Goal: Contribute content: Contribute content

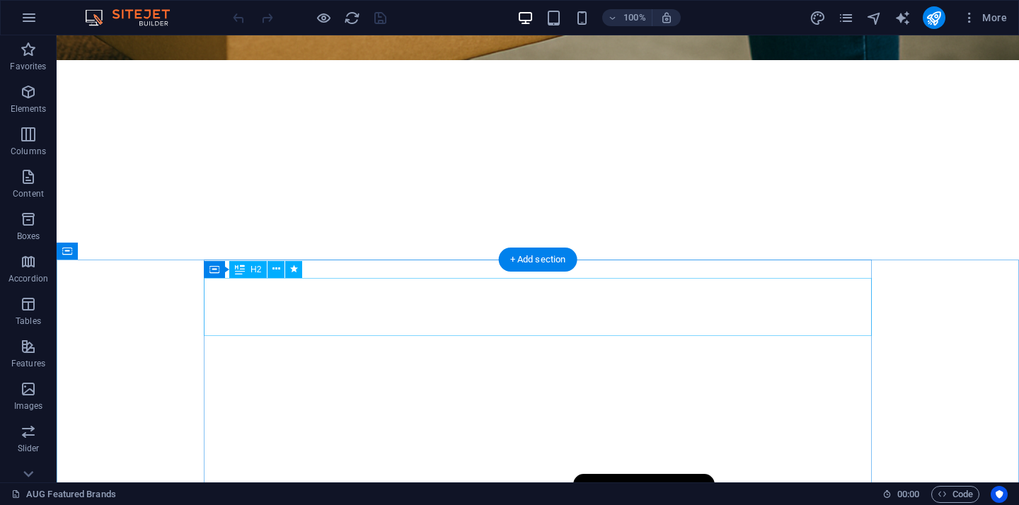
scroll to position [1247, 0]
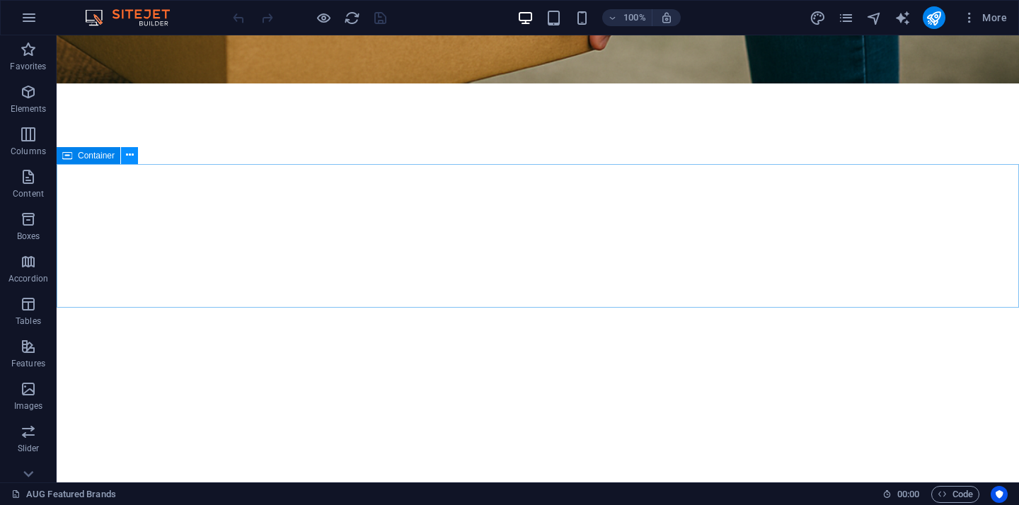
click at [131, 153] on icon at bounding box center [130, 155] width 8 height 15
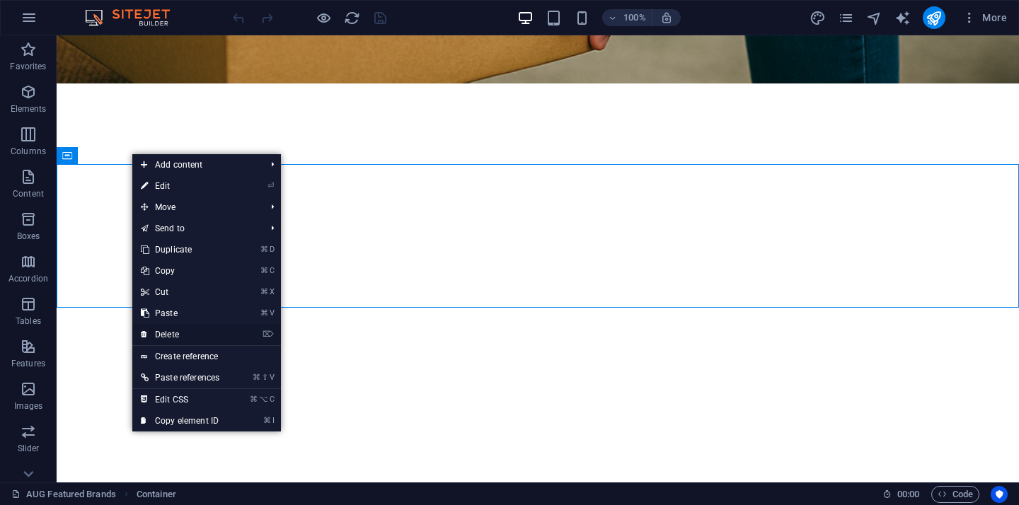
click at [170, 334] on link "⌦ Delete" at bounding box center [180, 334] width 96 height 21
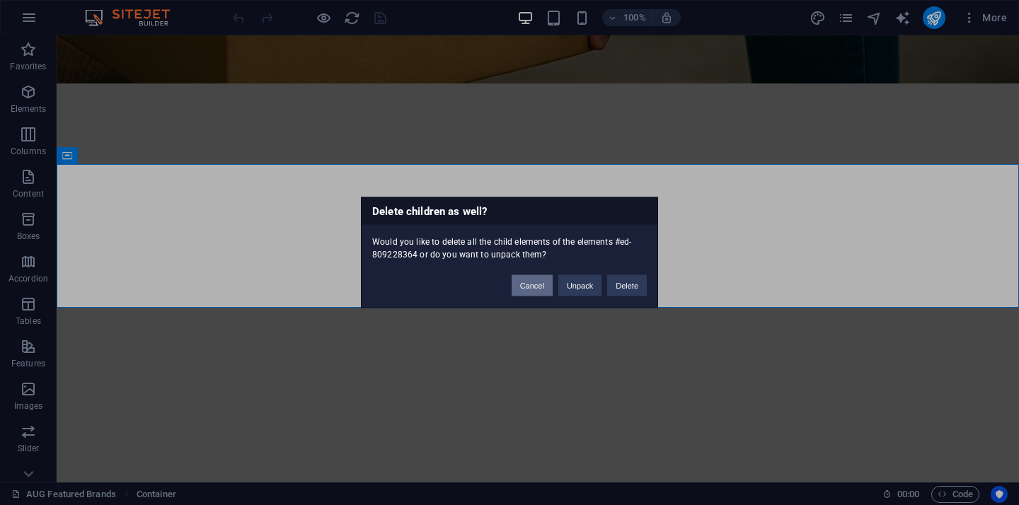
click at [537, 285] on button "Cancel" at bounding box center [531, 285] width 41 height 21
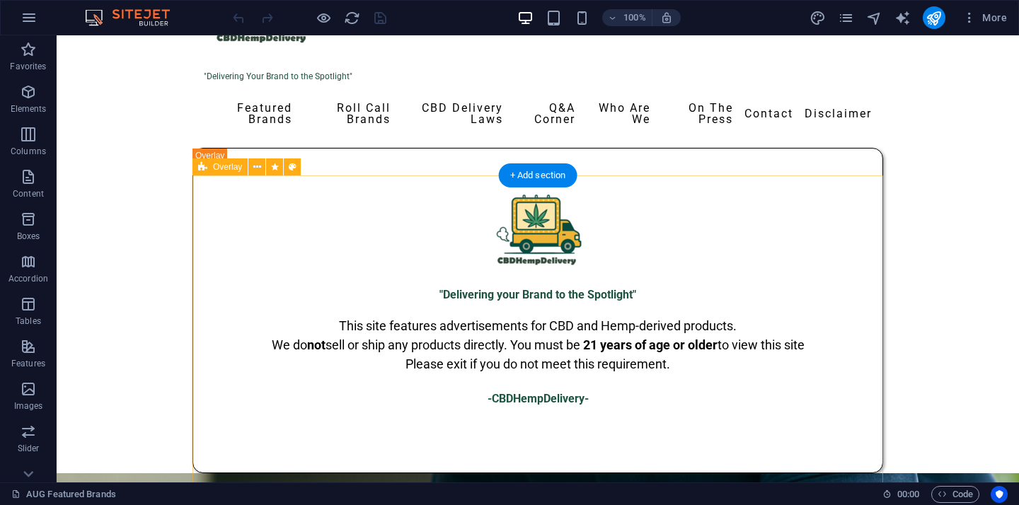
scroll to position [0, 0]
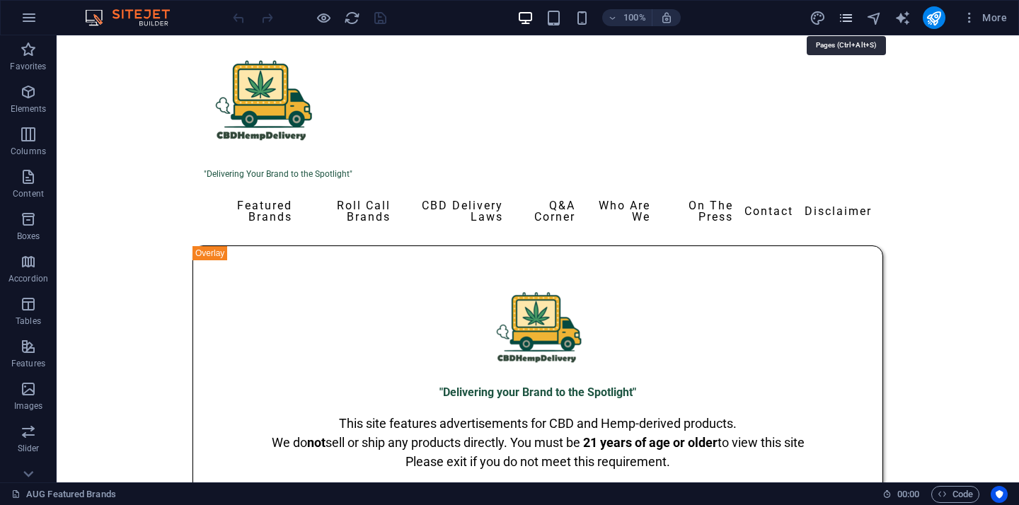
click at [848, 20] on icon "pages" at bounding box center [846, 18] width 16 height 16
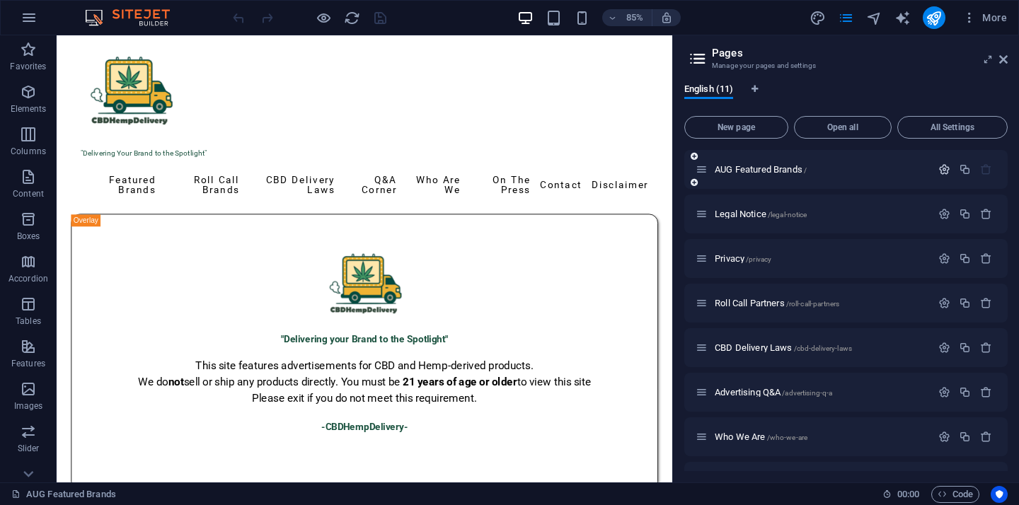
click at [939, 173] on icon "button" at bounding box center [944, 169] width 12 height 12
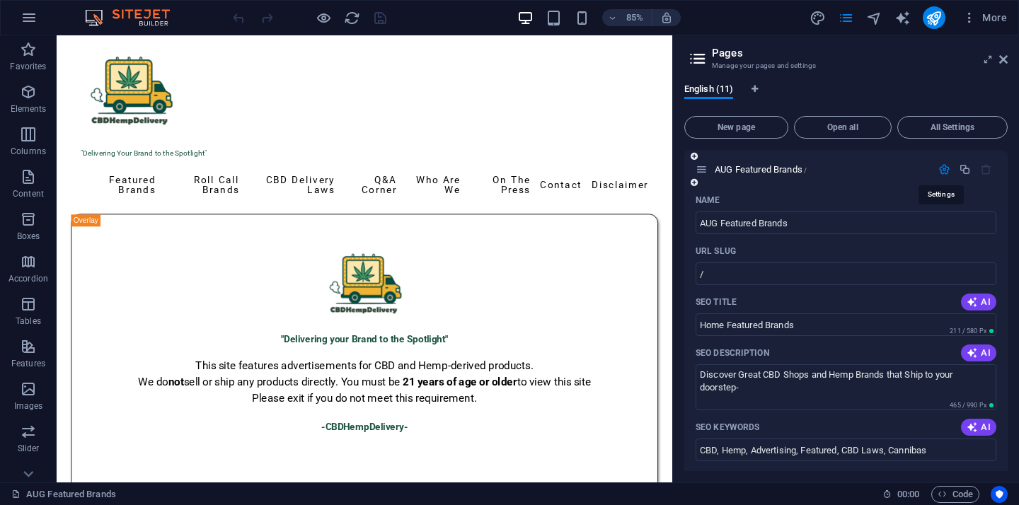
click at [939, 173] on icon "button" at bounding box center [944, 169] width 12 height 12
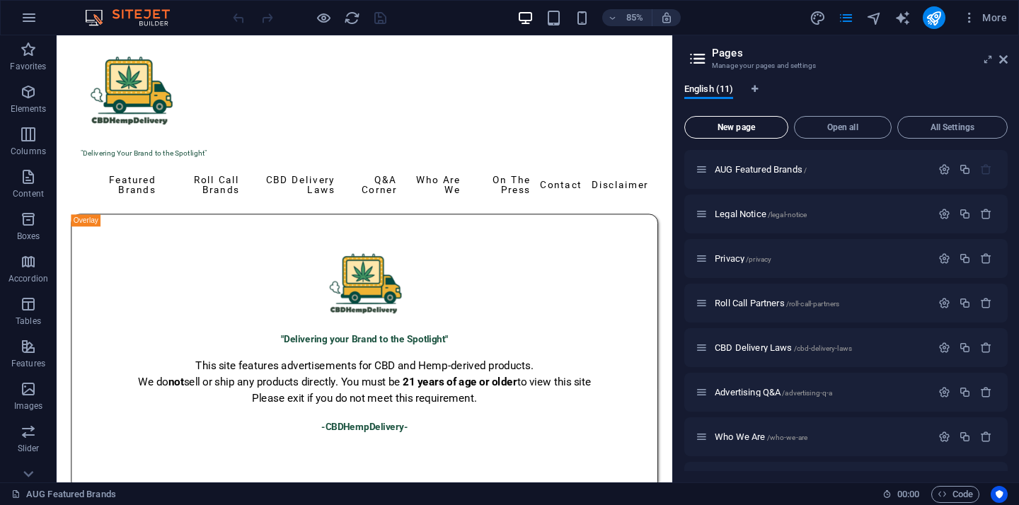
click at [761, 135] on button "New page" at bounding box center [736, 127] width 104 height 23
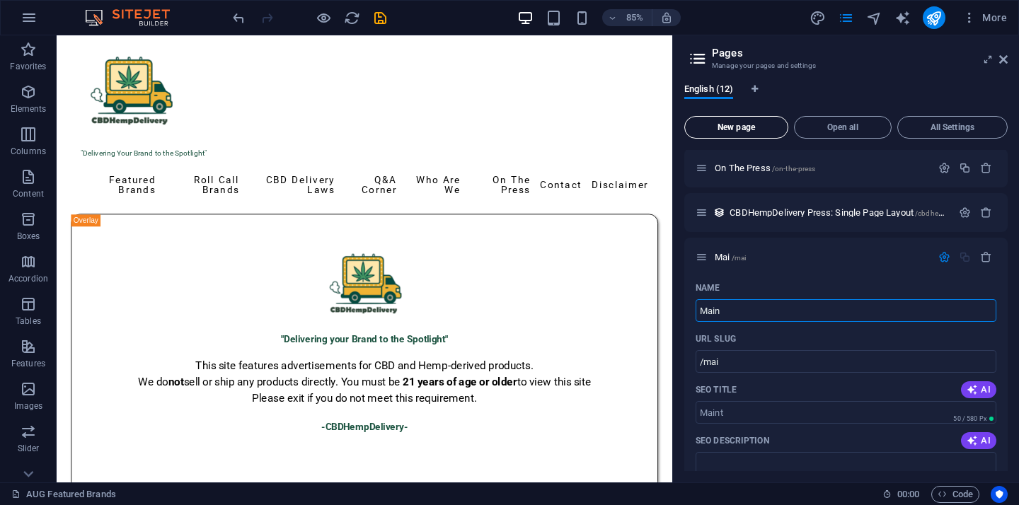
type input "Maint"
type input "/mai"
type input "Maintenanx"
type input "/maintenanx"
type input "Maintenan"
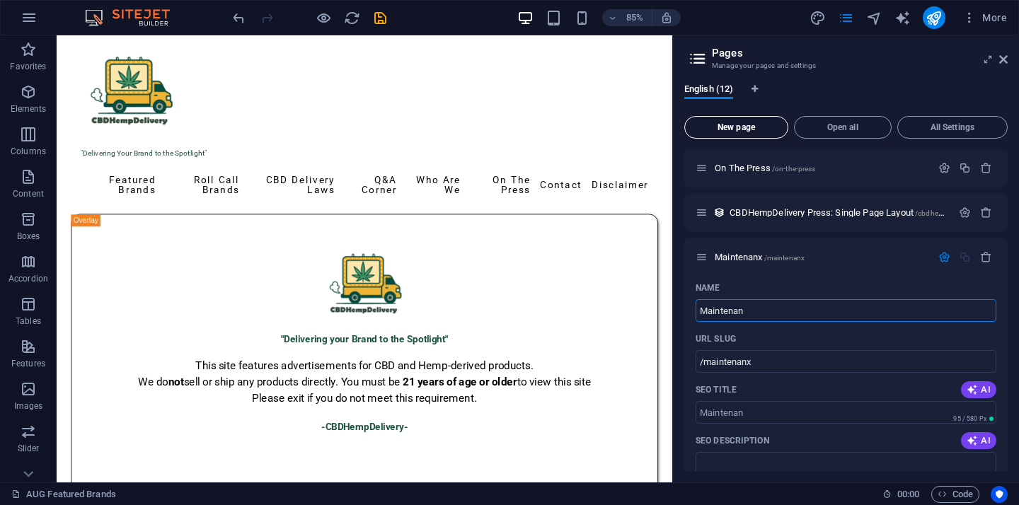
type input "/maintenan"
type input "Mainten"
type input "/maintenane"
type input "Ma"
type input "/maint"
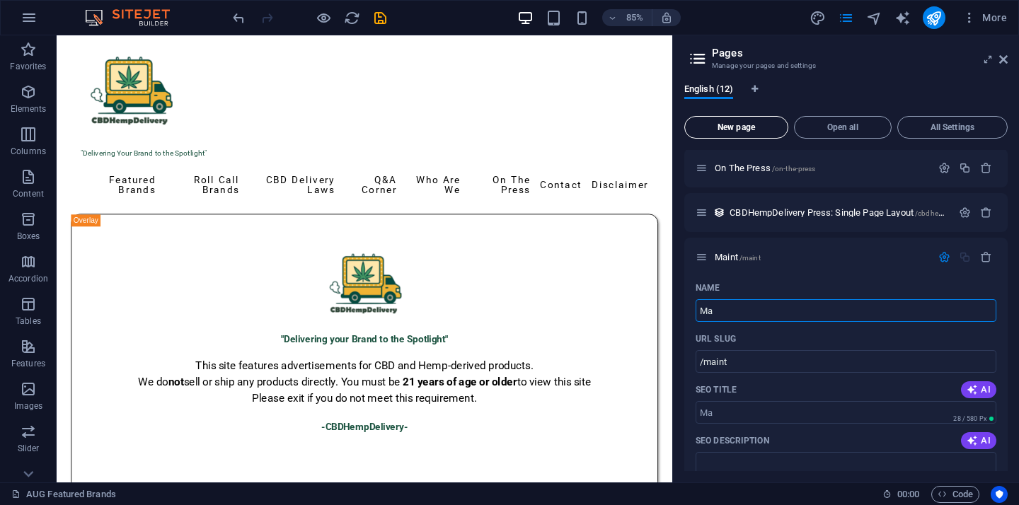
type input "M"
type input "/"
type input "Maintenance"
type input "/maintenance"
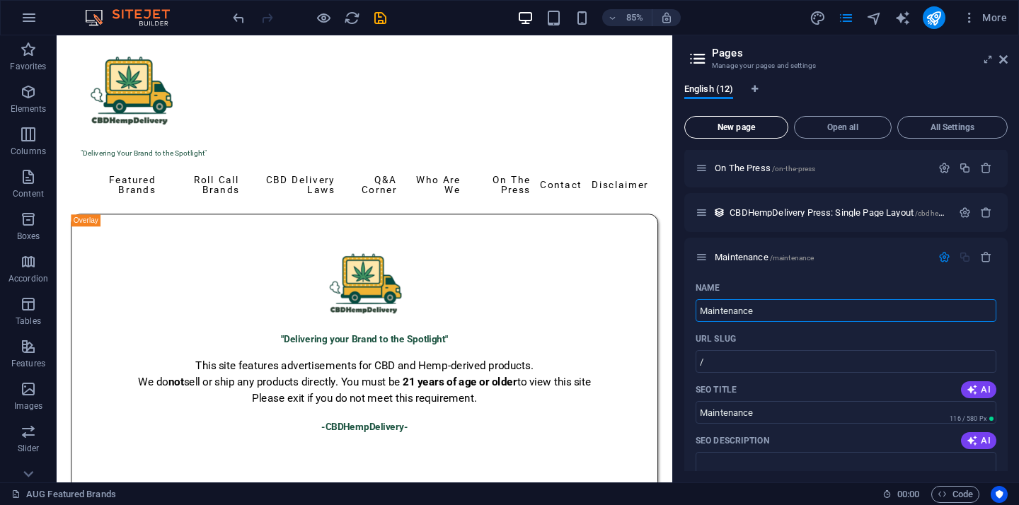
type input "Maintenance"
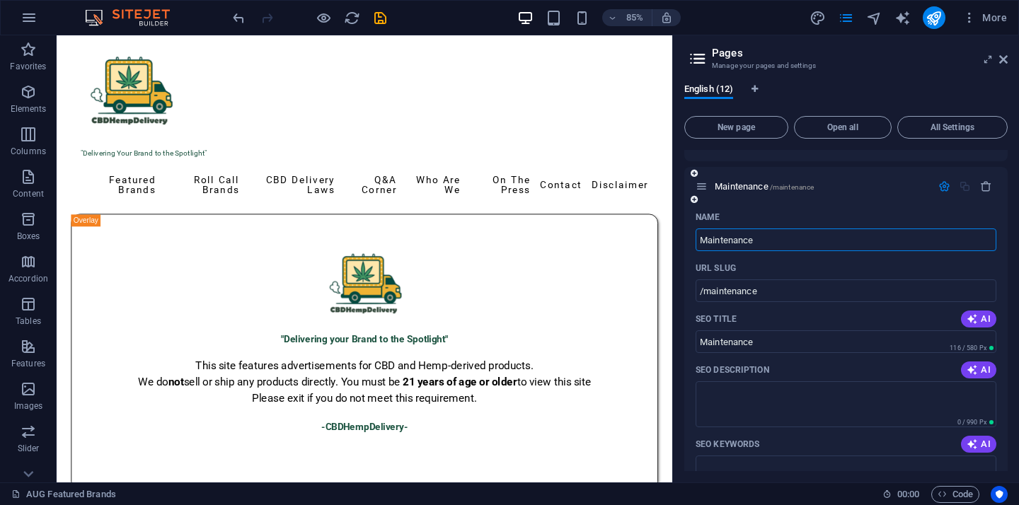
scroll to position [477, 0]
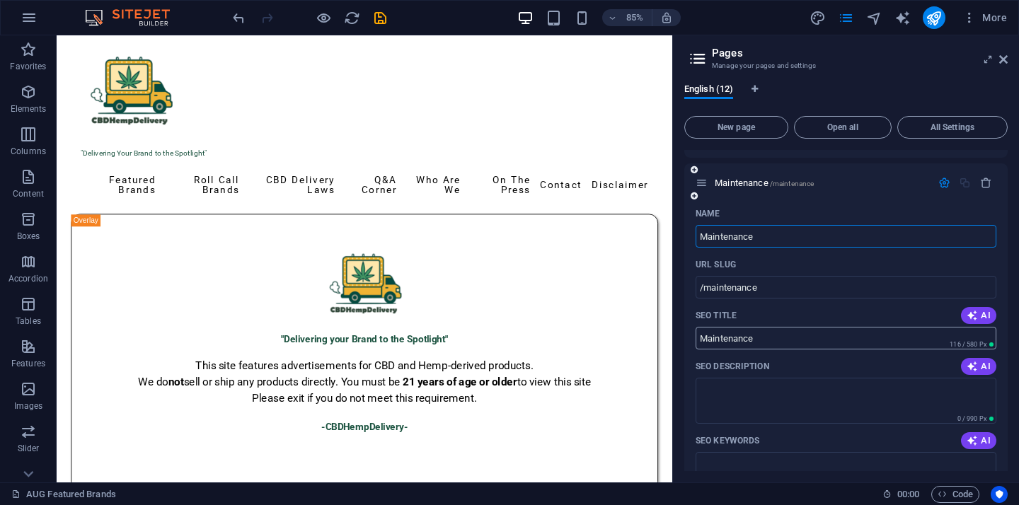
type input "Maintenance"
click at [792, 340] on input "Maintenance" at bounding box center [845, 338] width 301 height 23
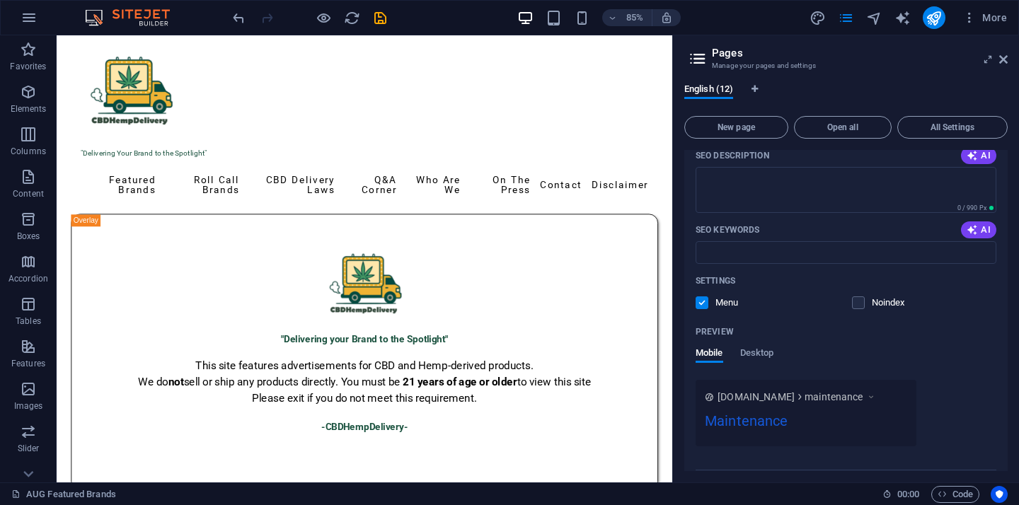
scroll to position [727, 0]
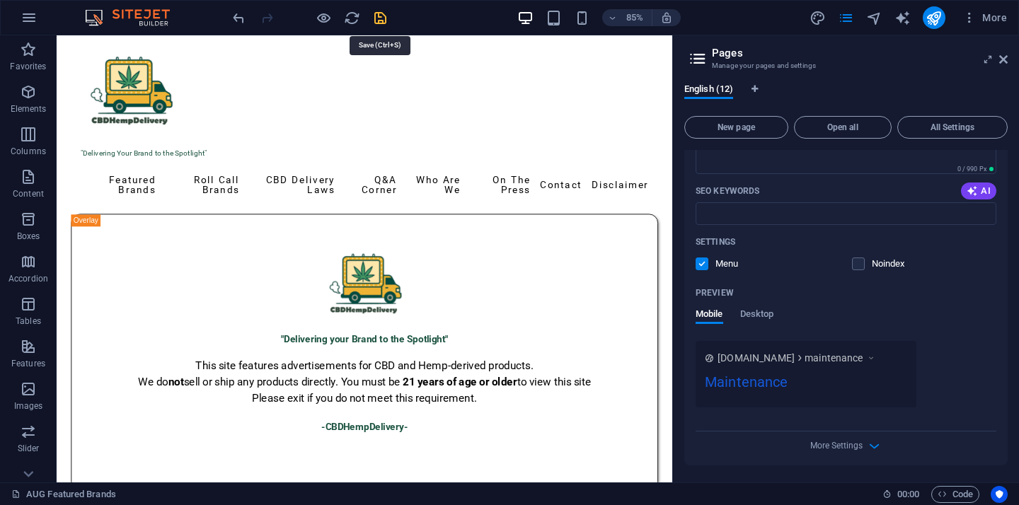
click at [382, 18] on icon "save" at bounding box center [380, 18] width 16 height 16
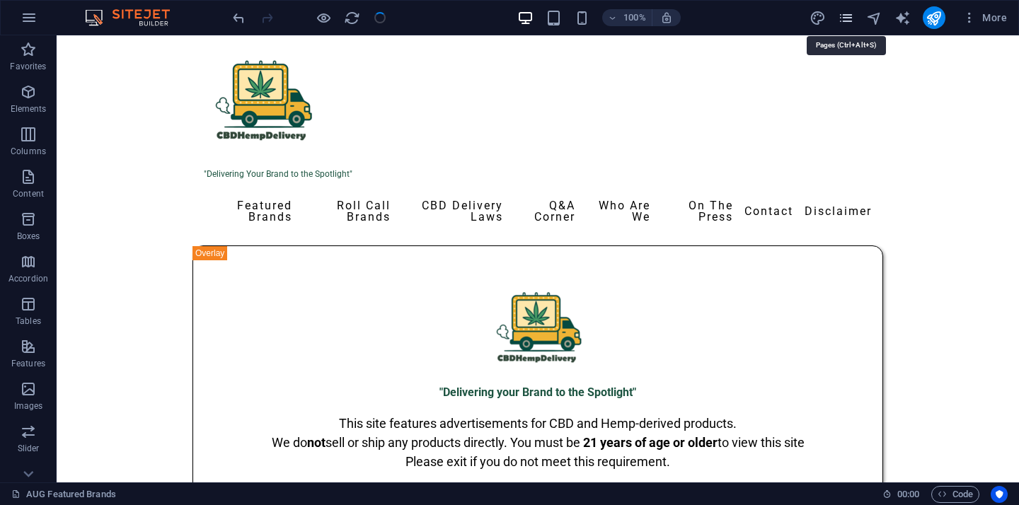
click at [850, 21] on icon "pages" at bounding box center [846, 18] width 16 height 16
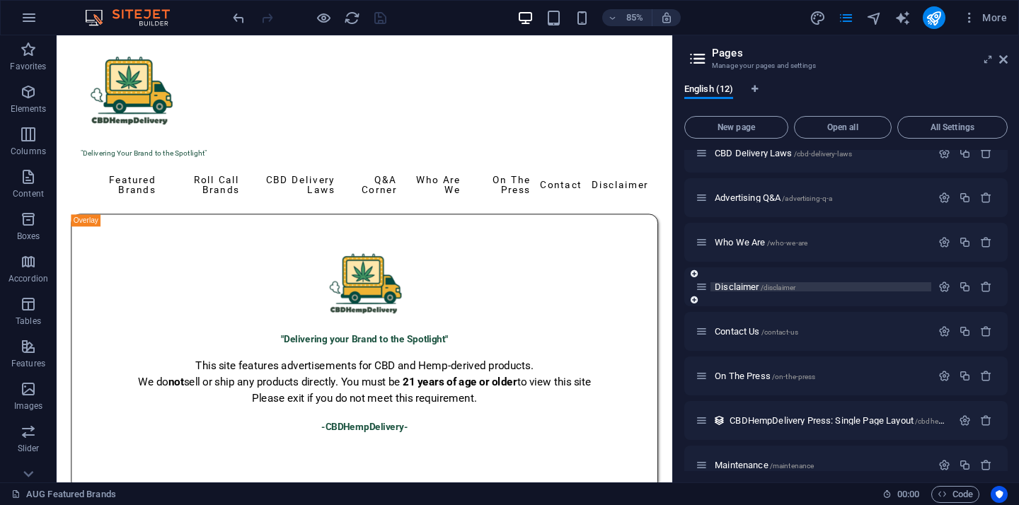
scroll to position [214, 0]
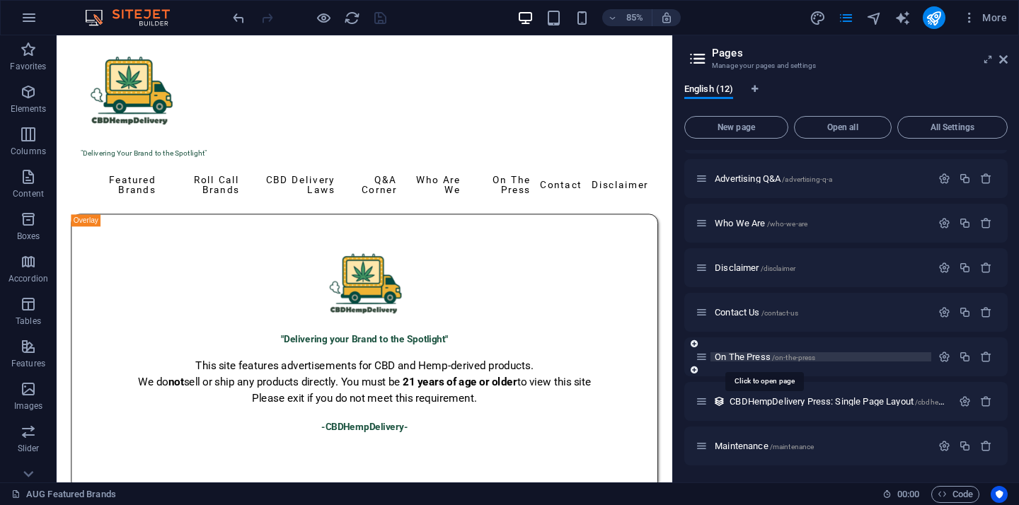
click at [760, 354] on span "On The Press /on-the-press" at bounding box center [765, 357] width 100 height 11
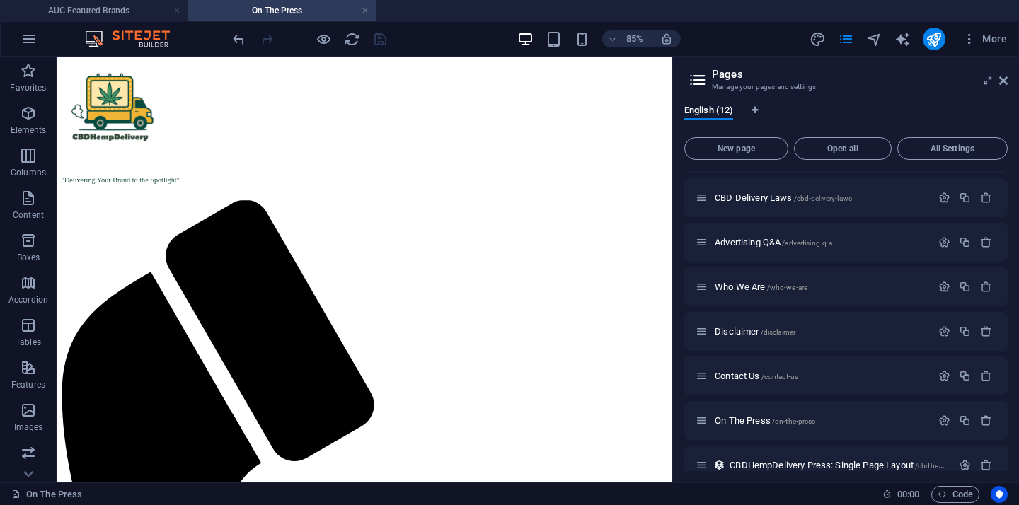
scroll to position [235, 0]
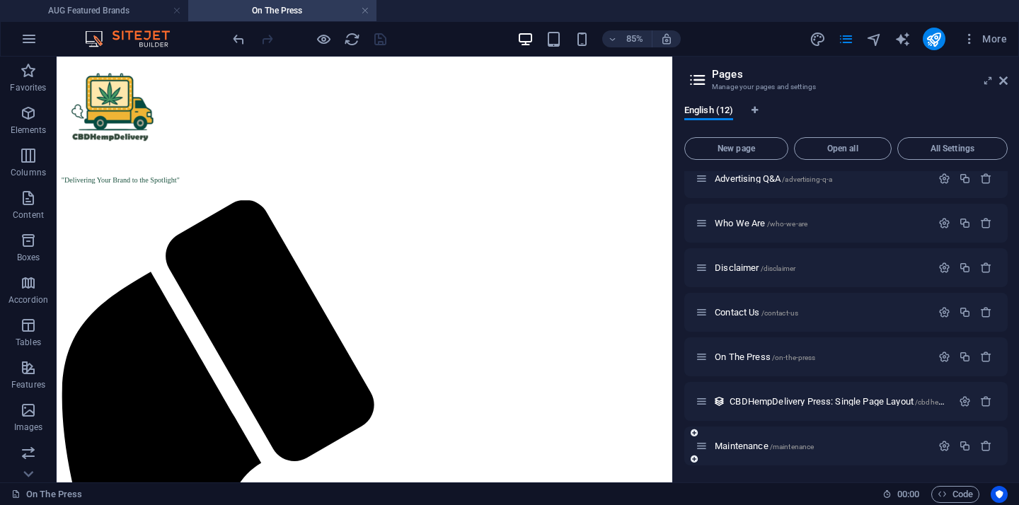
click at [741, 451] on div "Maintenance /maintenance" at bounding box center [813, 446] width 236 height 16
click at [741, 443] on span "Maintenance /maintenance" at bounding box center [764, 446] width 99 height 11
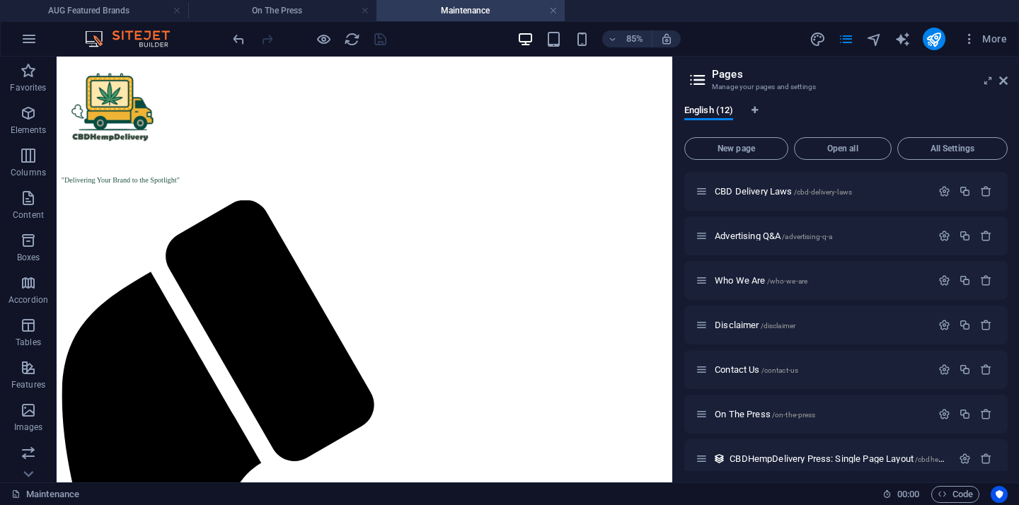
scroll to position [0, 0]
click at [1007, 87] on header "Pages Manage your pages and settings" at bounding box center [847, 75] width 320 height 37
click at [1005, 83] on icon at bounding box center [1003, 80] width 8 height 11
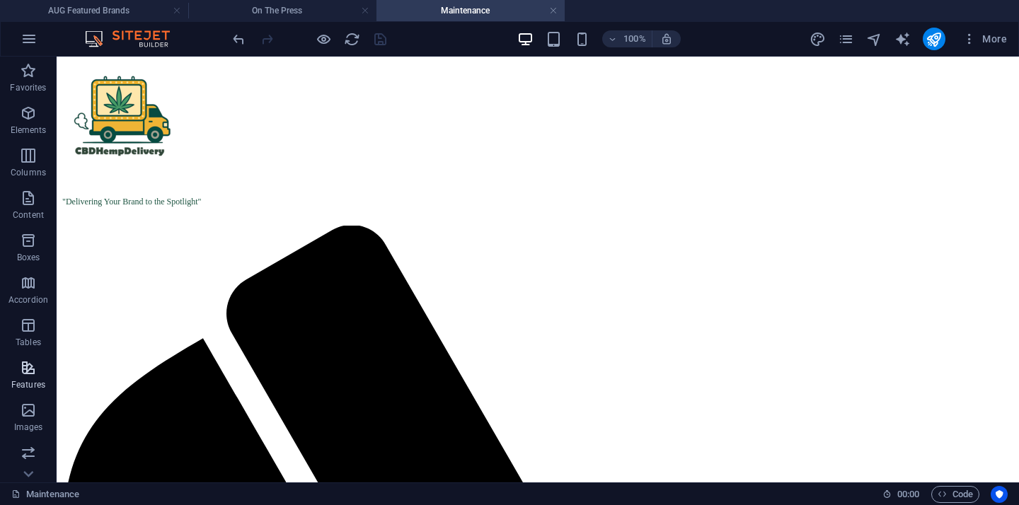
click at [29, 366] on icon "button" at bounding box center [28, 367] width 17 height 17
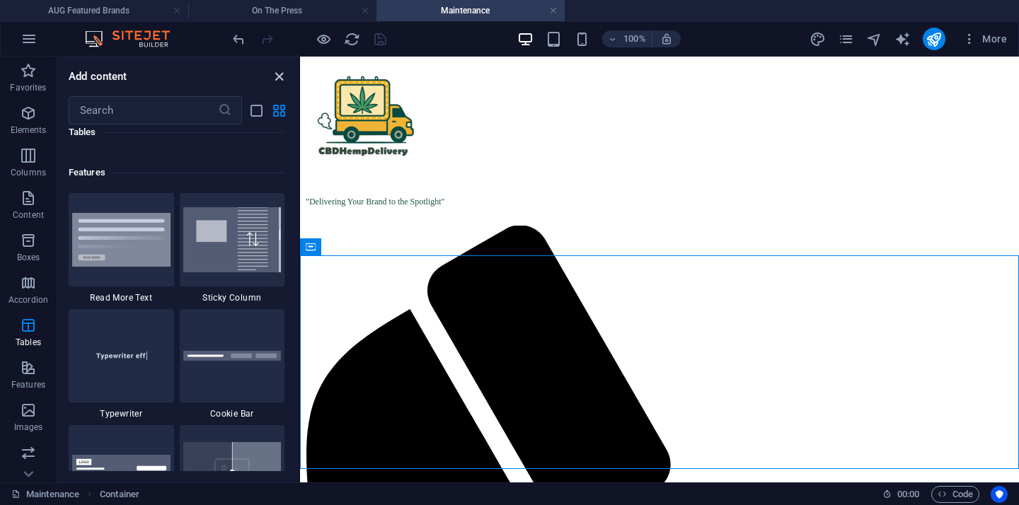
click at [282, 81] on icon "close panel" at bounding box center [279, 77] width 16 height 16
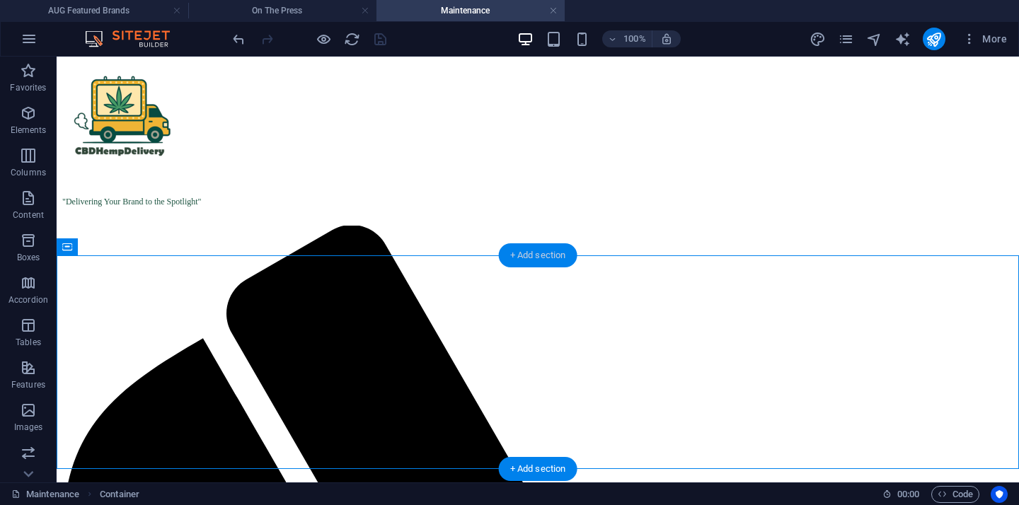
click at [555, 259] on div "+ Add section" at bounding box center [538, 255] width 79 height 24
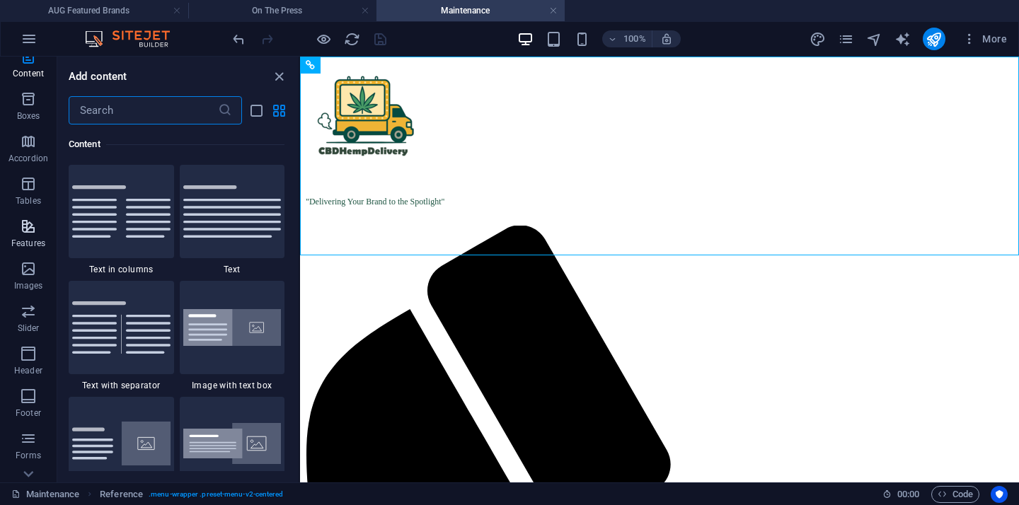
scroll to position [211, 0]
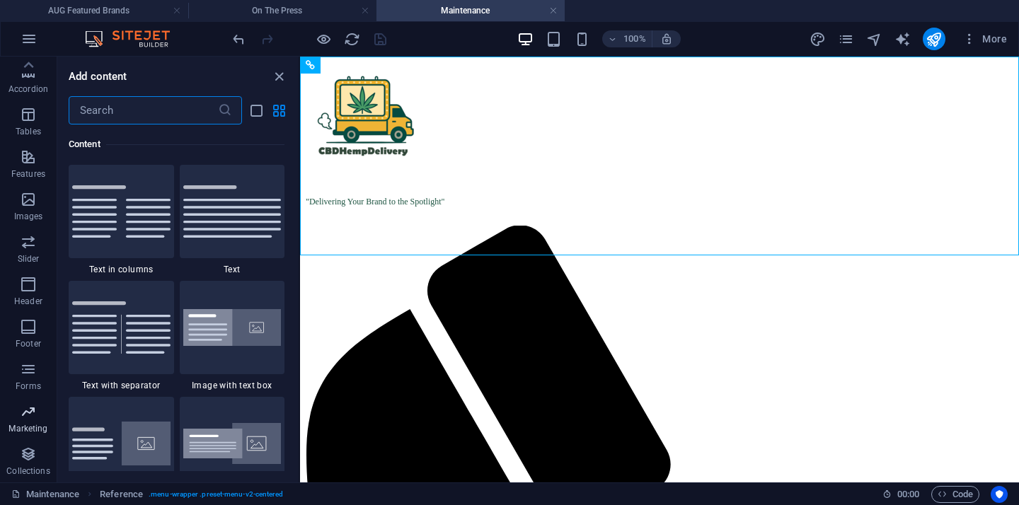
click at [30, 419] on icon "button" at bounding box center [28, 411] width 17 height 17
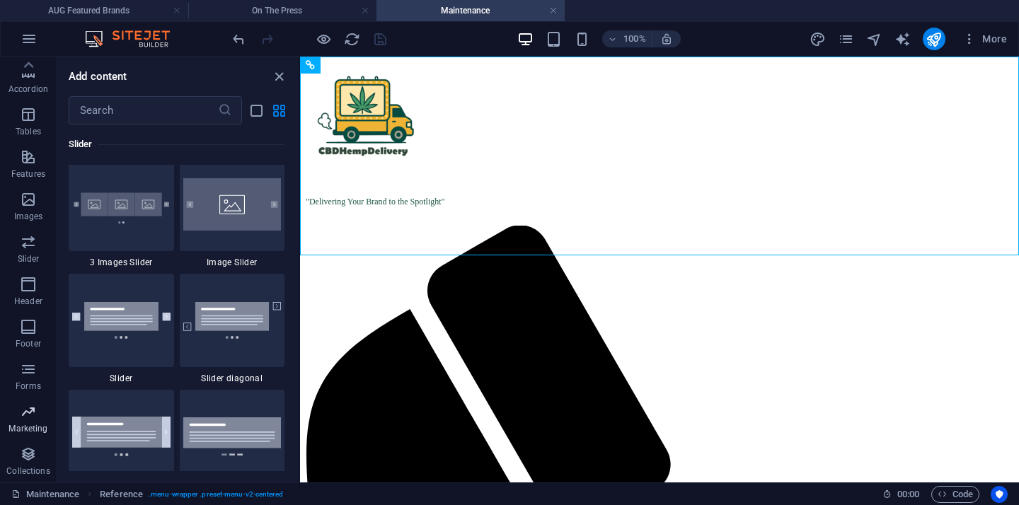
scroll to position [11524, 0]
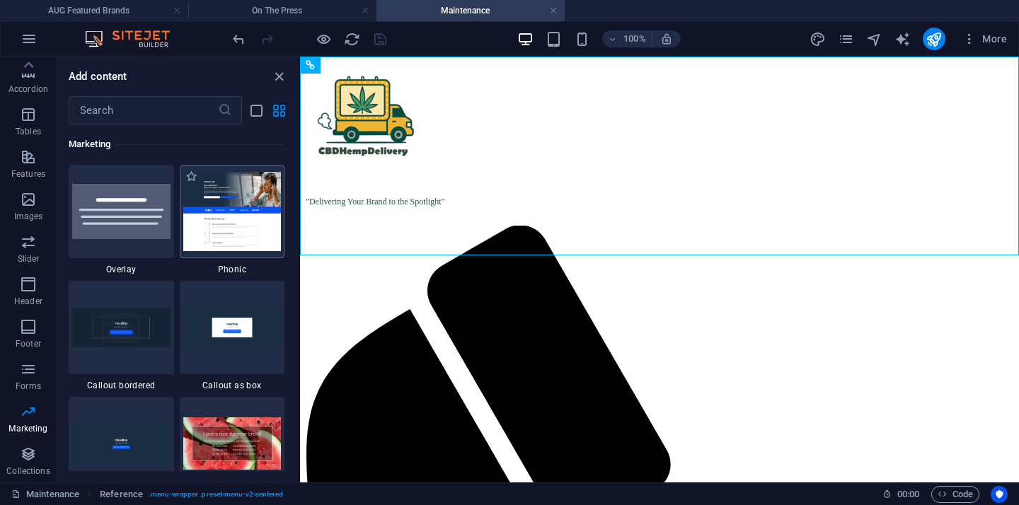
click at [255, 202] on img at bounding box center [232, 211] width 98 height 79
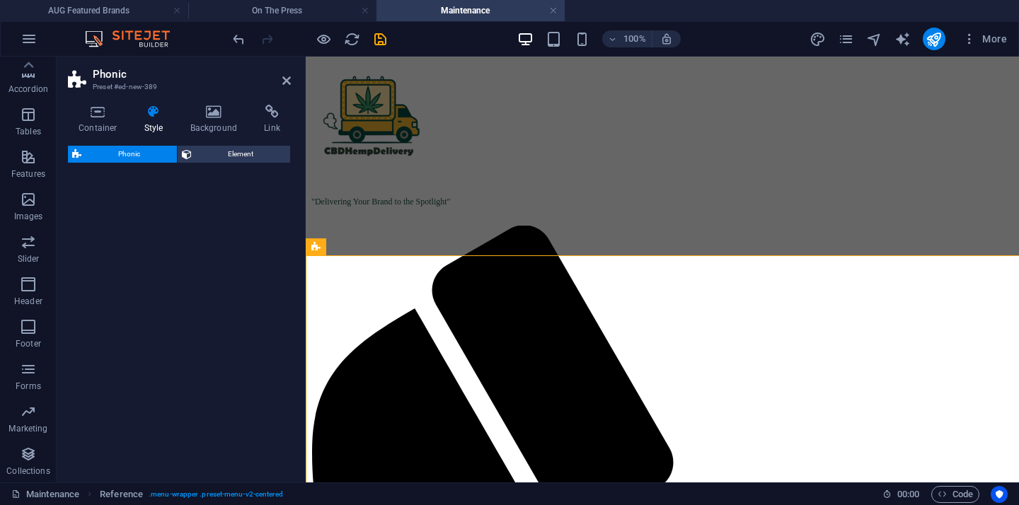
select select "%"
select select "rem"
select select "px"
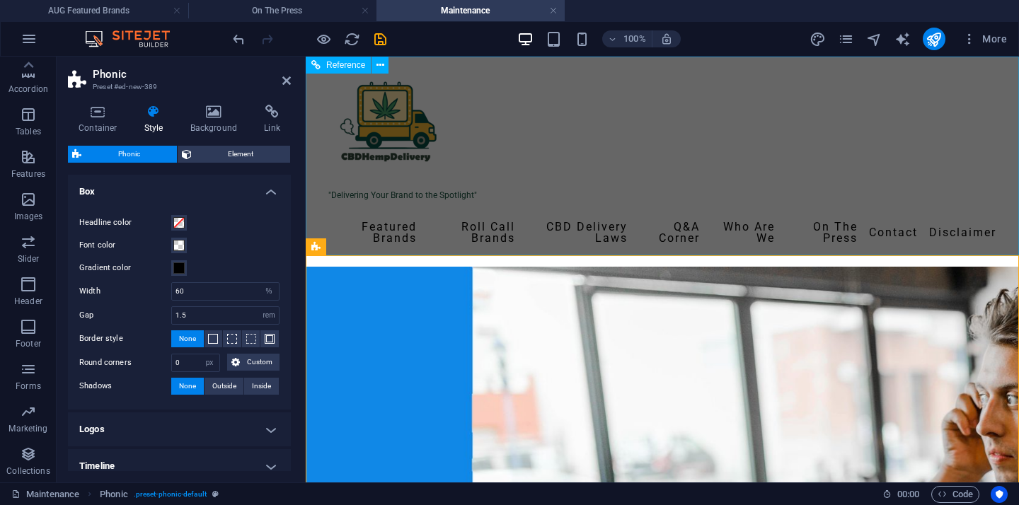
click at [686, 147] on div ""Delivering Your Brand to the Spotlight" Featured Brands Roll Call Brands CBD D…" at bounding box center [662, 162] width 713 height 210
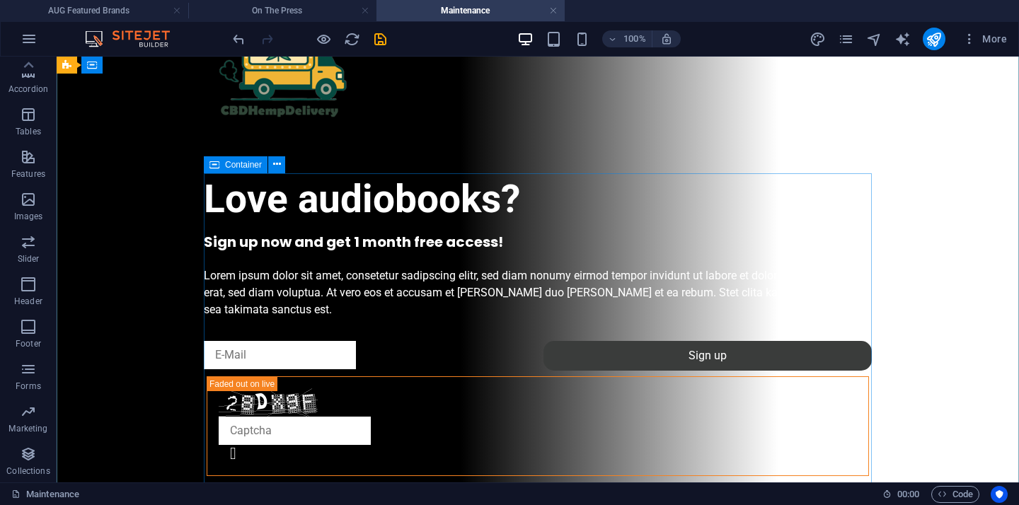
scroll to position [296, 0]
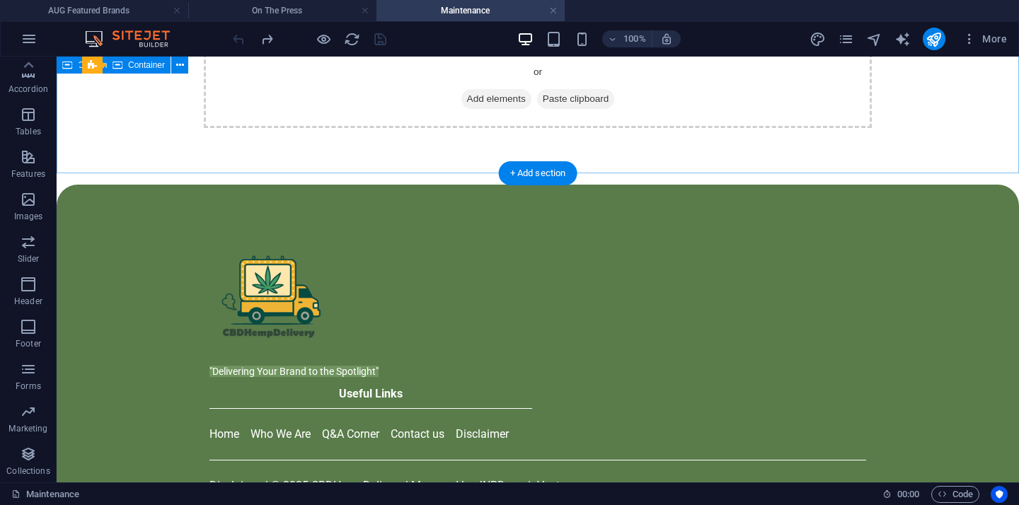
click at [497, 89] on span "Add elements" at bounding box center [496, 99] width 70 height 20
click at [351, 144] on div "Drop content here or Add elements Paste clipboard" at bounding box center [538, 78] width 962 height 214
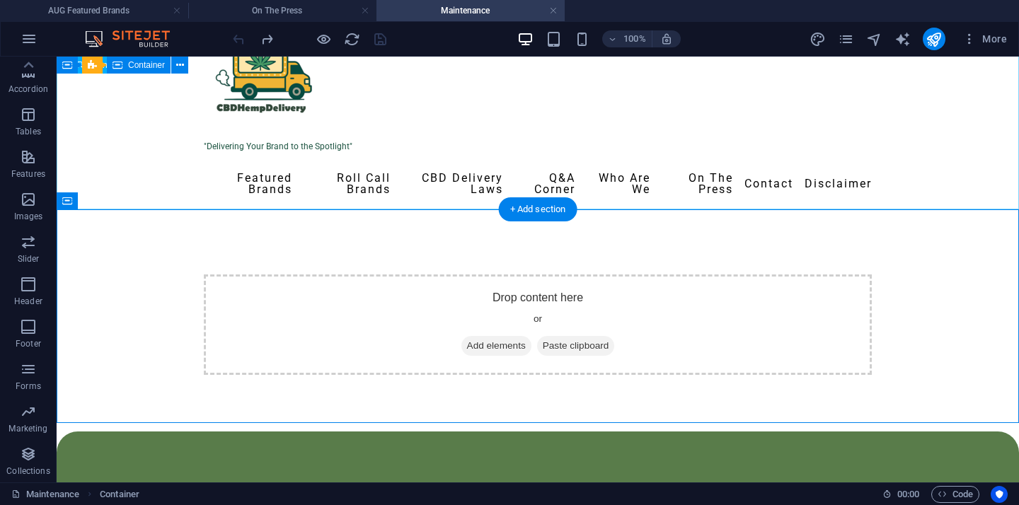
scroll to position [46, 0]
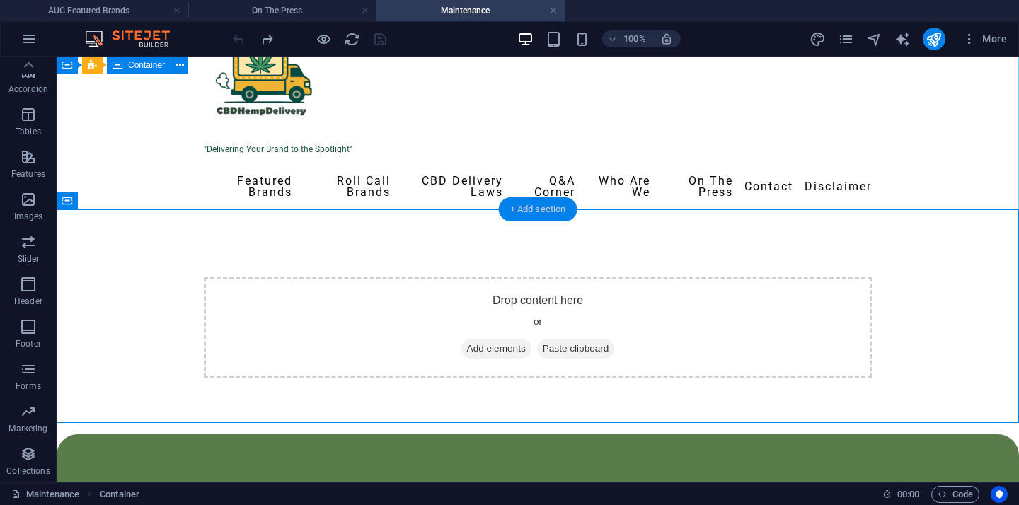
click at [521, 204] on div "+ Add section" at bounding box center [538, 209] width 79 height 24
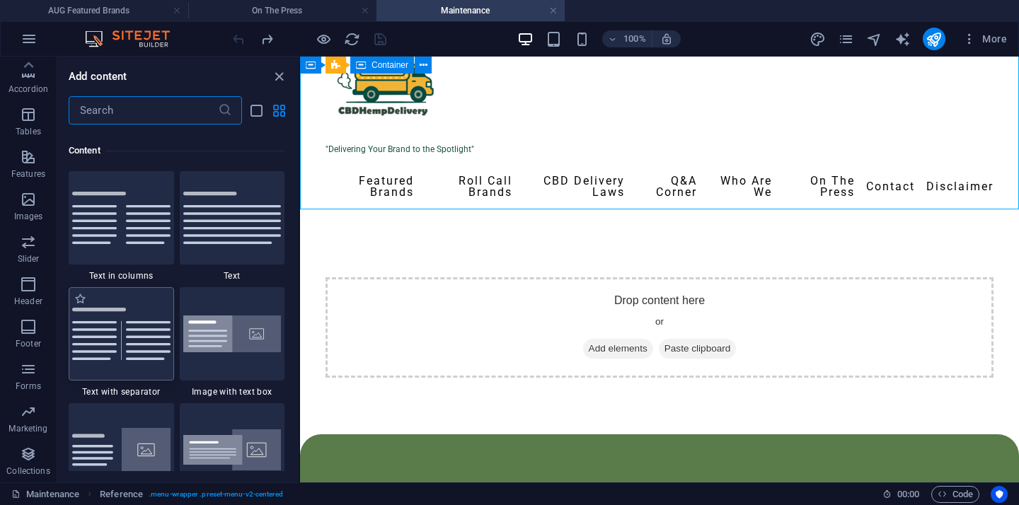
scroll to position [2475, 0]
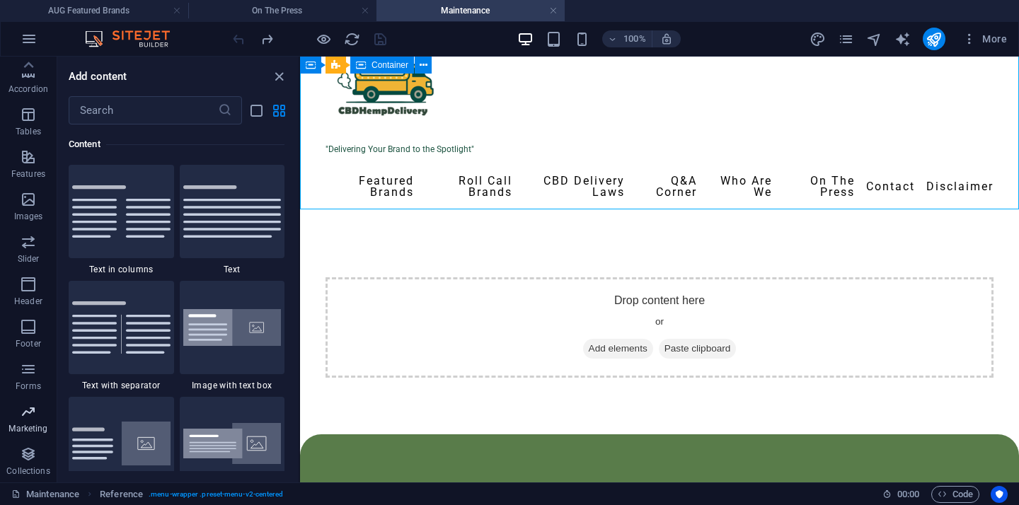
click at [32, 418] on icon "button" at bounding box center [28, 411] width 17 height 17
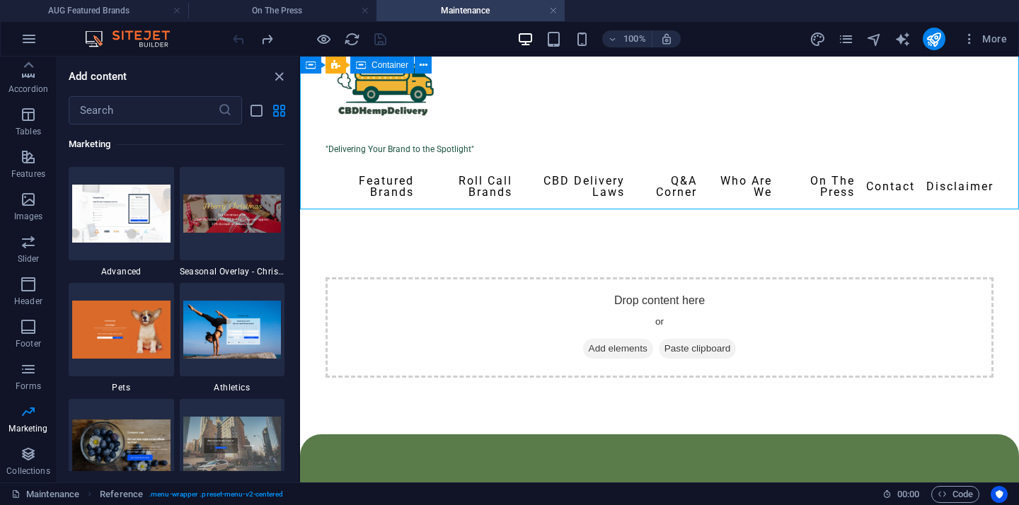
scroll to position [11979, 0]
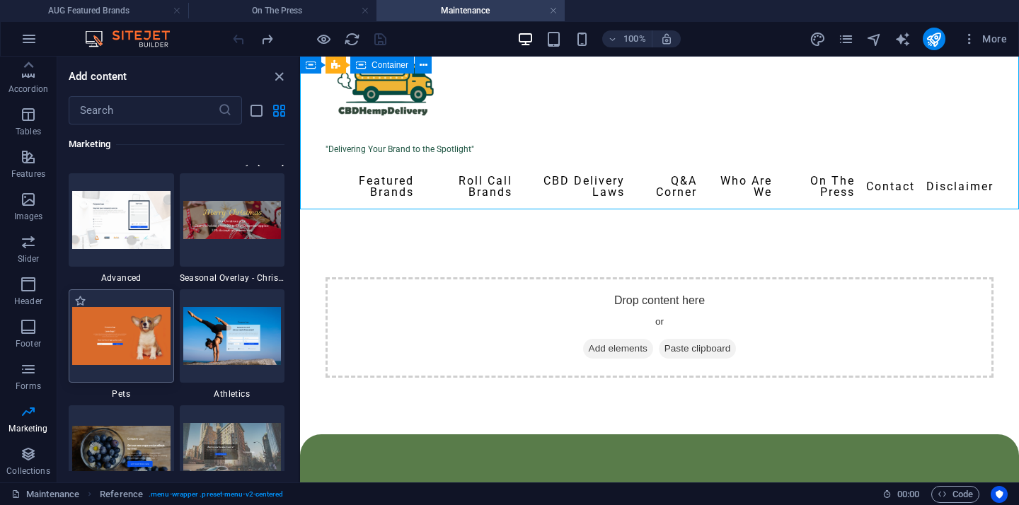
click at [86, 318] on img at bounding box center [121, 335] width 98 height 57
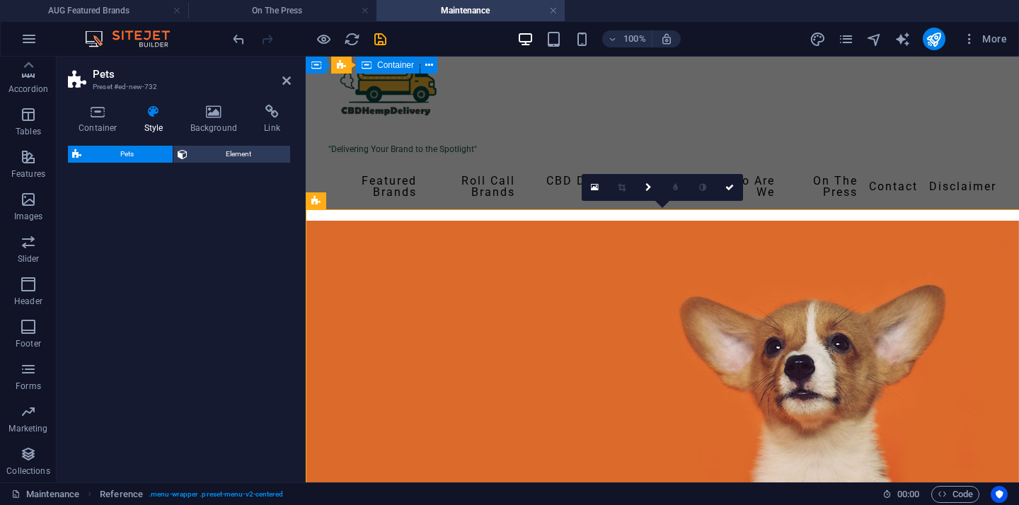
select select "%"
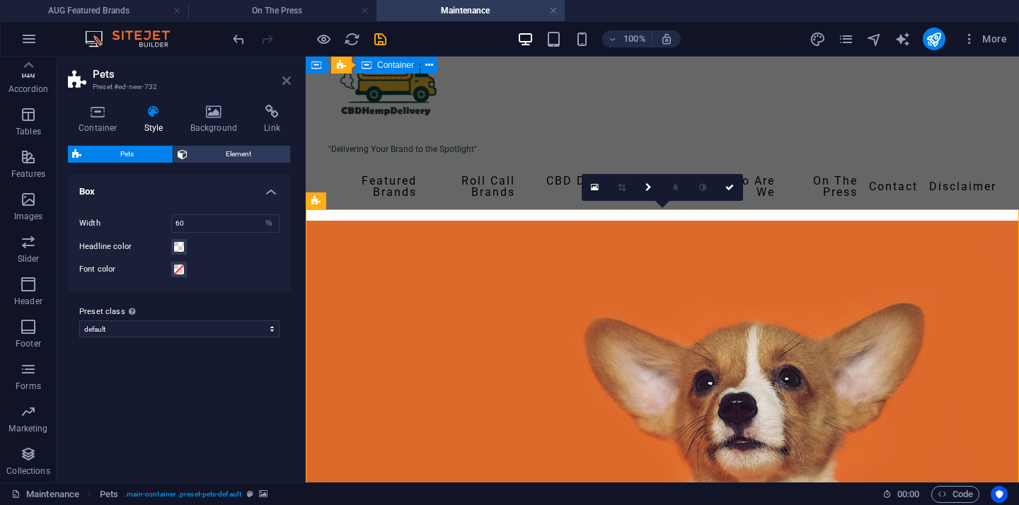
click at [287, 80] on icon at bounding box center [286, 80] width 8 height 11
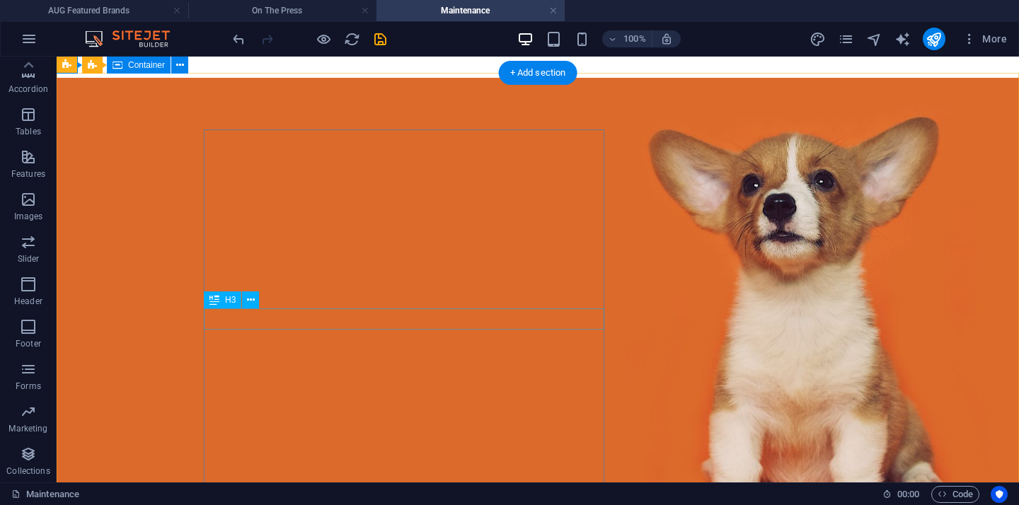
scroll to position [173, 0]
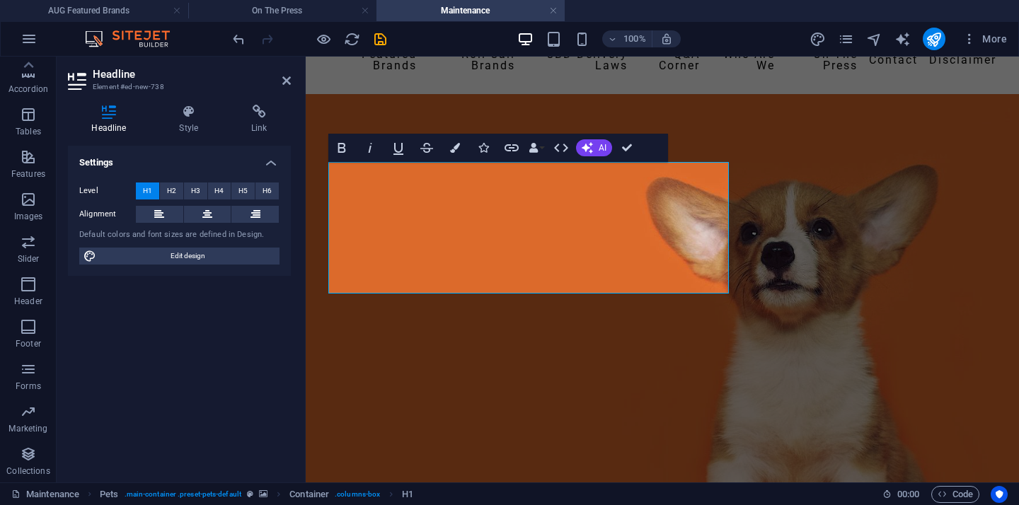
click at [956, 244] on figure at bounding box center [662, 364] width 713 height 541
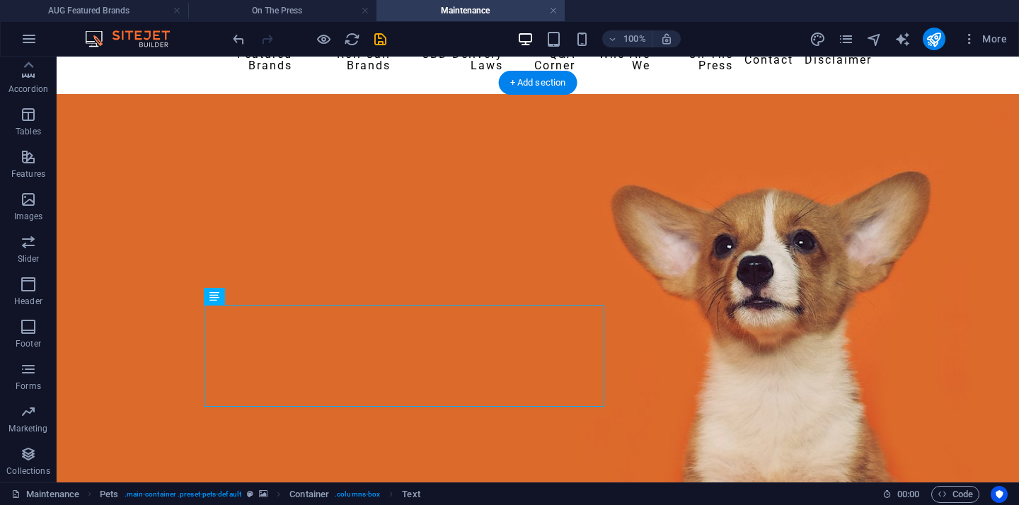
click at [786, 329] on figure at bounding box center [538, 390] width 962 height 592
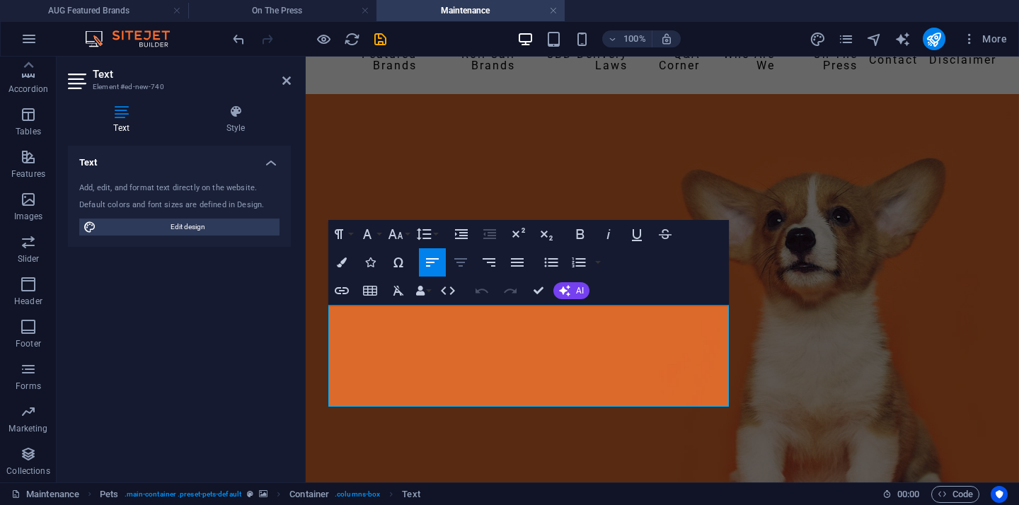
click at [456, 262] on icon "button" at bounding box center [460, 262] width 13 height 8
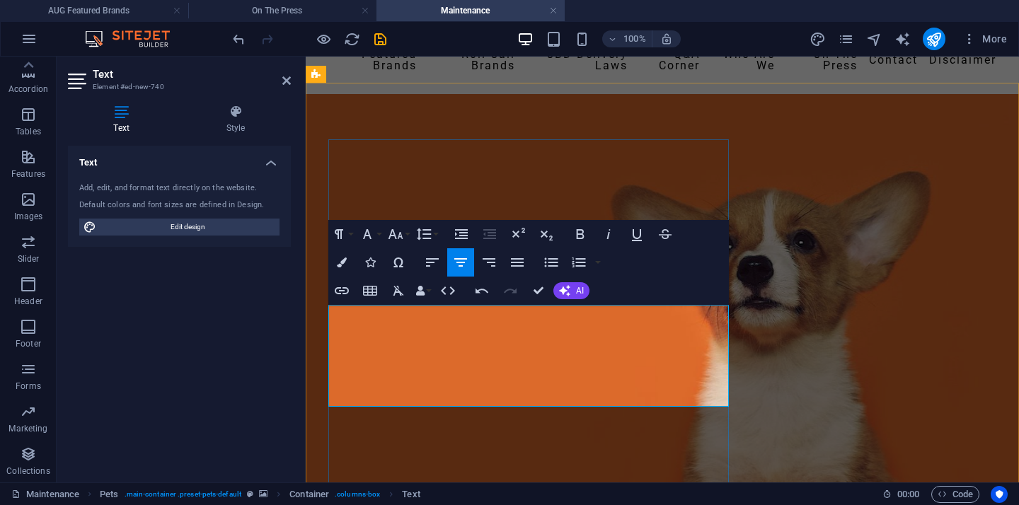
click at [844, 306] on figure at bounding box center [662, 390] width 713 height 592
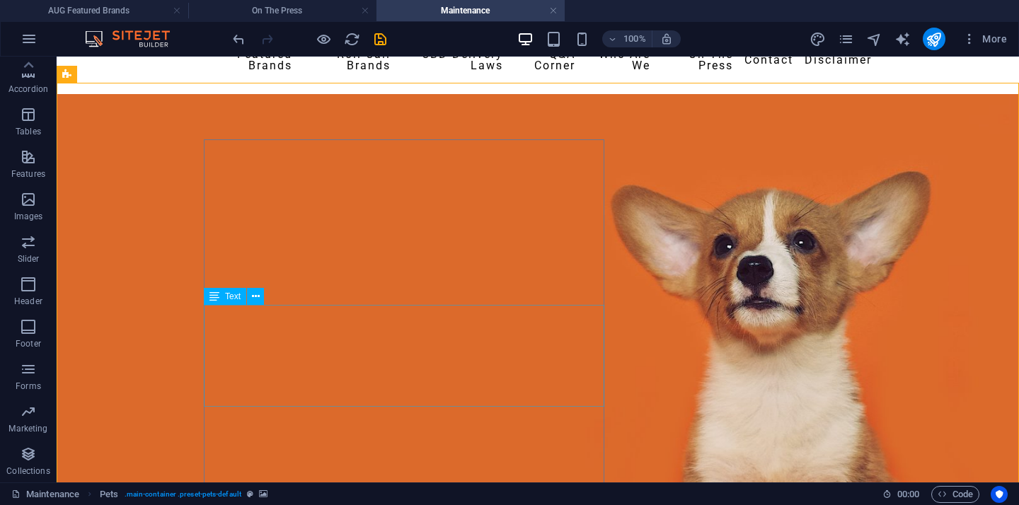
click at [222, 296] on div "Text" at bounding box center [225, 296] width 42 height 17
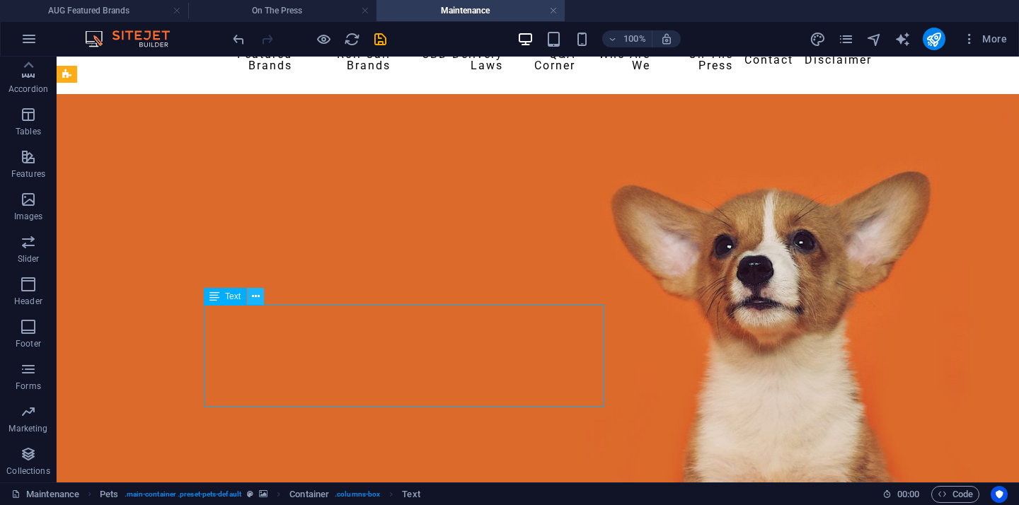
click at [260, 291] on button at bounding box center [255, 296] width 17 height 17
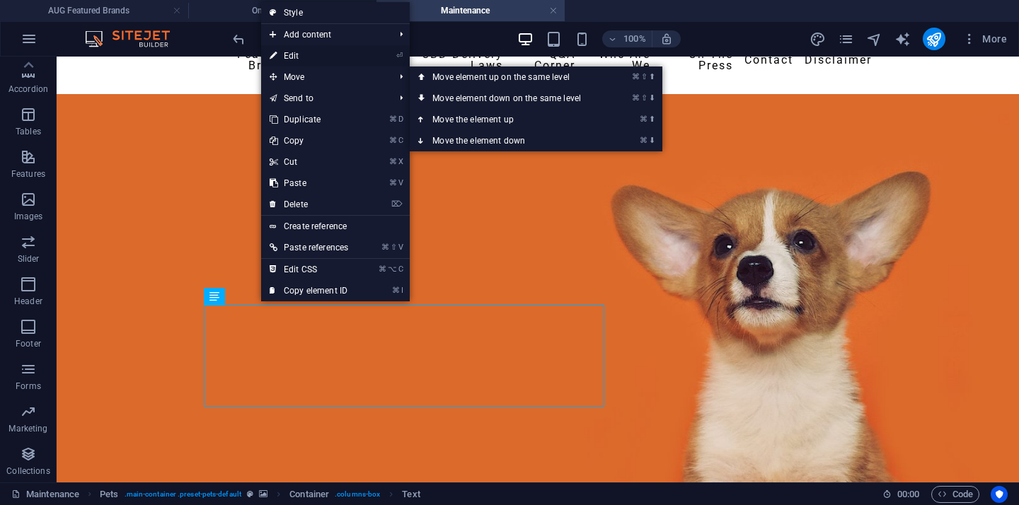
click at [313, 58] on link "⏎ Edit" at bounding box center [309, 55] width 96 height 21
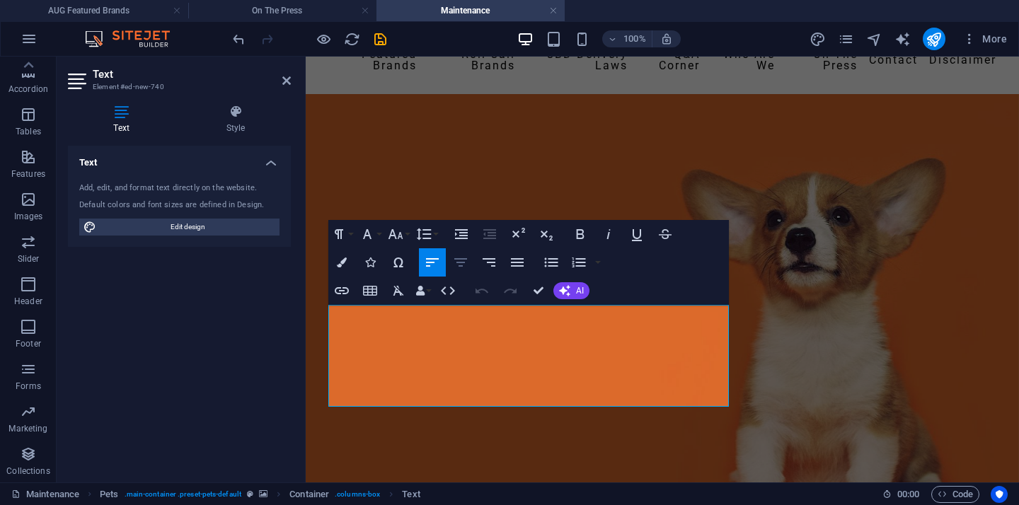
click at [465, 271] on button "Align Center" at bounding box center [460, 262] width 27 height 28
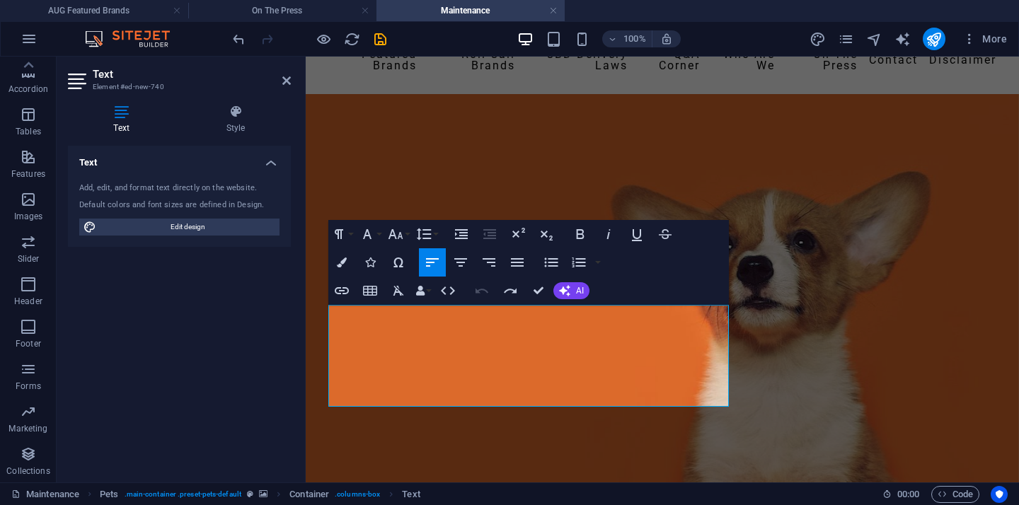
click at [838, 231] on figure at bounding box center [662, 390] width 713 height 592
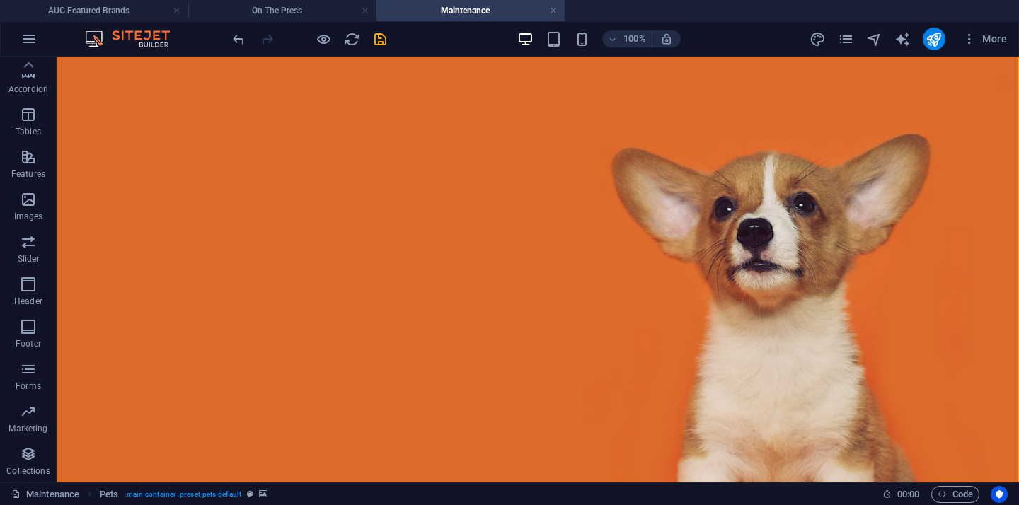
scroll to position [255, 0]
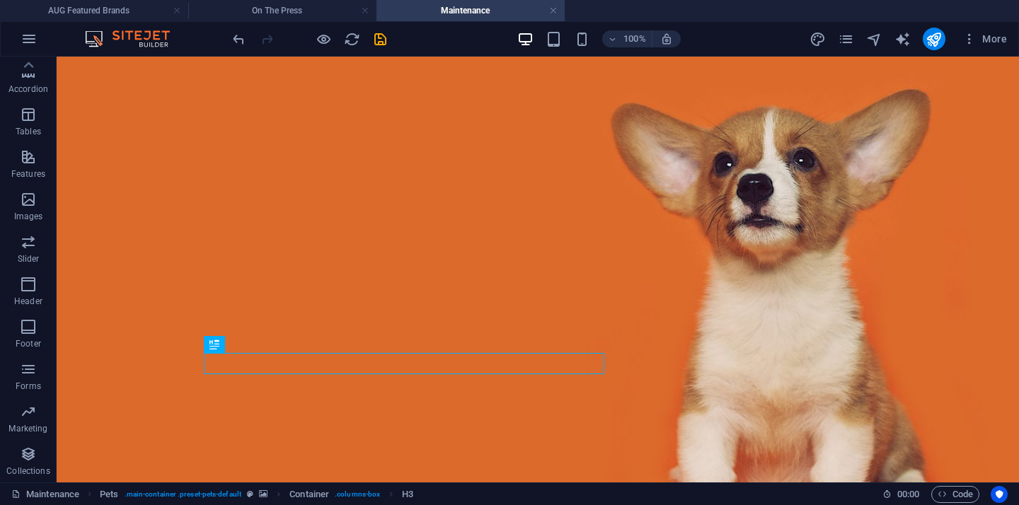
click at [827, 314] on figure at bounding box center [538, 308] width 962 height 592
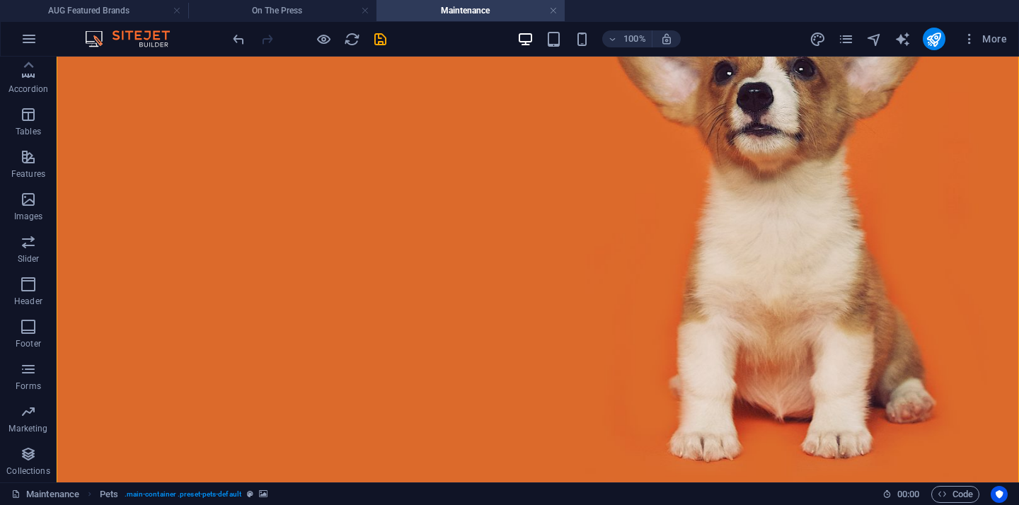
scroll to position [347, 0]
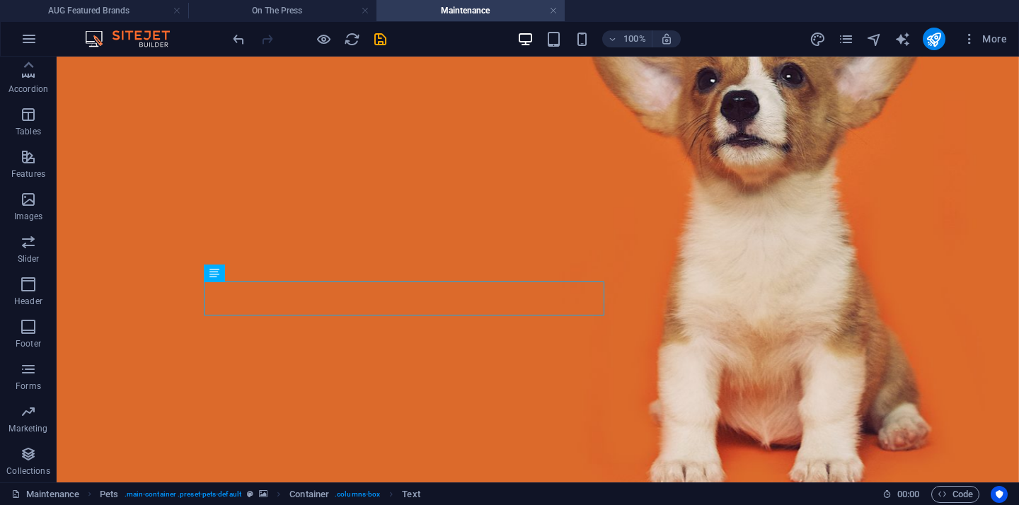
click at [915, 284] on figure at bounding box center [538, 232] width 962 height 626
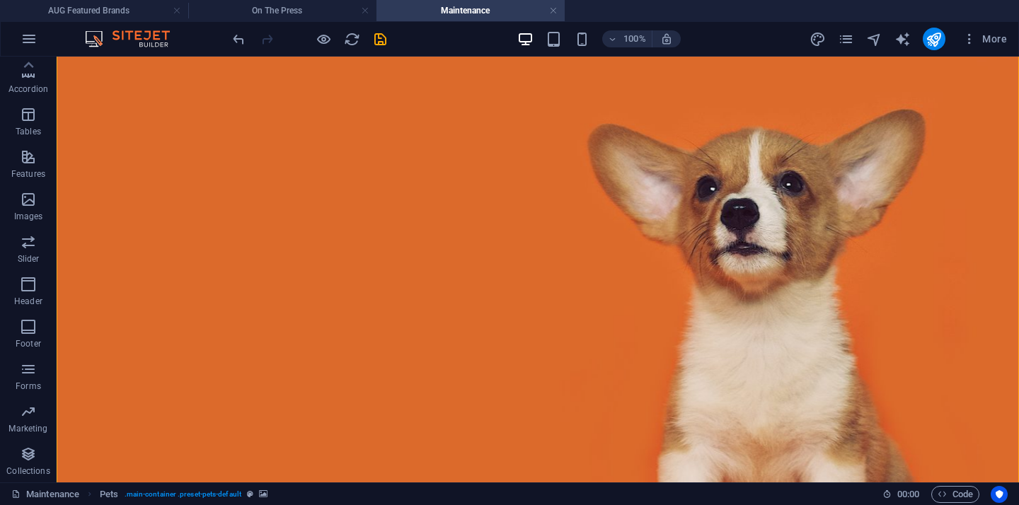
scroll to position [243, 0]
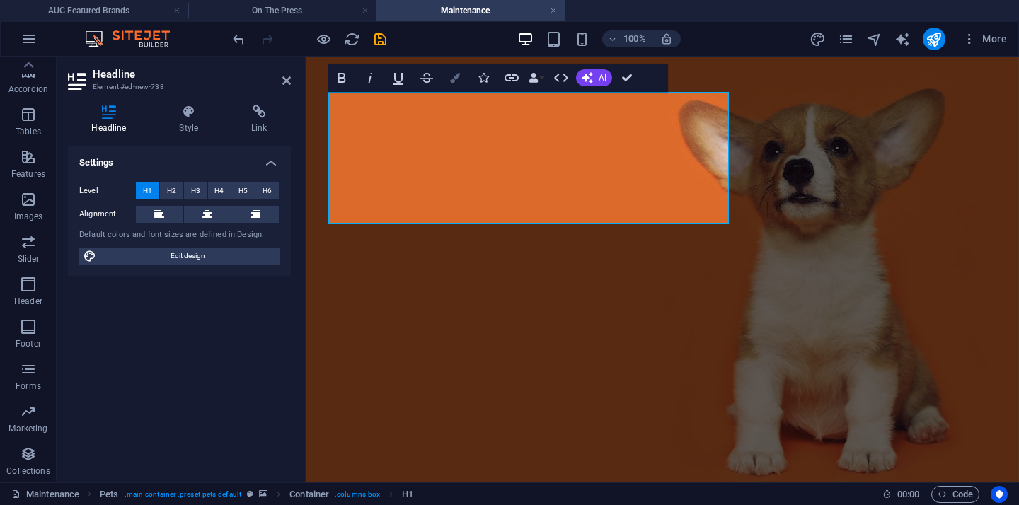
click at [461, 73] on button "Colors" at bounding box center [454, 78] width 27 height 28
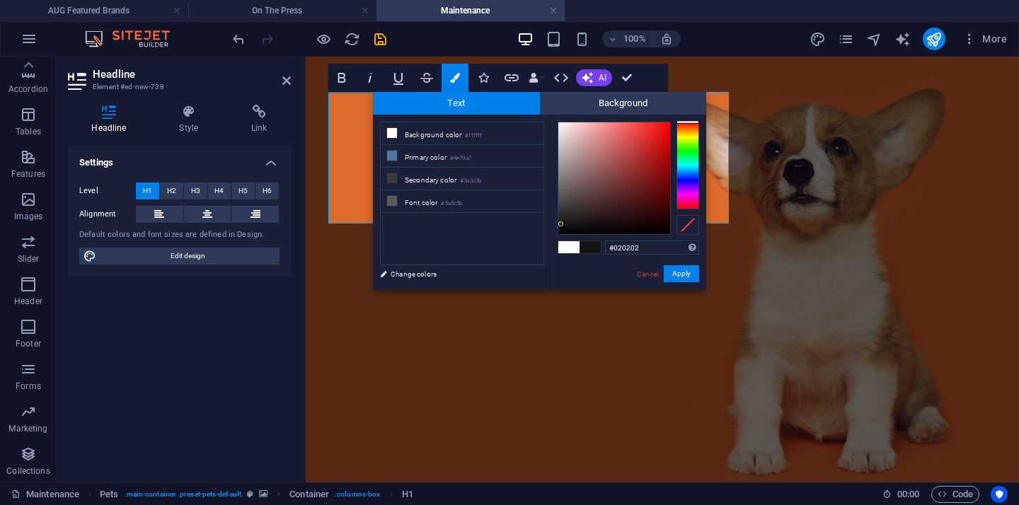
type input "#000000"
click at [561, 242] on div "#000000 Supported formats #0852ed rgb(8, 82, 237) rgba(8, 82, 237, 90%) hsv(221…" at bounding box center [628, 305] width 156 height 381
click at [676, 278] on button "Apply" at bounding box center [681, 273] width 35 height 17
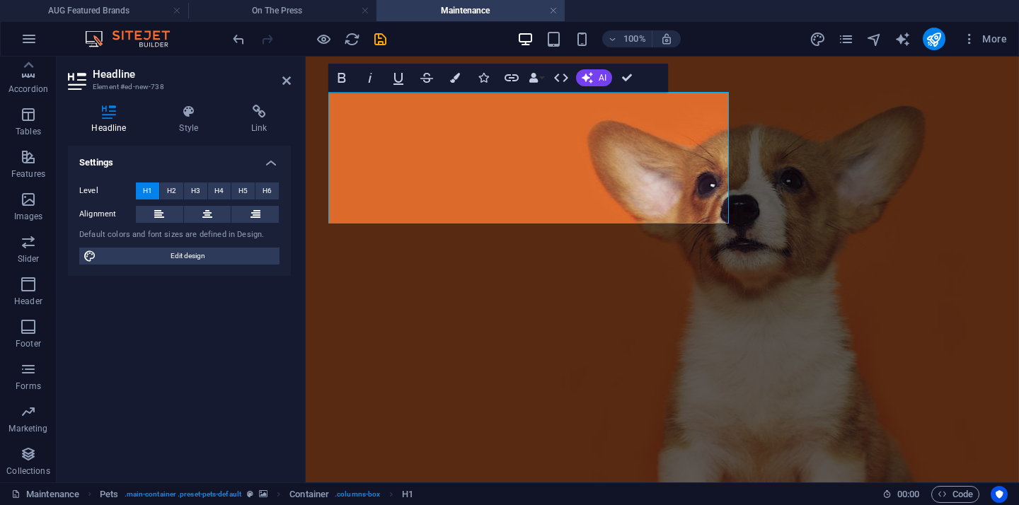
click at [819, 241] on div "Drag here to replace the existing content. Press “Ctrl” if you want to create a…" at bounding box center [662, 270] width 713 height 426
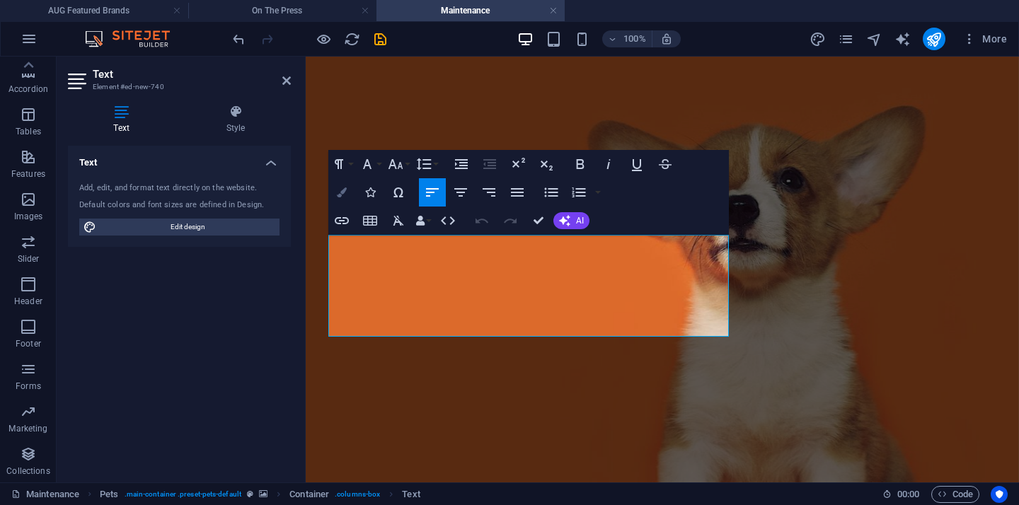
click at [346, 191] on icon "button" at bounding box center [342, 192] width 10 height 10
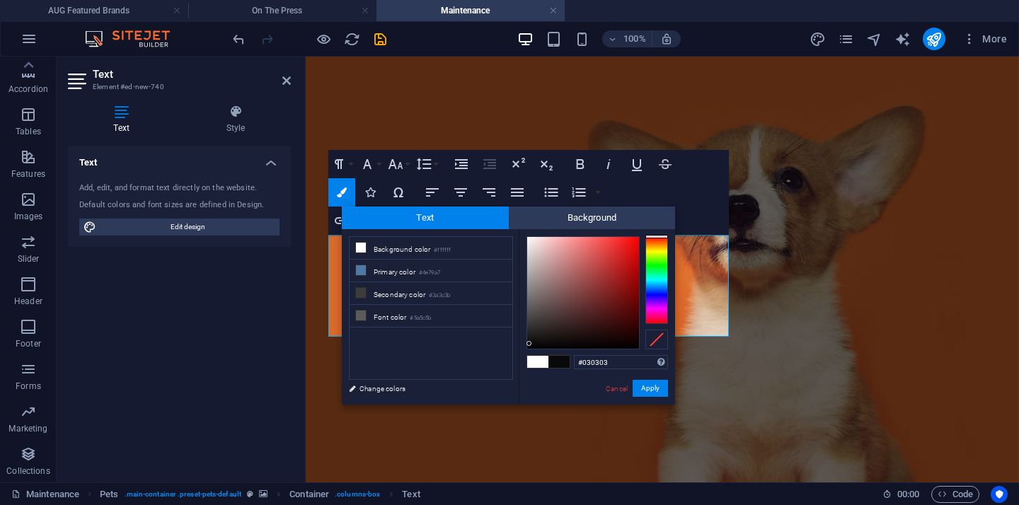
type input "#000000"
drag, startPoint x: 529, startPoint y: 344, endPoint x: 524, endPoint y: 363, distance: 19.7
click at [525, 363] on div "#000000 Supported formats #0852ed rgb(8, 82, 237) rgba(8, 82, 237, 90%) hsv(221…" at bounding box center [597, 419] width 156 height 381
click at [649, 388] on button "Apply" at bounding box center [649, 388] width 35 height 17
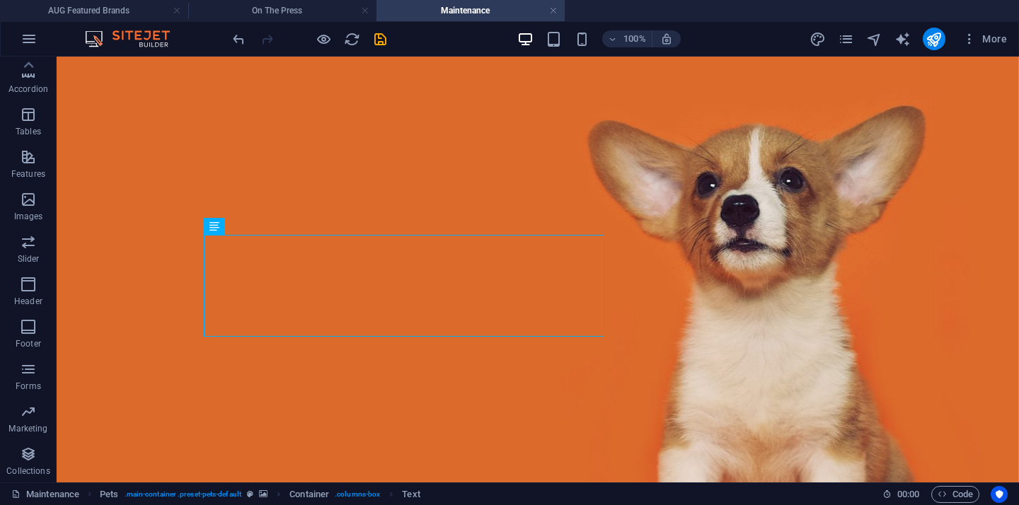
click at [382, 376] on div "Drag here to replace the existing content. Press “Ctrl” if you want to create a…" at bounding box center [538, 270] width 962 height 426
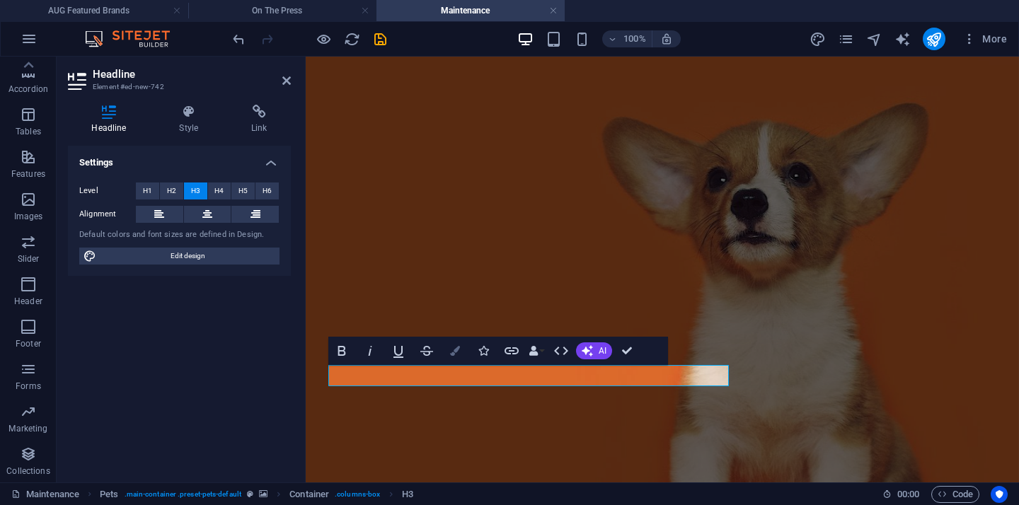
click at [460, 358] on button "Colors" at bounding box center [454, 351] width 27 height 28
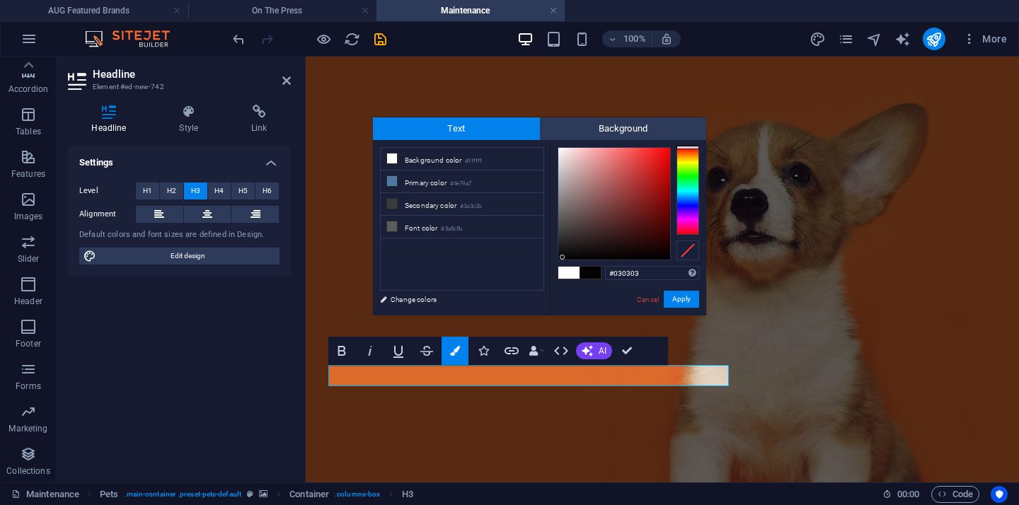
type input "#000000"
click at [559, 261] on div "#000000 Supported formats #0852ed rgb(8, 82, 237) rgba(8, 82, 237, 90%) hsv(221…" at bounding box center [628, 330] width 156 height 381
click at [678, 301] on button "Apply" at bounding box center [681, 299] width 35 height 17
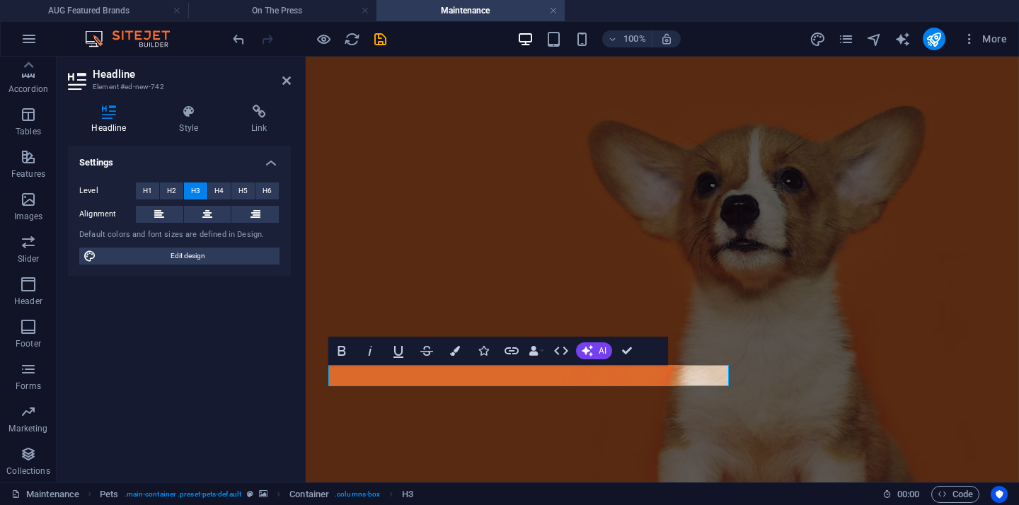
click at [802, 333] on div "Reference Container Placeholder Phonic Container Phonic Container Phonic Contai…" at bounding box center [662, 270] width 713 height 426
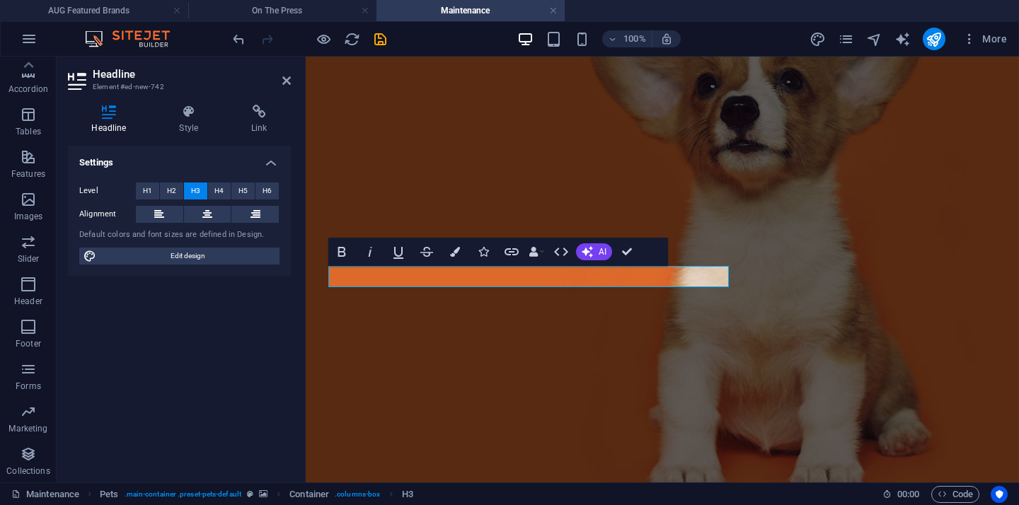
scroll to position [343, 0]
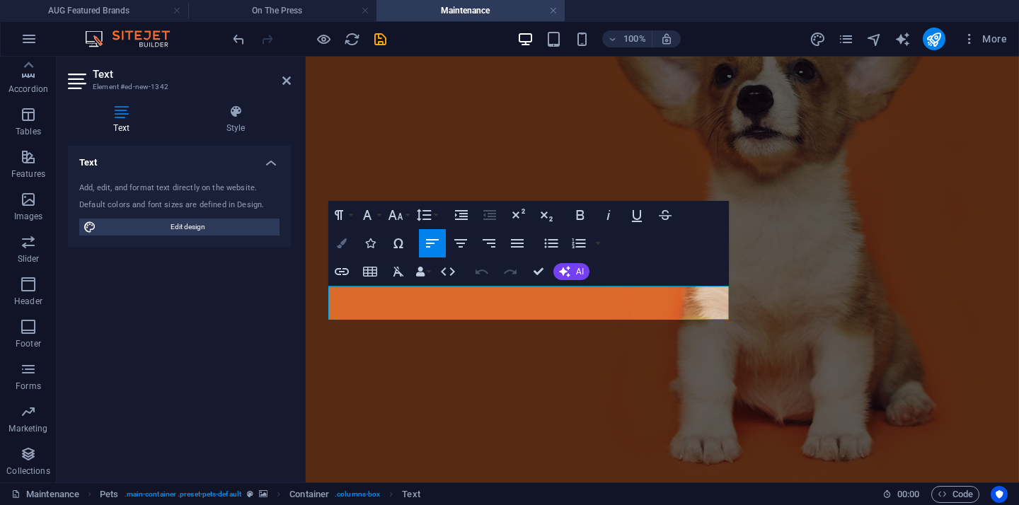
click at [350, 246] on button "Colors" at bounding box center [341, 243] width 27 height 28
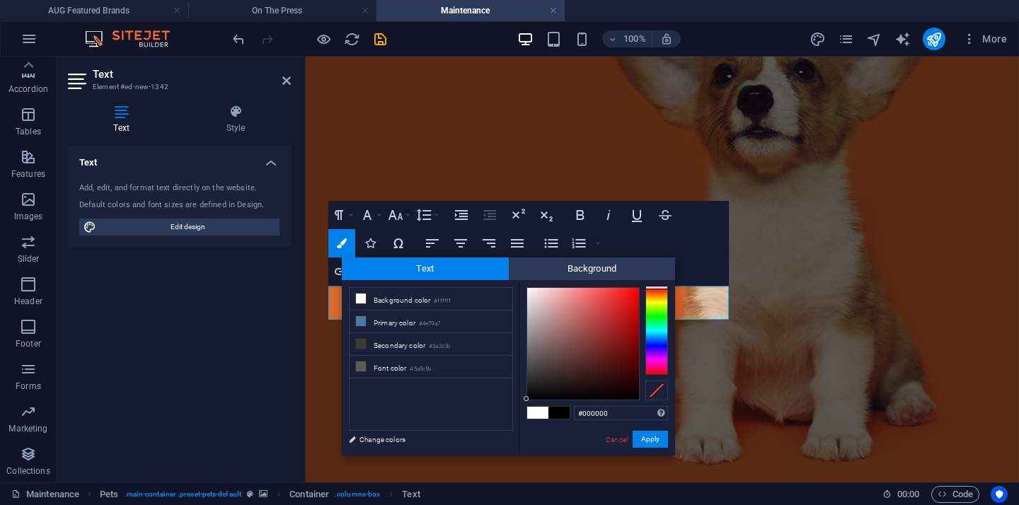
drag, startPoint x: 530, startPoint y: 391, endPoint x: 525, endPoint y: 405, distance: 15.0
click at [525, 405] on div "#000000 Supported formats #0852ed rgb(8, 82, 237) rgba(8, 82, 237, 90%) hsv(221…" at bounding box center [597, 470] width 156 height 381
type input "#000000"
click at [656, 445] on button "Apply" at bounding box center [649, 439] width 35 height 17
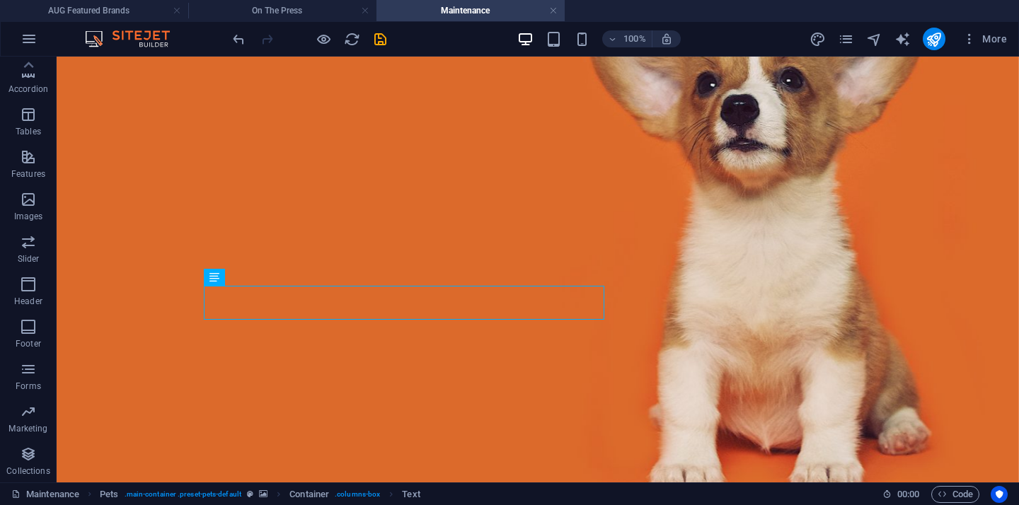
click at [804, 320] on div "Reference Container Placeholder Phonic Container Phonic Container Phonic Contai…" at bounding box center [538, 270] width 962 height 426
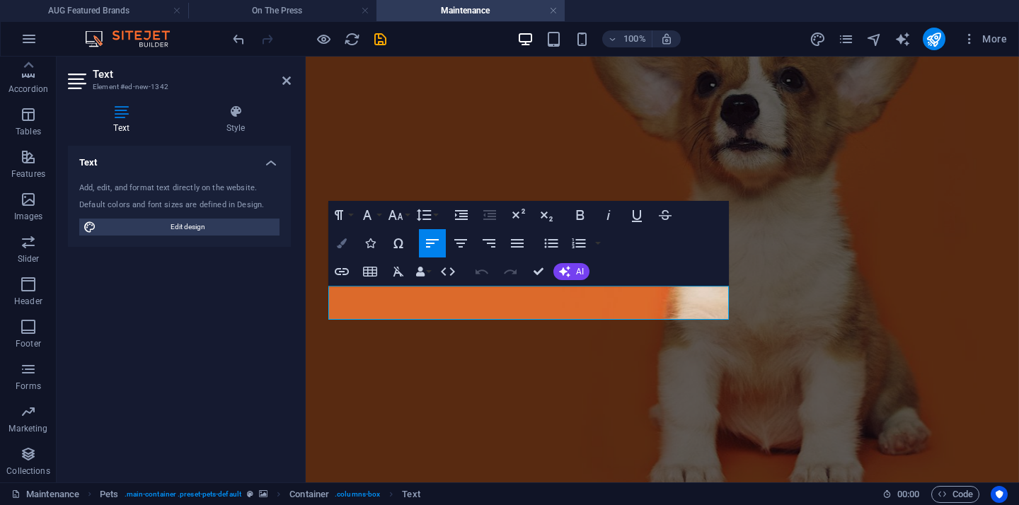
click at [345, 243] on icon "button" at bounding box center [342, 243] width 10 height 10
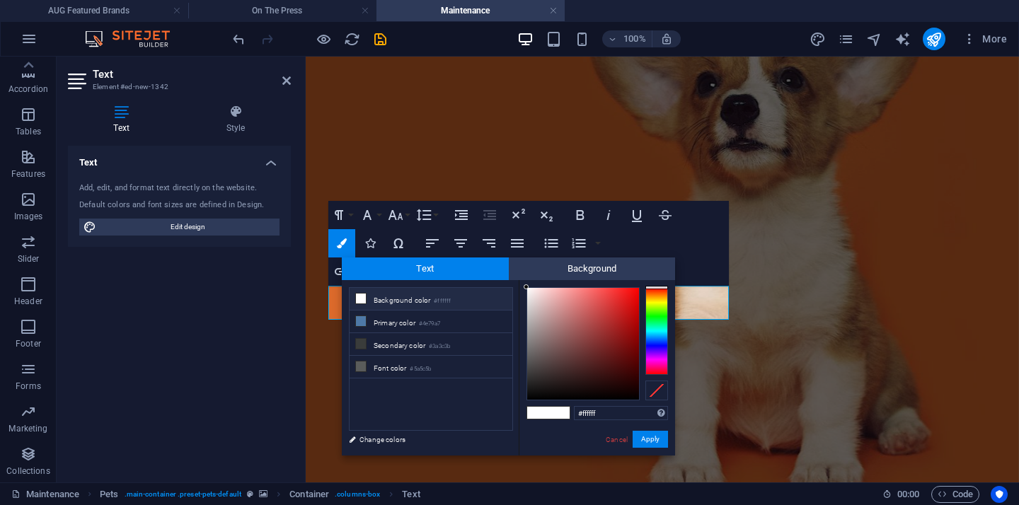
click at [536, 407] on span at bounding box center [537, 413] width 21 height 12
type input "#000000"
drag, startPoint x: 536, startPoint y: 398, endPoint x: 516, endPoint y: 404, distance: 20.6
click at [516, 404] on div "less Background color #ffffff Primary color #4e79a7 Secondary color #3a3c3b Fon…" at bounding box center [508, 367] width 333 height 175
click at [657, 439] on button "Apply" at bounding box center [649, 439] width 35 height 17
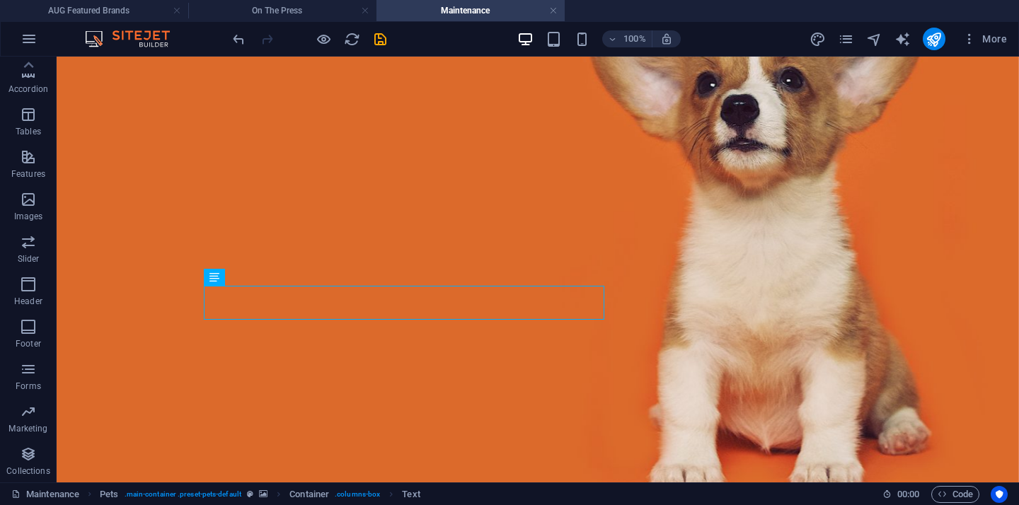
click at [823, 294] on div "Reference Container Placeholder Phonic Container Phonic Container Phonic Contai…" at bounding box center [538, 270] width 962 height 426
click at [733, 192] on figure at bounding box center [538, 237] width 962 height 626
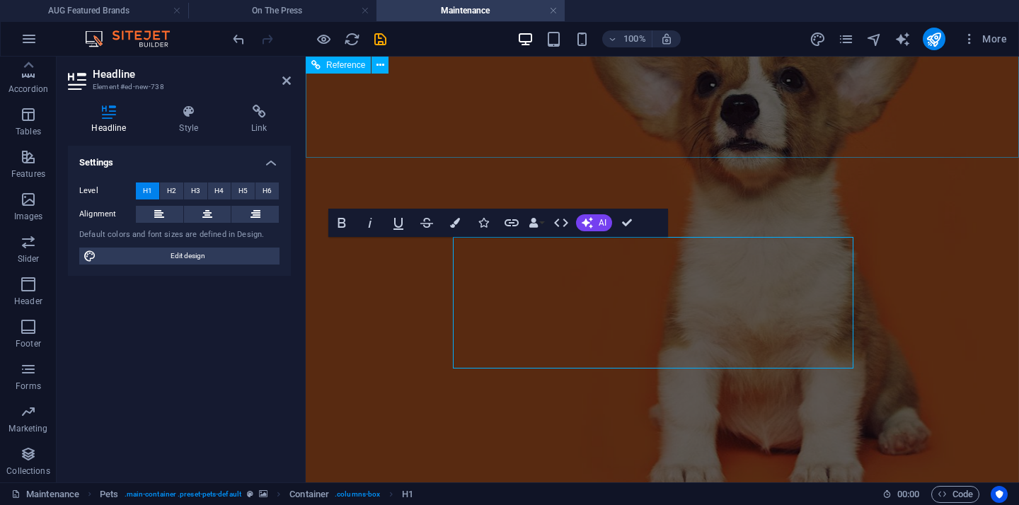
scroll to position [98, 0]
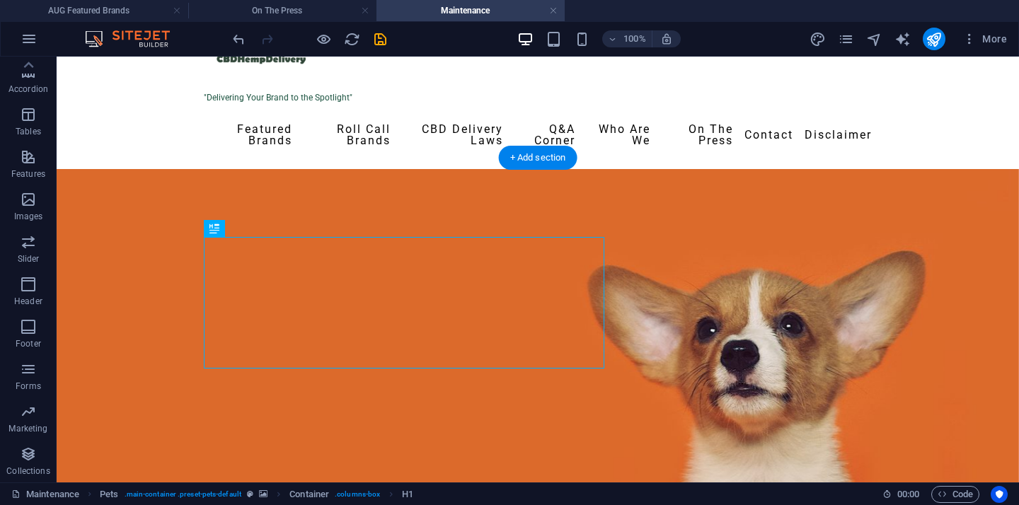
click at [708, 245] on figure at bounding box center [538, 482] width 962 height 626
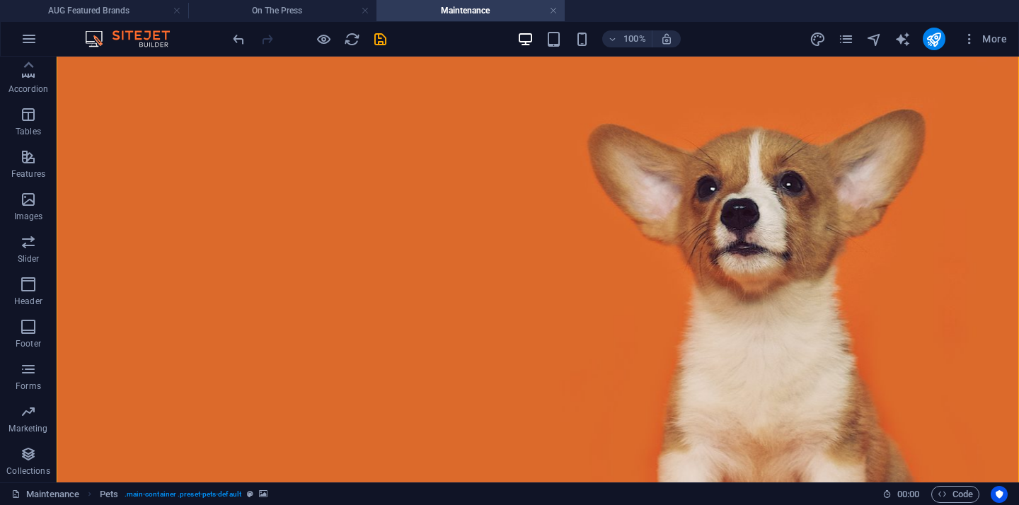
scroll to position [236, 0]
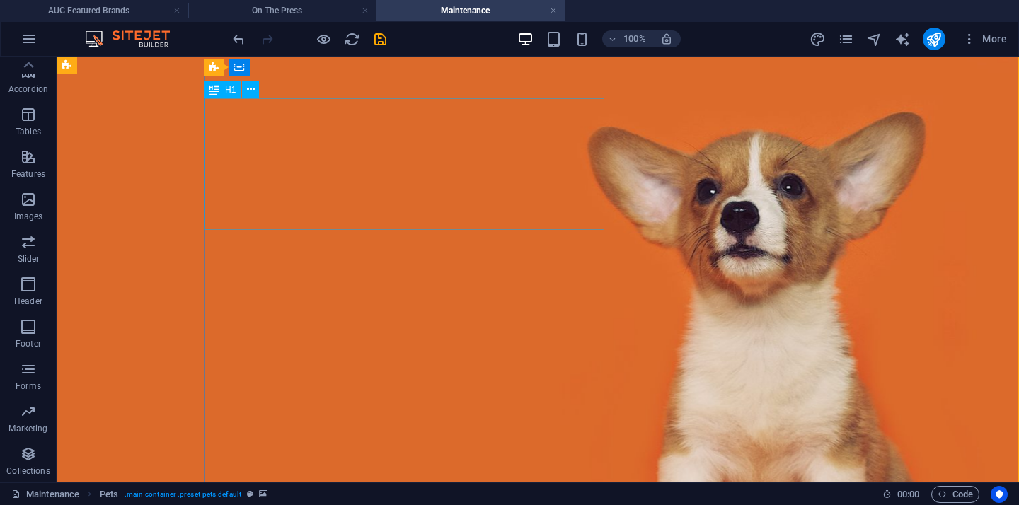
click at [255, 92] on button at bounding box center [250, 89] width 17 height 17
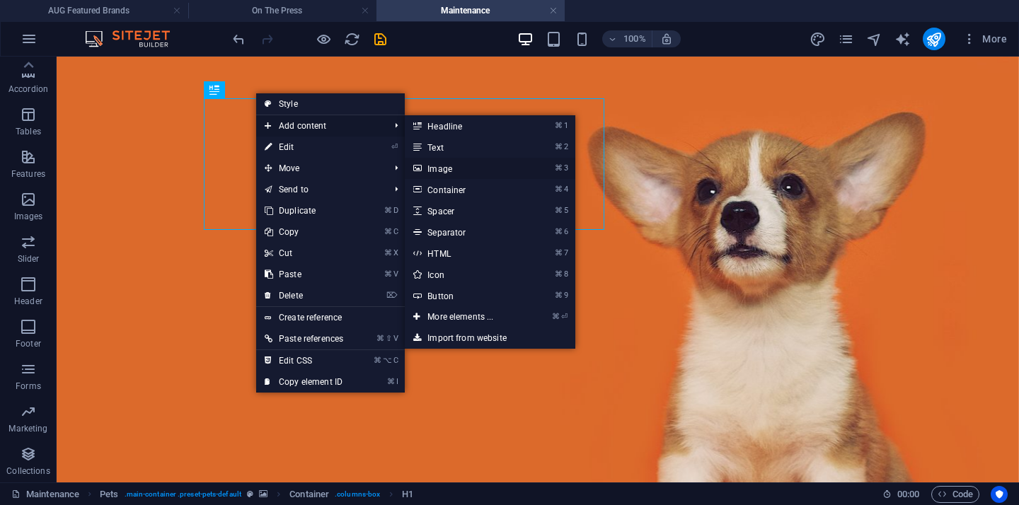
click at [444, 170] on link "⌘ 3 Image" at bounding box center [463, 168] width 117 height 21
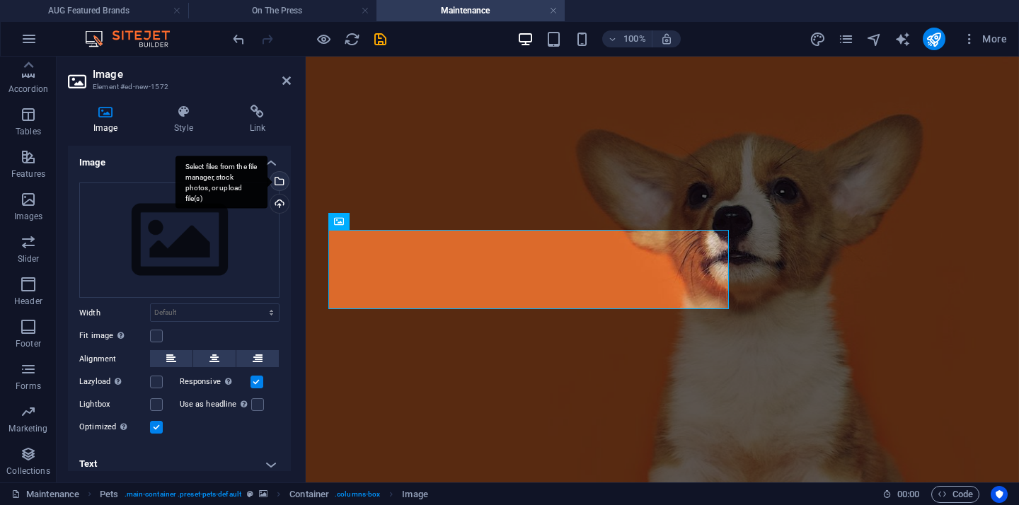
click at [279, 183] on div "Select files from the file manager, stock photos, or upload file(s)" at bounding box center [277, 182] width 21 height 21
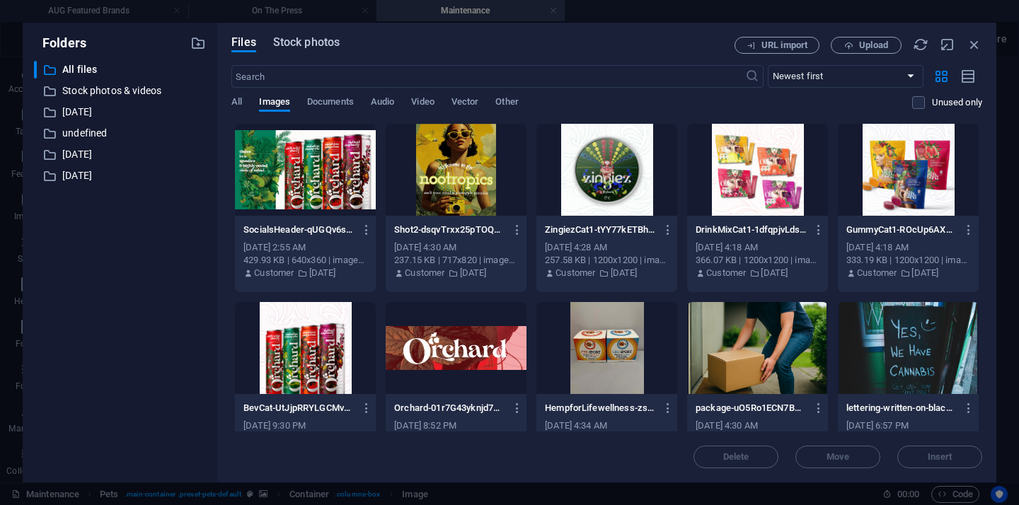
click at [332, 40] on span "Stock photos" at bounding box center [306, 42] width 67 height 17
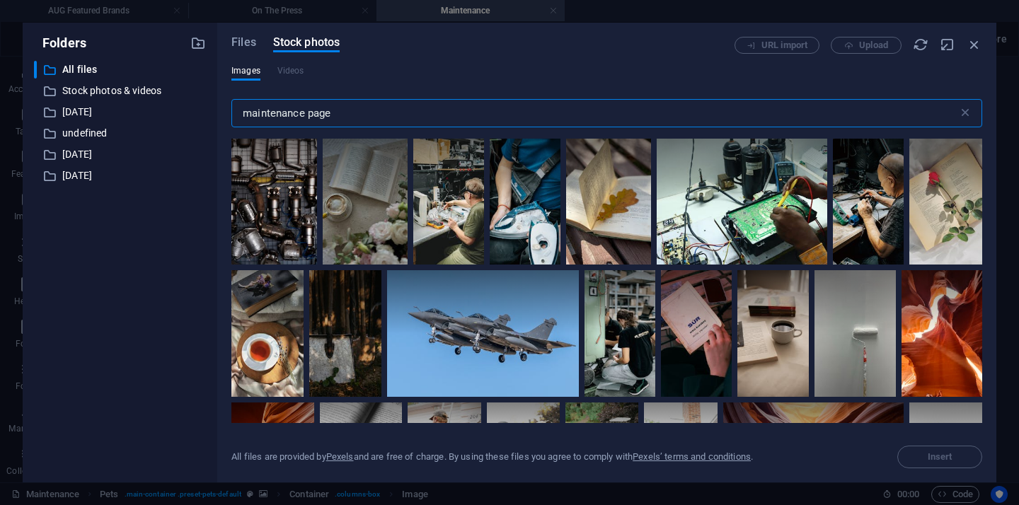
type input "maintenance page"
click at [502, 38] on div "Files Stock photos" at bounding box center [482, 45] width 503 height 16
click at [972, 46] on icon "button" at bounding box center [974, 45] width 16 height 16
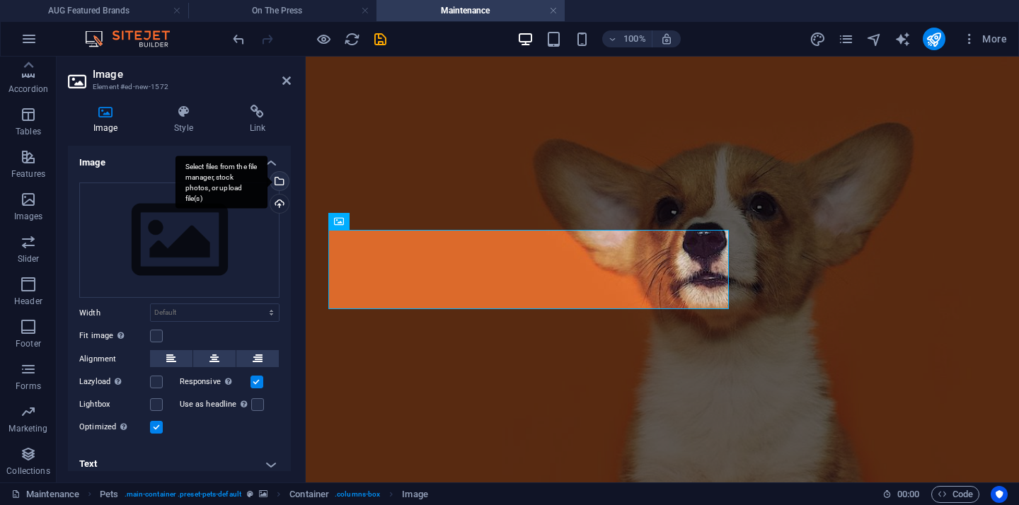
click at [280, 179] on div "Select files from the file manager, stock photos, or upload file(s)" at bounding box center [277, 182] width 21 height 21
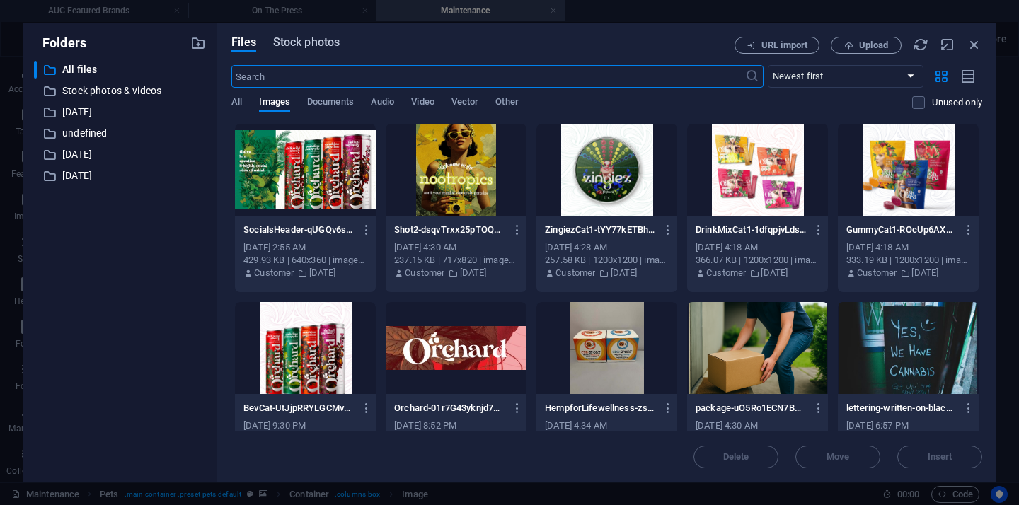
click at [301, 45] on span "Stock photos" at bounding box center [306, 42] width 67 height 17
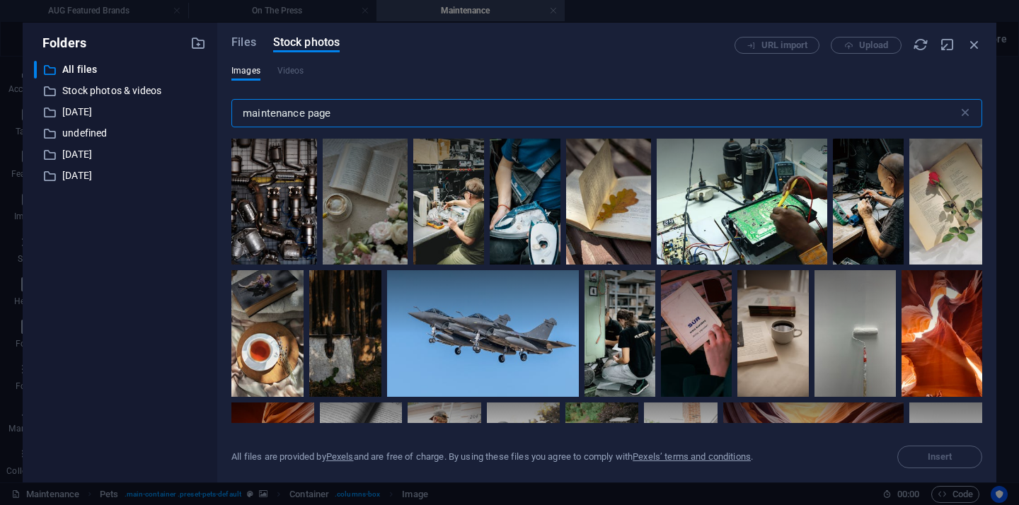
click at [533, 114] on input "maintenance page" at bounding box center [594, 113] width 727 height 28
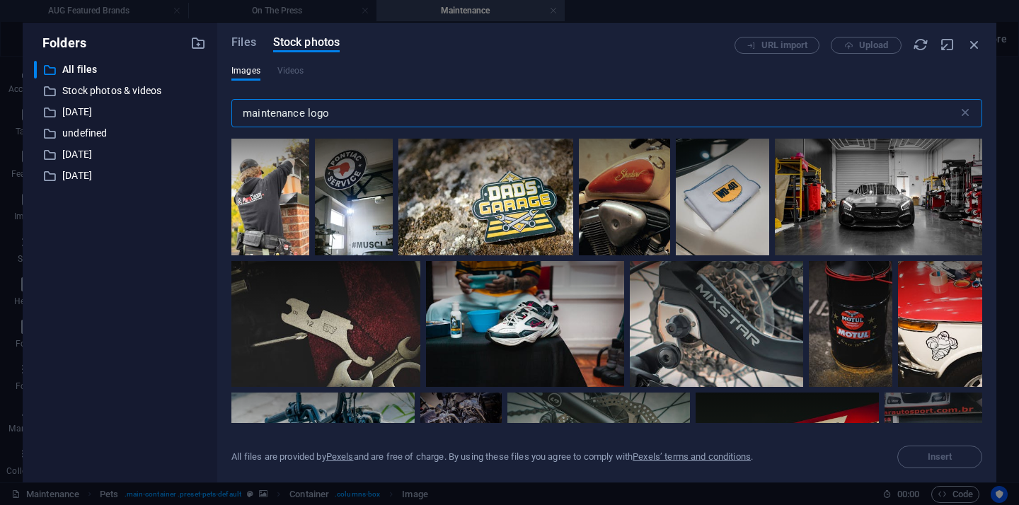
drag, startPoint x: 309, startPoint y: 112, endPoint x: 214, endPoint y: 119, distance: 95.8
click at [214, 119] on div "Folders ​ All files All files ​ Stock photos & videos Stock photos & videos ​ […" at bounding box center [509, 253] width 973 height 460
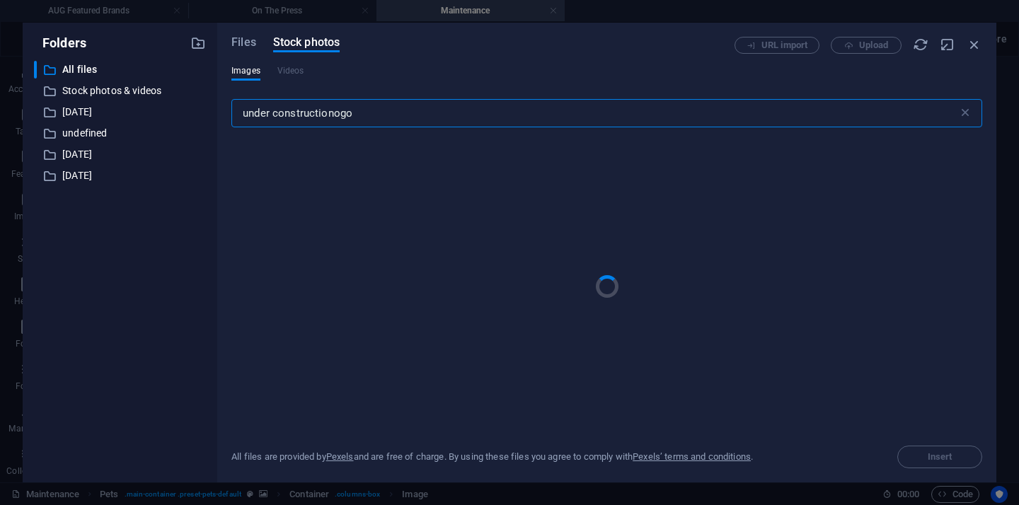
click at [381, 116] on input "under constructionogo" at bounding box center [594, 113] width 727 height 28
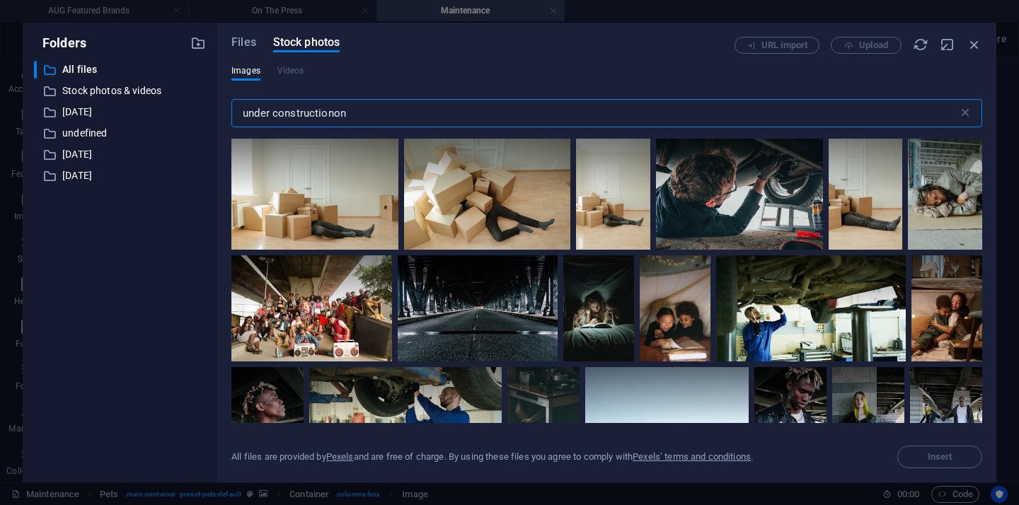
click at [297, 114] on input "under constructionon" at bounding box center [594, 113] width 727 height 28
click at [386, 104] on input "under constructionon" at bounding box center [594, 113] width 727 height 28
click at [386, 106] on input "under constructionon" at bounding box center [594, 113] width 727 height 28
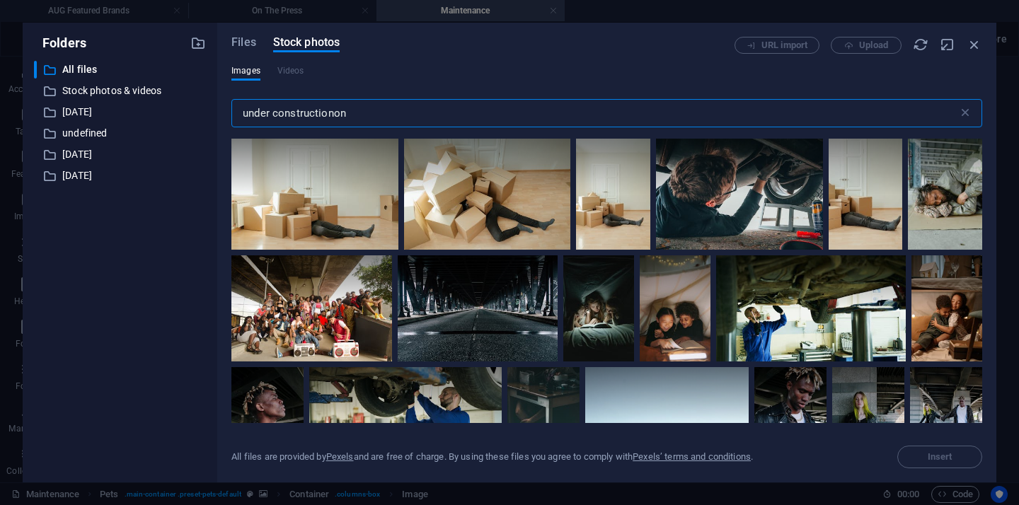
click at [378, 120] on input "under constructionon" at bounding box center [594, 113] width 727 height 28
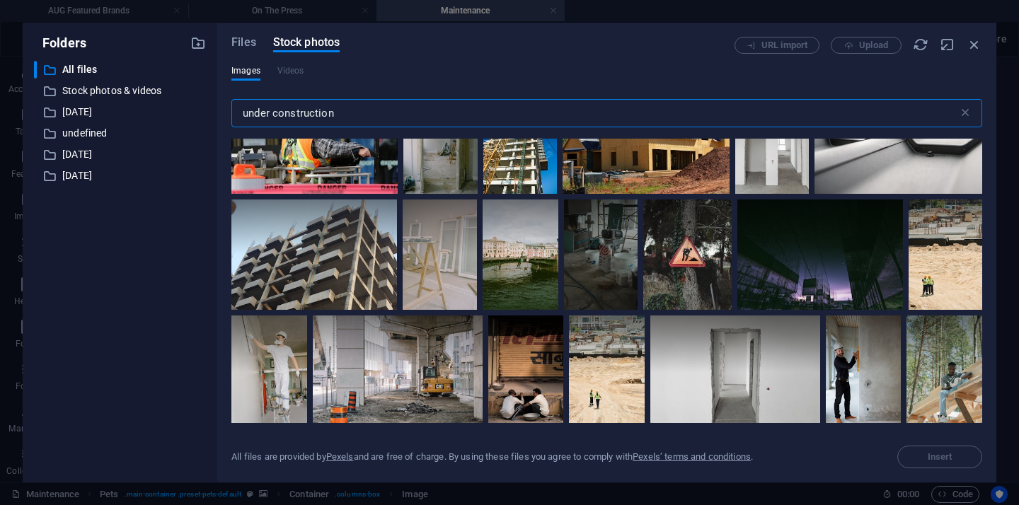
scroll to position [0, 0]
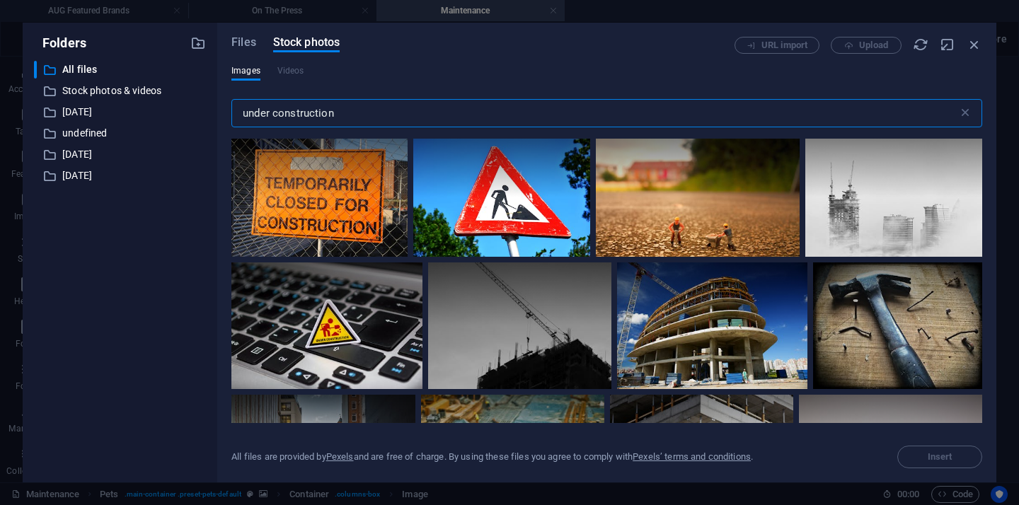
click at [243, 113] on input "under construction" at bounding box center [594, 113] width 727 height 28
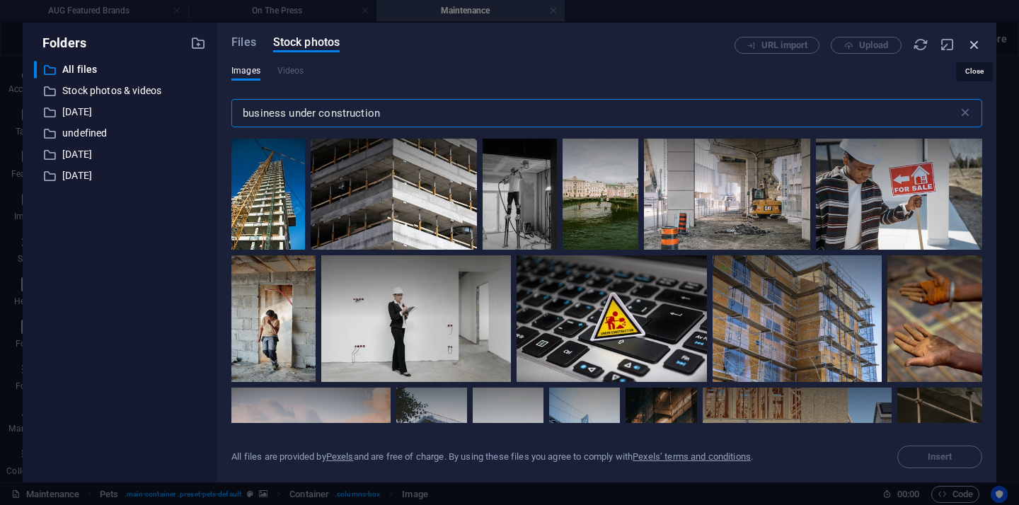
type input "business under construction"
click at [975, 43] on icon "button" at bounding box center [974, 45] width 16 height 16
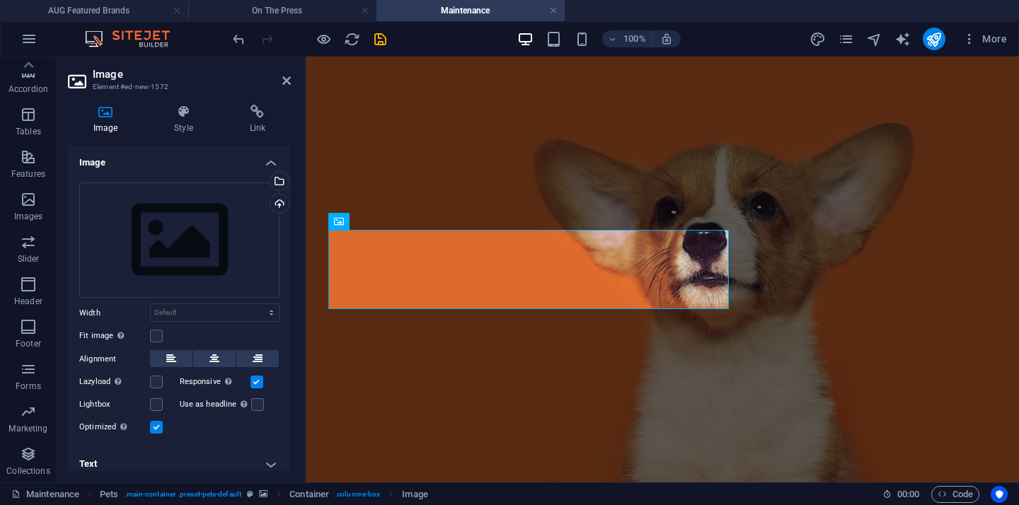
click at [926, 98] on figure at bounding box center [662, 382] width 713 height 705
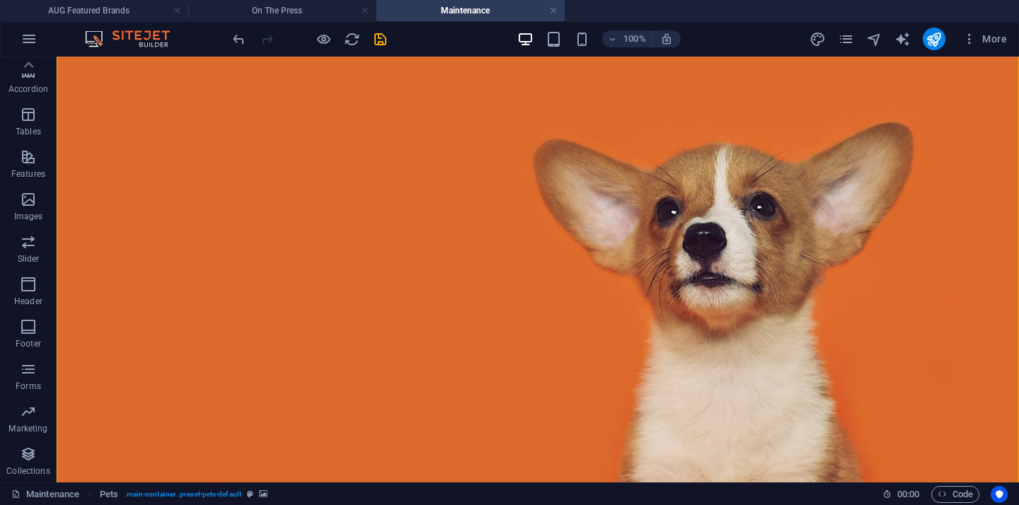
click at [926, 98] on figure at bounding box center [538, 382] width 962 height 705
select select "%"
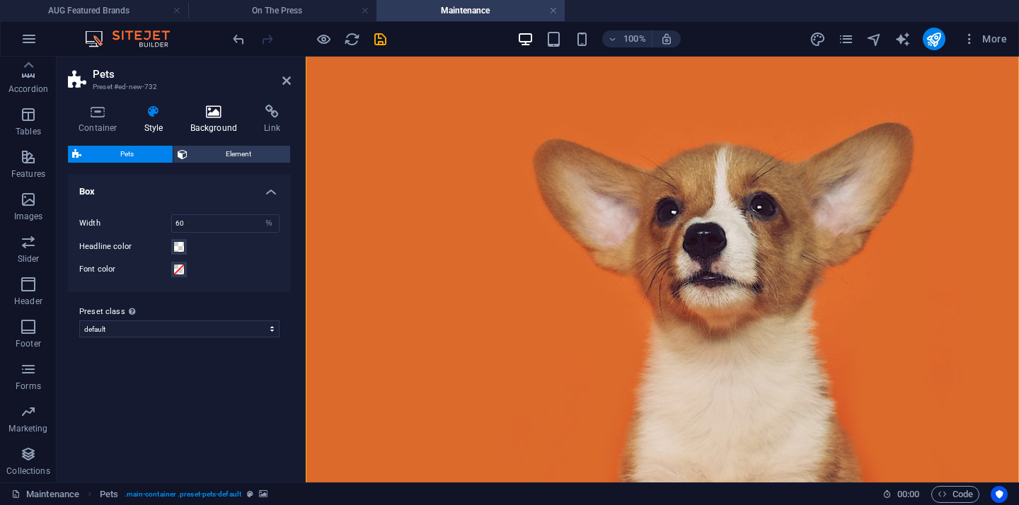
click at [209, 116] on icon at bounding box center [214, 112] width 69 height 14
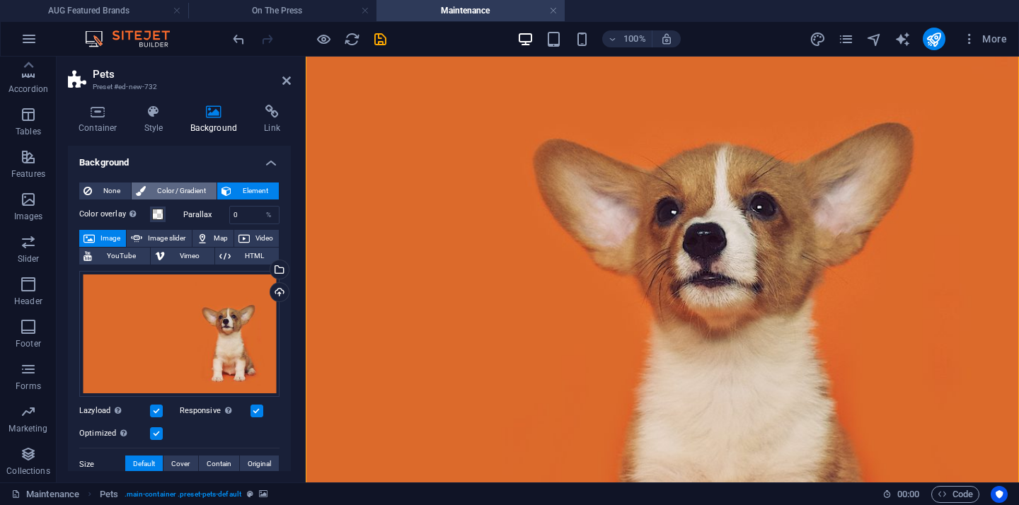
click at [155, 193] on span "Color / Gradient" at bounding box center [181, 191] width 62 height 17
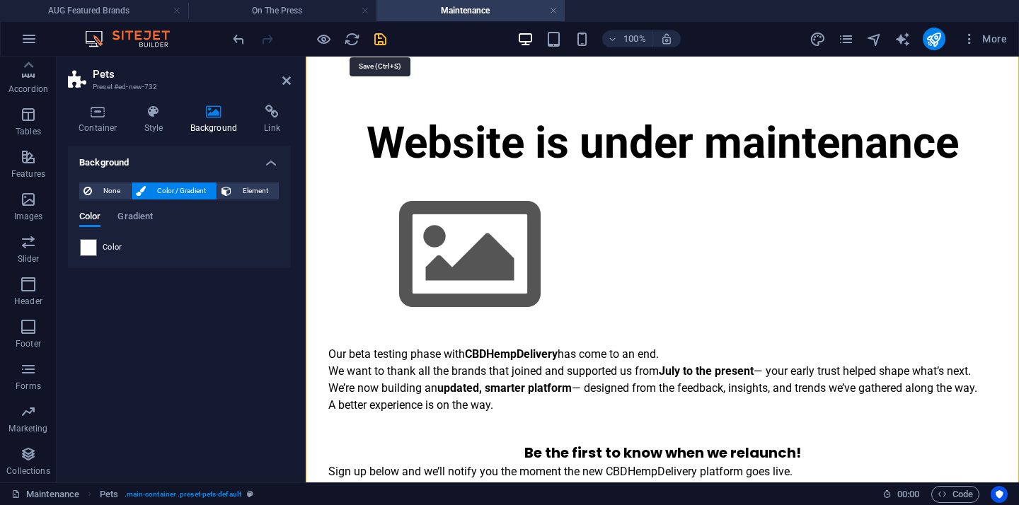
click at [381, 38] on icon "save" at bounding box center [380, 39] width 16 height 16
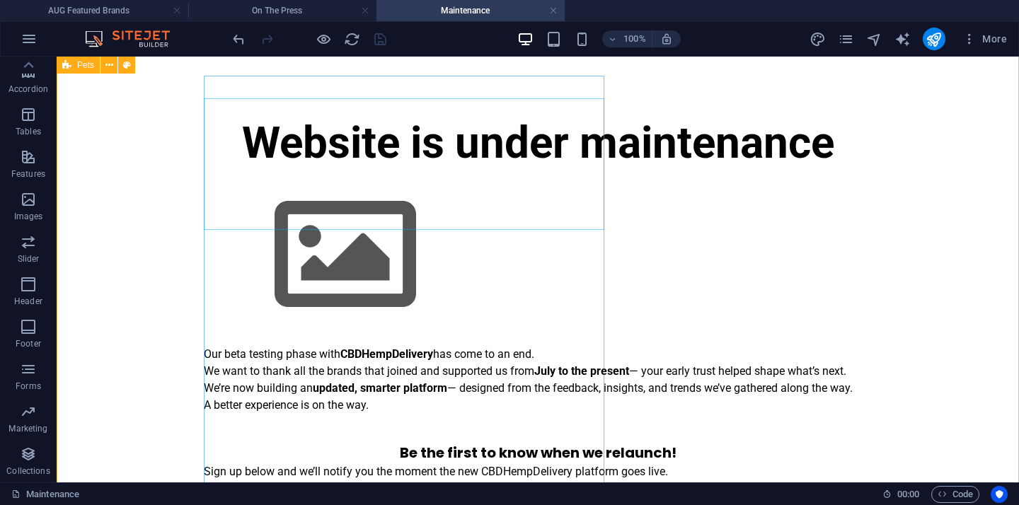
click at [904, 190] on div "Website is under maintenance Our beta testing phase with CBDHempDelivery has co…" at bounding box center [538, 379] width 962 height 698
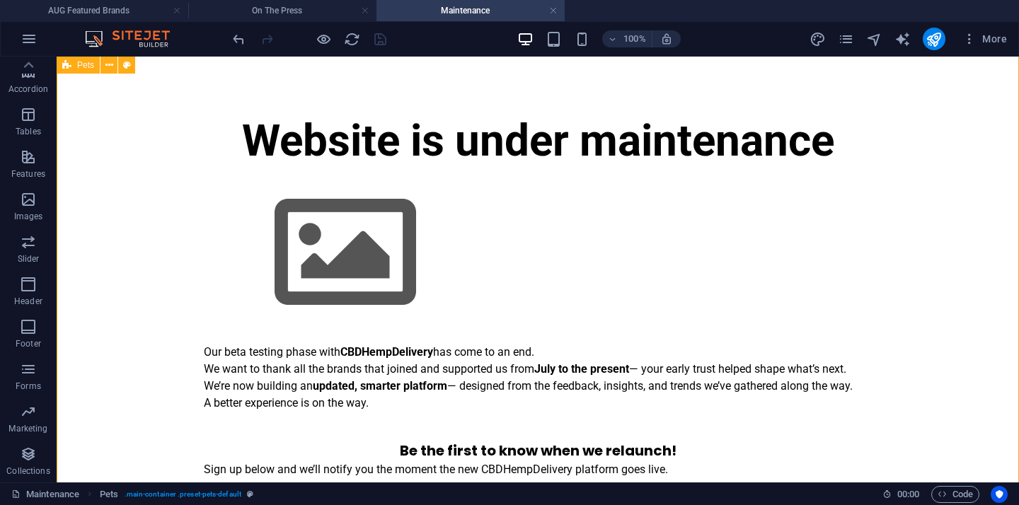
scroll to position [230, 0]
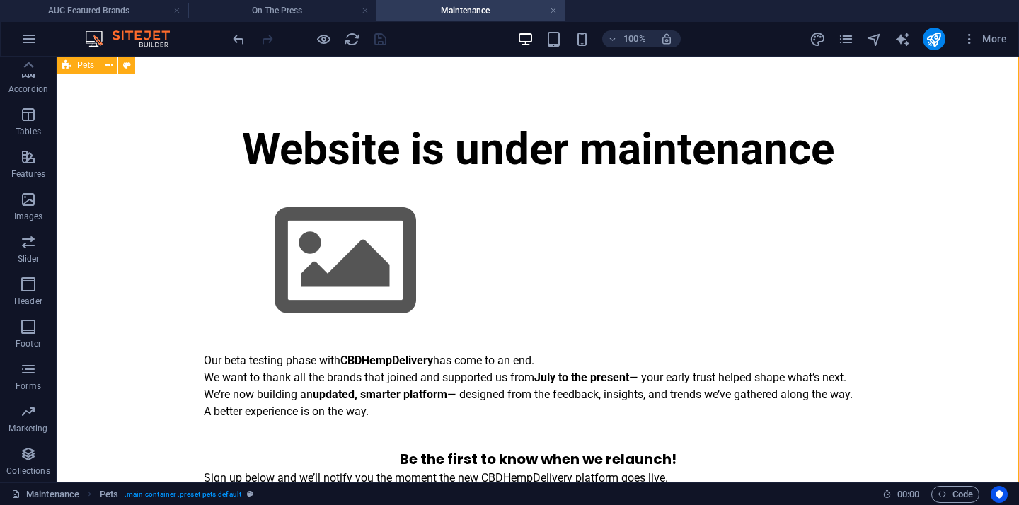
click at [904, 189] on div "Website is under maintenance Our beta testing phase with CBDHempDelivery has co…" at bounding box center [538, 386] width 962 height 698
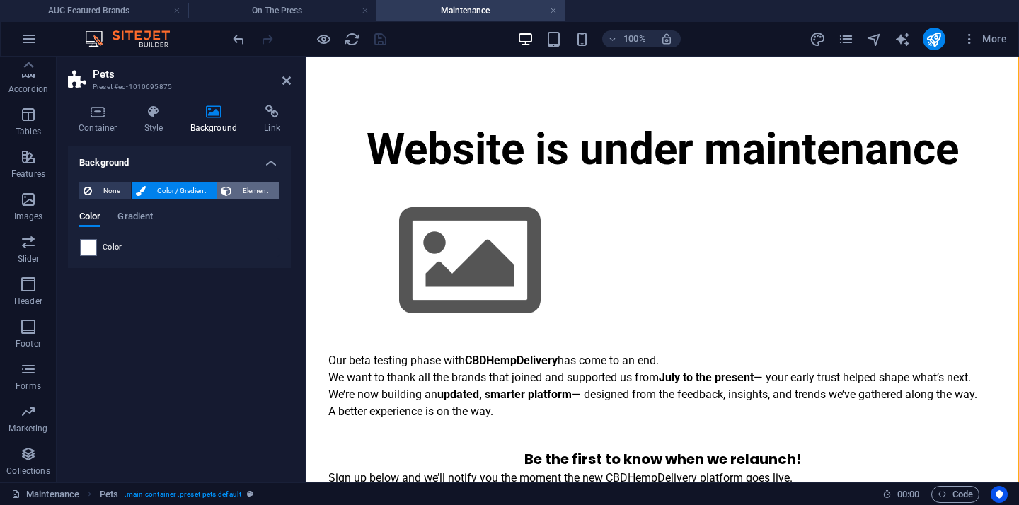
click at [258, 197] on span "Element" at bounding box center [255, 191] width 39 height 17
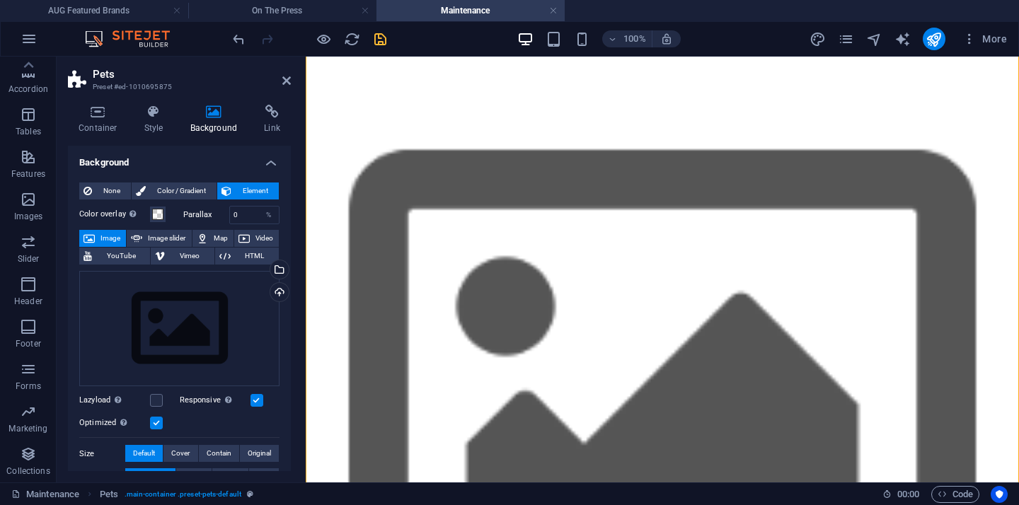
click at [787, 166] on figure at bounding box center [662, 389] width 713 height 705
click at [287, 81] on icon at bounding box center [286, 80] width 8 height 11
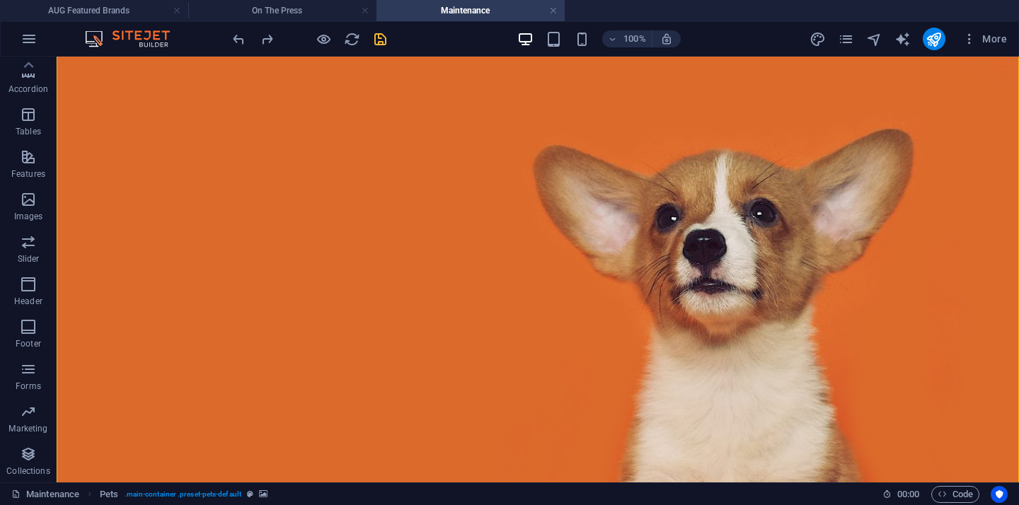
click at [202, 110] on figure at bounding box center [538, 389] width 962 height 705
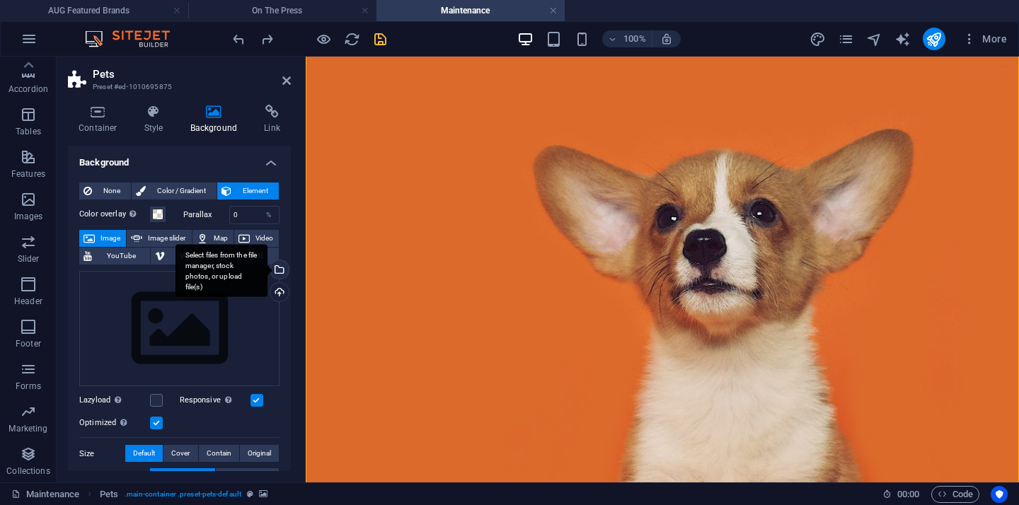
click at [277, 276] on div "Select files from the file manager, stock photos, or upload file(s)" at bounding box center [277, 270] width 21 height 21
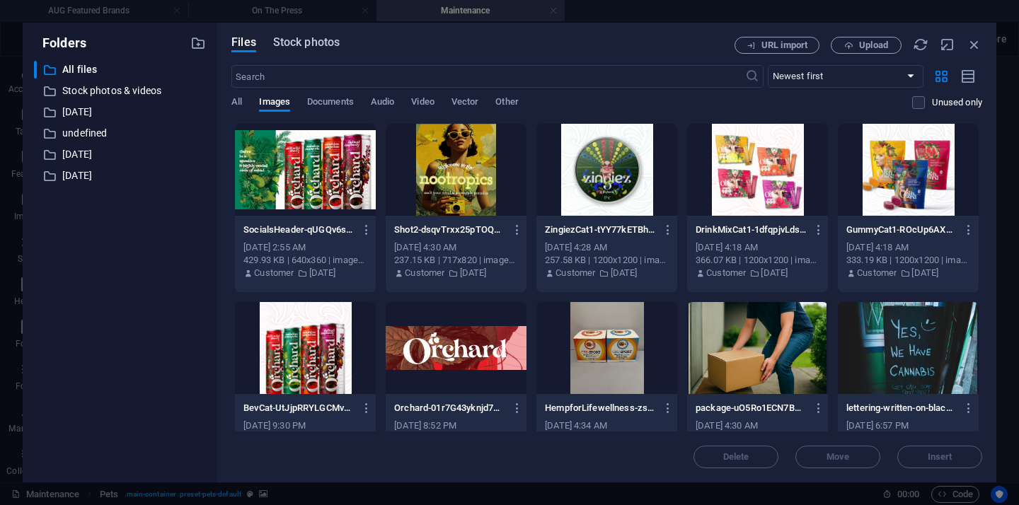
click at [296, 46] on span "Stock photos" at bounding box center [306, 42] width 67 height 17
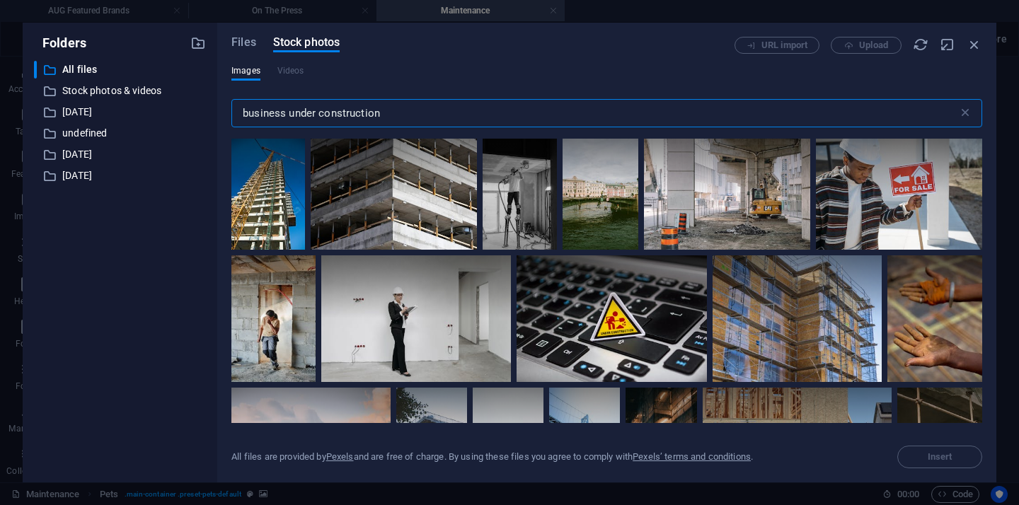
click at [386, 120] on input "business under construction" at bounding box center [594, 113] width 727 height 28
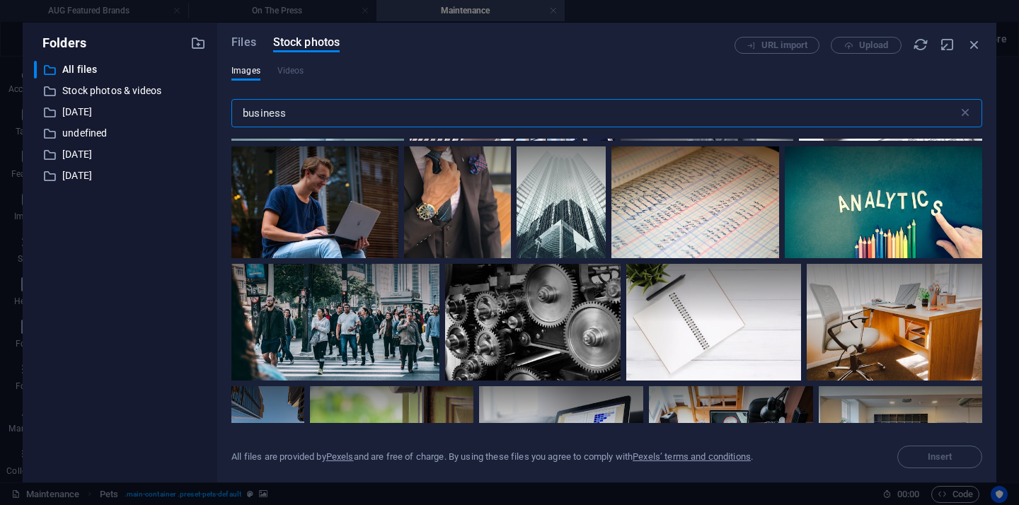
scroll to position [497, 0]
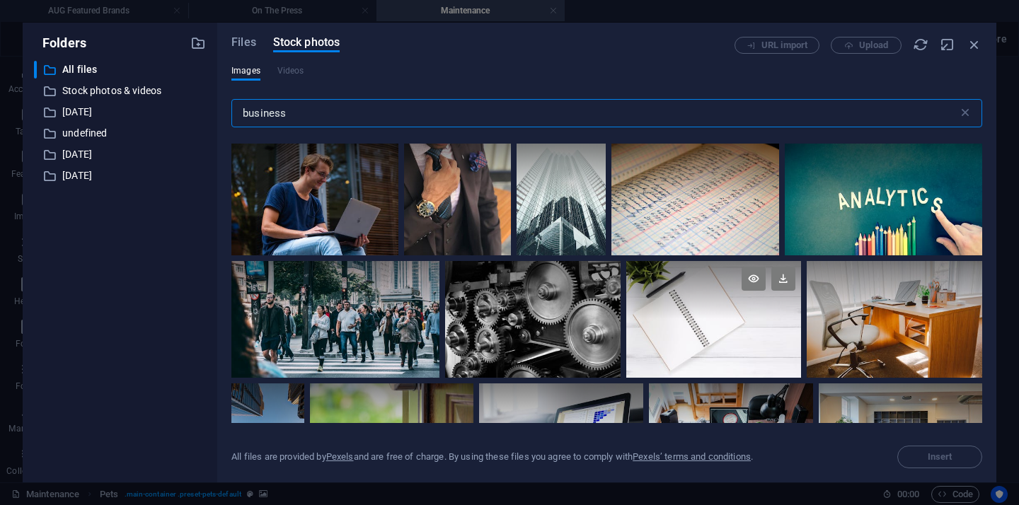
type input "business"
click at [686, 320] on div at bounding box center [713, 319] width 175 height 117
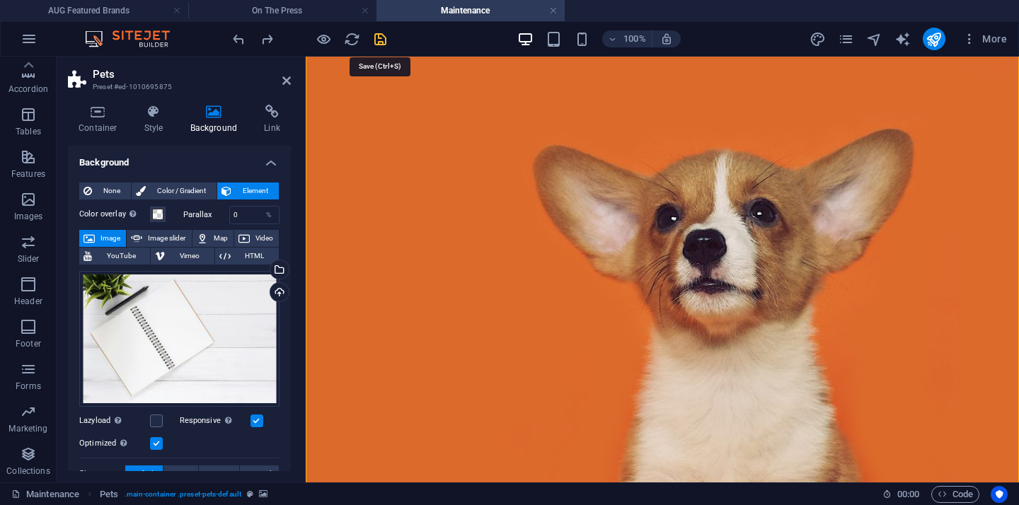
click at [382, 42] on icon "save" at bounding box center [380, 39] width 16 height 16
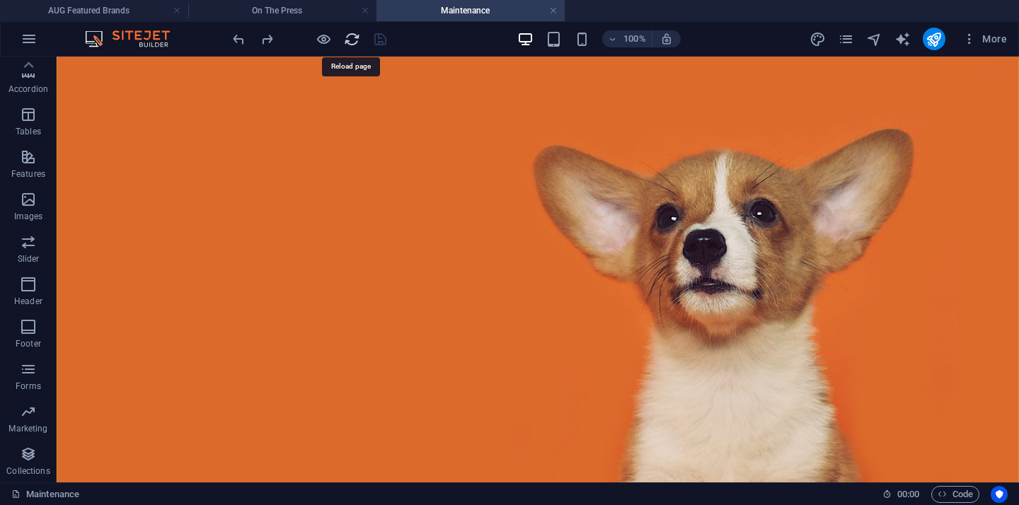
click at [349, 40] on icon "reload" at bounding box center [352, 39] width 16 height 16
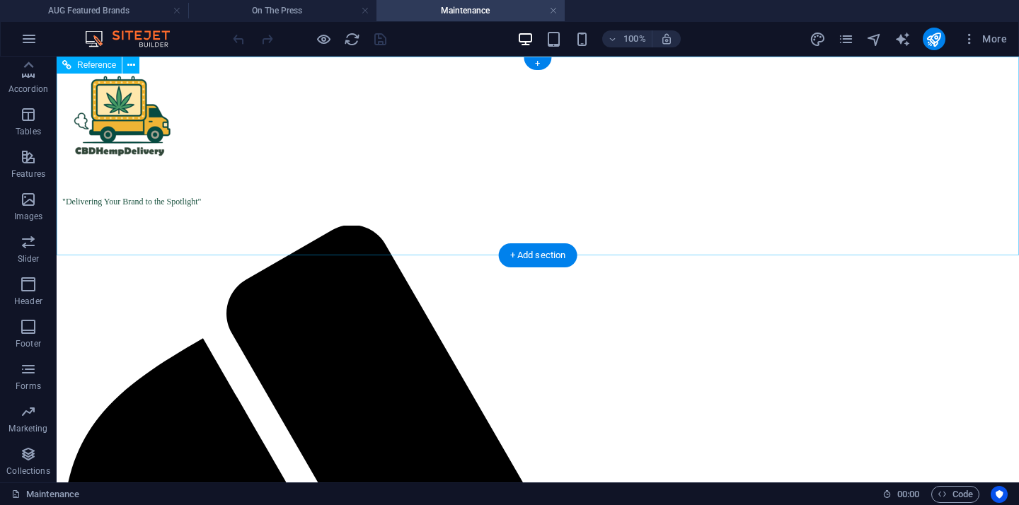
scroll to position [0, 0]
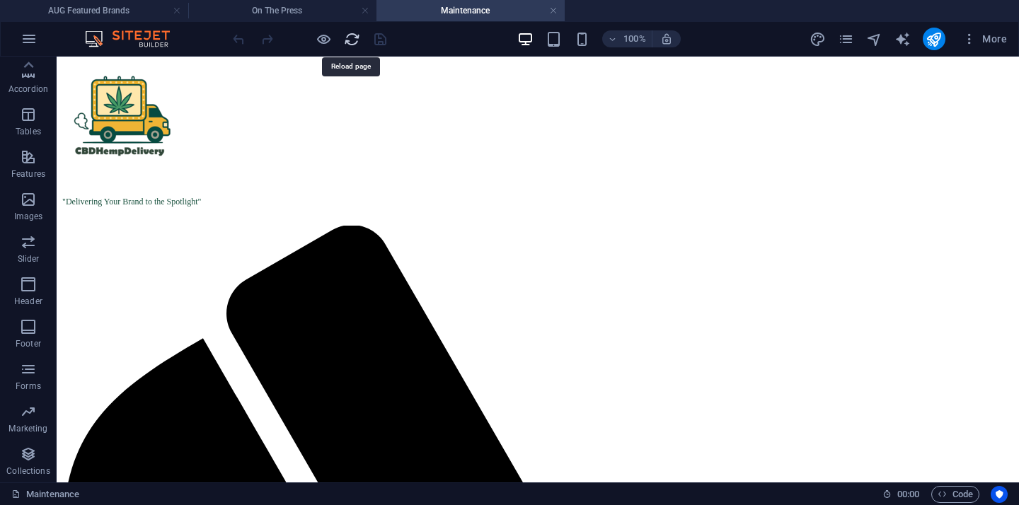
click at [348, 42] on icon "reload" at bounding box center [352, 39] width 16 height 16
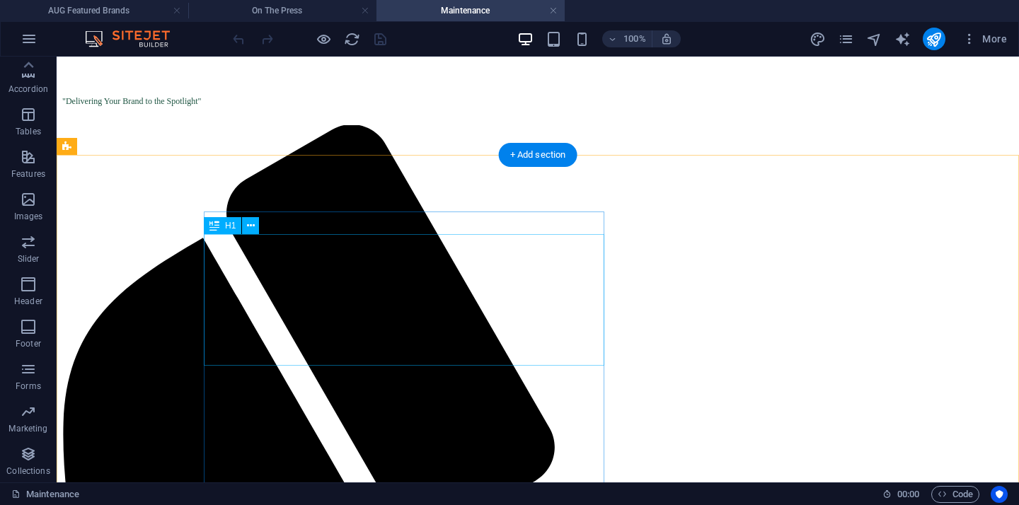
scroll to position [103, 0]
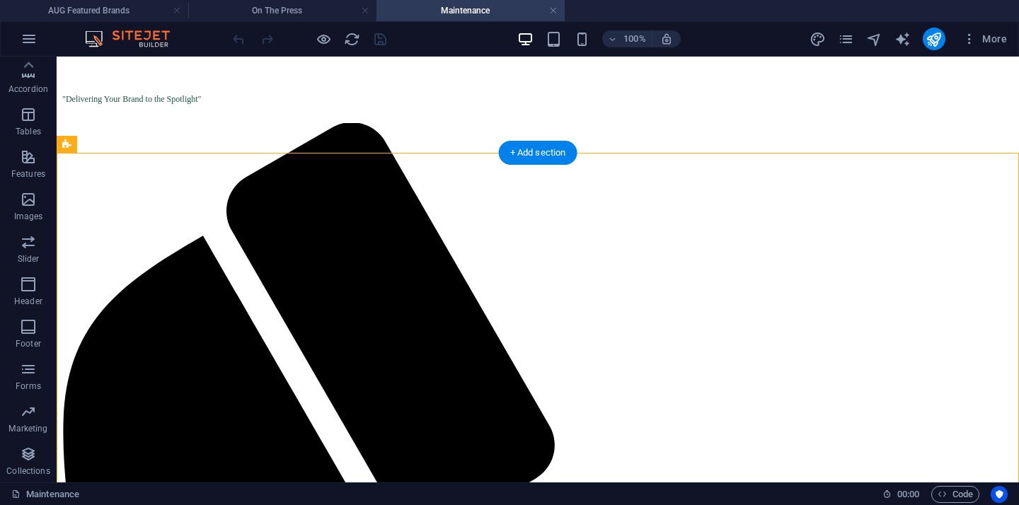
select select "%"
select select "vh"
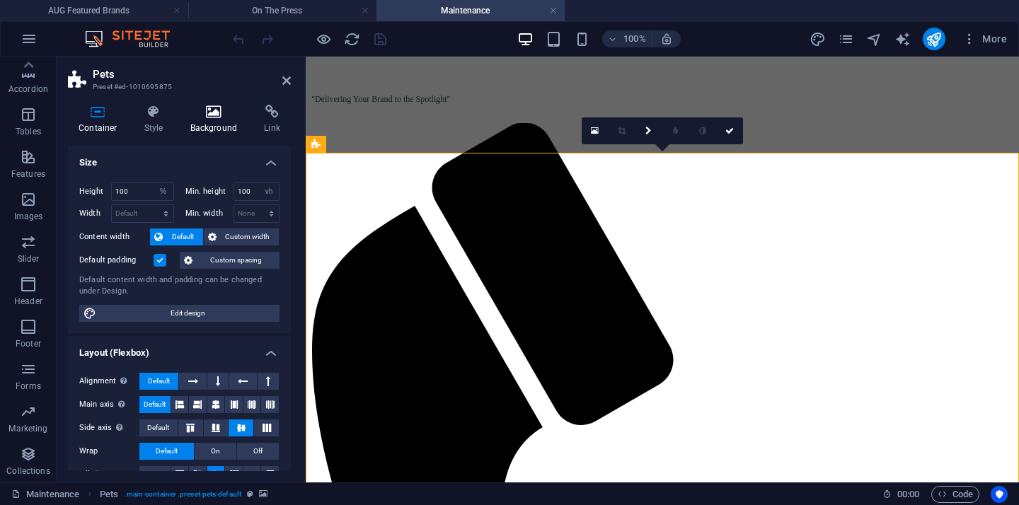
click at [216, 122] on h4 "Background" at bounding box center [217, 120] width 74 height 30
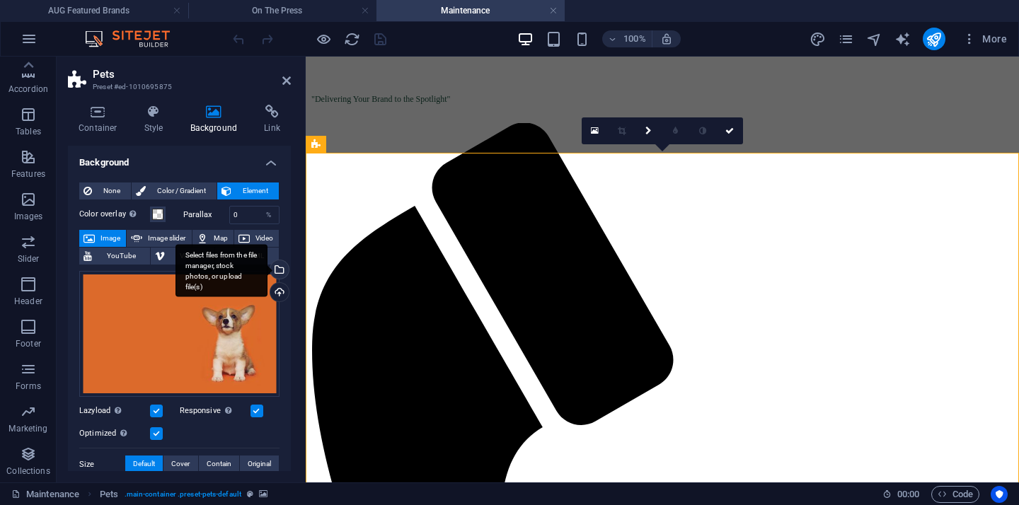
click at [277, 274] on div "Select files from the file manager, stock photos, or upload file(s)" at bounding box center [277, 270] width 21 height 21
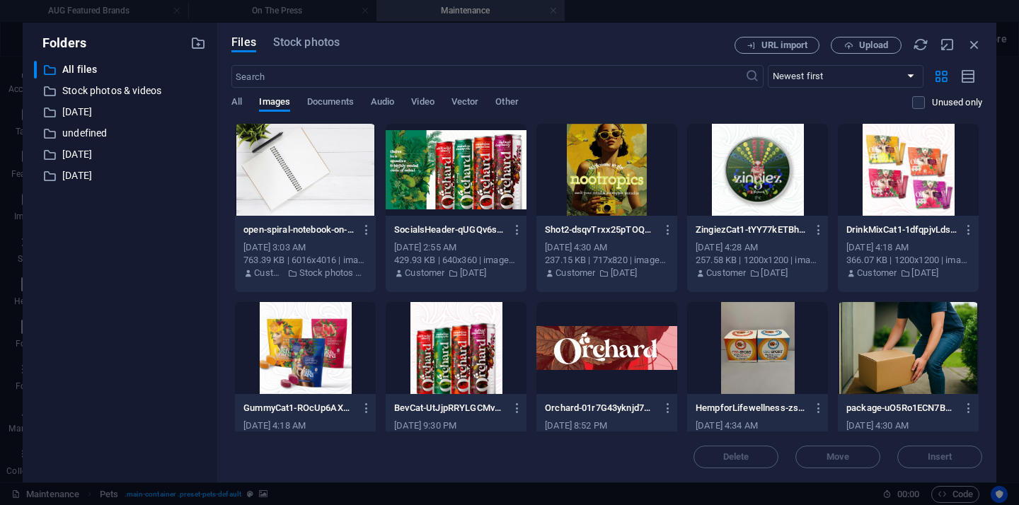
click at [325, 187] on div at bounding box center [305, 170] width 141 height 92
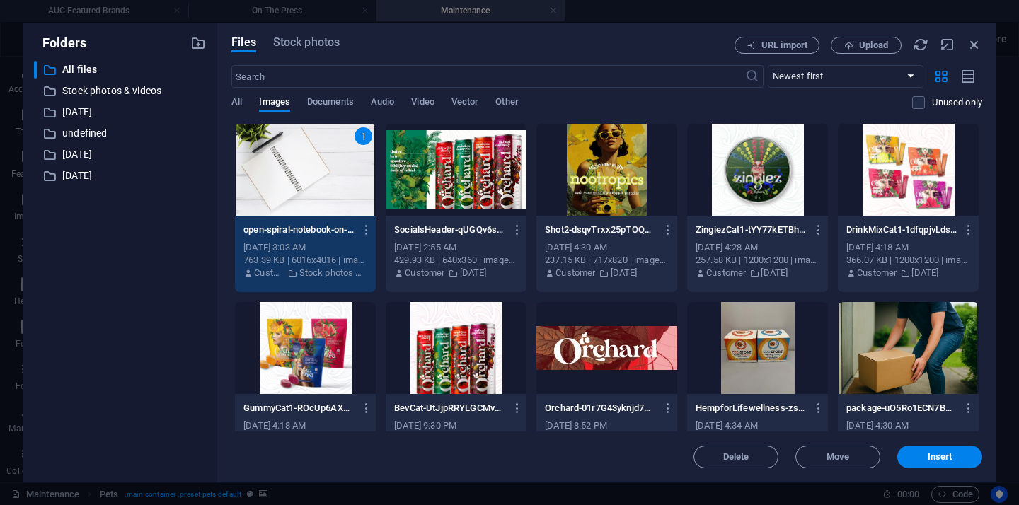
click at [325, 187] on div "1" at bounding box center [305, 170] width 141 height 92
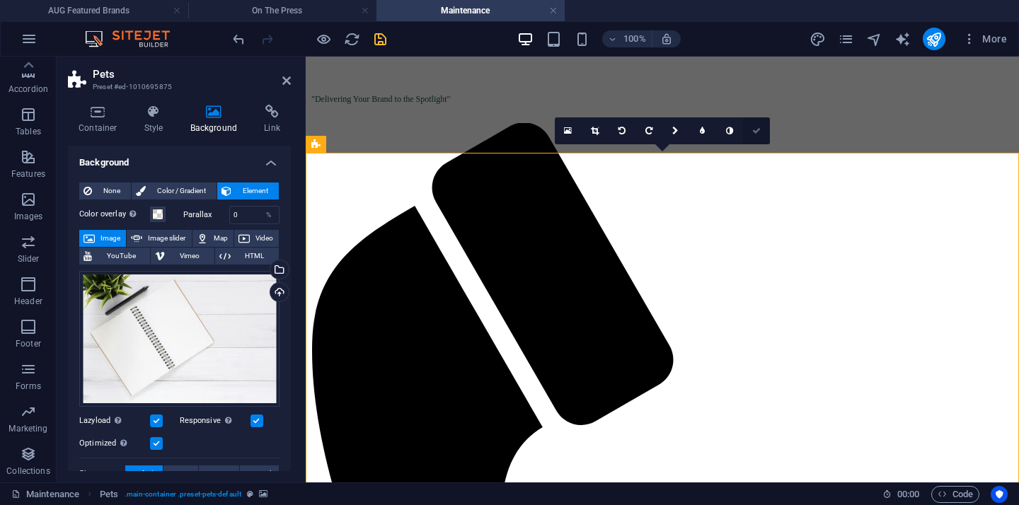
click at [758, 133] on icon at bounding box center [756, 131] width 8 height 8
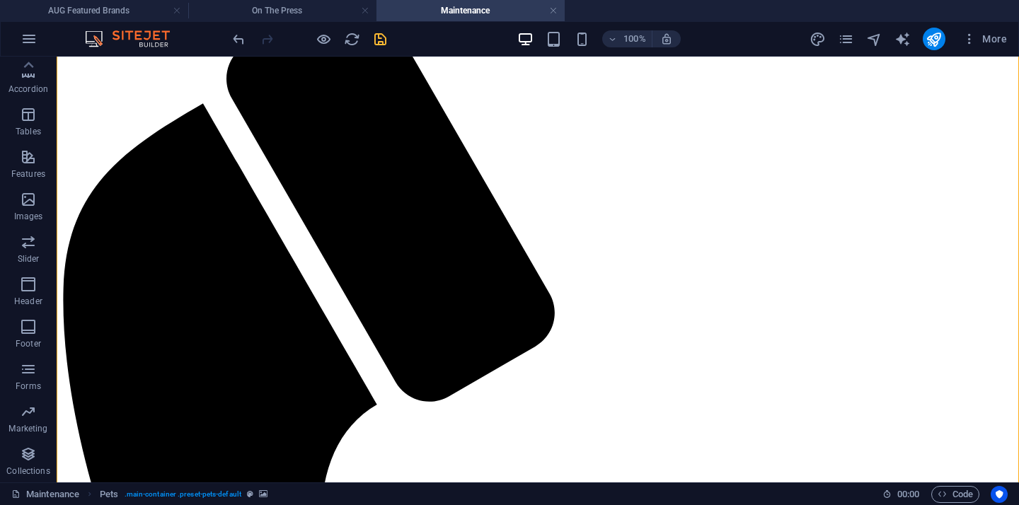
scroll to position [233, 0]
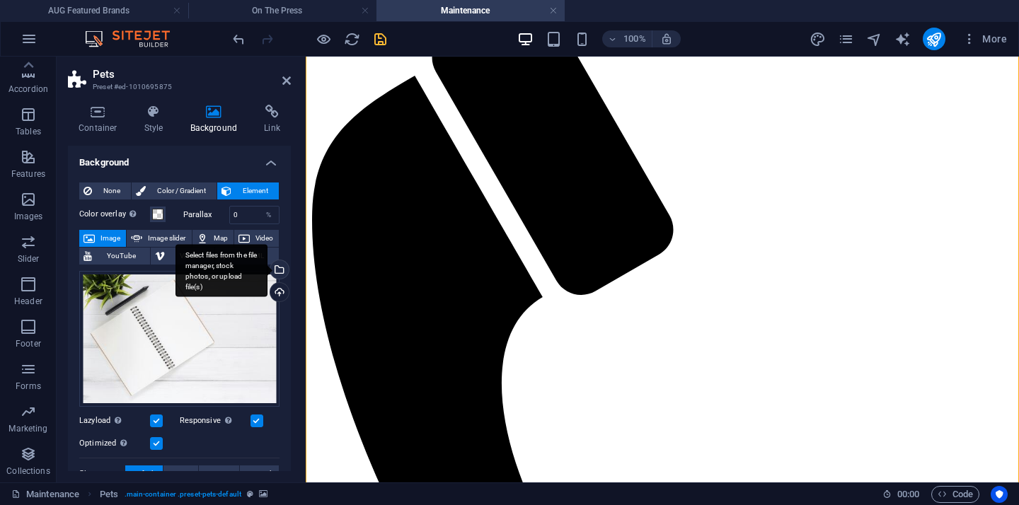
click at [277, 270] on div "Select files from the file manager, stock photos, or upload file(s)" at bounding box center [277, 270] width 21 height 21
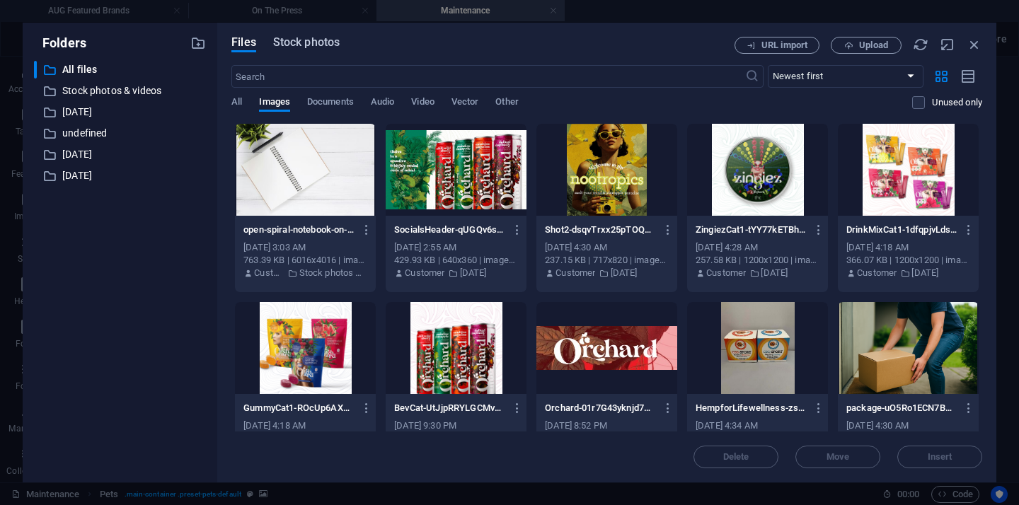
click at [324, 44] on span "Stock photos" at bounding box center [306, 42] width 67 height 17
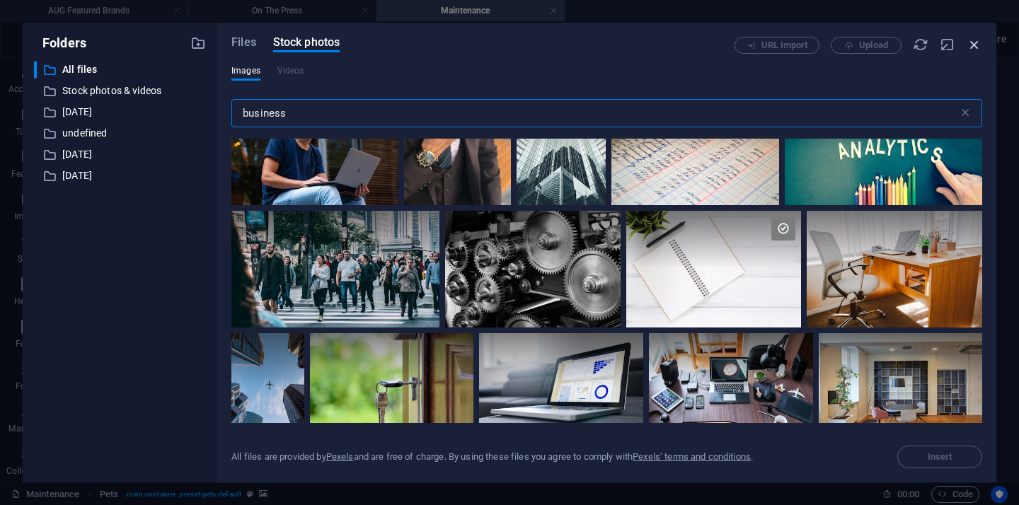
scroll to position [260, 0]
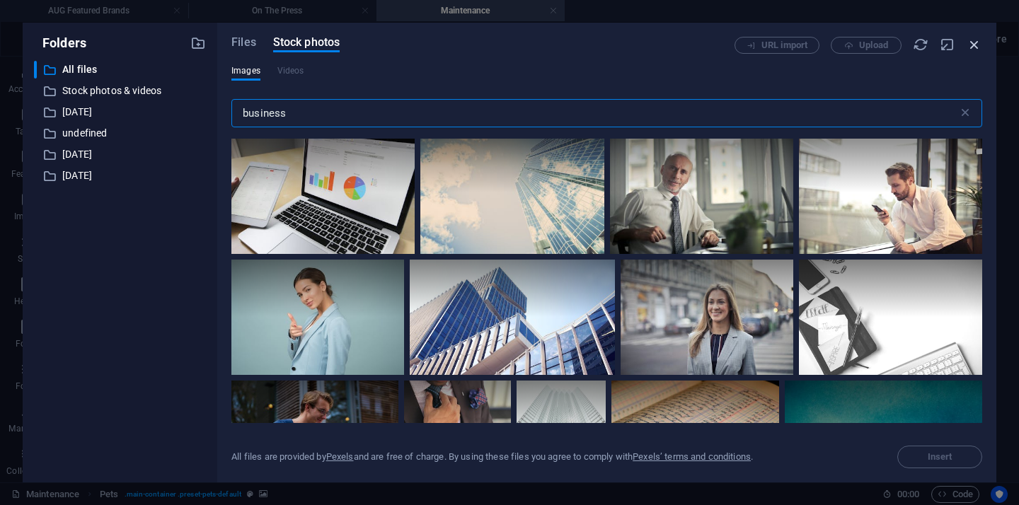
click at [979, 46] on icon "button" at bounding box center [974, 45] width 16 height 16
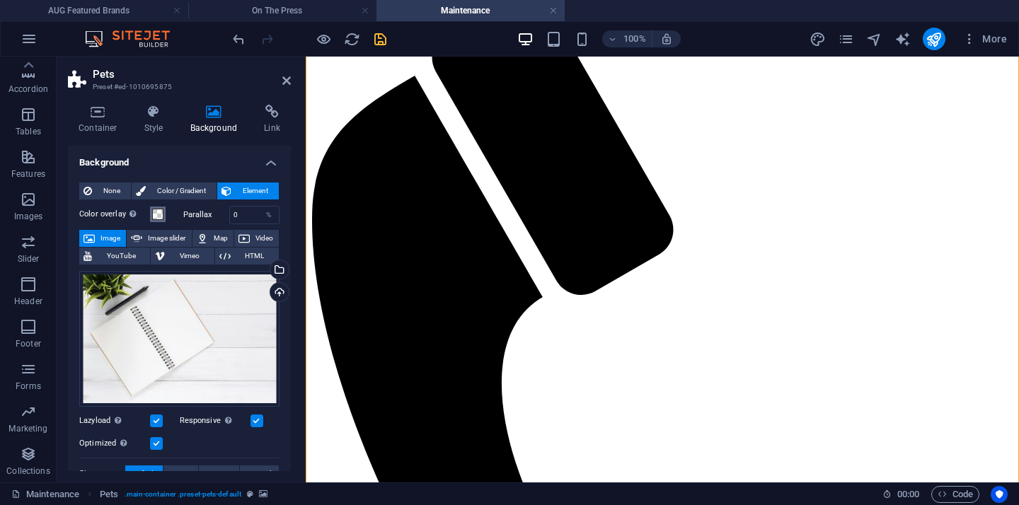
click at [162, 219] on button "Color overlay Places an overlay over the background to colorize it" at bounding box center [158, 215] width 16 height 16
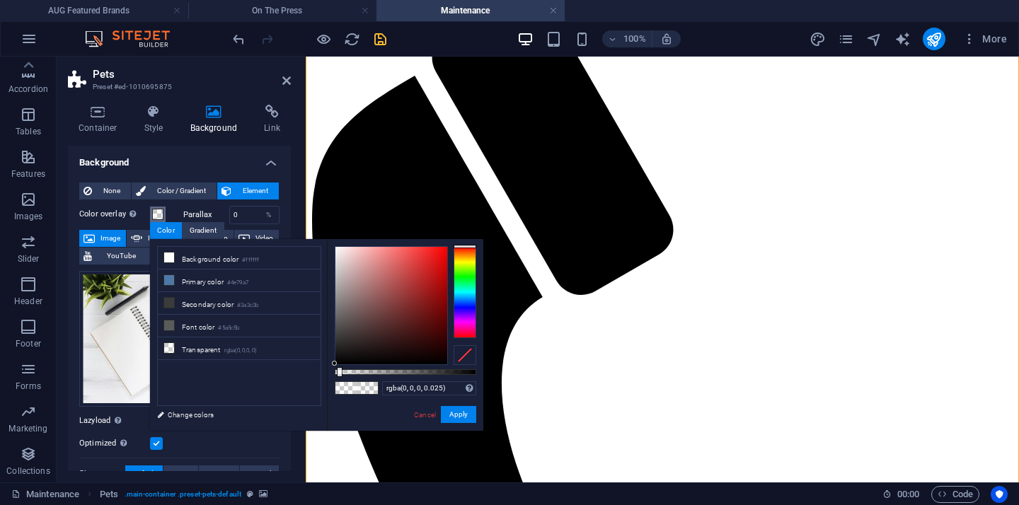
drag, startPoint x: 349, startPoint y: 373, endPoint x: 338, endPoint y: 375, distance: 10.8
click at [338, 375] on div at bounding box center [405, 372] width 141 height 6
drag, startPoint x: 336, startPoint y: 364, endPoint x: 333, endPoint y: 329, distance: 35.5
click at [333, 329] on div "rgba(0, 0, 0, 0.025) Supported formats #0852ed rgb(8, 82, 237) rgba(8, 82, 237,…" at bounding box center [405, 437] width 156 height 397
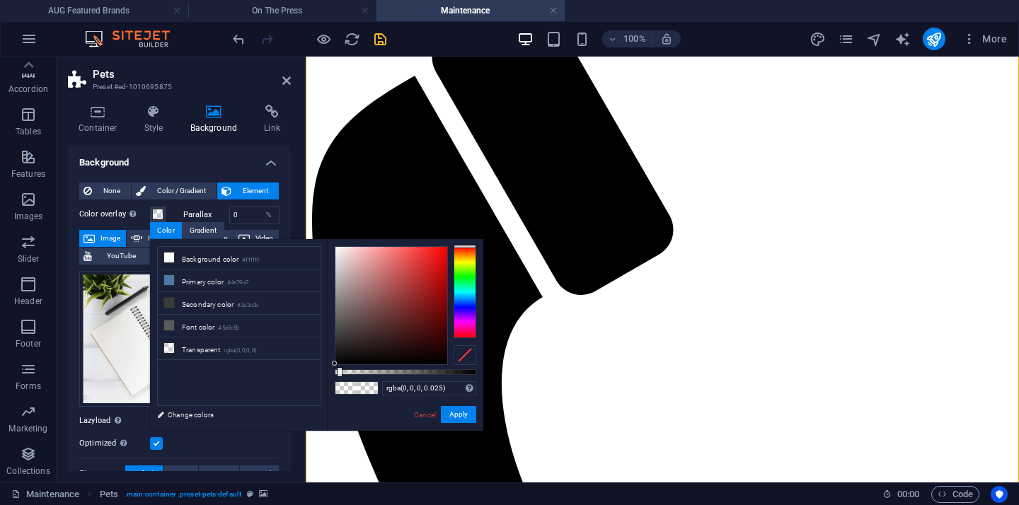
drag, startPoint x: 334, startPoint y: 317, endPoint x: 336, endPoint y: 300, distance: 17.1
click at [336, 300] on div "rgba(0, 0, 0, 0.025) Supported formats #0852ed rgb(8, 82, 237) rgba(8, 82, 237,…" at bounding box center [405, 437] width 156 height 397
drag, startPoint x: 336, startPoint y: 300, endPoint x: 337, endPoint y: 265, distance: 35.4
click at [337, 265] on div at bounding box center [391, 305] width 112 height 117
drag, startPoint x: 341, startPoint y: 372, endPoint x: 400, endPoint y: 380, distance: 59.9
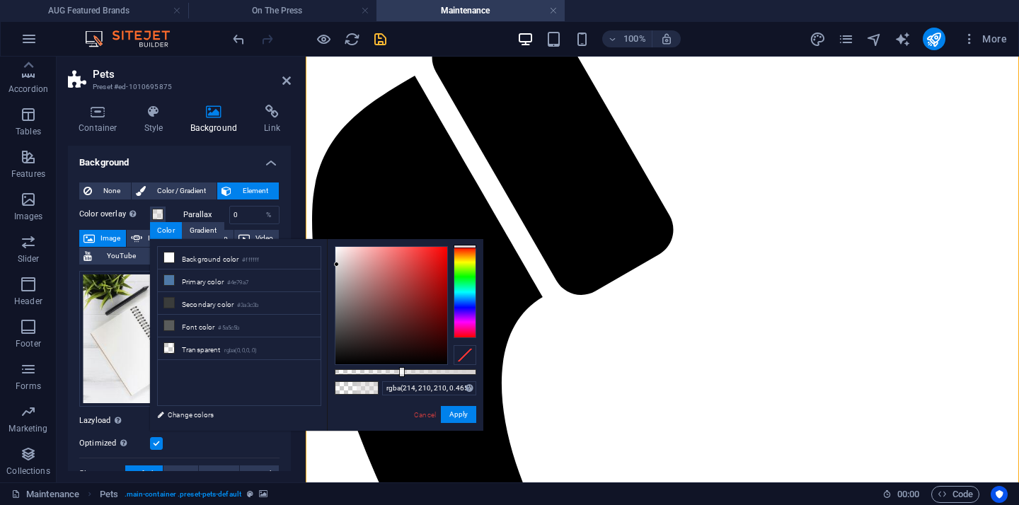
click at [400, 380] on div "rgba(214, 210, 210, 0.465) Supported formats #0852ed rgb(8, 82, 237) rgba(8, 82…" at bounding box center [405, 437] width 156 height 397
drag, startPoint x: 340, startPoint y: 277, endPoint x: 328, endPoint y: 253, distance: 27.2
click at [328, 253] on div "rgba(239, 239, 239, 0.465) Supported formats #0852ed rgb(8, 82, 237) rgba(8, 82…" at bounding box center [405, 437] width 156 height 397
drag, startPoint x: 403, startPoint y: 377, endPoint x: 370, endPoint y: 373, distance: 33.5
click at [369, 373] on div "rgba(239, 239, 239, 0.465) Supported formats #0852ed rgb(8, 82, 237) rgba(8, 82…" at bounding box center [405, 437] width 156 height 397
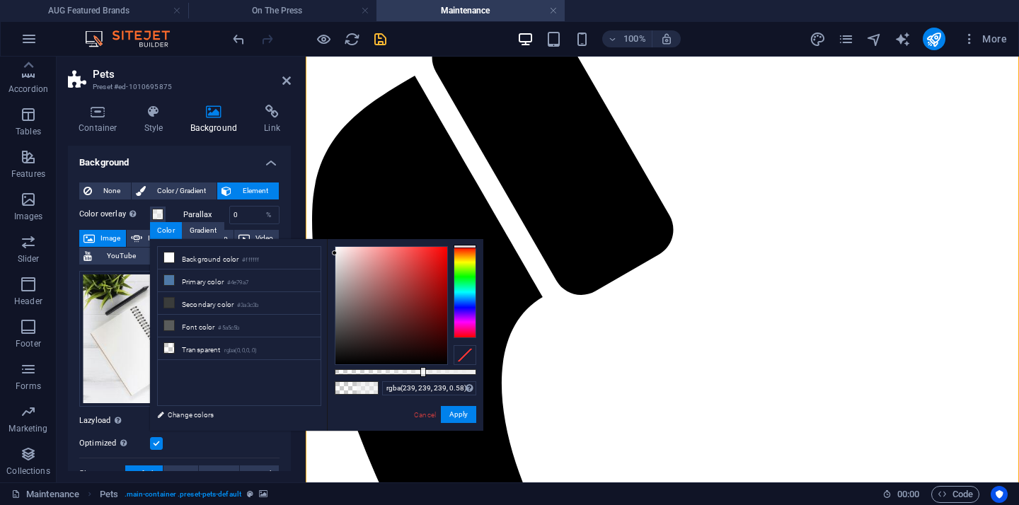
type input "rgba(239, 239, 239, 0.57)"
drag, startPoint x: 370, startPoint y: 373, endPoint x: 415, endPoint y: 379, distance: 45.7
click at [415, 379] on div "rgba(239, 239, 239, 0.57) Supported formats #0852ed rgb(8, 82, 237) rgba(8, 82,…" at bounding box center [405, 437] width 156 height 397
click at [462, 417] on button "Apply" at bounding box center [458, 414] width 35 height 17
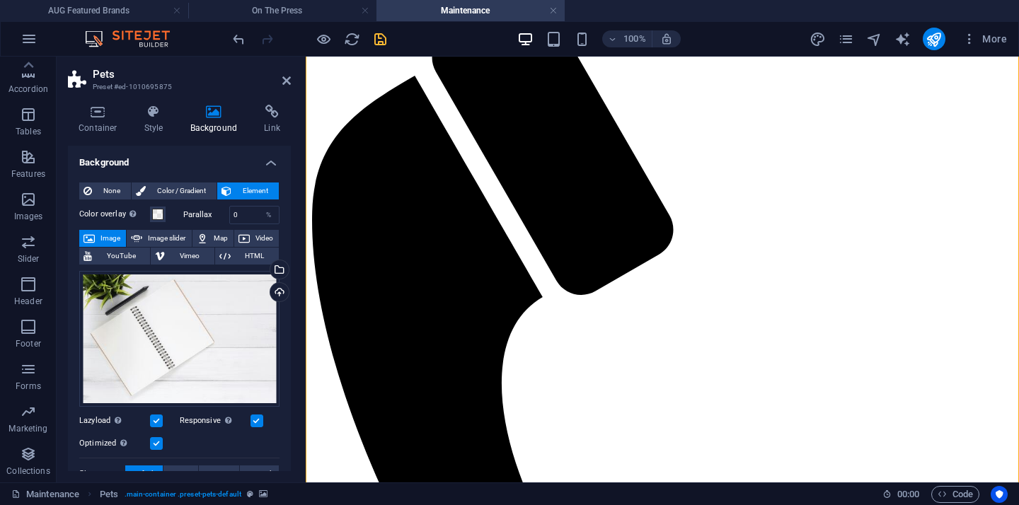
click at [289, 83] on icon at bounding box center [286, 80] width 8 height 11
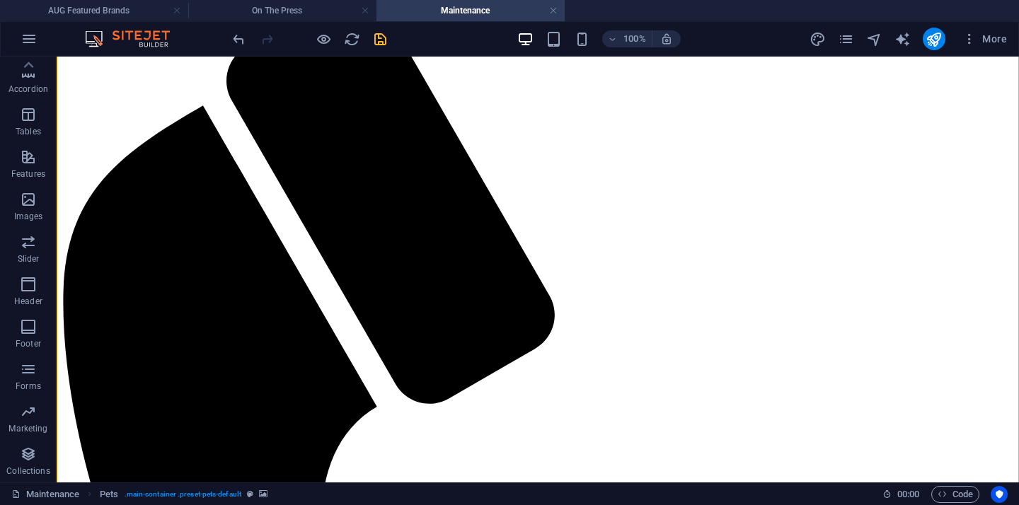
click at [387, 45] on icon "save" at bounding box center [380, 39] width 16 height 16
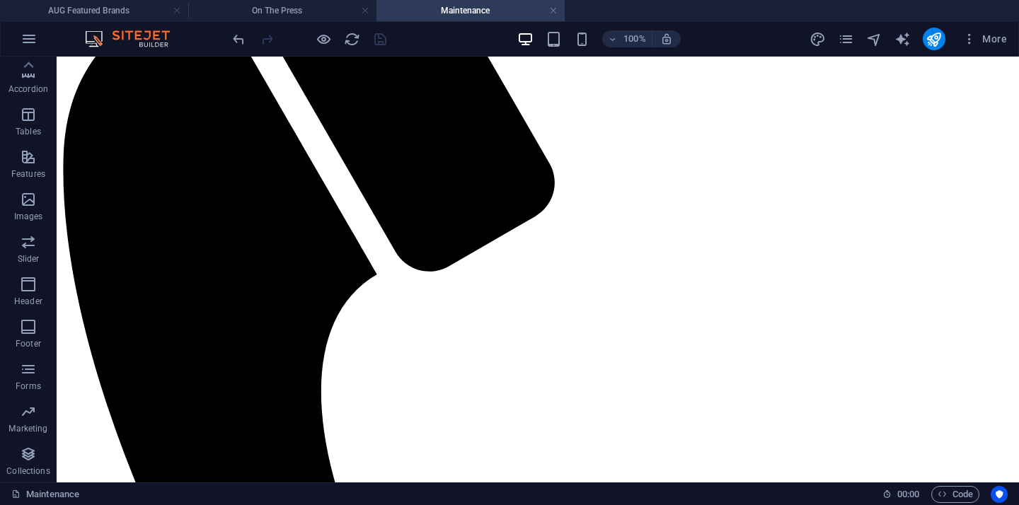
scroll to position [331, 0]
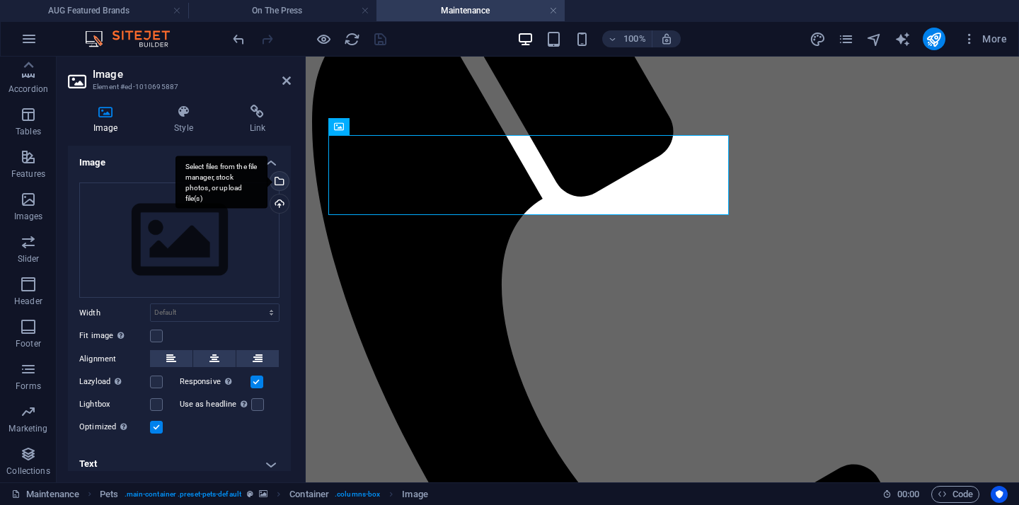
click at [283, 181] on div "Select files from the file manager, stock photos, or upload file(s)" at bounding box center [277, 182] width 21 height 21
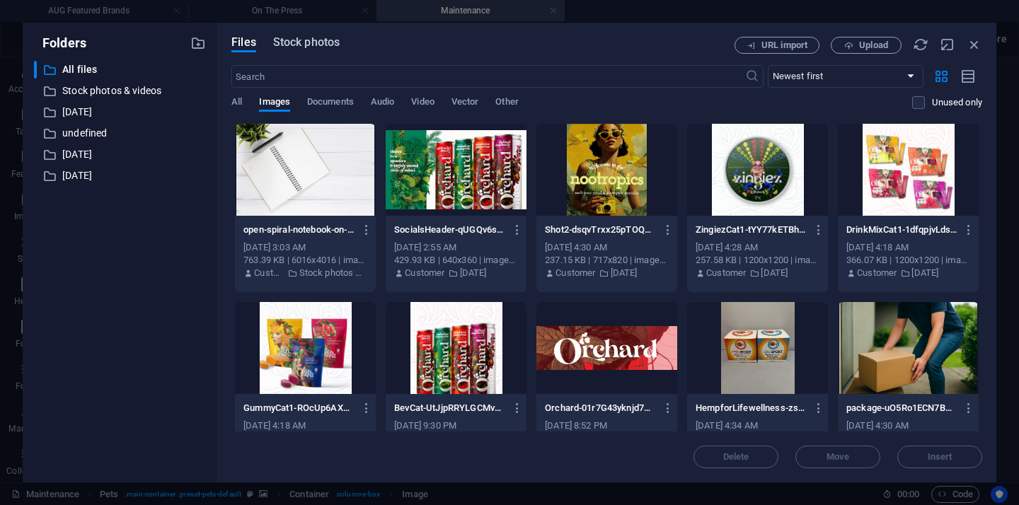
click at [319, 40] on span "Stock photos" at bounding box center [306, 42] width 67 height 17
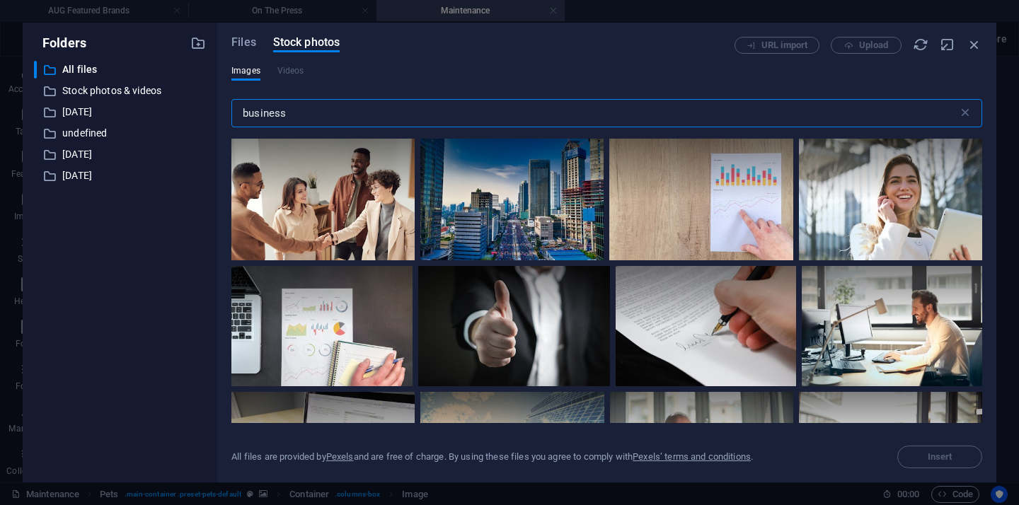
click at [299, 110] on input "business" at bounding box center [594, 113] width 727 height 28
click at [971, 50] on icon "button" at bounding box center [974, 45] width 16 height 16
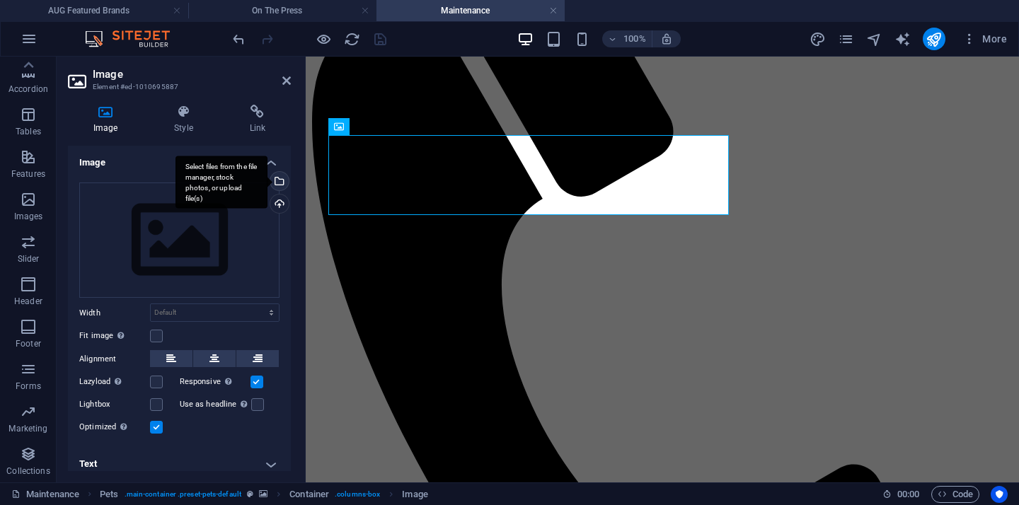
click at [278, 185] on div "Select files from the file manager, stock photos, or upload file(s)" at bounding box center [277, 182] width 21 height 21
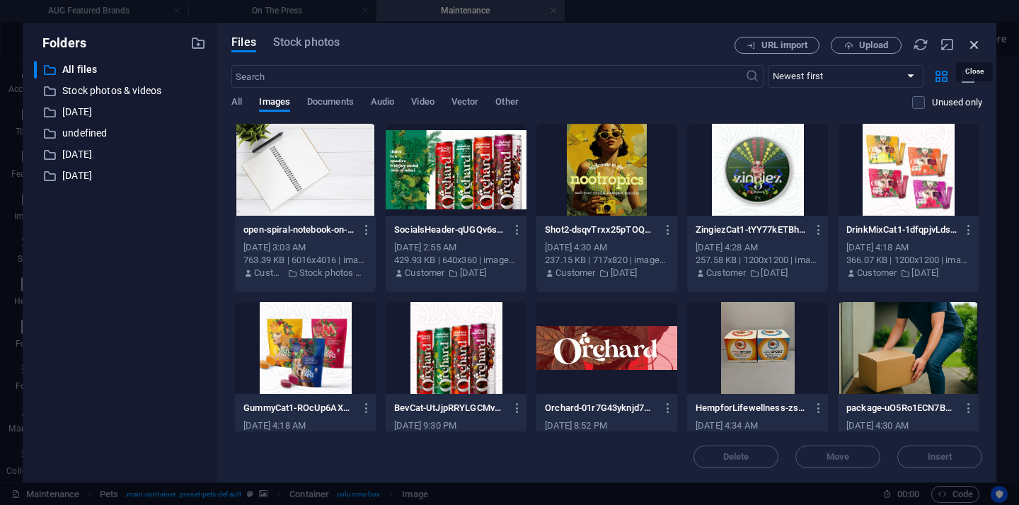
click at [975, 51] on icon "button" at bounding box center [974, 45] width 16 height 16
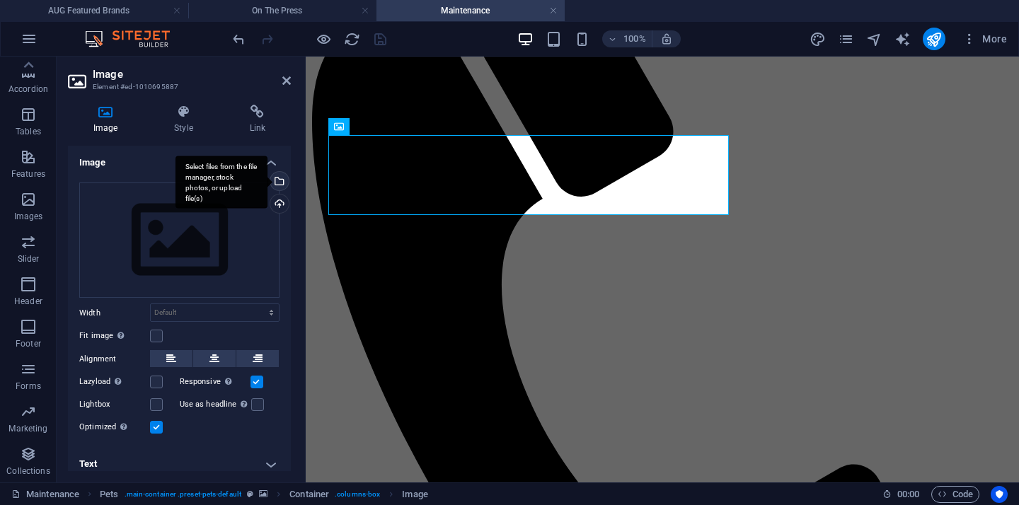
click at [280, 183] on div "Select files from the file manager, stock photos, or upload file(s)" at bounding box center [277, 182] width 21 height 21
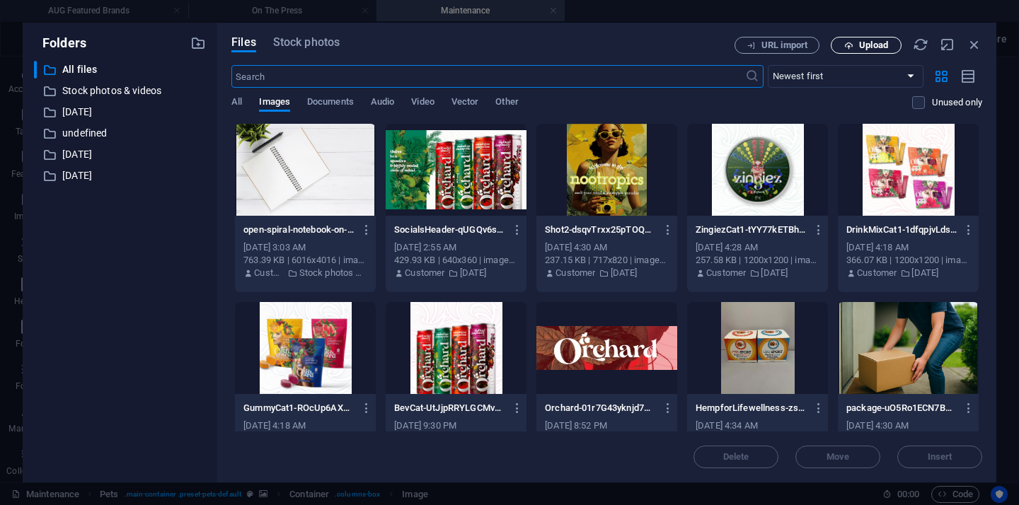
click at [860, 48] on span "Upload" at bounding box center [873, 45] width 29 height 8
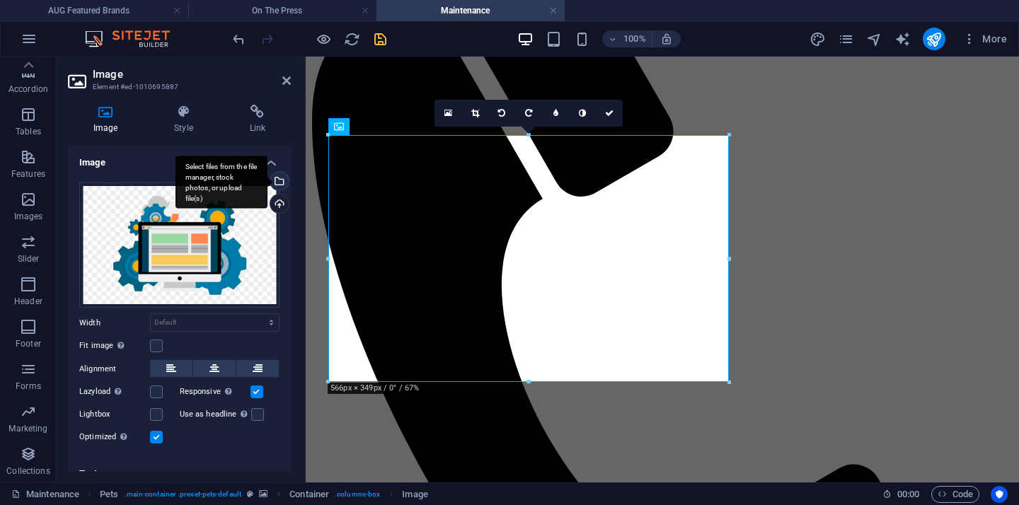
click at [267, 183] on div "Select files from the file manager, stock photos, or upload file(s)" at bounding box center [221, 182] width 92 height 53
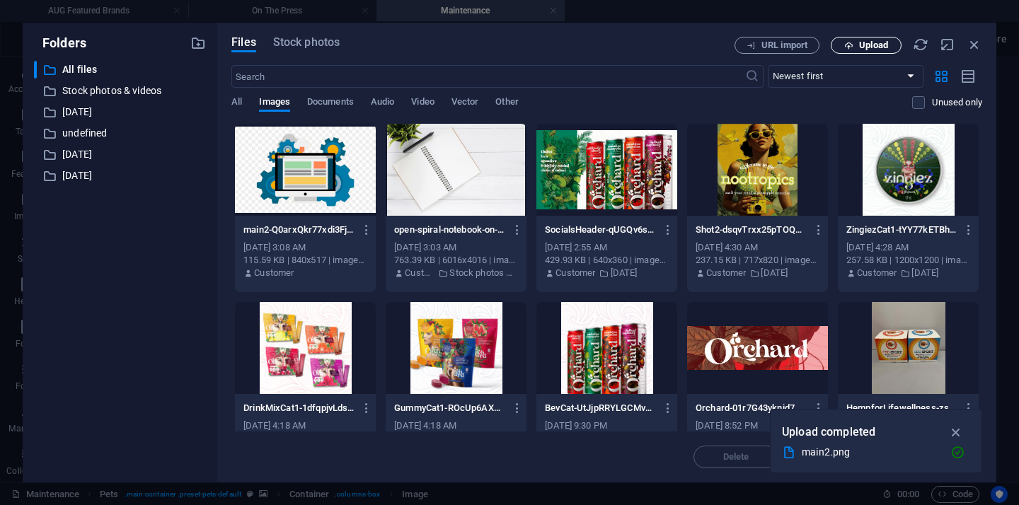
click at [866, 52] on button "Upload" at bounding box center [866, 45] width 71 height 17
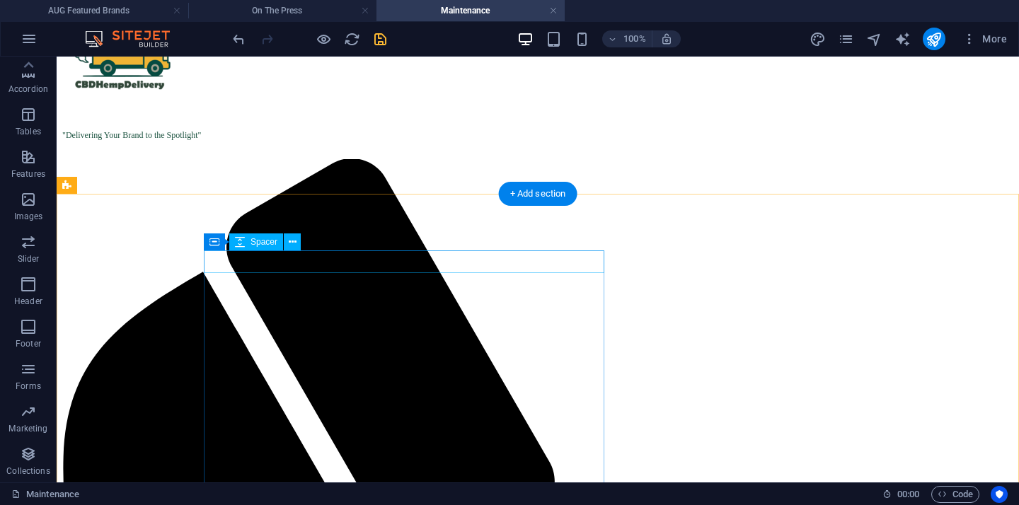
scroll to position [60, 0]
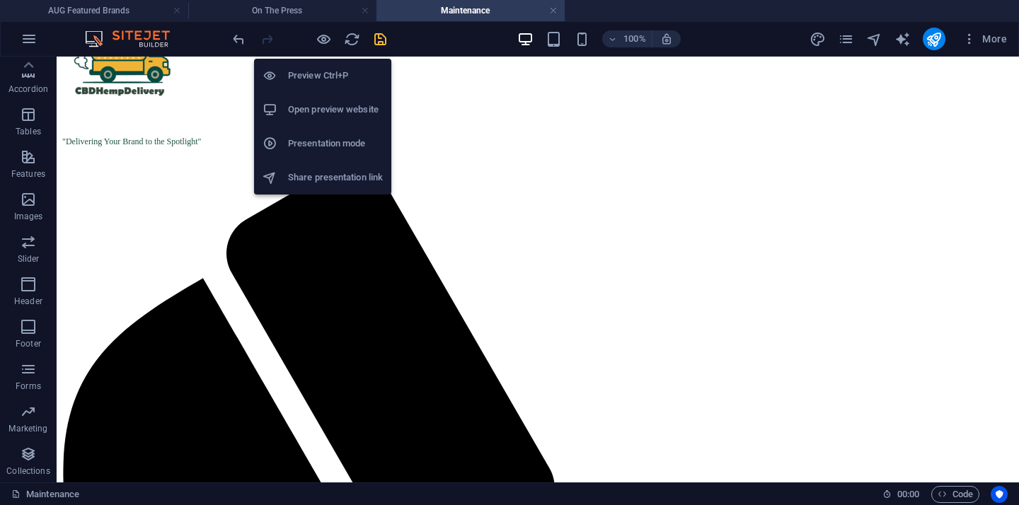
drag, startPoint x: 371, startPoint y: 151, endPoint x: 353, endPoint y: 117, distance: 38.9
click at [353, 117] on ul "Preview Ctrl+P Open preview website Presentation mode Share presentation link" at bounding box center [322, 127] width 137 height 136
click at [353, 117] on h6 "Open preview website" at bounding box center [335, 109] width 95 height 17
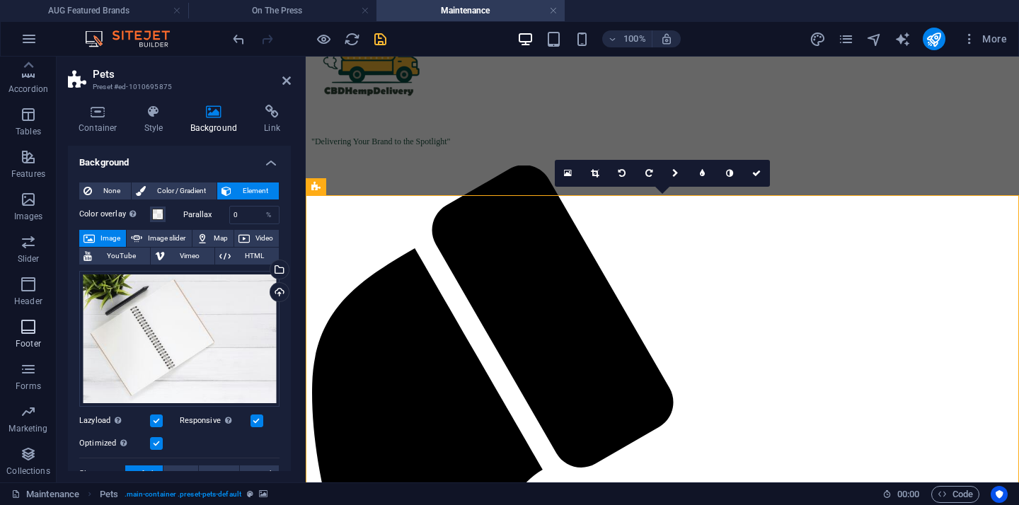
click at [2, 351] on span "Footer" at bounding box center [28, 335] width 57 height 34
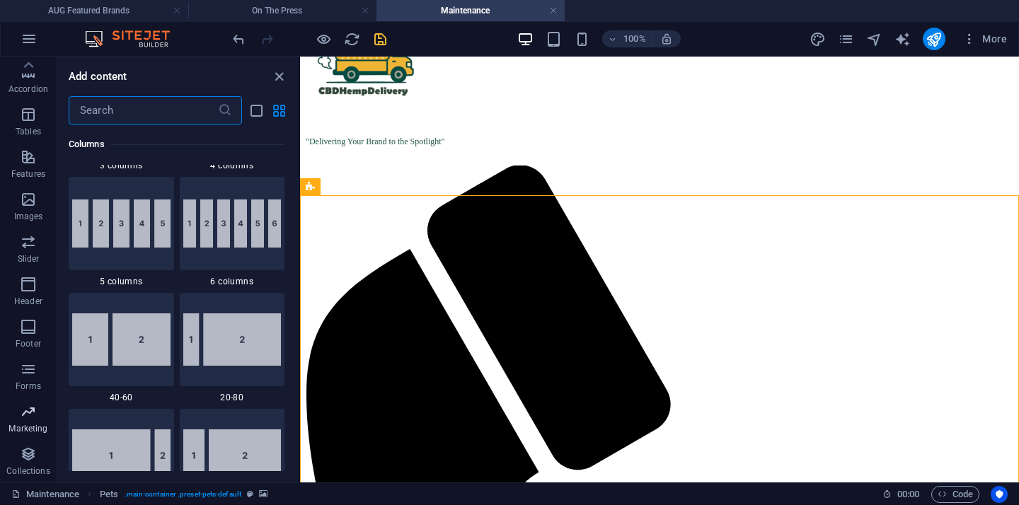
scroll to position [9366, 0]
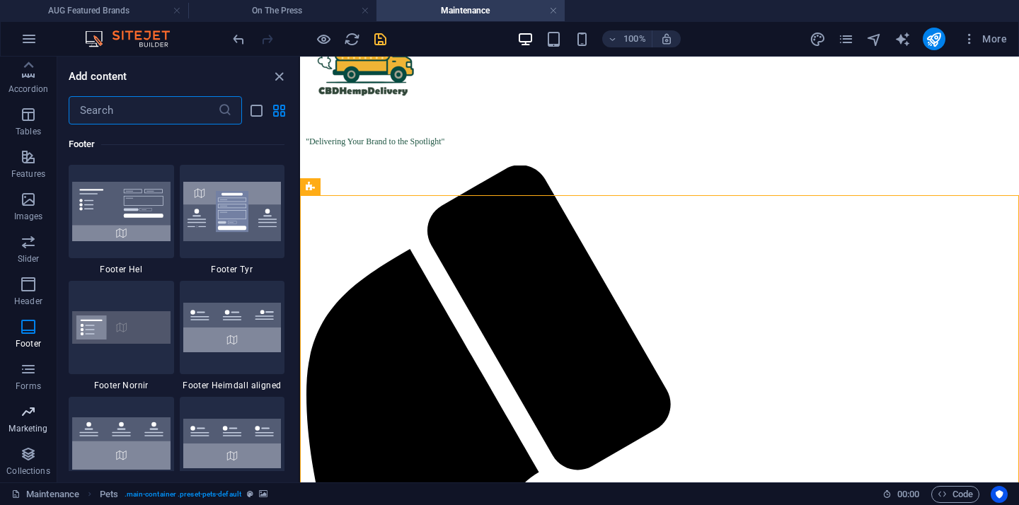
click at [28, 422] on span "Marketing" at bounding box center [28, 420] width 57 height 34
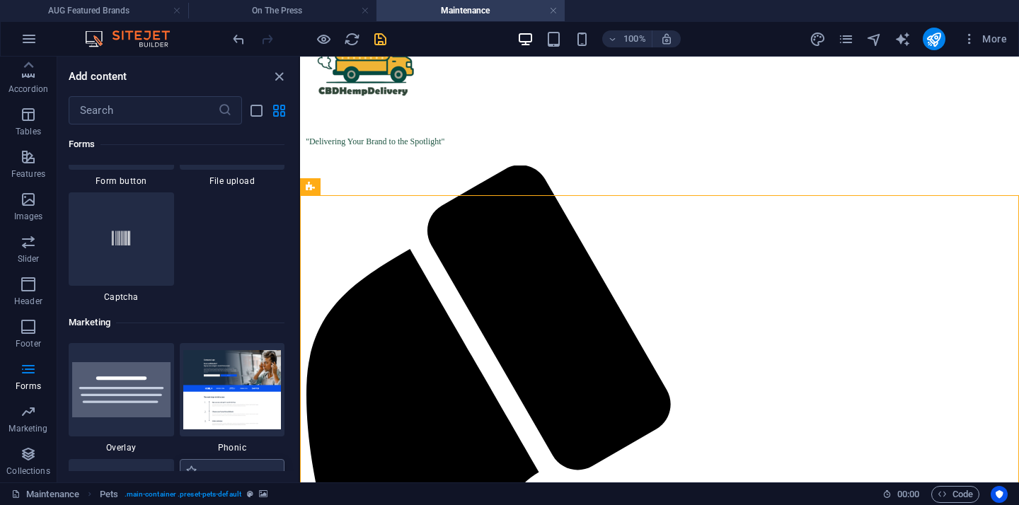
scroll to position [11348, 0]
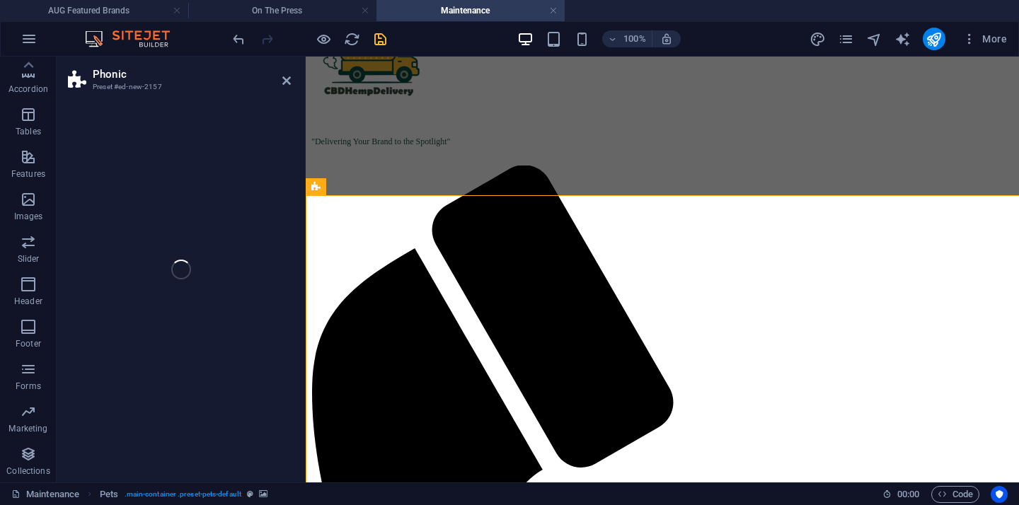
select select "%"
select select "rem"
select select "px"
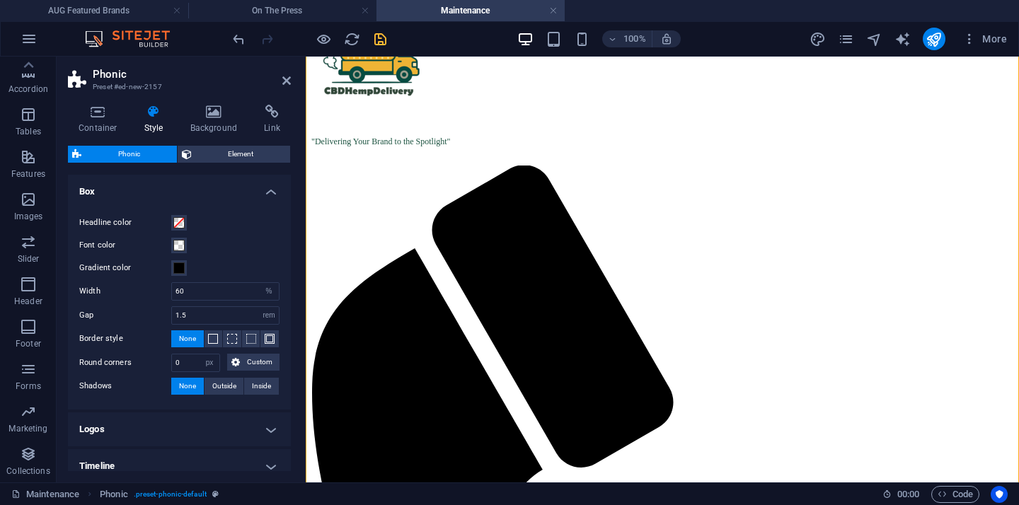
scroll to position [279, 0]
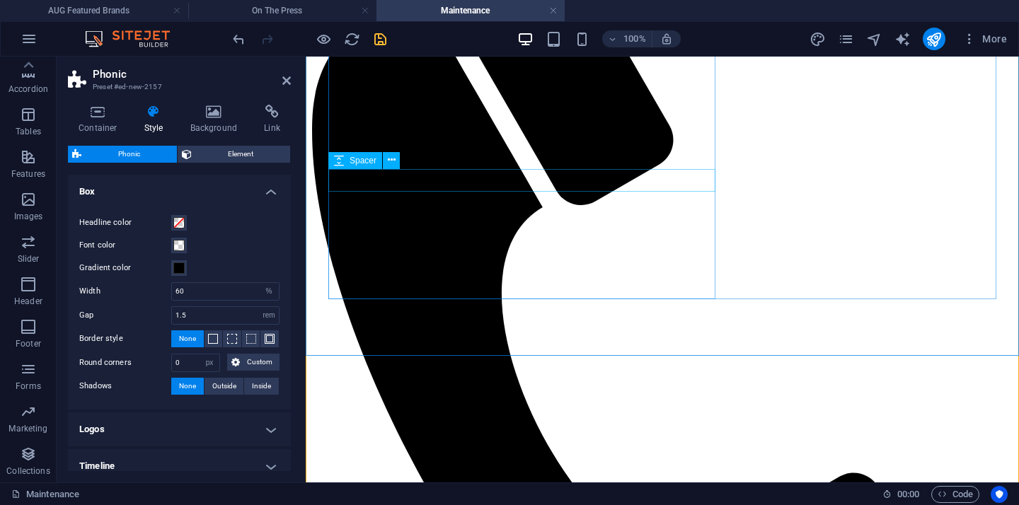
scroll to position [329, 0]
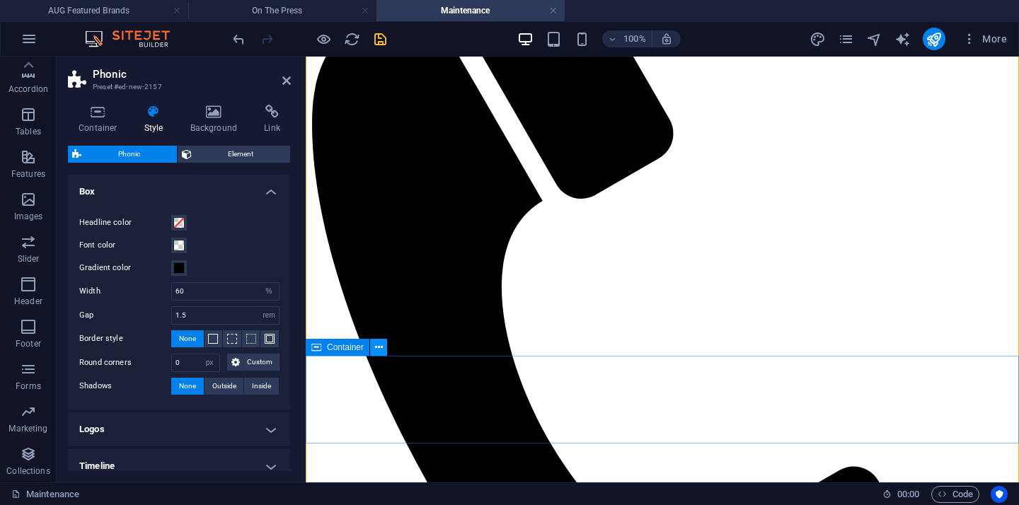
click at [378, 347] on icon at bounding box center [379, 347] width 8 height 15
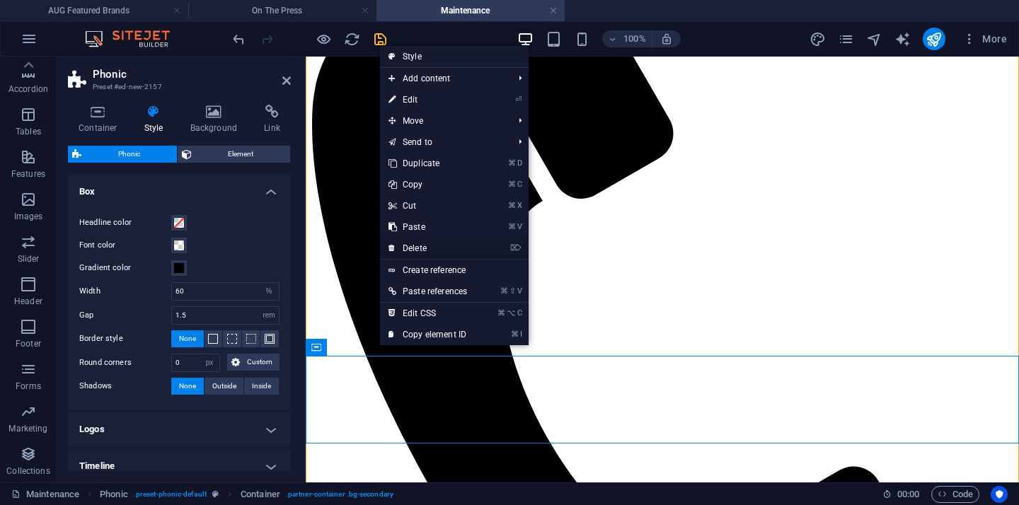
click at [423, 248] on link "⌦ Delete" at bounding box center [428, 248] width 96 height 21
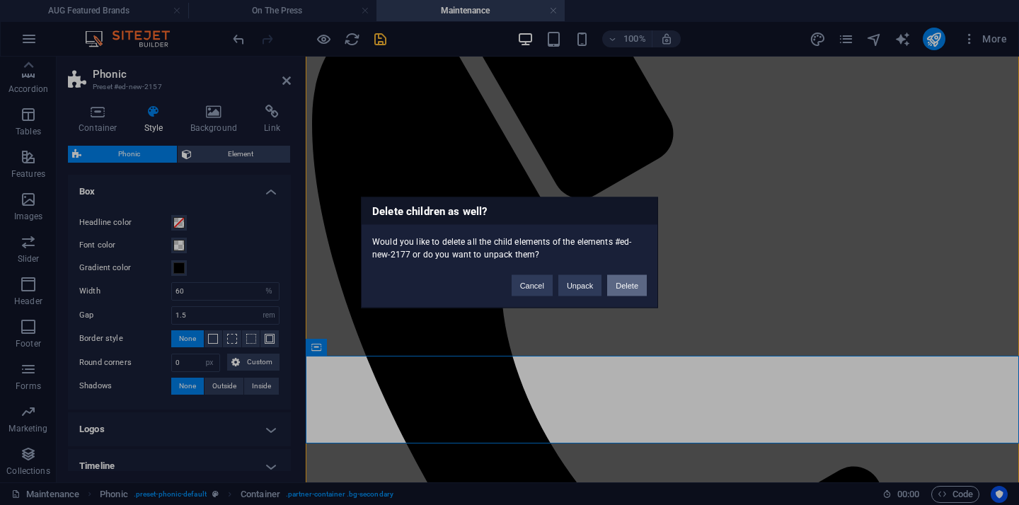
click at [640, 277] on button "Delete" at bounding box center [627, 285] width 40 height 21
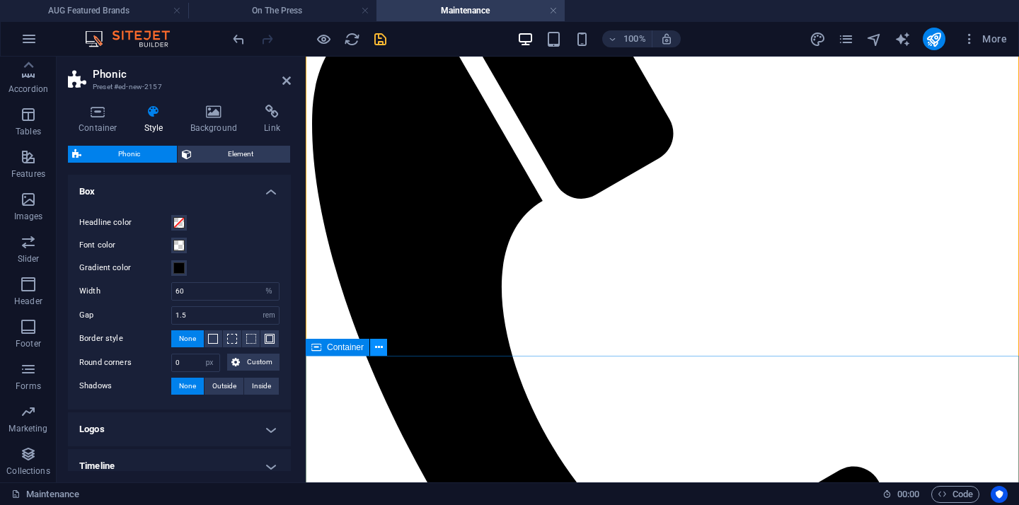
click at [381, 348] on icon at bounding box center [379, 347] width 8 height 15
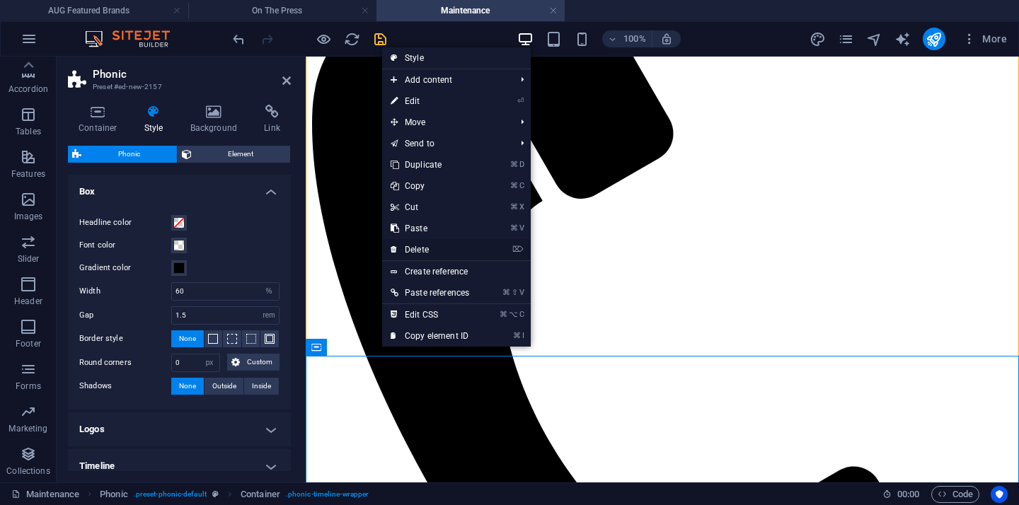
click at [425, 253] on link "⌦ Delete" at bounding box center [430, 249] width 96 height 21
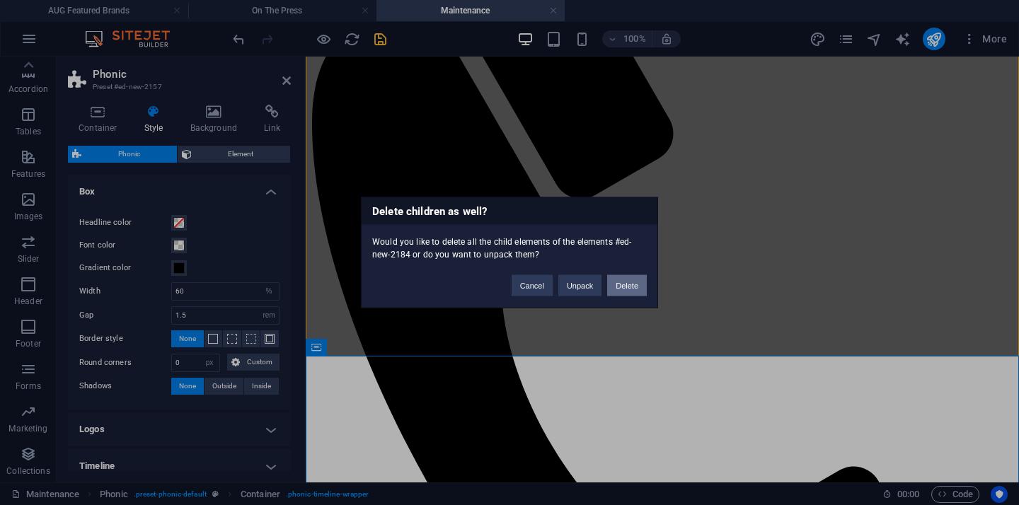
click at [627, 284] on button "Delete" at bounding box center [627, 285] width 40 height 21
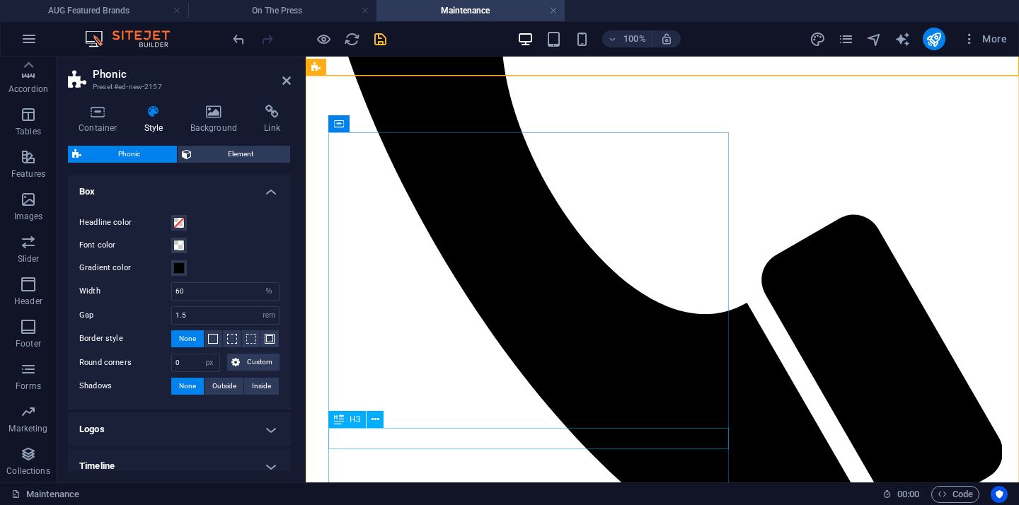
scroll to position [560, 0]
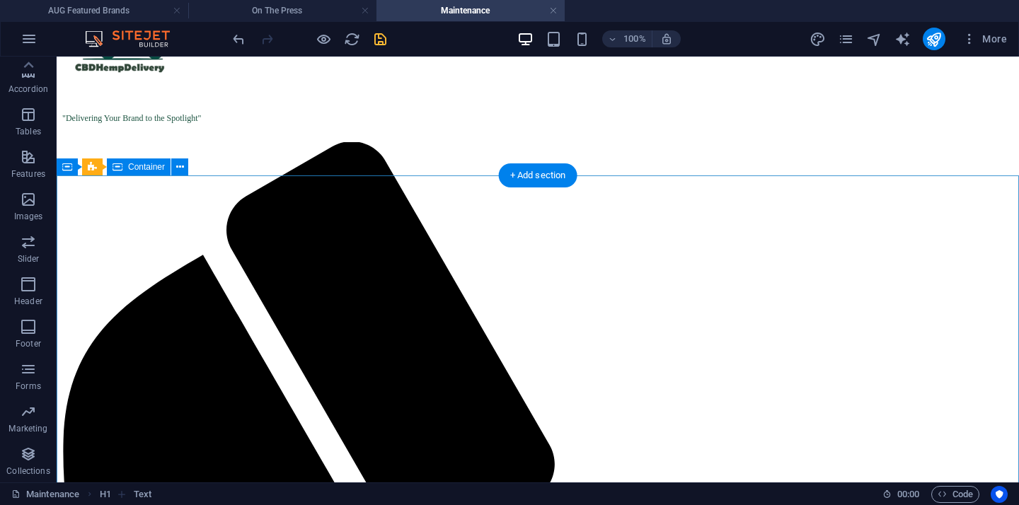
scroll to position [117, 0]
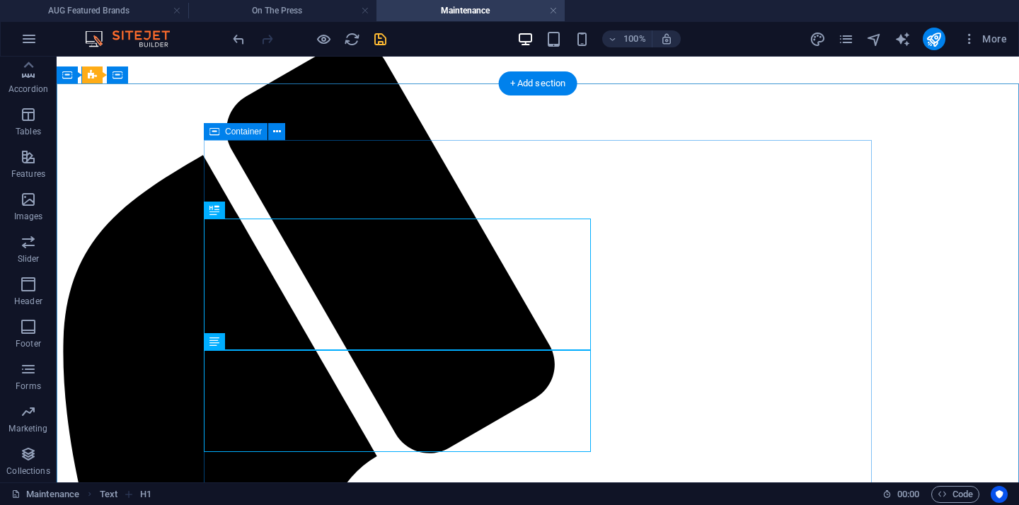
scroll to position [191, 0]
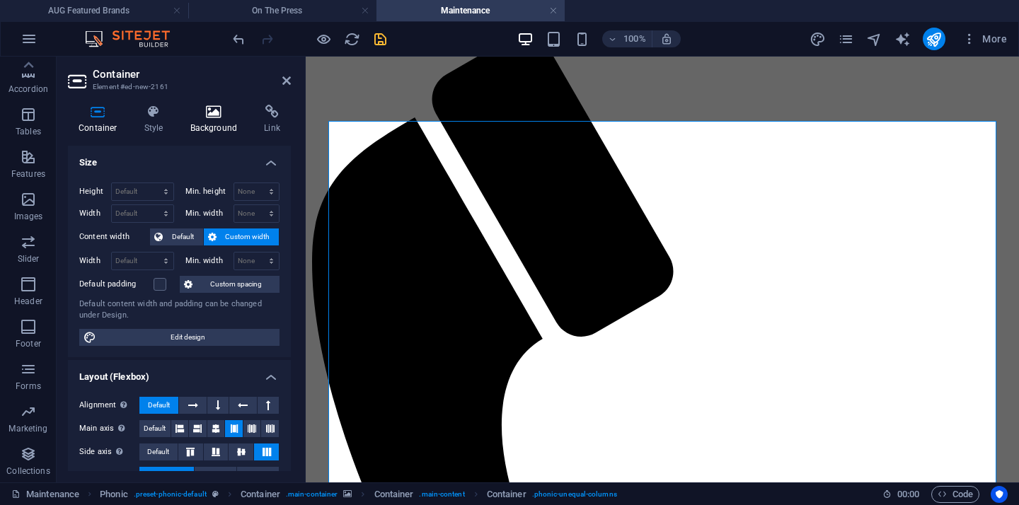
click at [225, 127] on h4 "Background" at bounding box center [217, 120] width 74 height 30
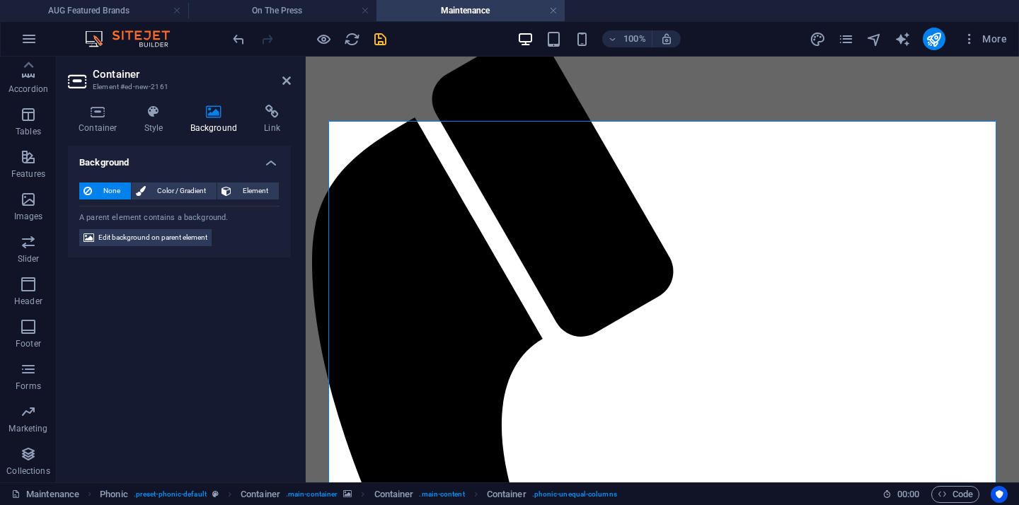
click at [284, 87] on header "Container Element #ed-new-2161" at bounding box center [179, 75] width 223 height 37
drag, startPoint x: 284, startPoint y: 80, endPoint x: 231, endPoint y: 24, distance: 77.6
click at [284, 80] on icon at bounding box center [286, 80] width 8 height 11
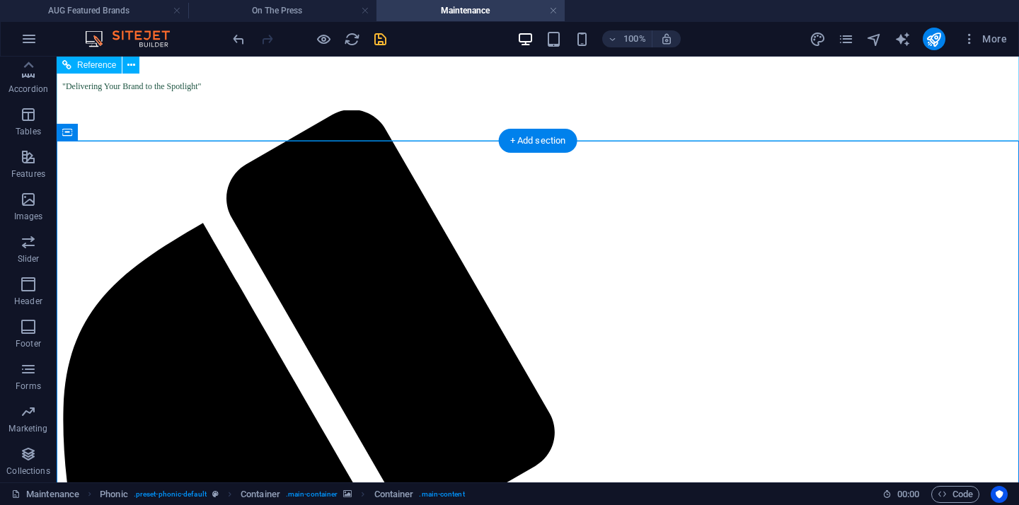
scroll to position [118, 0]
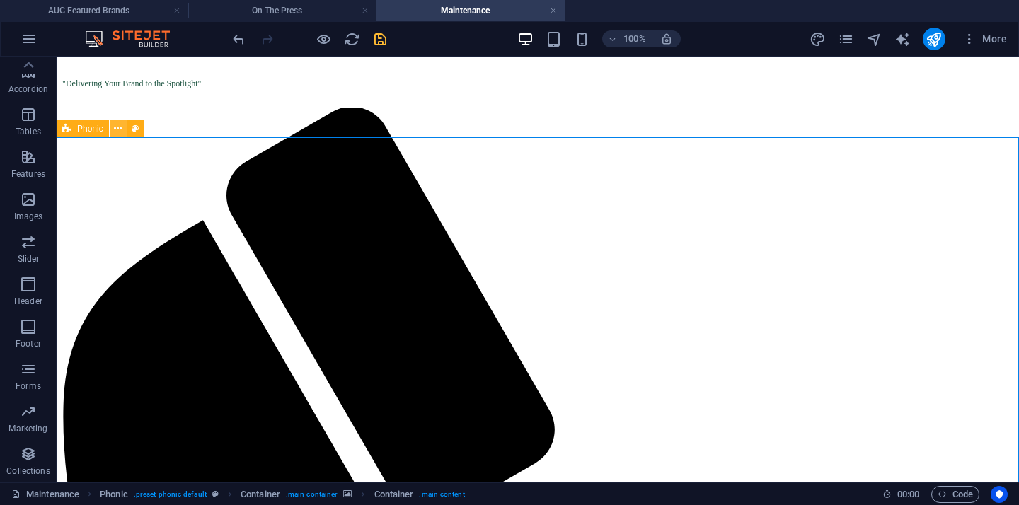
click at [118, 128] on icon at bounding box center [118, 129] width 8 height 15
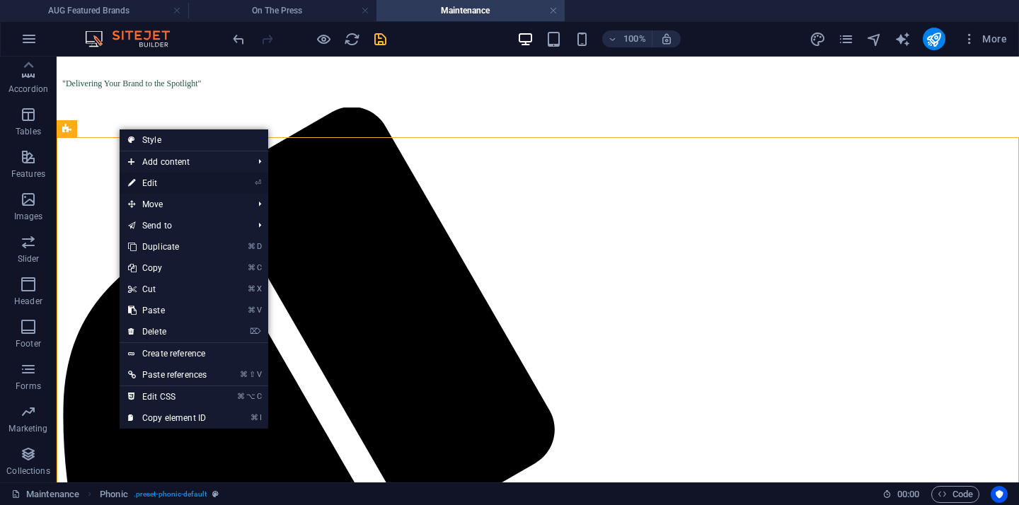
click at [145, 187] on link "⏎ Edit" at bounding box center [168, 183] width 96 height 21
select select "%"
select select "rem"
select select "px"
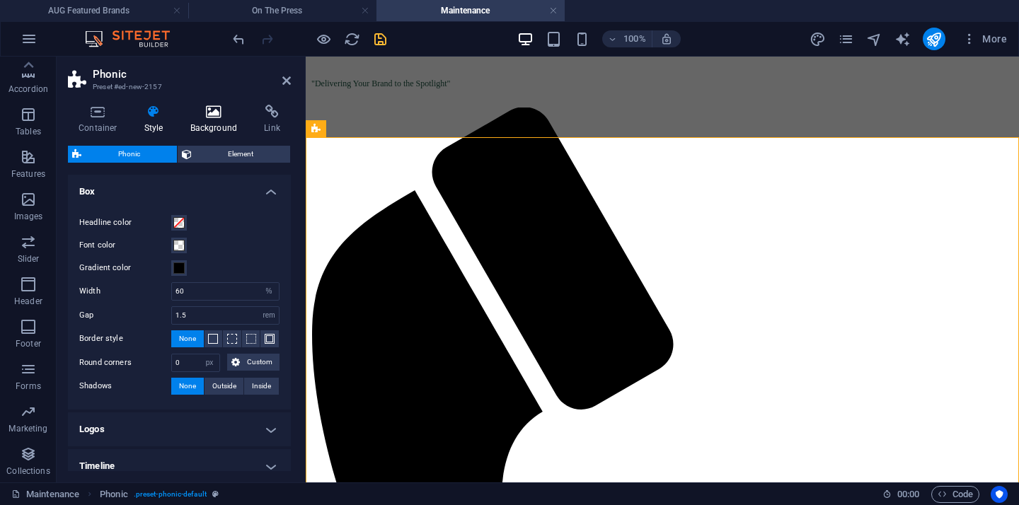
click at [200, 120] on h4 "Background" at bounding box center [217, 120] width 74 height 30
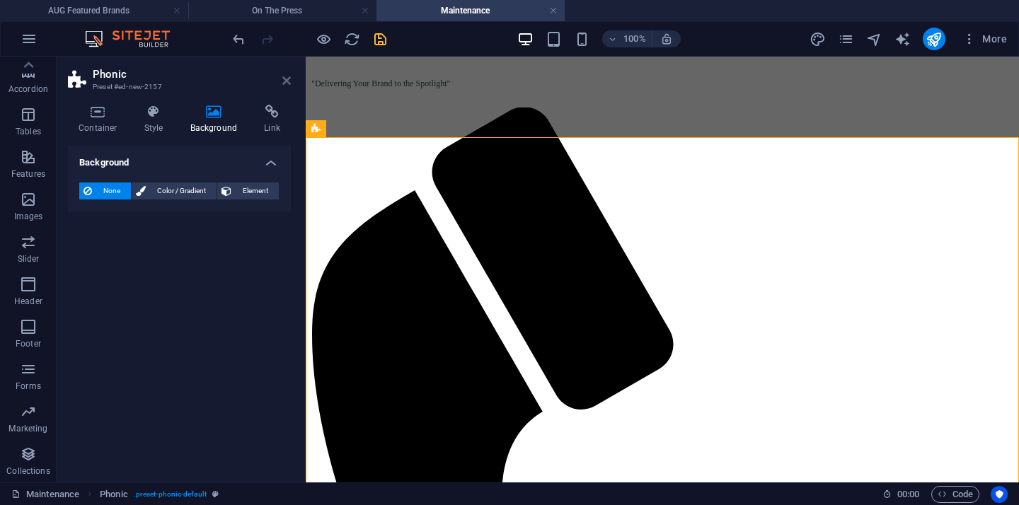
click at [288, 86] on icon at bounding box center [286, 80] width 8 height 11
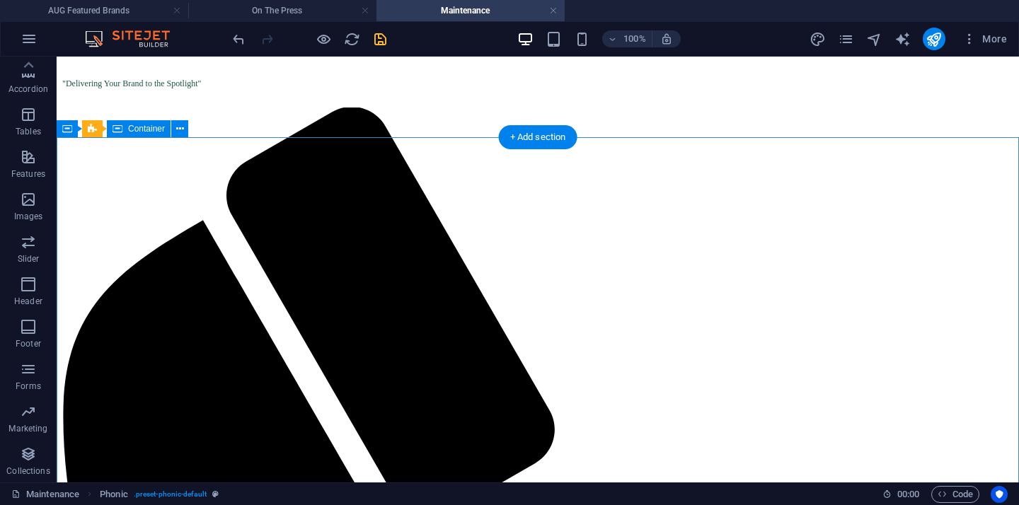
select select "vh"
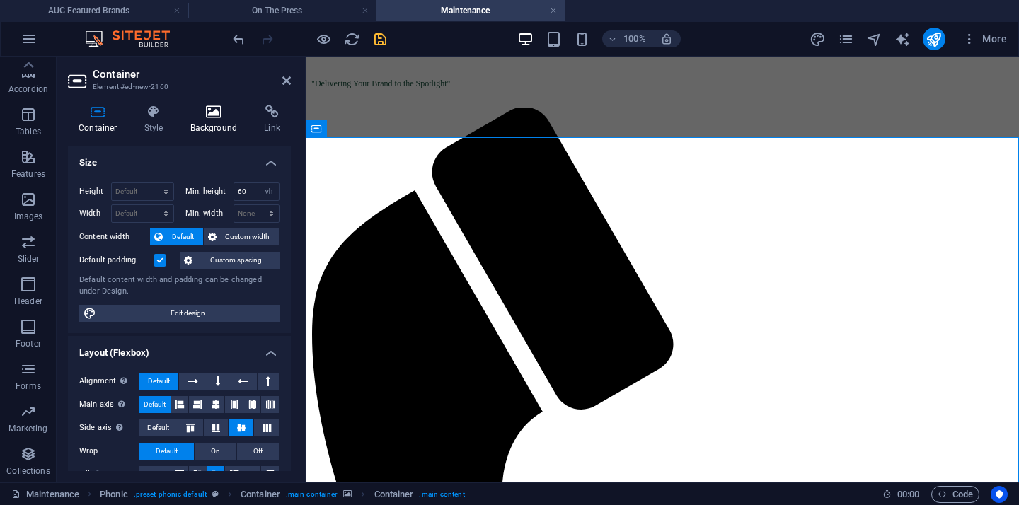
click at [209, 116] on icon at bounding box center [214, 112] width 69 height 14
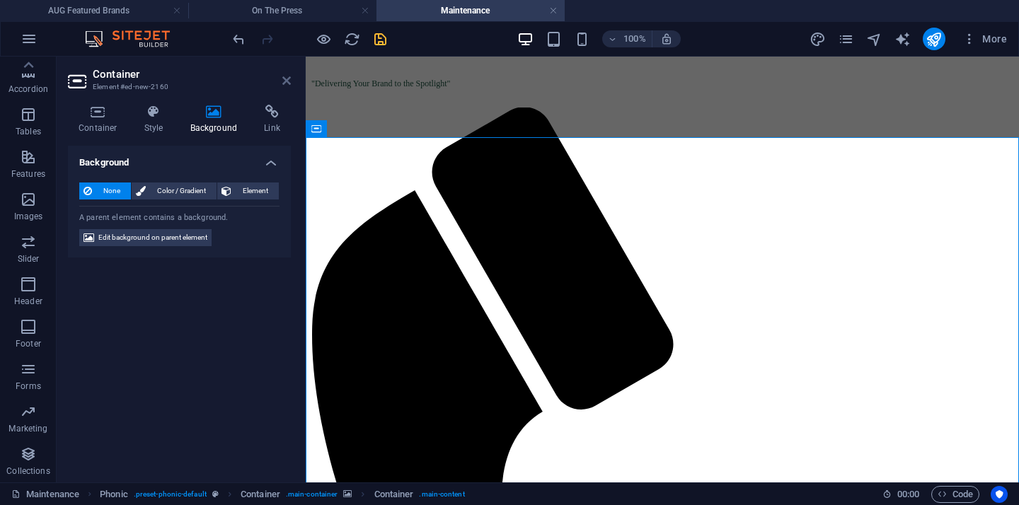
click at [284, 76] on icon at bounding box center [286, 80] width 8 height 11
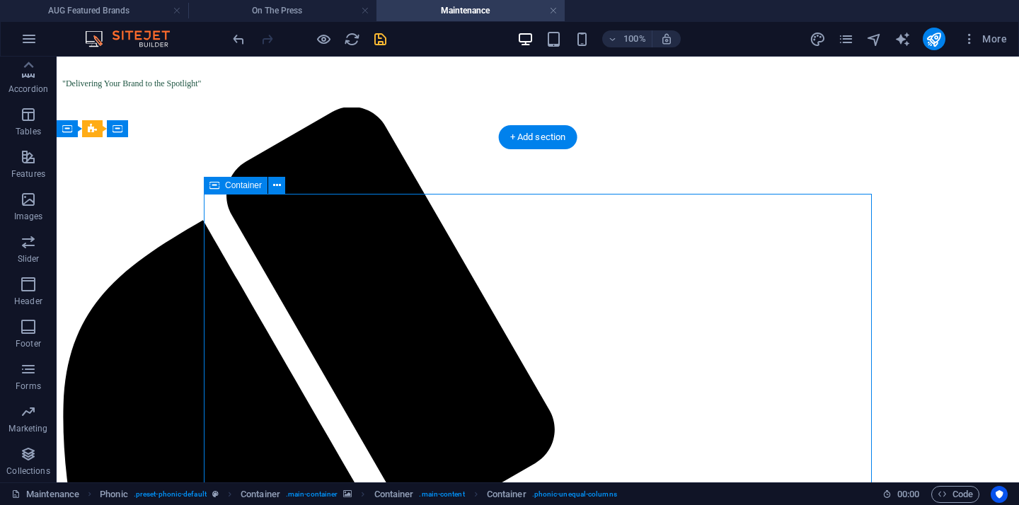
scroll to position [161, 0]
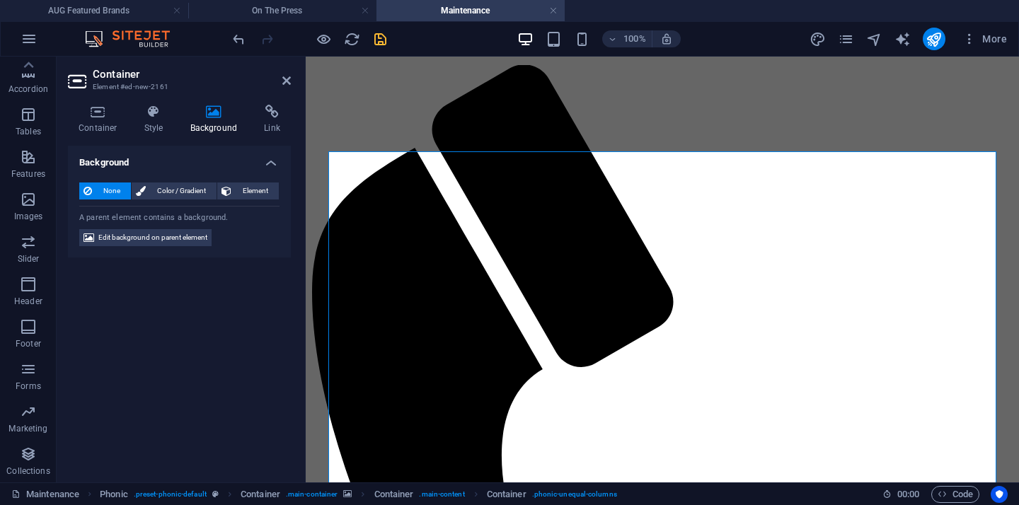
click at [294, 86] on aside "Container Element #ed-new-2161 Container Style Background Link Size Height Defa…" at bounding box center [181, 270] width 249 height 426
click at [283, 86] on icon at bounding box center [286, 80] width 8 height 11
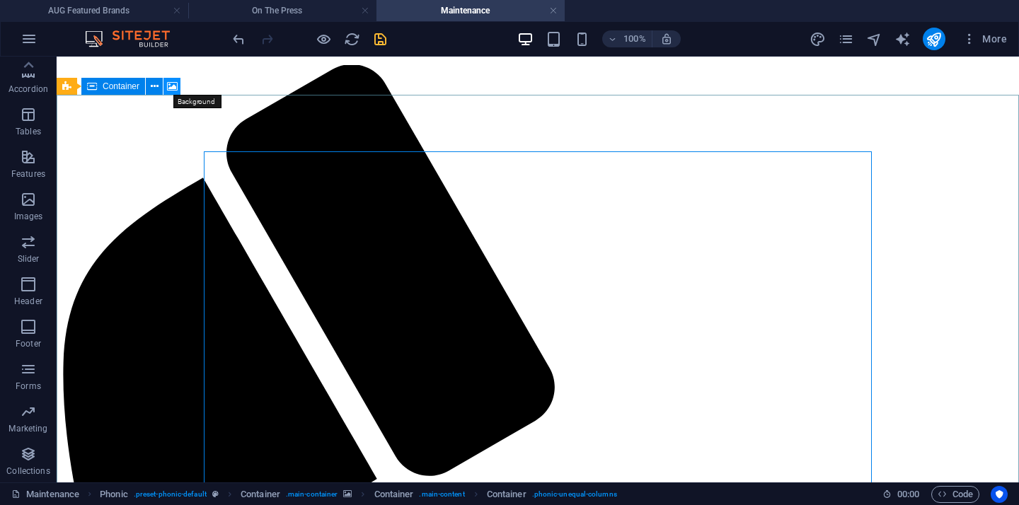
click at [168, 83] on icon at bounding box center [172, 86] width 11 height 15
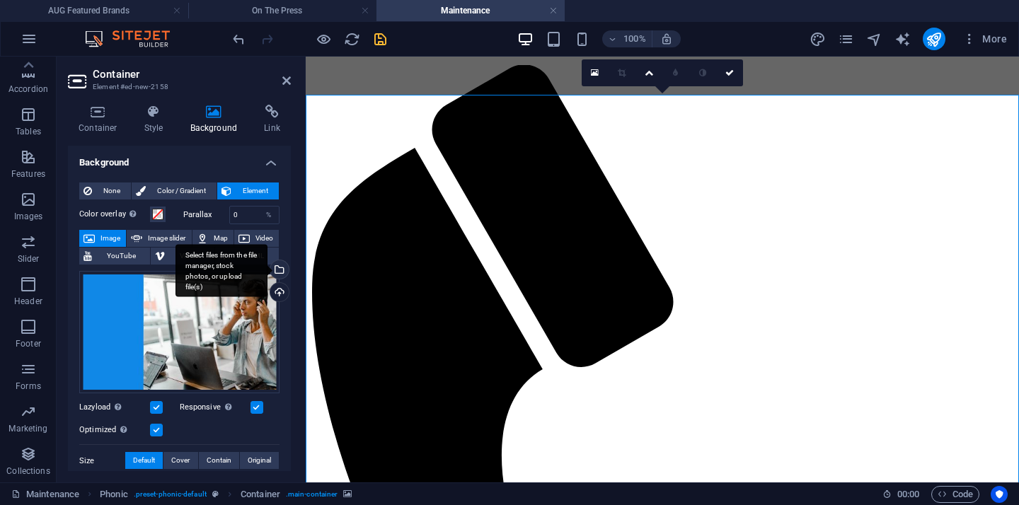
click at [267, 267] on div "Select files from the file manager, stock photos, or upload file(s)" at bounding box center [221, 270] width 92 height 53
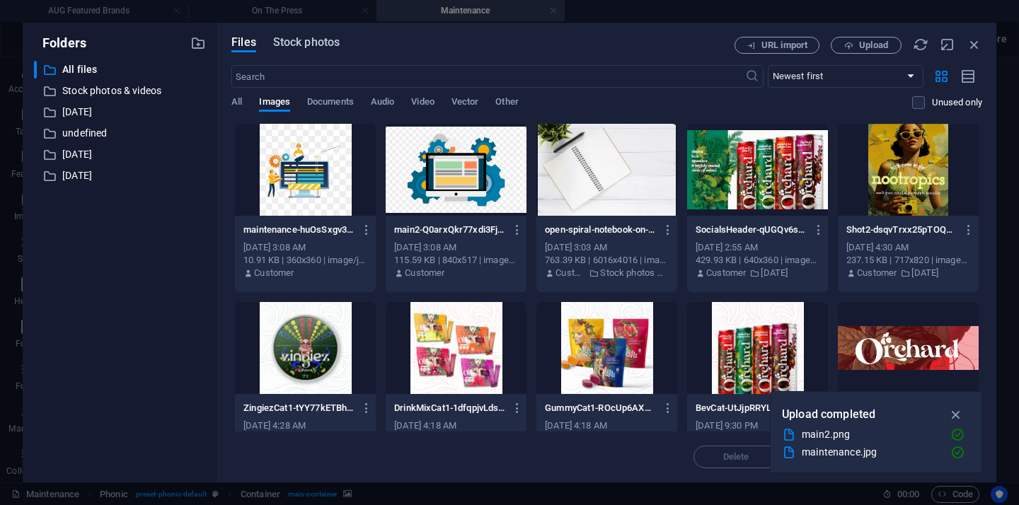
click at [295, 42] on span "Stock photos" at bounding box center [306, 42] width 67 height 17
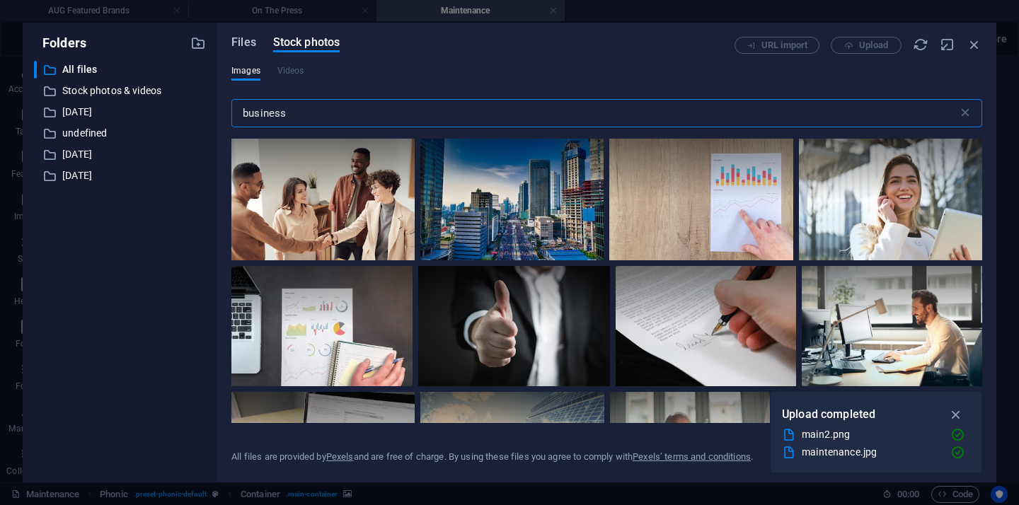
click at [245, 46] on span "Files" at bounding box center [243, 42] width 25 height 17
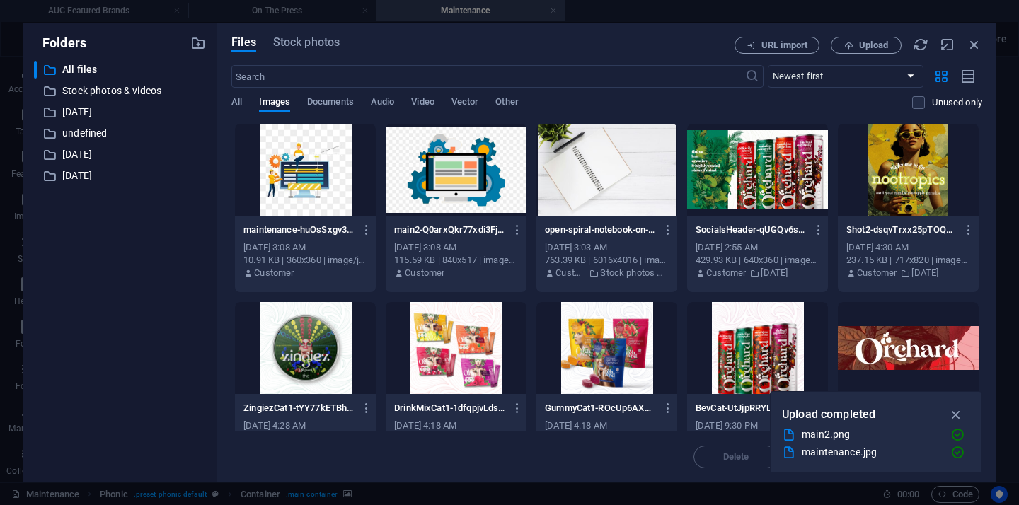
click at [637, 197] on div at bounding box center [606, 170] width 141 height 92
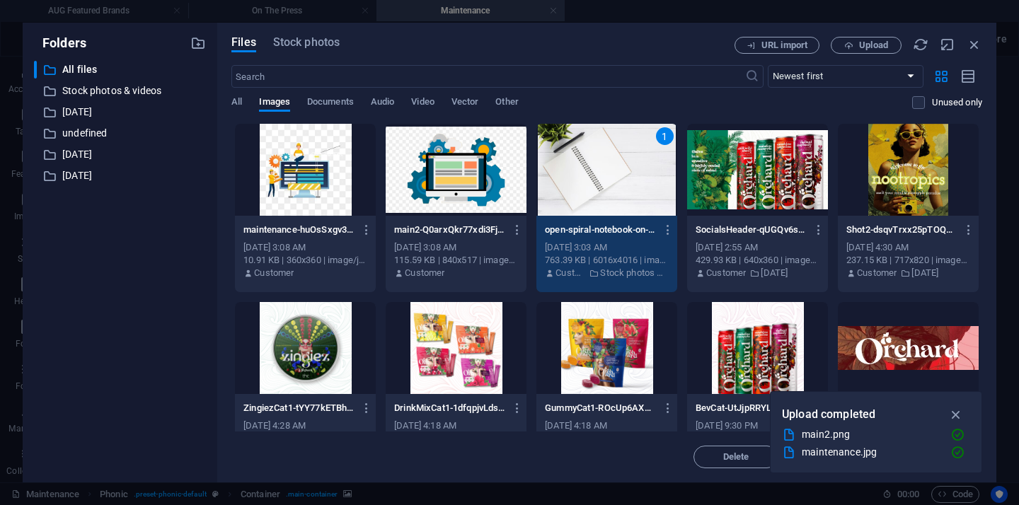
click at [637, 197] on div "1" at bounding box center [606, 170] width 141 height 92
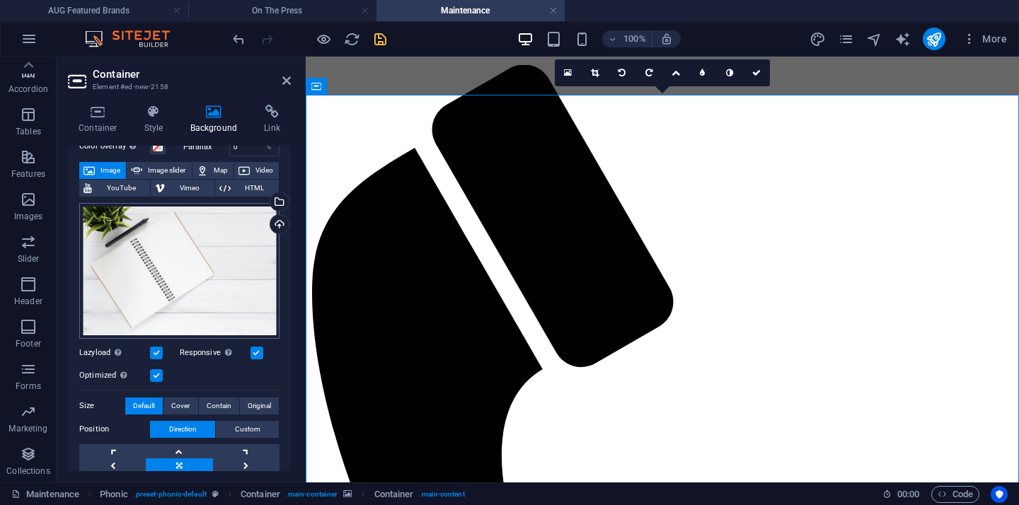
scroll to position [59, 0]
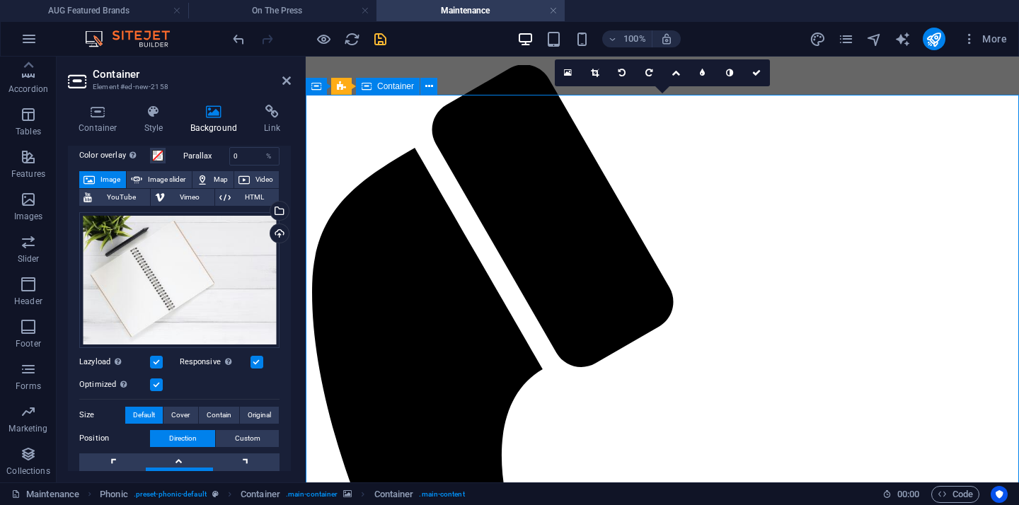
click at [290, 86] on icon at bounding box center [286, 80] width 8 height 11
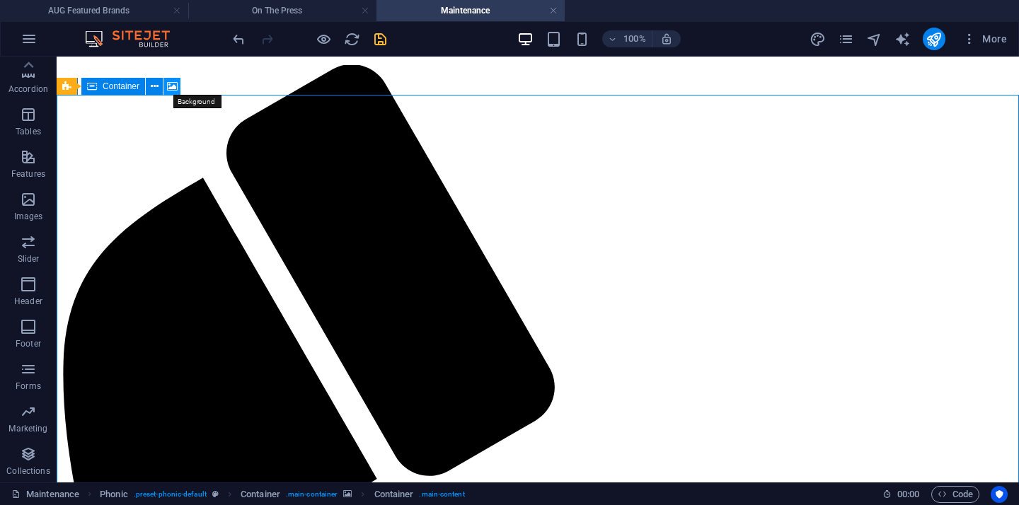
click at [172, 86] on icon at bounding box center [172, 86] width 11 height 15
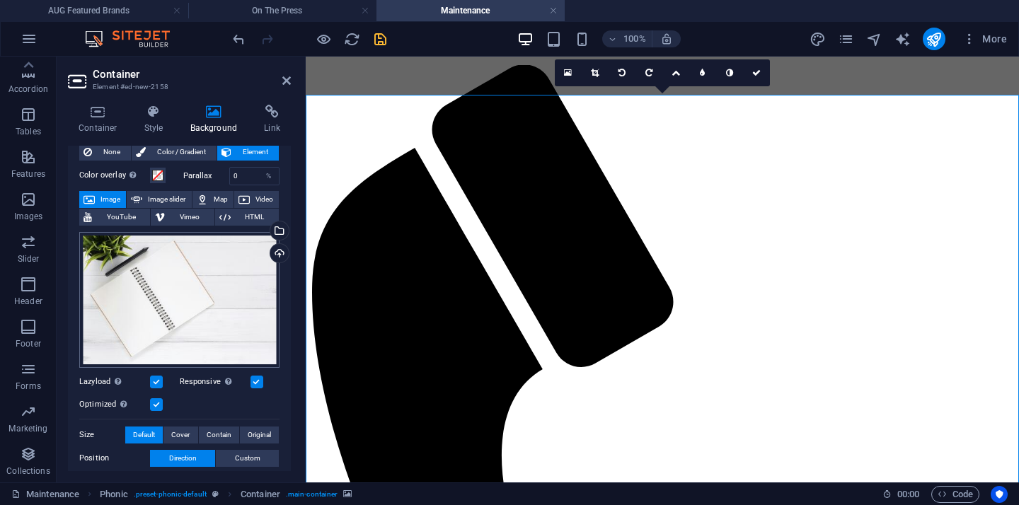
scroll to position [31, 0]
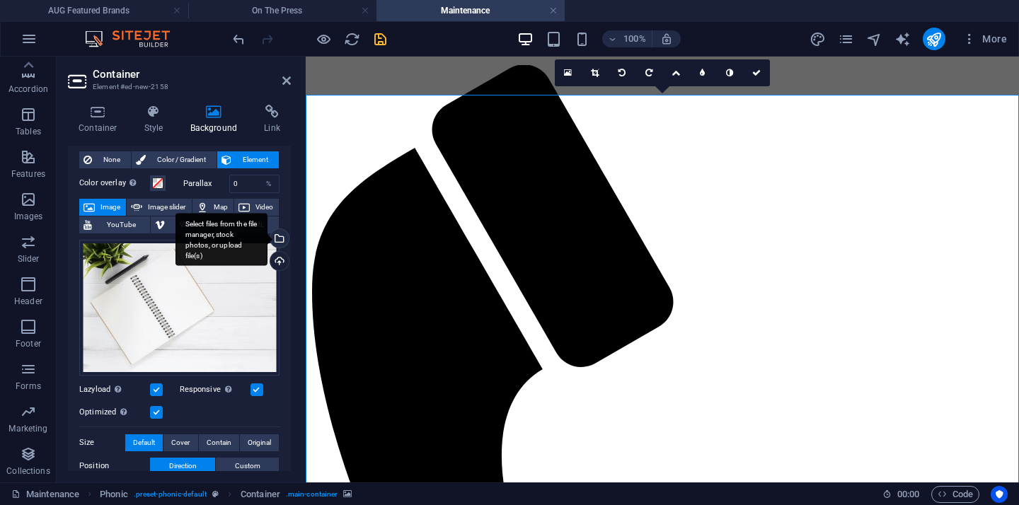
click at [267, 241] on div "Select files from the file manager, stock photos, or upload file(s)" at bounding box center [221, 239] width 92 height 53
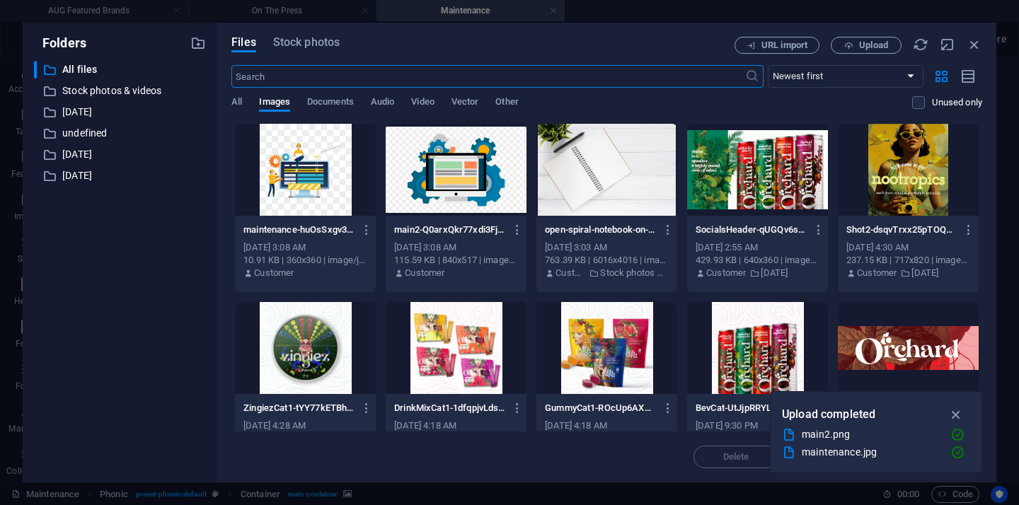
scroll to position [161, 0]
click at [974, 45] on icon "button" at bounding box center [974, 45] width 16 height 16
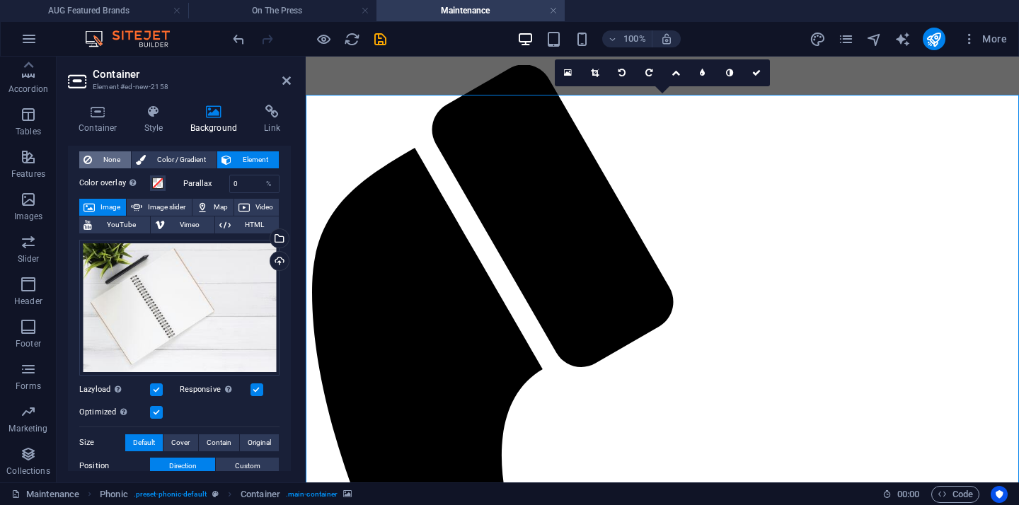
click at [107, 158] on span "None" at bounding box center [111, 159] width 30 height 17
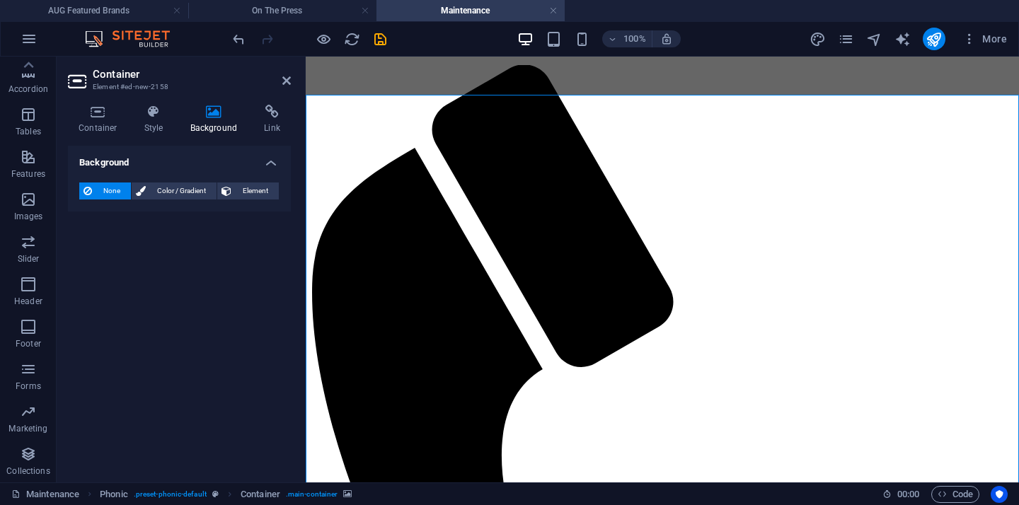
scroll to position [0, 0]
click at [287, 83] on icon at bounding box center [286, 80] width 8 height 11
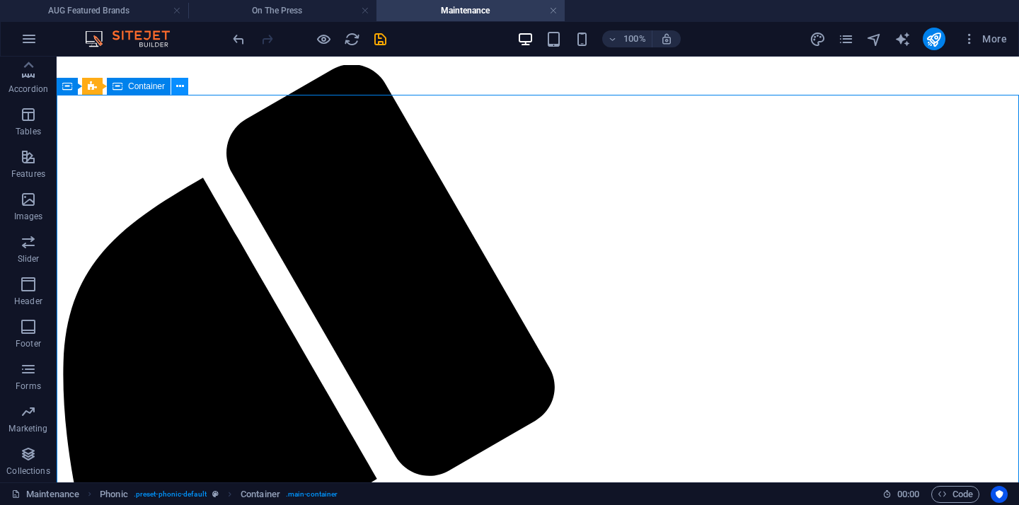
click at [178, 88] on icon at bounding box center [180, 86] width 8 height 15
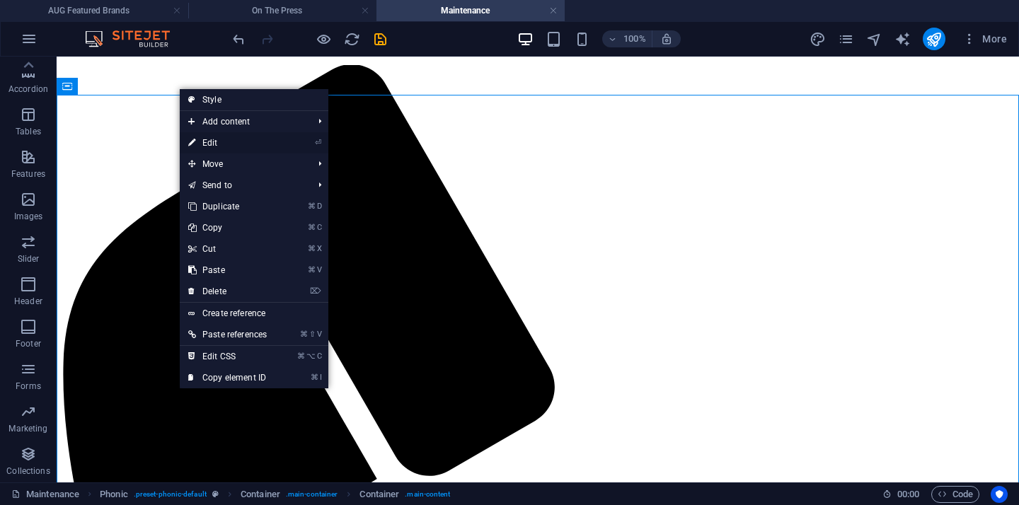
click at [212, 141] on link "⏎ Edit" at bounding box center [228, 142] width 96 height 21
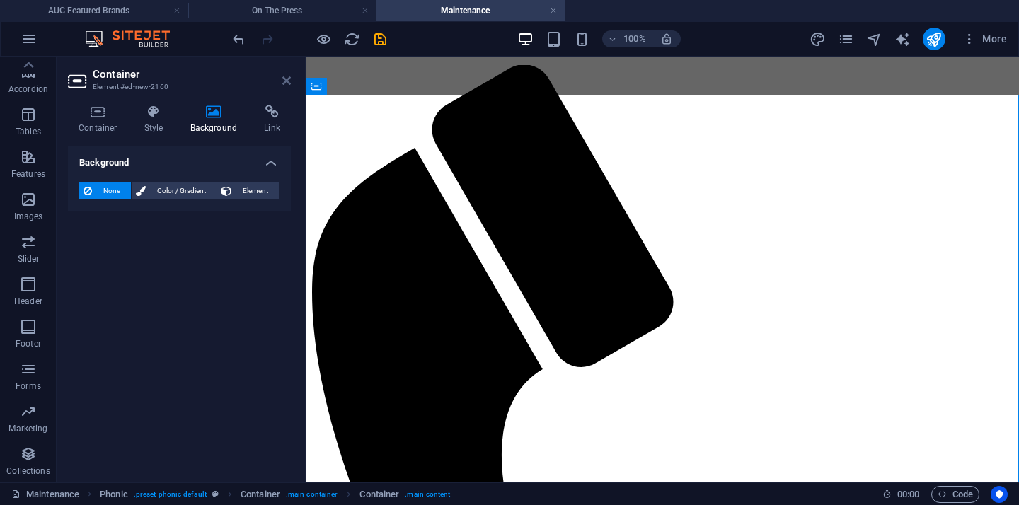
click at [283, 75] on icon at bounding box center [286, 80] width 8 height 11
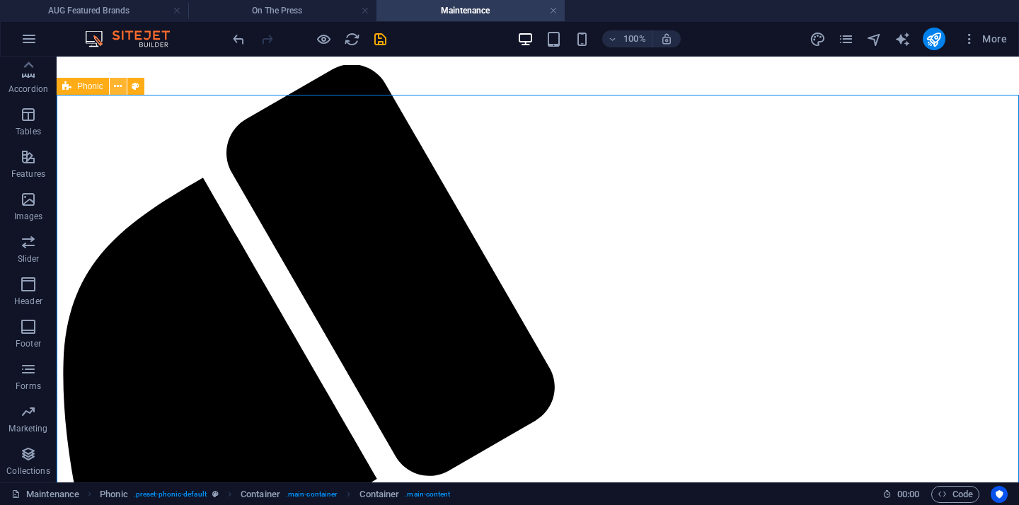
click at [115, 88] on icon at bounding box center [118, 86] width 8 height 15
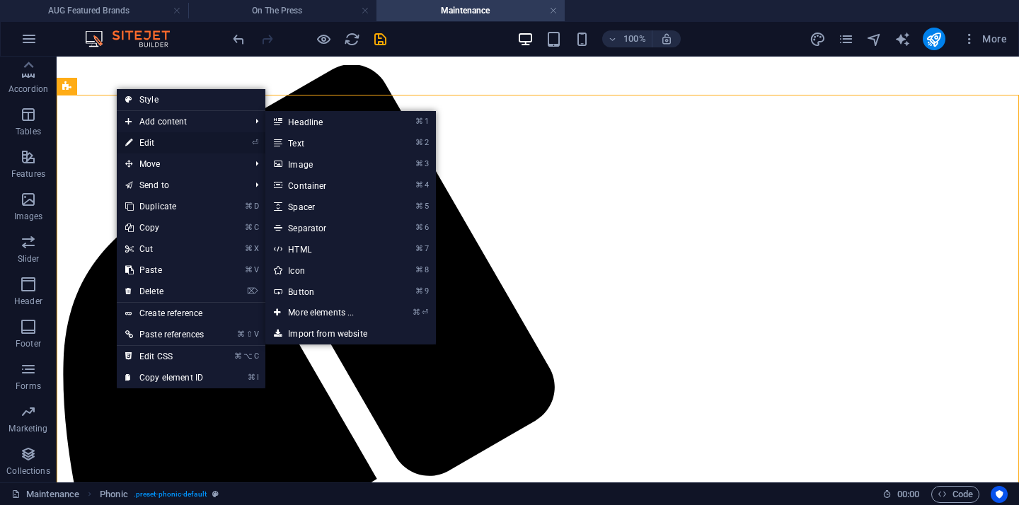
click at [146, 146] on link "⏎ Edit" at bounding box center [165, 142] width 96 height 21
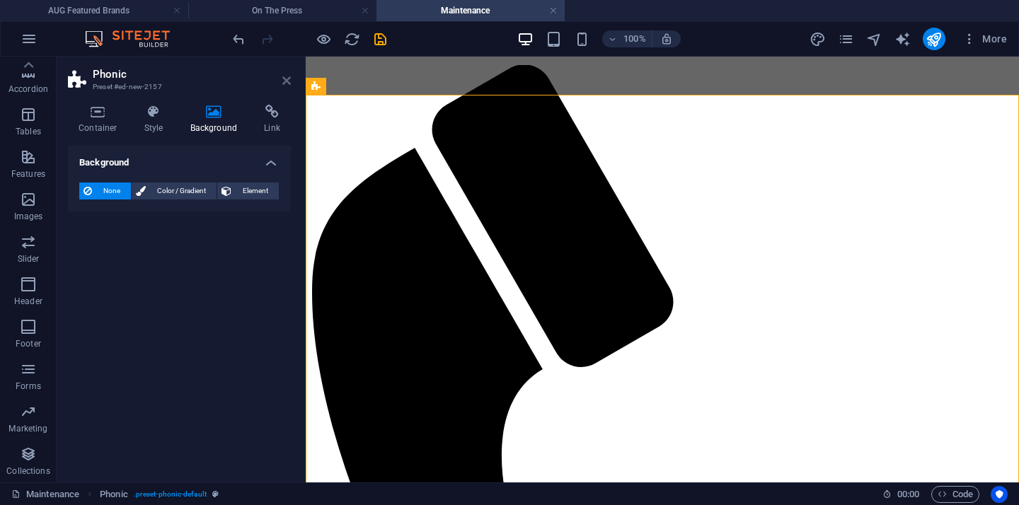
click at [286, 82] on icon at bounding box center [286, 80] width 8 height 11
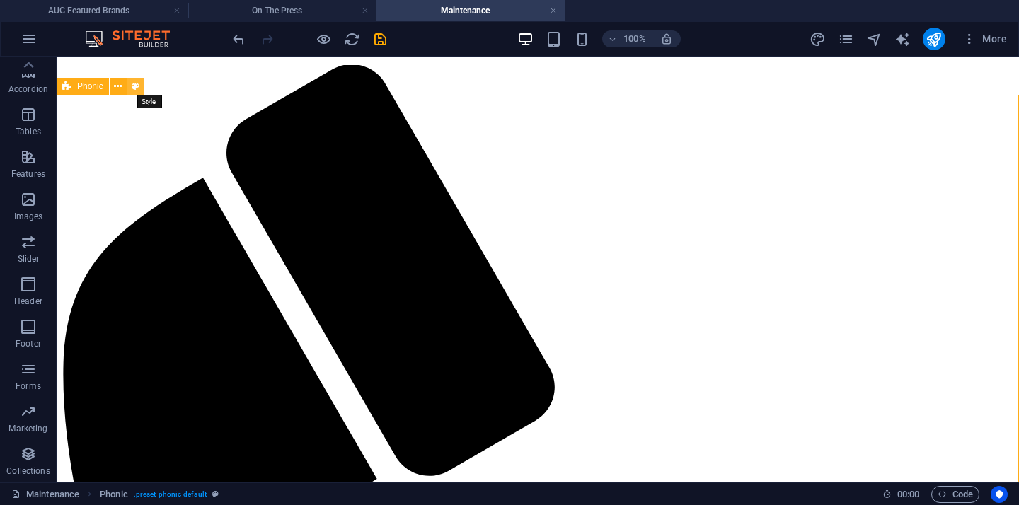
click at [137, 82] on icon at bounding box center [136, 86] width 8 height 15
select select "%"
select select "rem"
select select "px"
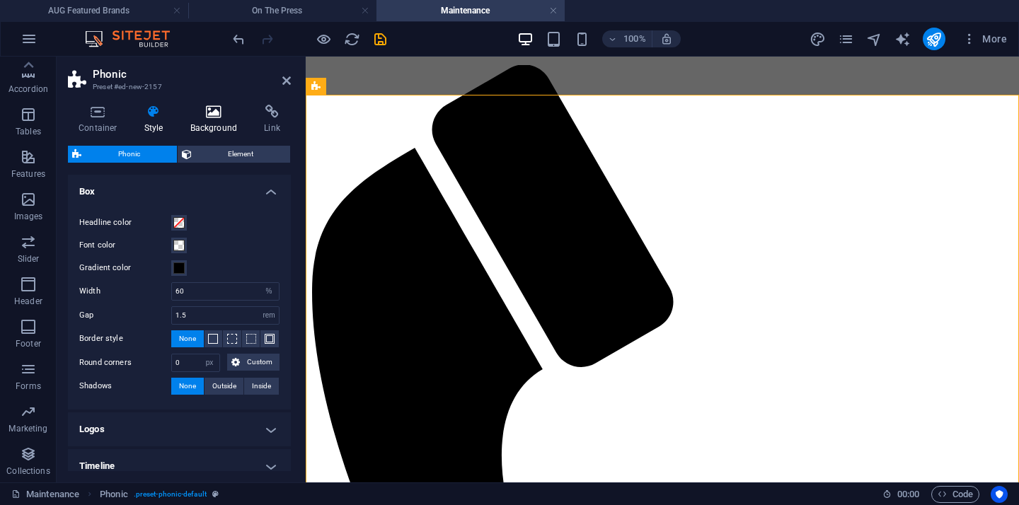
click at [205, 112] on icon at bounding box center [214, 112] width 69 height 14
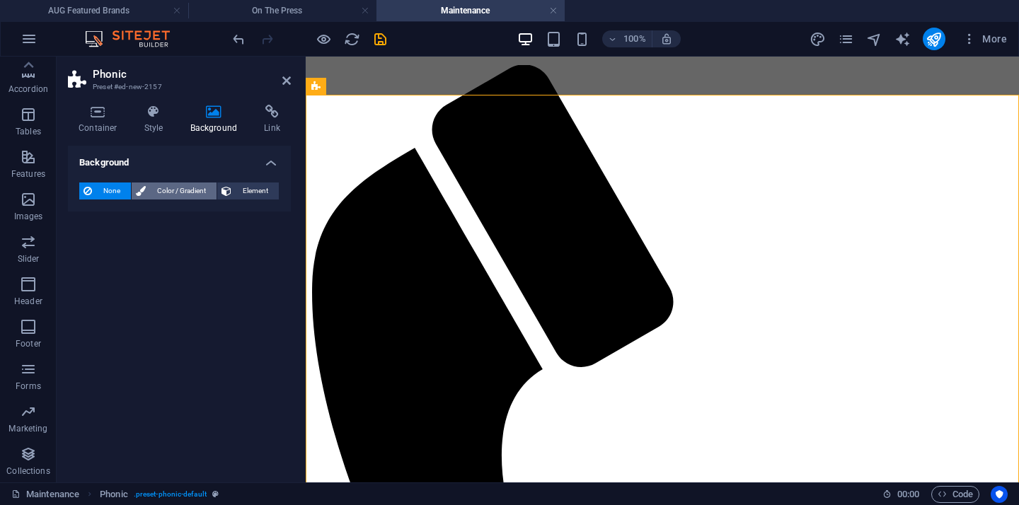
click at [174, 190] on span "Color / Gradient" at bounding box center [181, 191] width 62 height 17
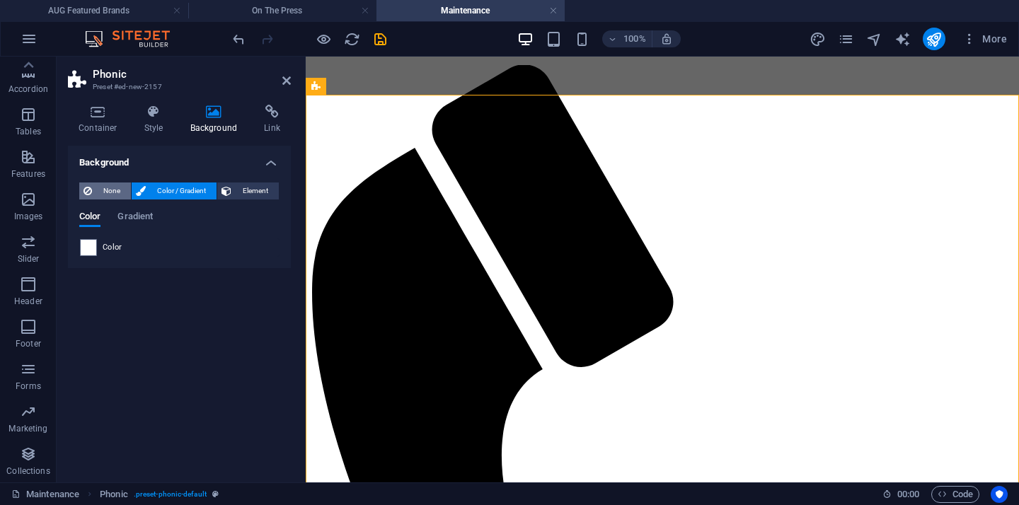
click at [98, 192] on span "None" at bounding box center [111, 191] width 30 height 17
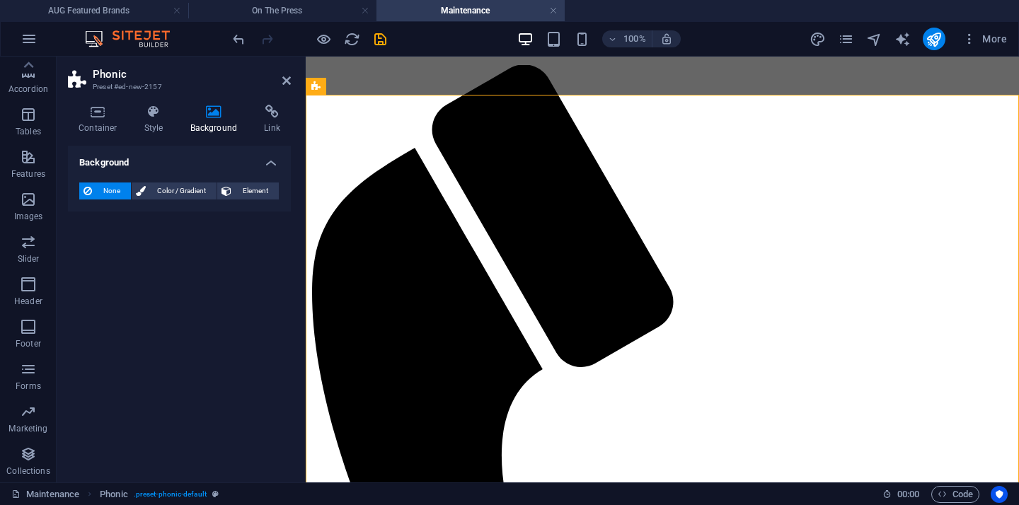
click at [278, 93] on div "Container Style Background Link Size Height Default px rem % vh vw Min. height …" at bounding box center [179, 287] width 245 height 389
click at [289, 81] on icon at bounding box center [286, 80] width 8 height 11
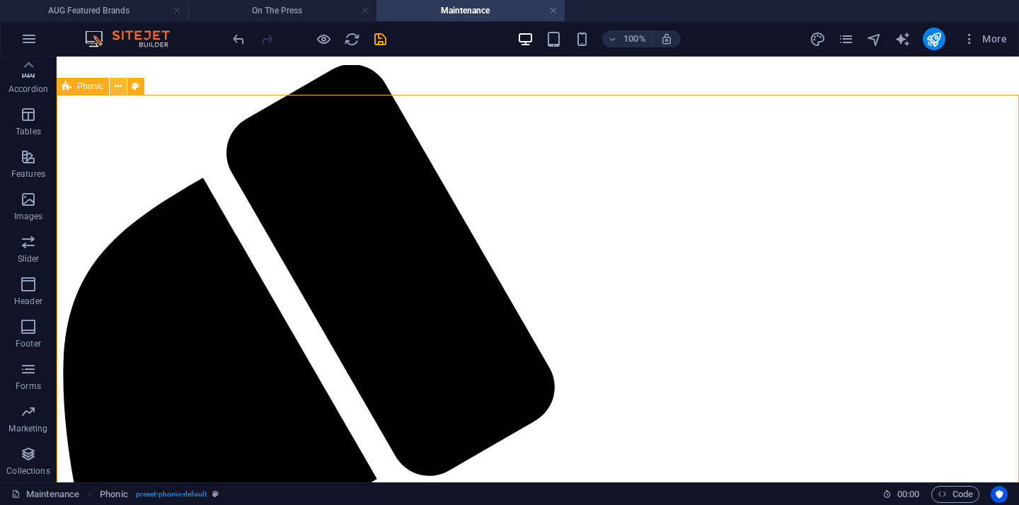
click at [118, 87] on icon at bounding box center [118, 86] width 8 height 15
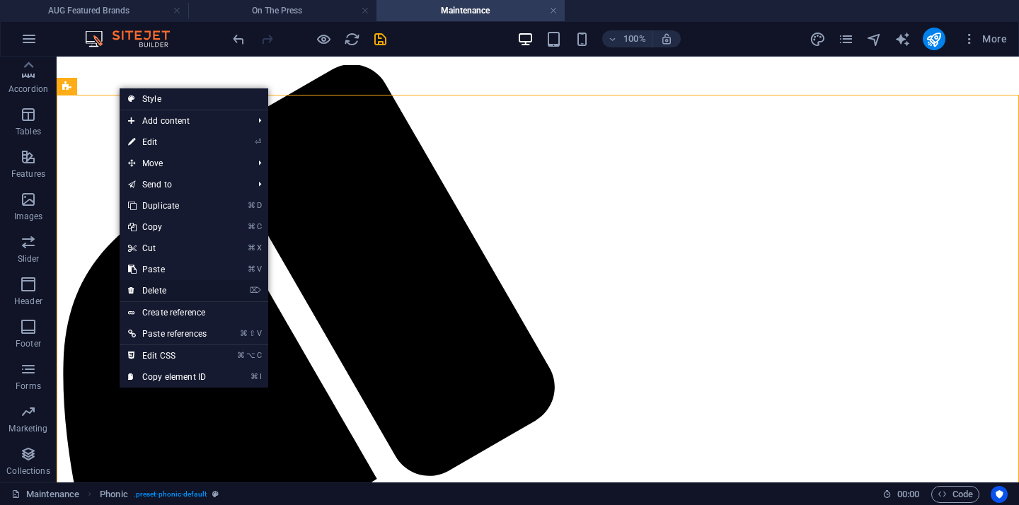
click at [158, 293] on link "⌦ Delete" at bounding box center [168, 290] width 96 height 21
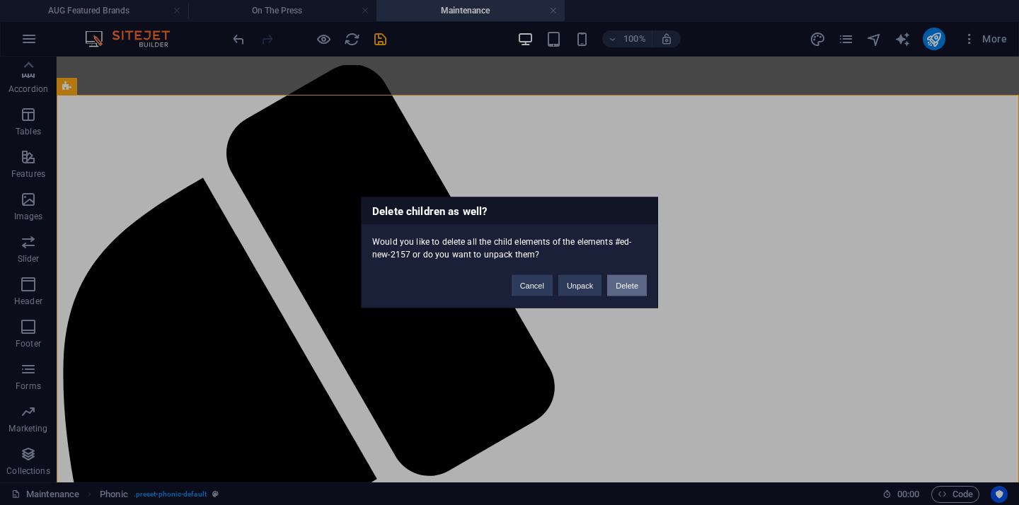
click at [629, 292] on button "Delete" at bounding box center [627, 285] width 40 height 21
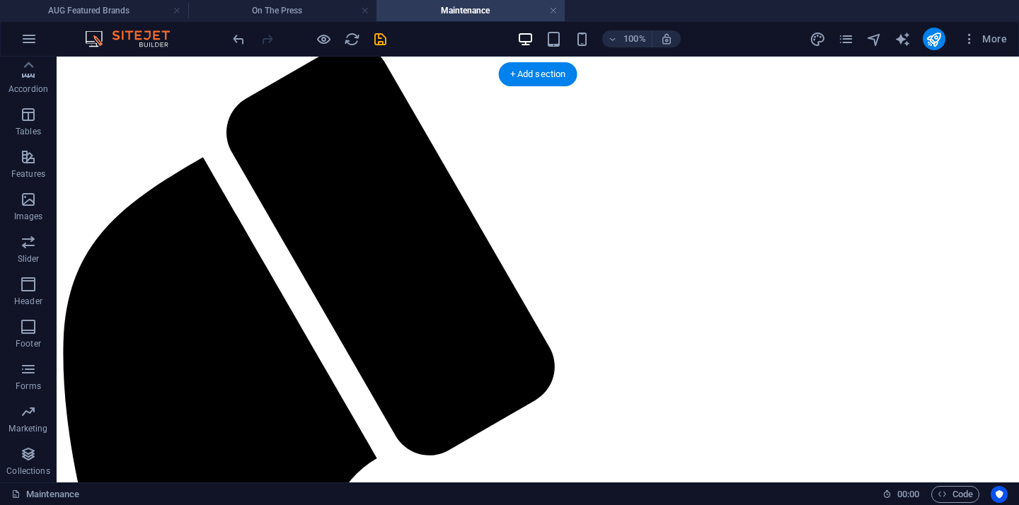
scroll to position [190, 0]
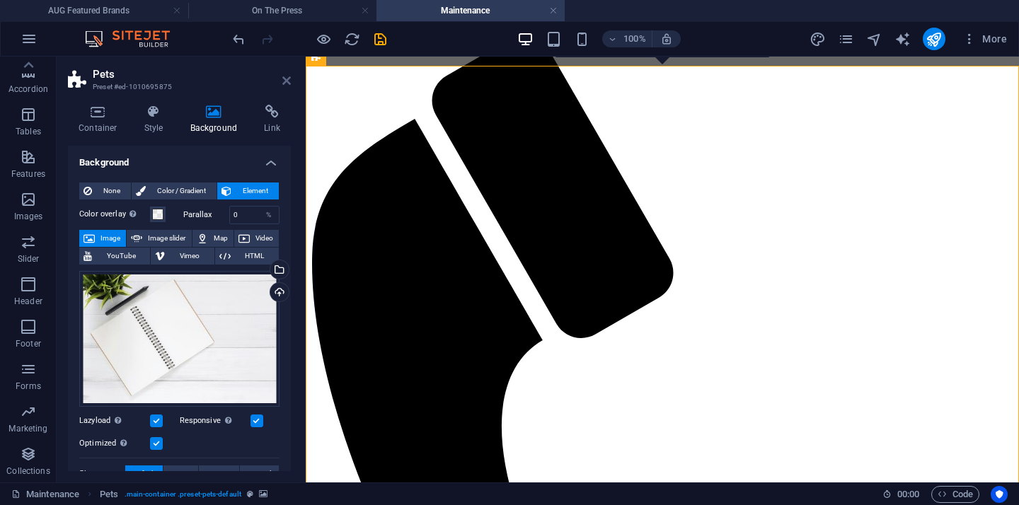
click at [287, 85] on icon at bounding box center [286, 80] width 8 height 11
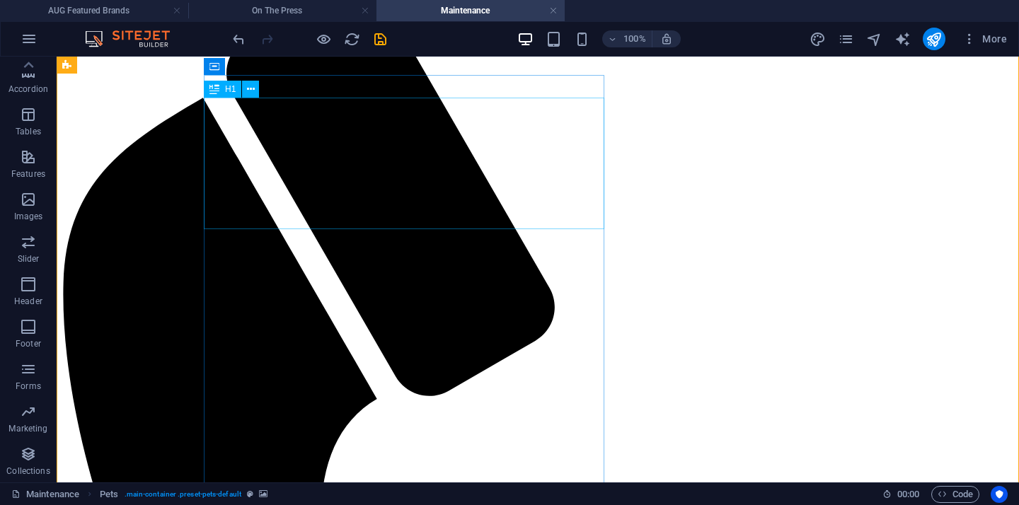
scroll to position [241, 0]
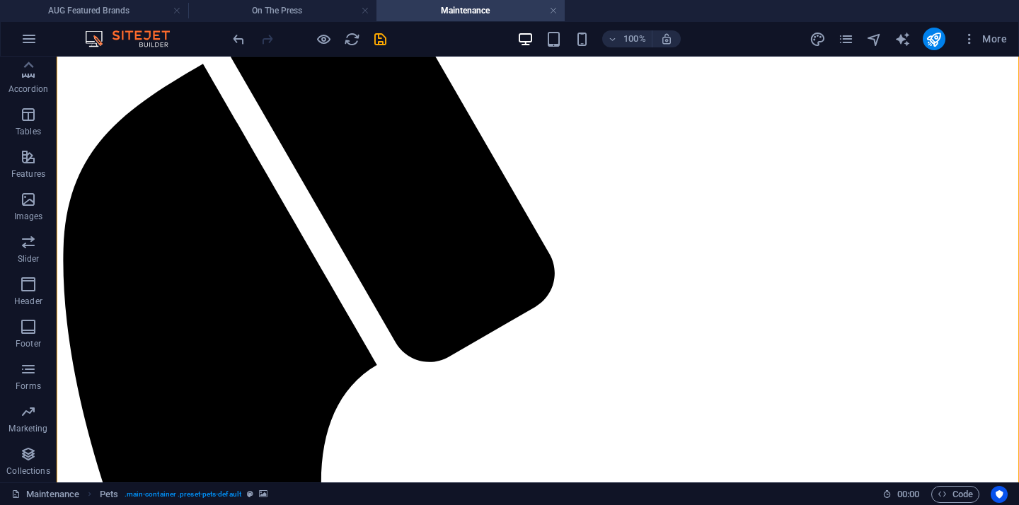
scroll to position [270, 0]
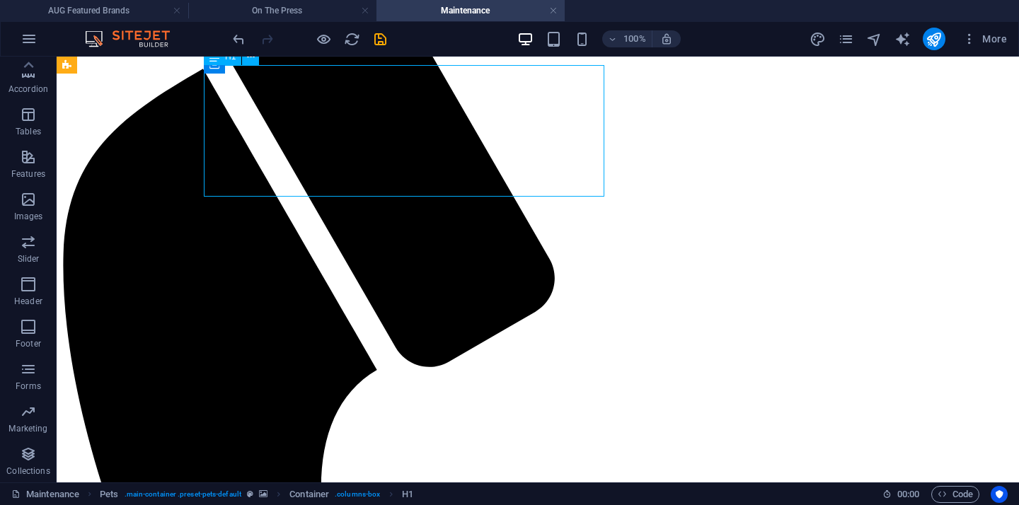
click at [115, 8] on h4 "AUG Featured Brands" at bounding box center [94, 11] width 188 height 16
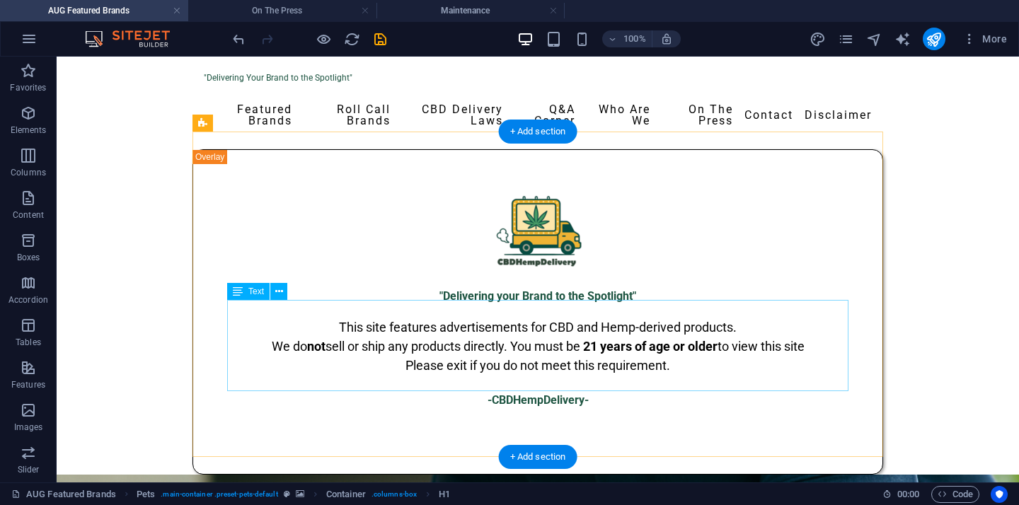
scroll to position [128, 0]
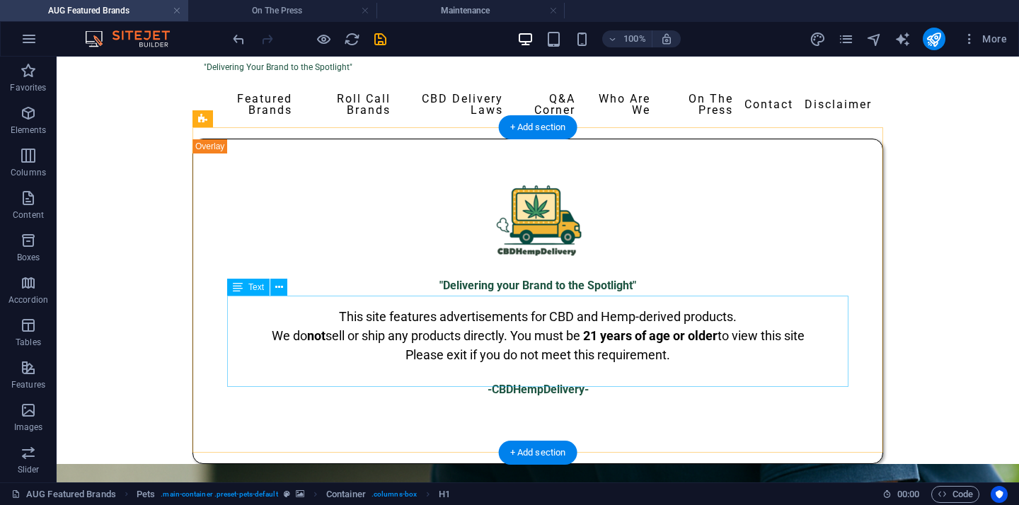
click at [374, 315] on div "This site features advertisements for CBD and Hemp-derived products. We do not …" at bounding box center [537, 352] width 621 height 91
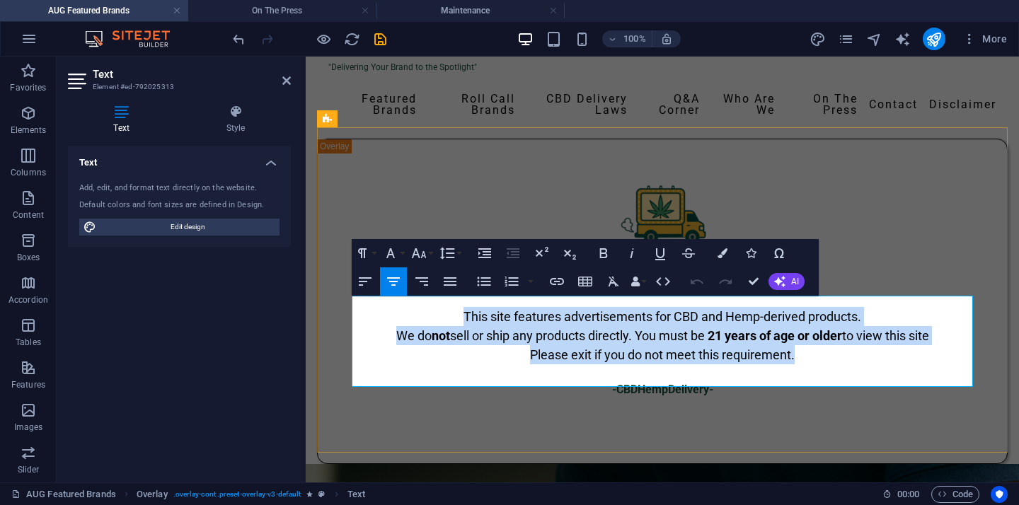
drag, startPoint x: 801, startPoint y: 340, endPoint x: 440, endPoint y: 299, distance: 363.0
click at [440, 307] on p "This site features advertisements for CBD and Hemp-derived products. We do not …" at bounding box center [662, 335] width 621 height 57
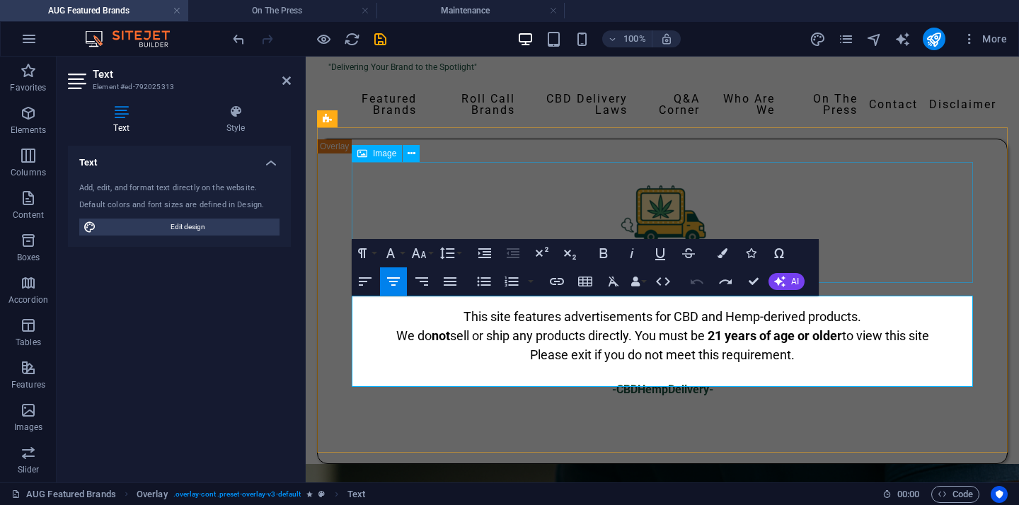
click at [870, 207] on figure ""Delivering your Brand to the Spotlight"" at bounding box center [662, 233] width 621 height 121
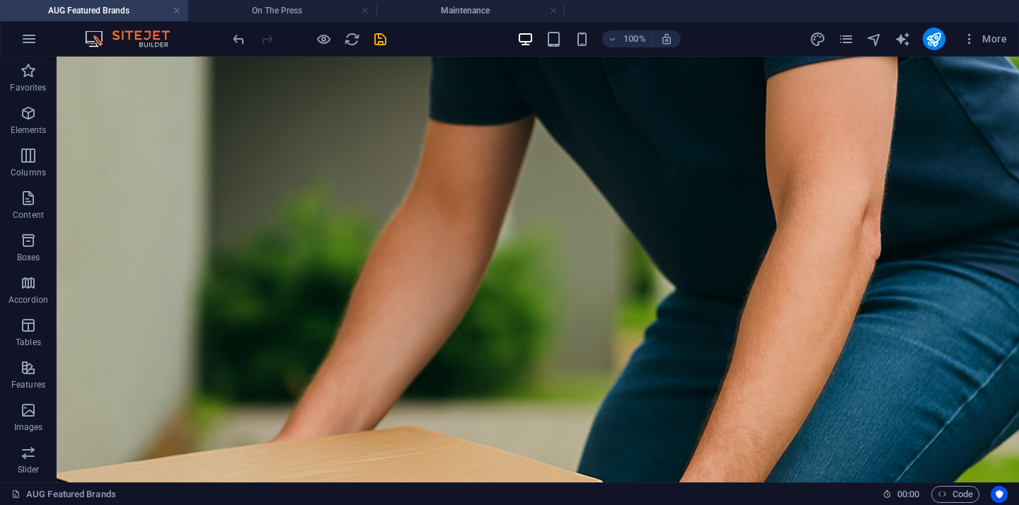
scroll to position [557, 0]
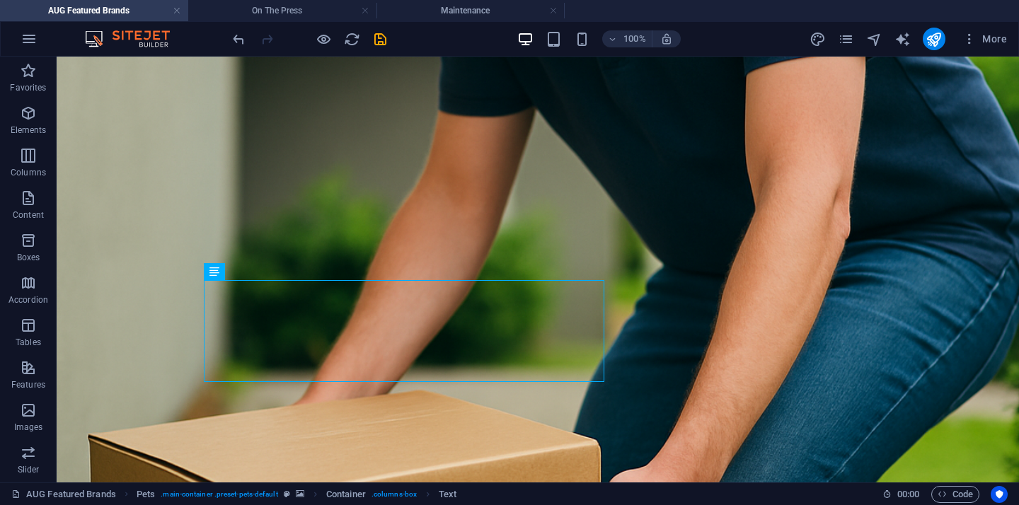
scroll to position [625, 0]
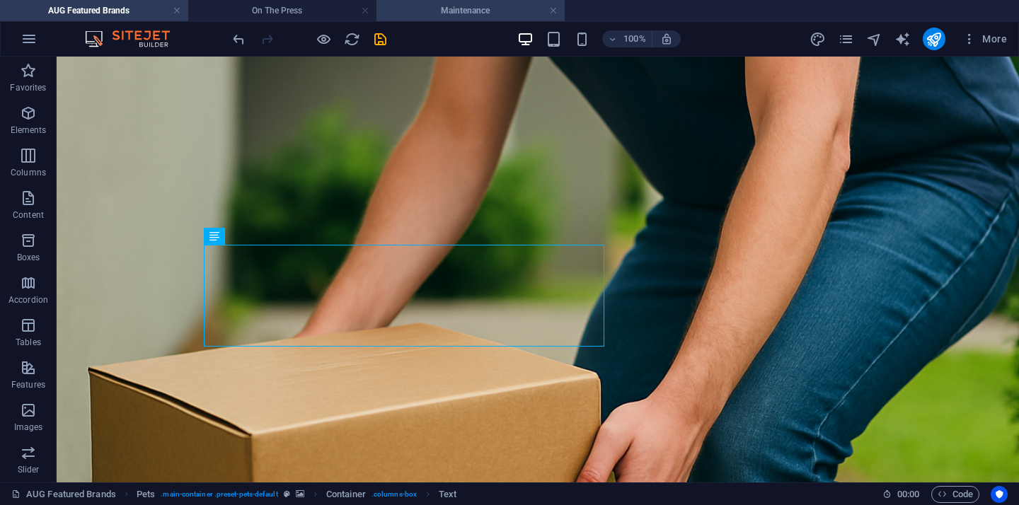
click at [444, 5] on h4 "Maintenance" at bounding box center [470, 11] width 188 height 16
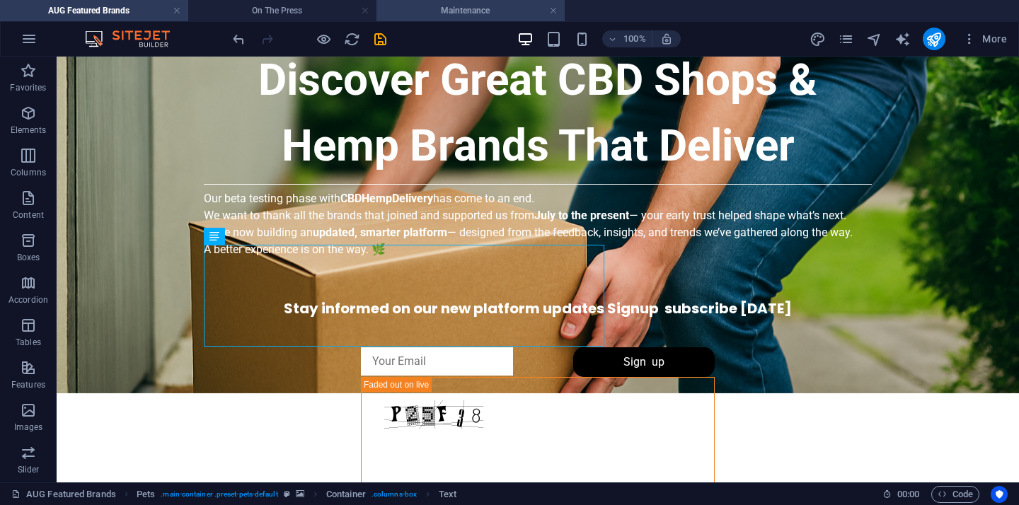
scroll to position [270, 0]
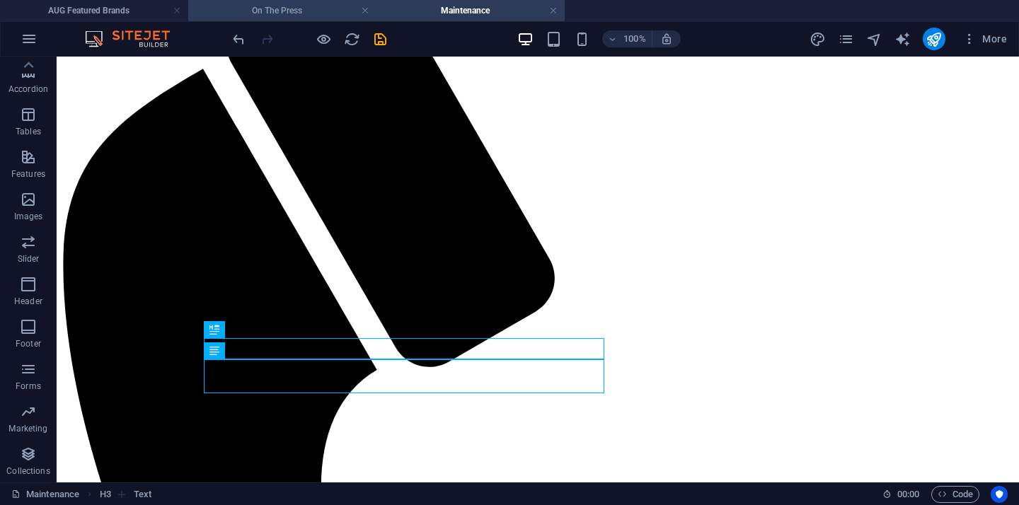
click at [268, 12] on h4 "On The Press" at bounding box center [282, 11] width 188 height 16
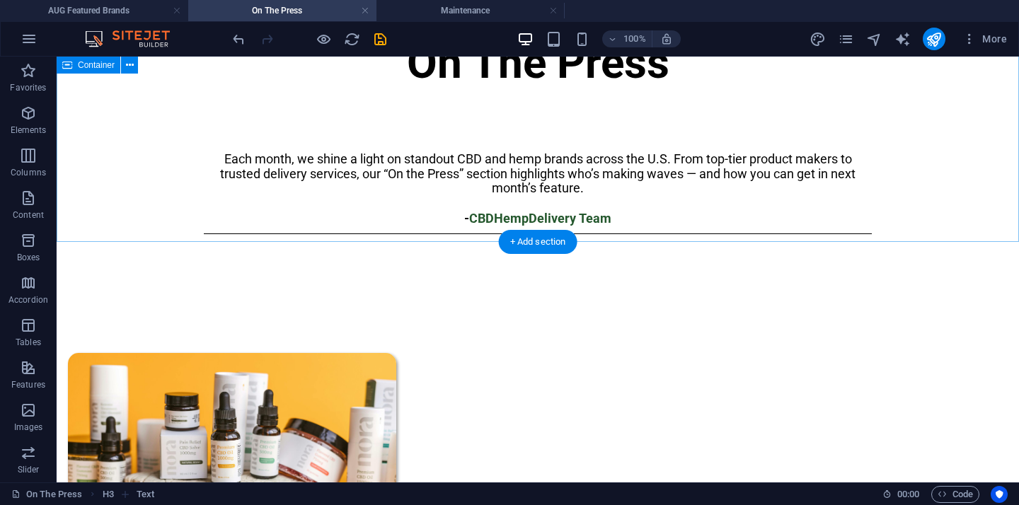
scroll to position [229, 0]
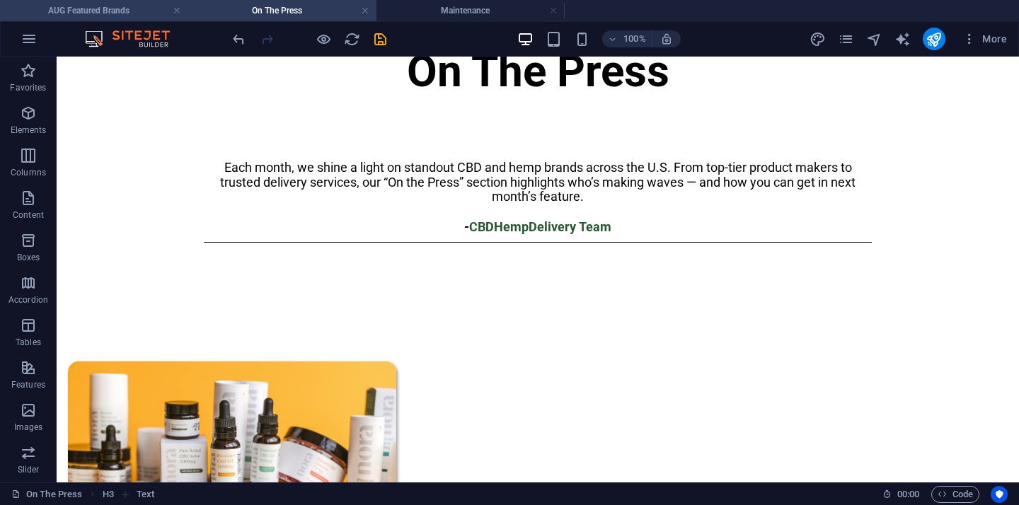
click at [127, 17] on h4 "AUG Featured Brands" at bounding box center [94, 11] width 188 height 16
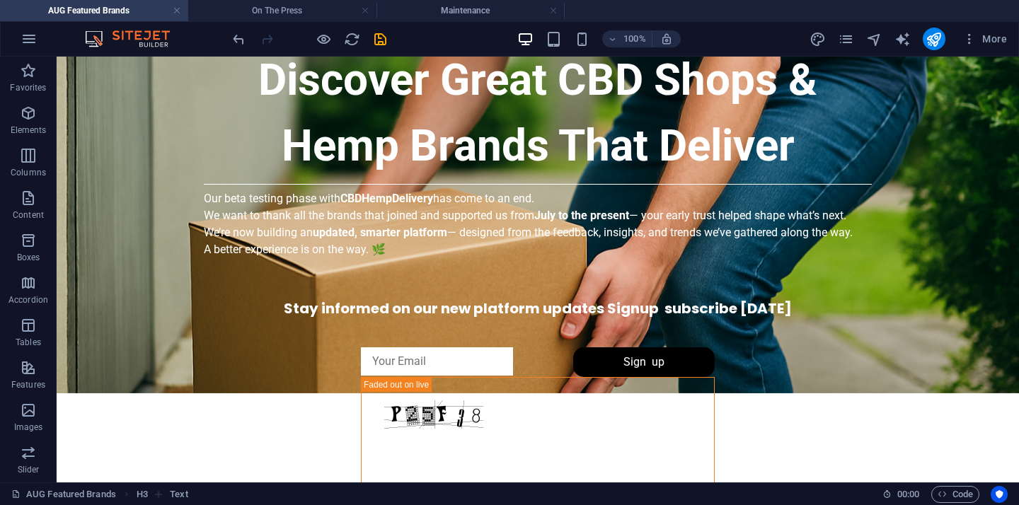
scroll to position [0, 0]
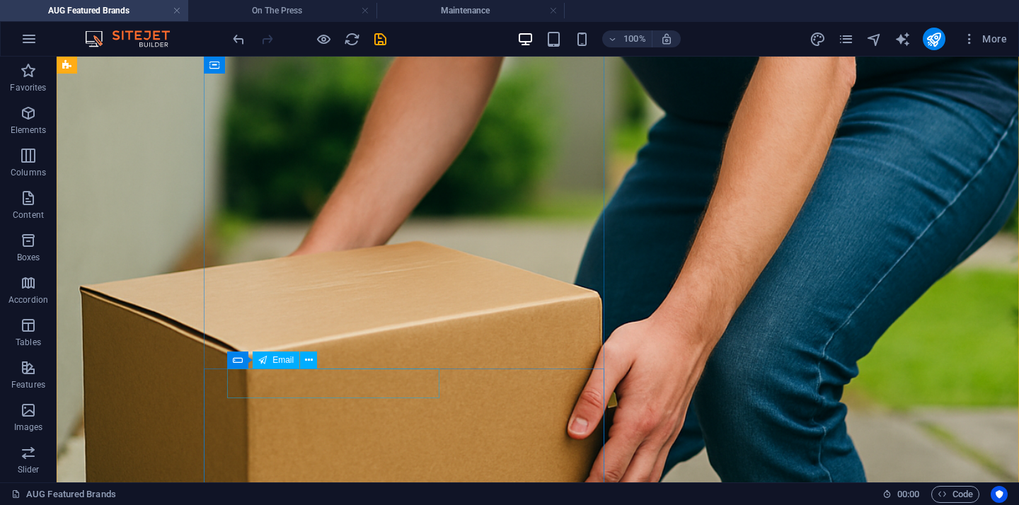
scroll to position [736, 0]
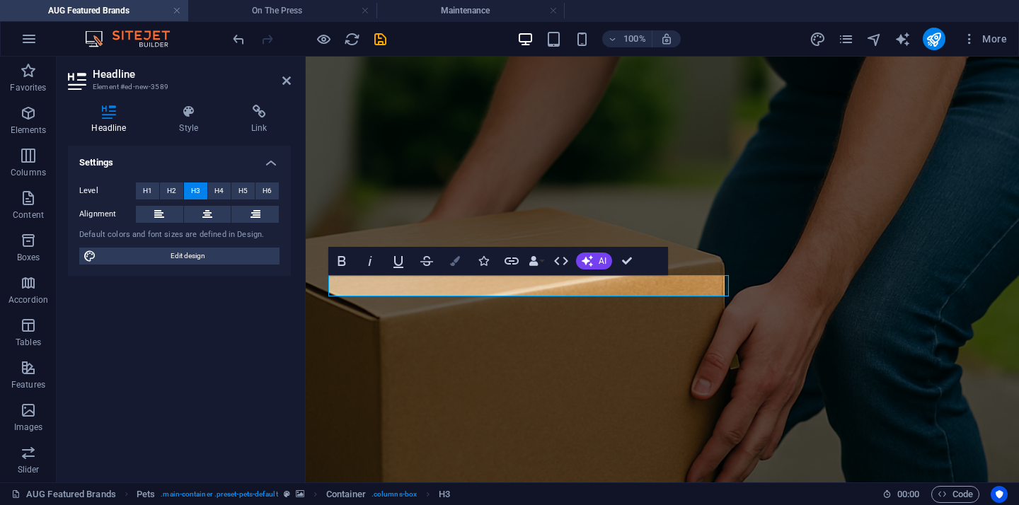
click at [457, 262] on icon "button" at bounding box center [455, 261] width 10 height 10
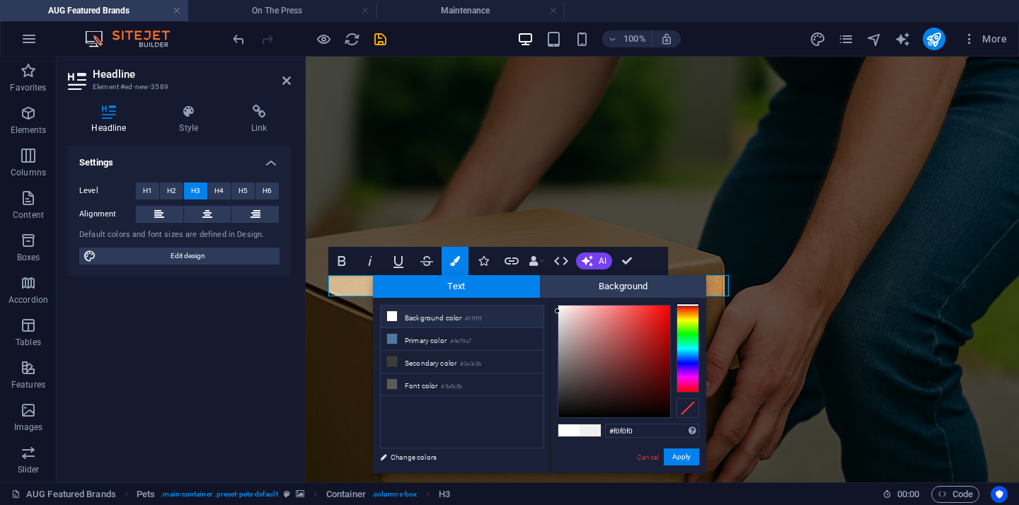
drag, startPoint x: 569, startPoint y: 311, endPoint x: 519, endPoint y: 311, distance: 49.5
click at [519, 311] on div "less Background color #ffffff Primary color #4e79a7 Secondary color #3a3c3b Fon…" at bounding box center [539, 385] width 333 height 175
type input "#ffffff"
click at [555, 304] on div at bounding box center [557, 304] width 5 height 5
click at [682, 463] on button "Apply" at bounding box center [681, 457] width 35 height 17
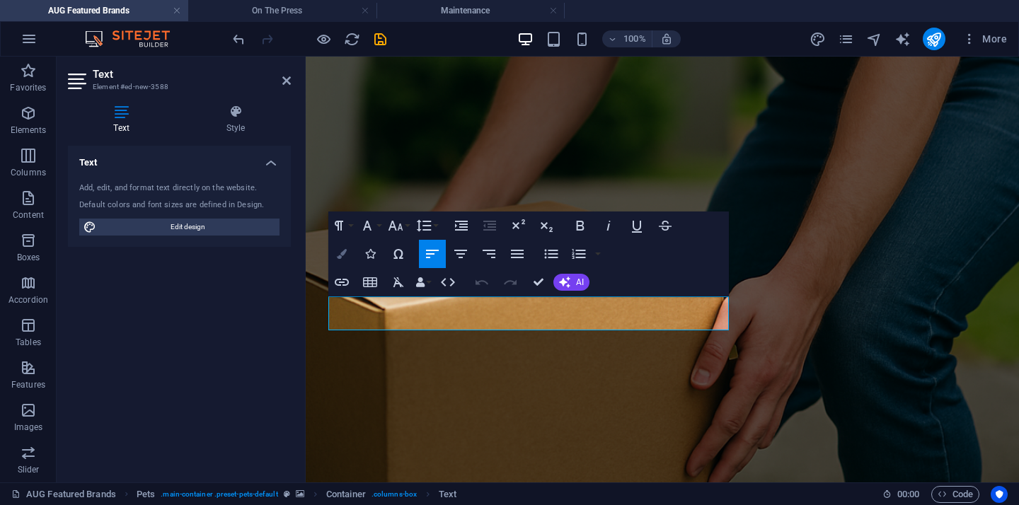
click at [345, 254] on icon "button" at bounding box center [342, 254] width 10 height 10
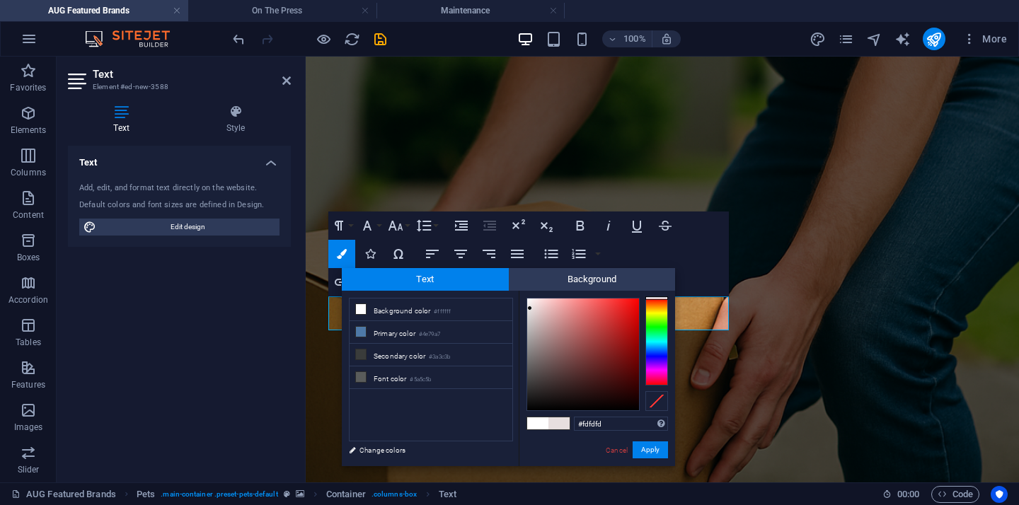
type input "#ffffff"
drag, startPoint x: 532, startPoint y: 332, endPoint x: 524, endPoint y: 296, distance: 36.9
click at [527, 299] on div at bounding box center [583, 355] width 112 height 112
click at [524, 296] on div at bounding box center [526, 297] width 5 height 5
click at [648, 456] on button "Apply" at bounding box center [649, 449] width 35 height 17
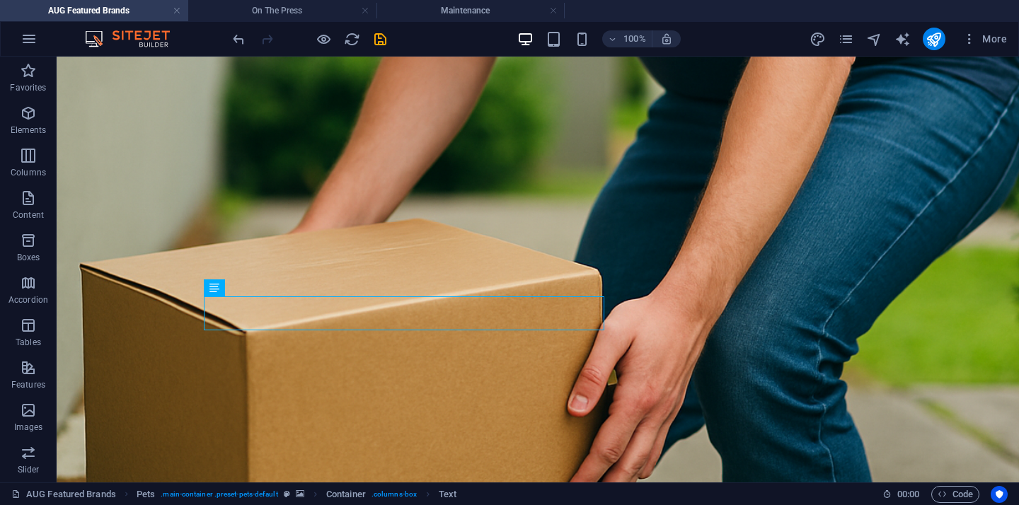
click at [796, 272] on figure at bounding box center [538, 208] width 962 height 704
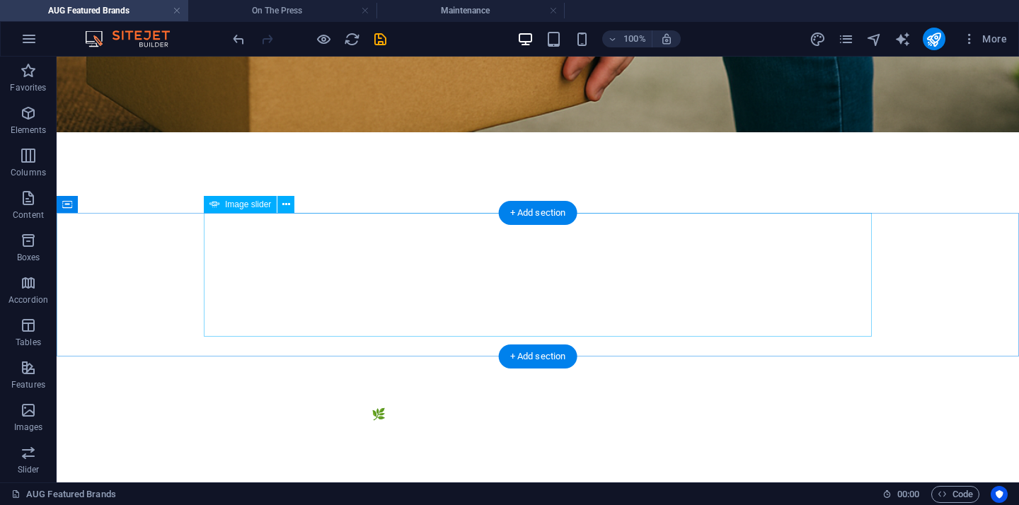
scroll to position [1162, 0]
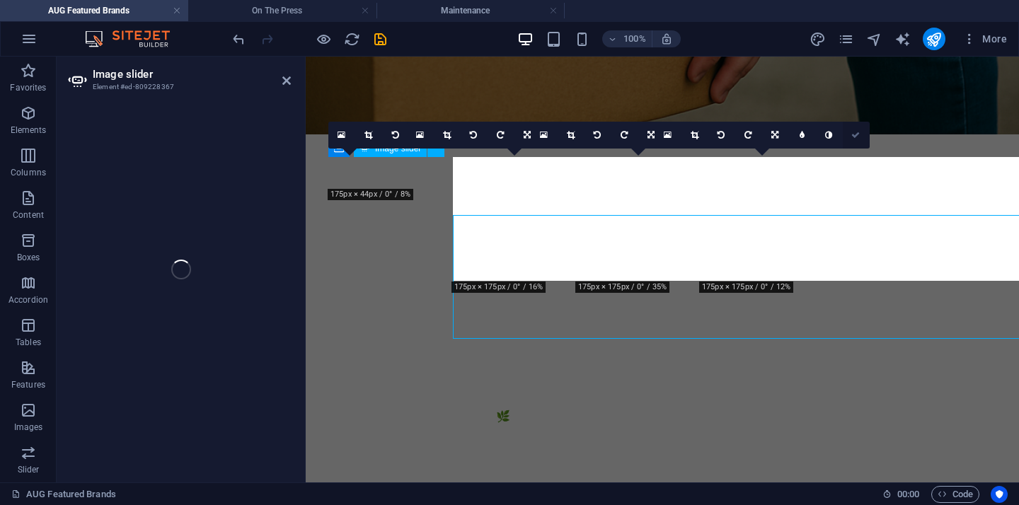
click at [857, 134] on icon at bounding box center [855, 135] width 8 height 8
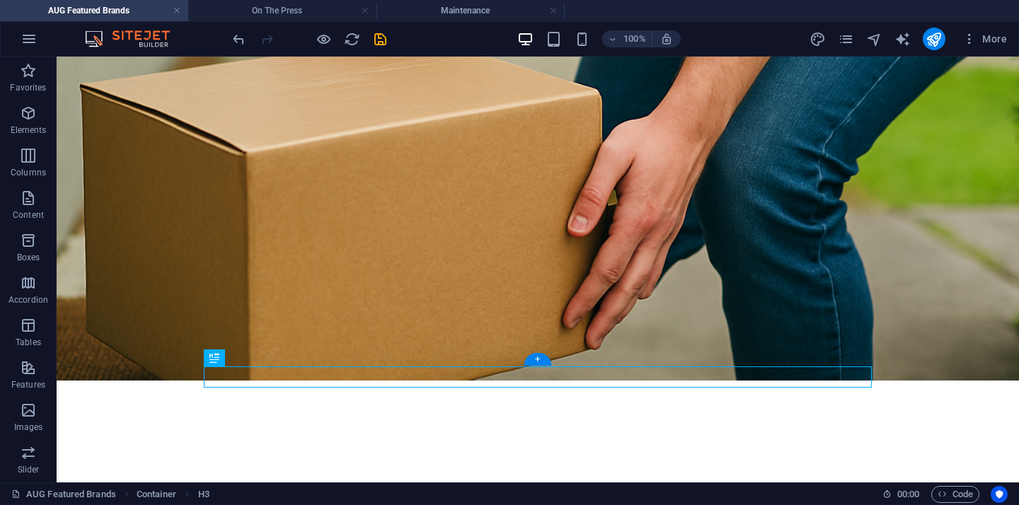
scroll to position [904, 0]
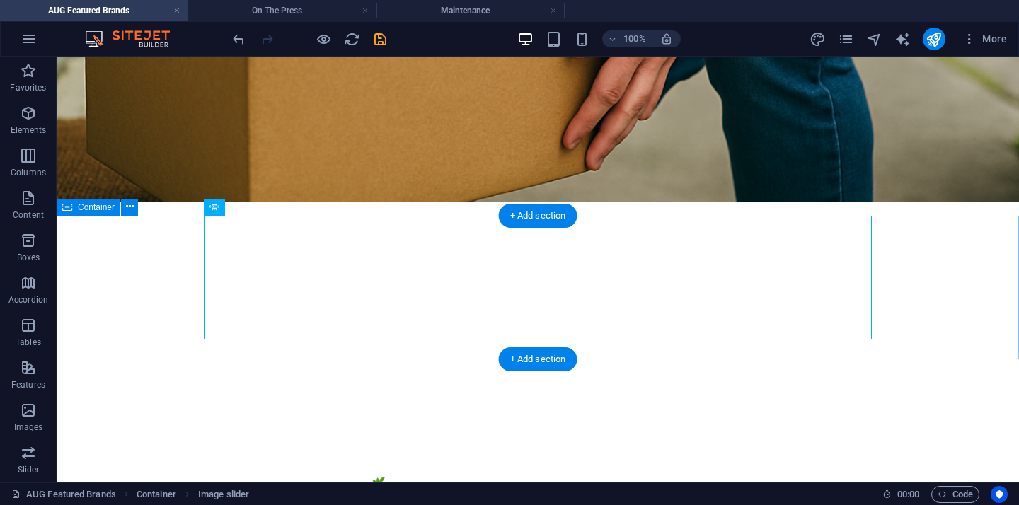
scroll to position [1112, 0]
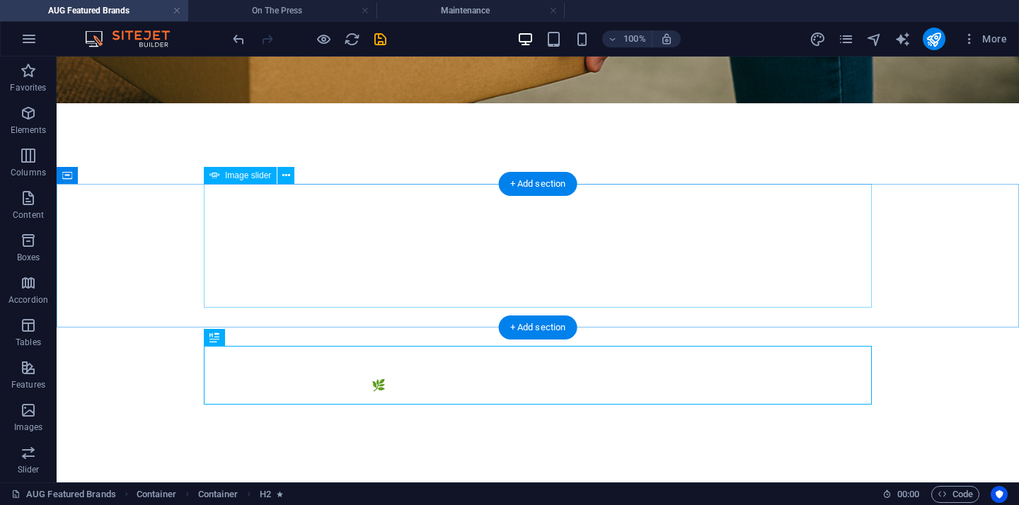
scroll to position [1213, 0]
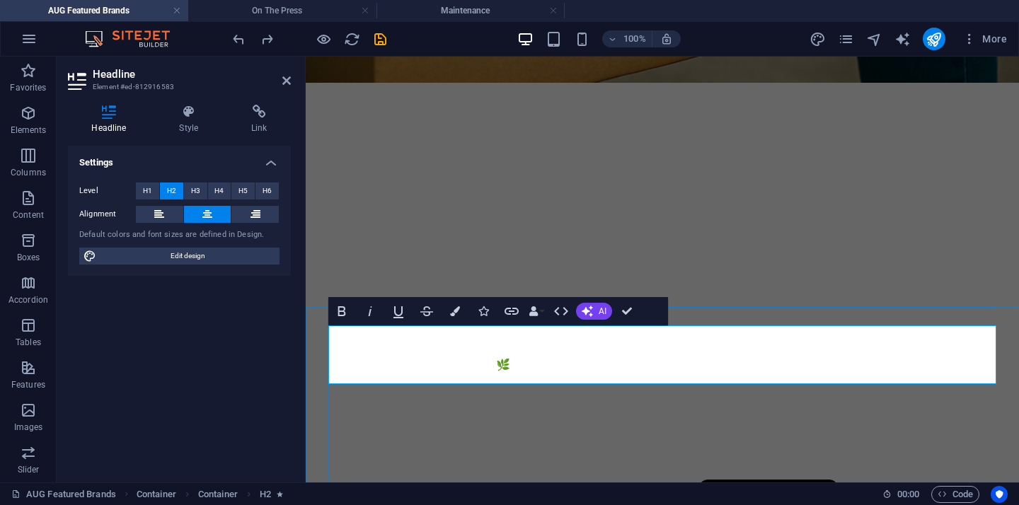
drag, startPoint x: 679, startPoint y: 362, endPoint x: 929, endPoint y: 360, distance: 249.7
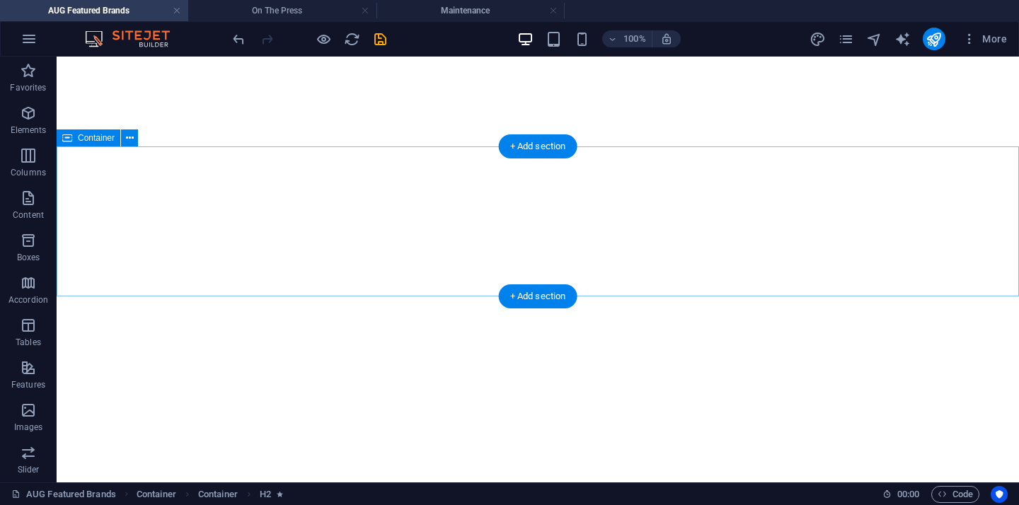
scroll to position [2960, 0]
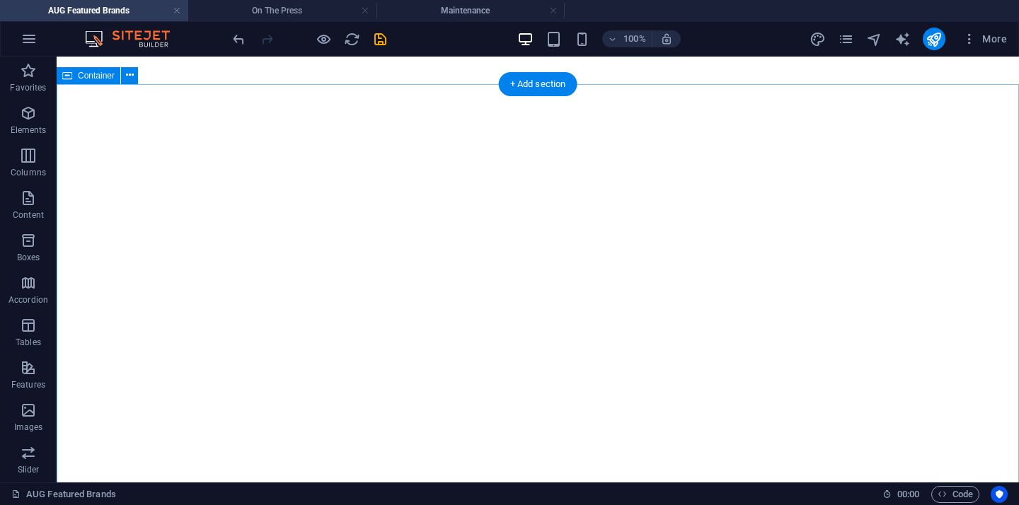
scroll to position [4373, 0]
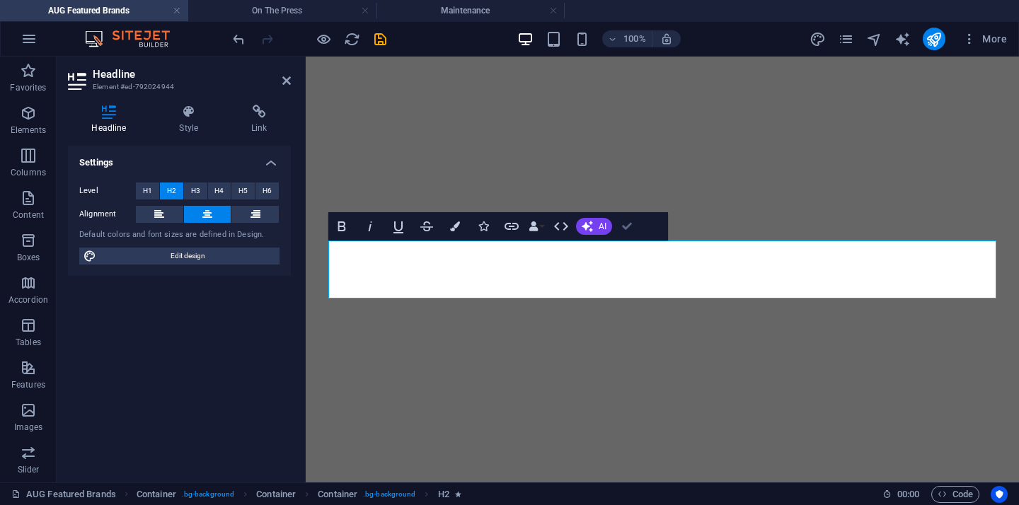
scroll to position [4216, 0]
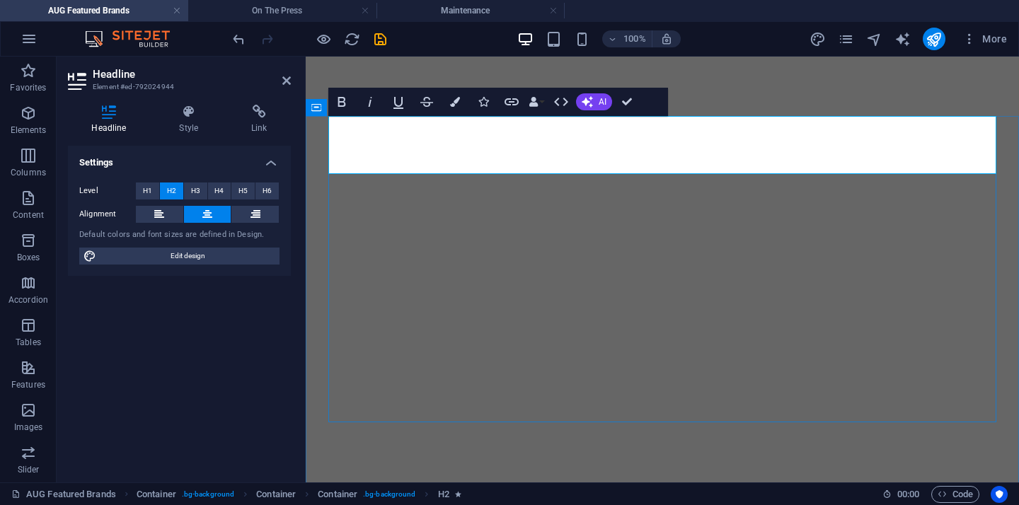
drag, startPoint x: 849, startPoint y: 155, endPoint x: 981, endPoint y: 146, distance: 131.9
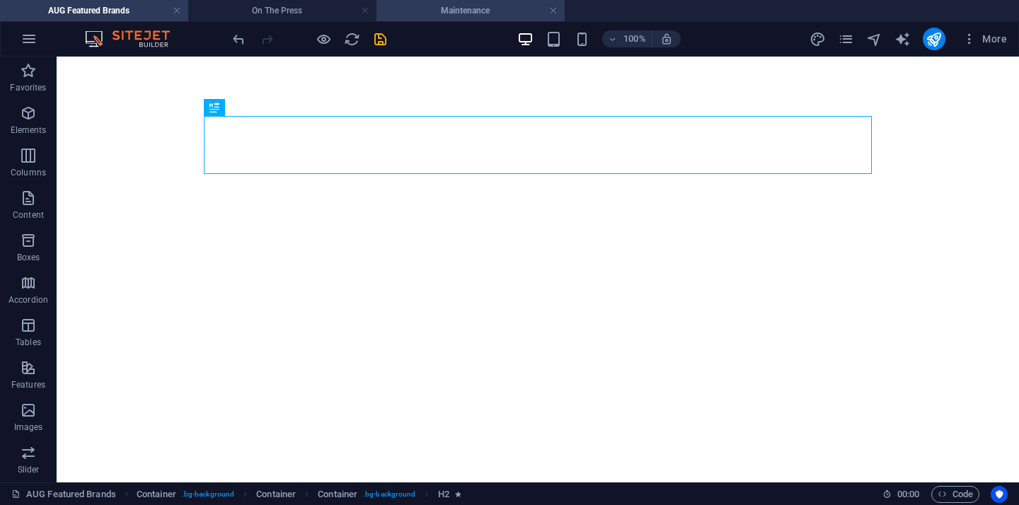
click at [486, 13] on h4 "Maintenance" at bounding box center [470, 11] width 188 height 16
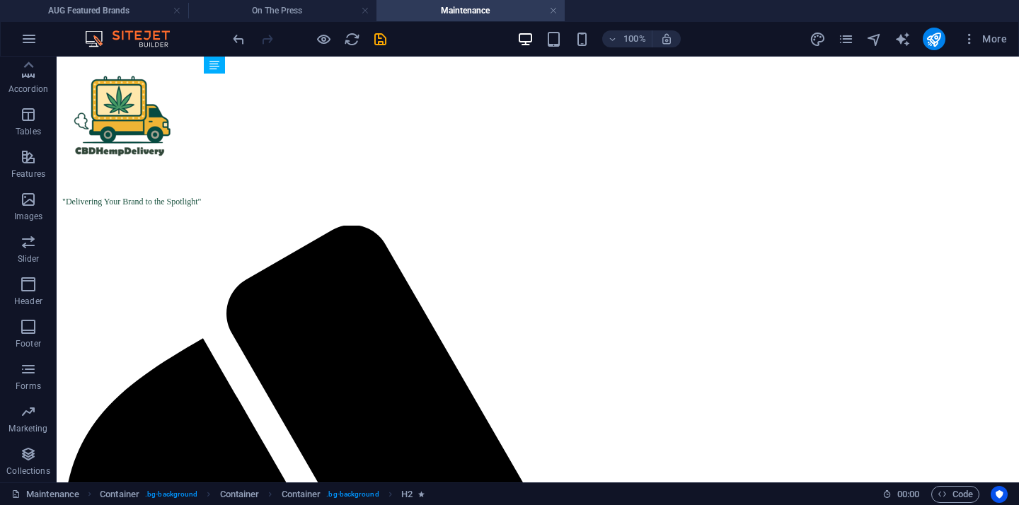
scroll to position [270, 0]
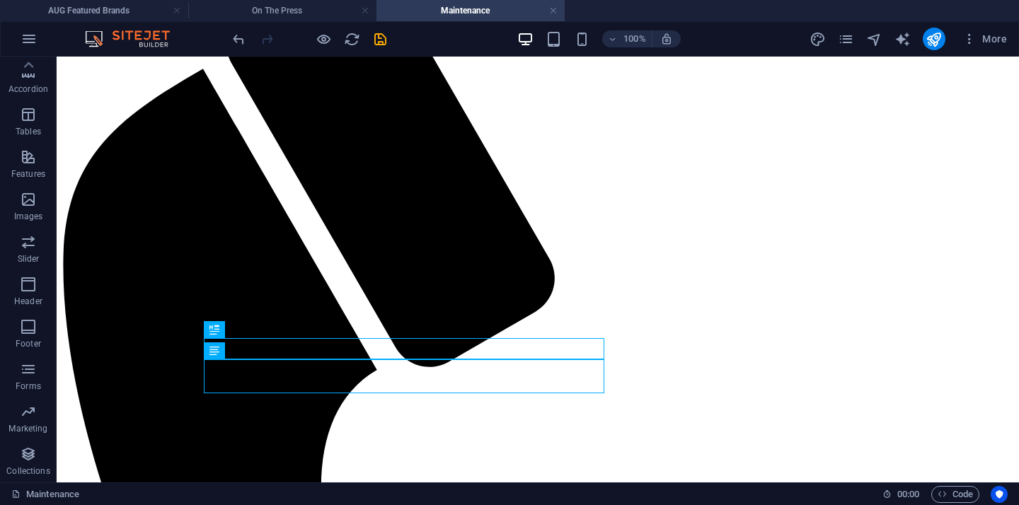
click at [557, 14] on h4 "Maintenance" at bounding box center [470, 11] width 188 height 16
click at [552, 8] on link at bounding box center [553, 10] width 8 height 13
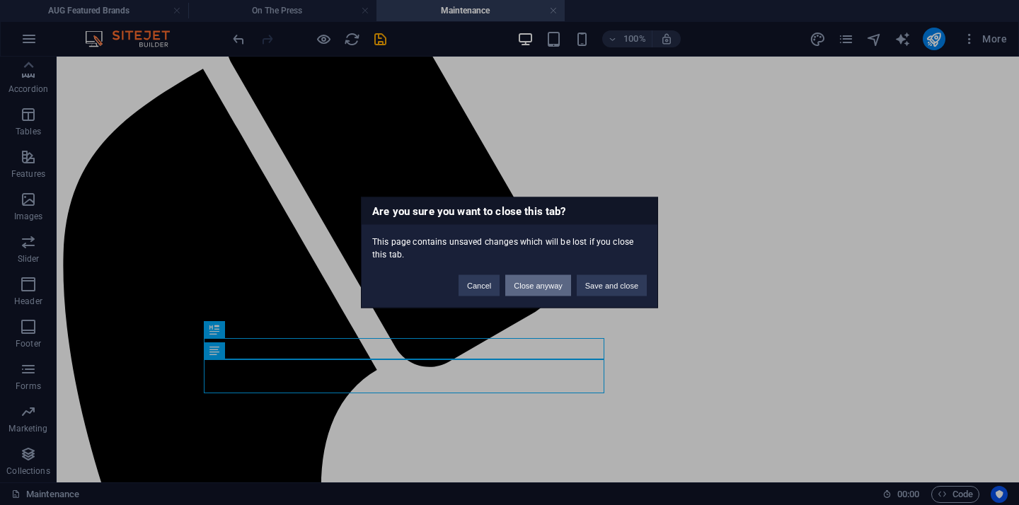
click at [557, 293] on button "Close anyway" at bounding box center [537, 285] width 65 height 21
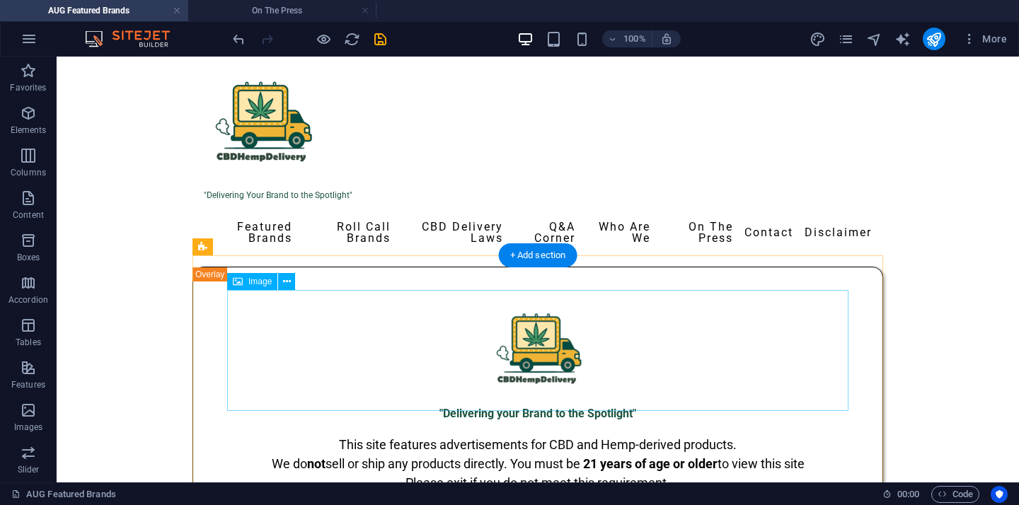
scroll to position [4341, 0]
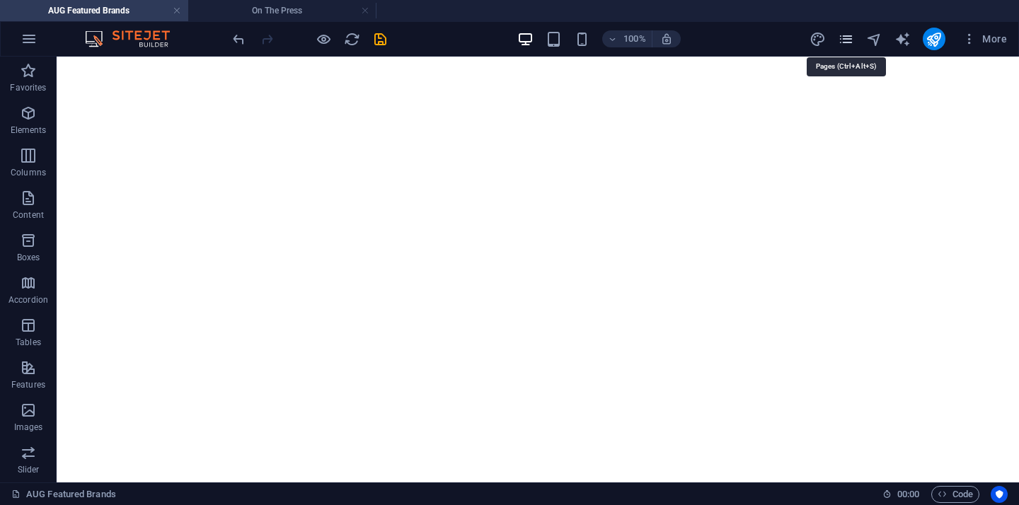
click at [850, 42] on icon "pages" at bounding box center [846, 39] width 16 height 16
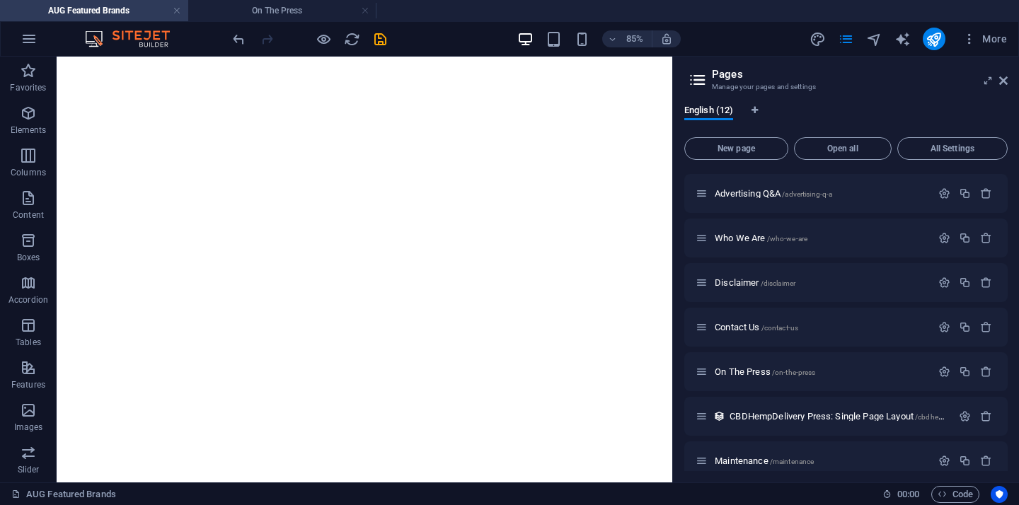
scroll to position [235, 0]
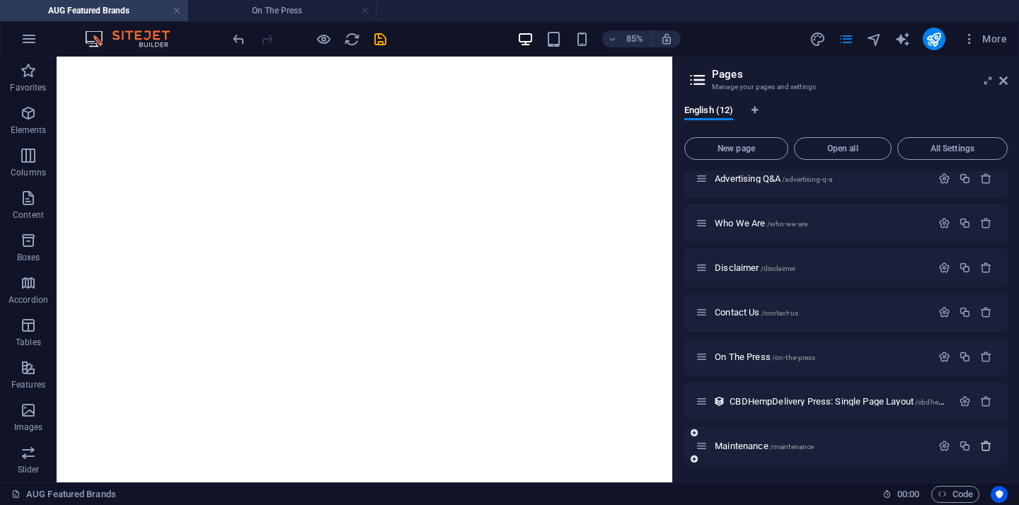
click at [983, 450] on icon "button" at bounding box center [986, 446] width 12 height 12
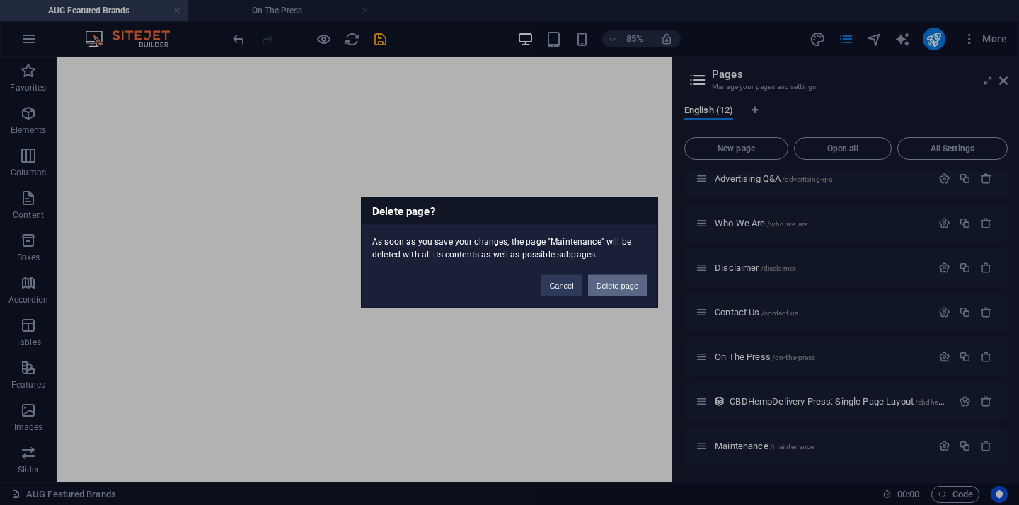
click at [604, 289] on button "Delete page" at bounding box center [617, 285] width 59 height 21
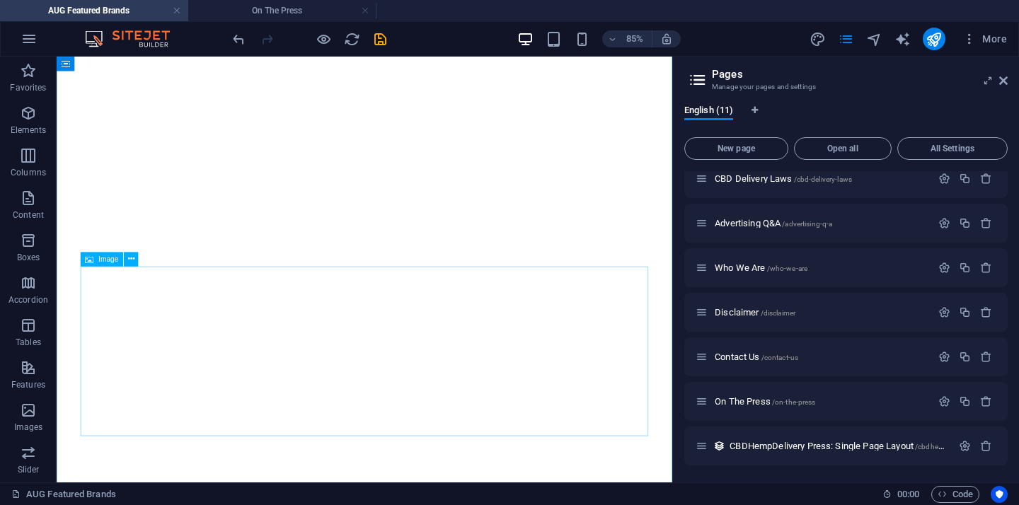
scroll to position [190, 0]
click at [1008, 79] on aside "Pages Manage your pages and settings English (11) New page Open all All Setting…" at bounding box center [845, 270] width 347 height 426
click at [1001, 86] on icon at bounding box center [1003, 80] width 8 height 11
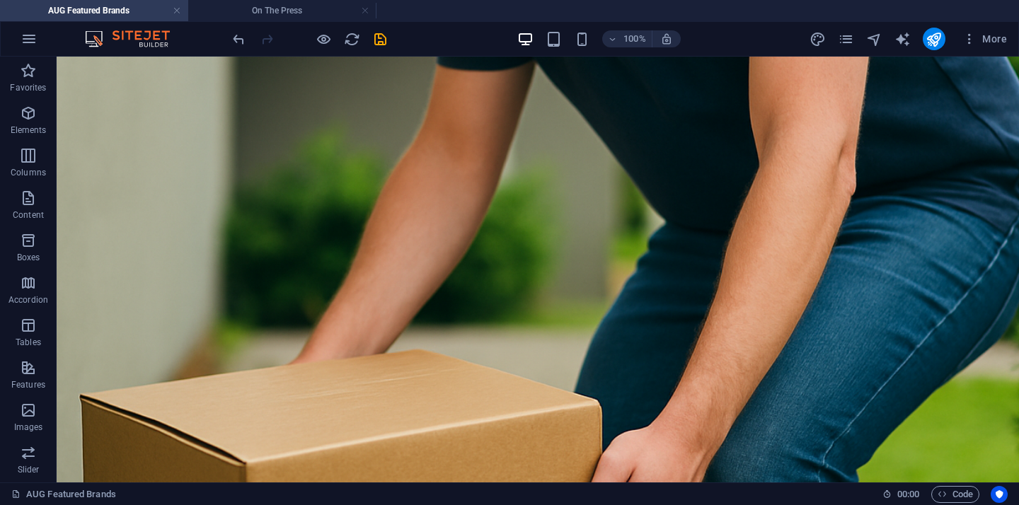
scroll to position [606, 0]
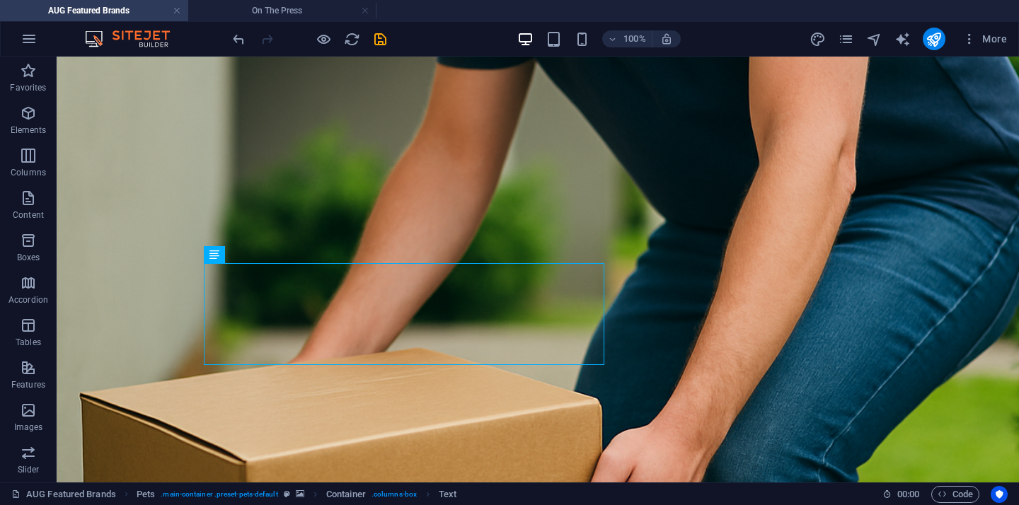
click at [806, 291] on figure at bounding box center [538, 338] width 962 height 704
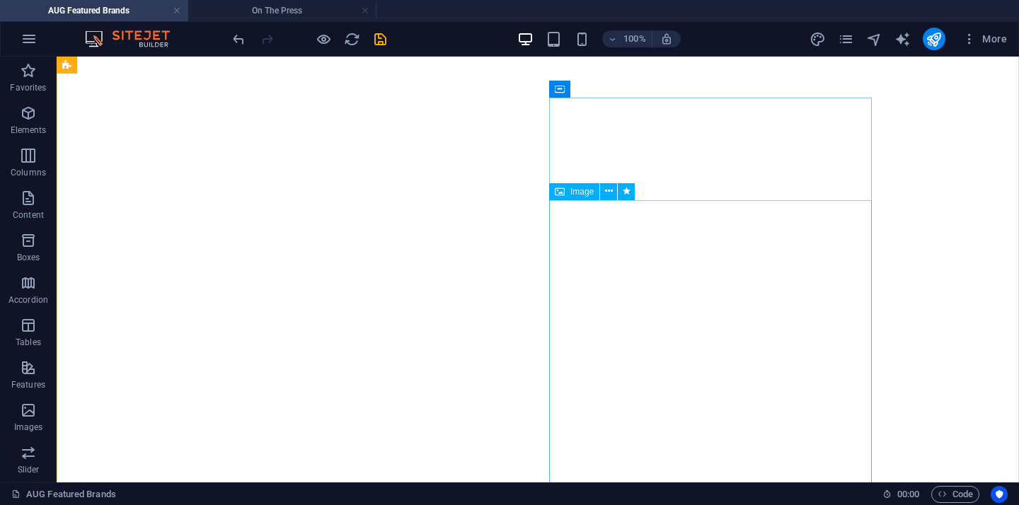
scroll to position [3284, 0]
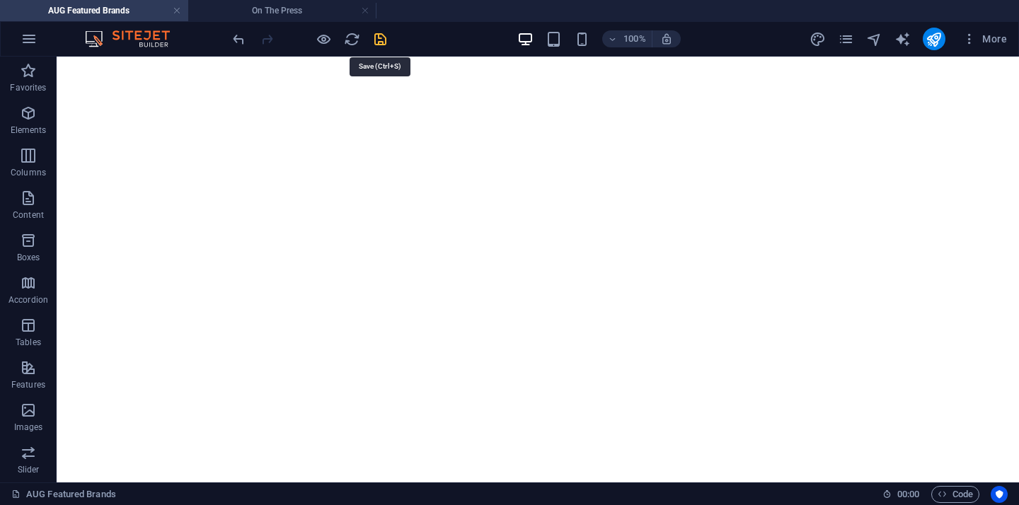
drag, startPoint x: 382, startPoint y: 45, endPoint x: 739, endPoint y: 185, distance: 383.7
click at [382, 45] on icon "save" at bounding box center [380, 39] width 16 height 16
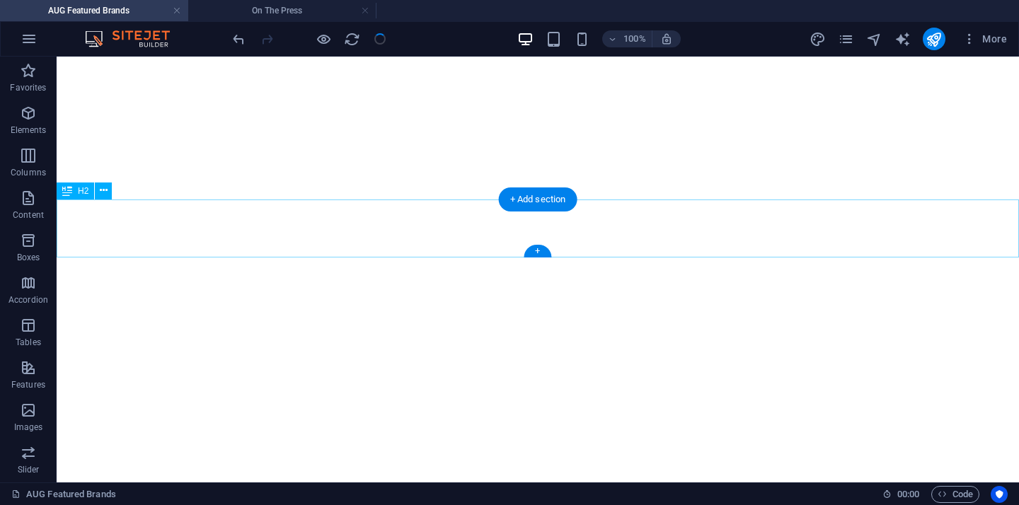
scroll to position [8639, 0]
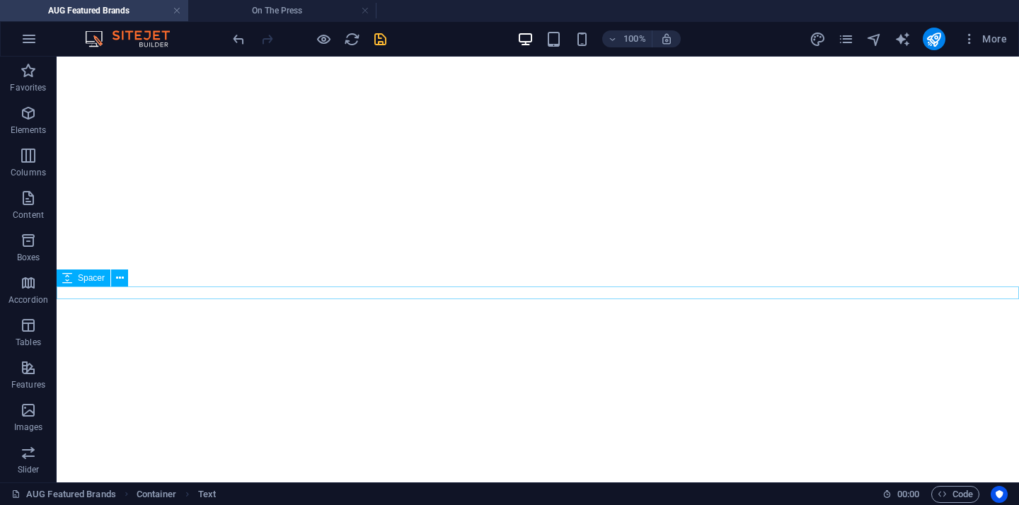
scroll to position [8647, 0]
click at [383, 45] on icon "save" at bounding box center [380, 39] width 16 height 16
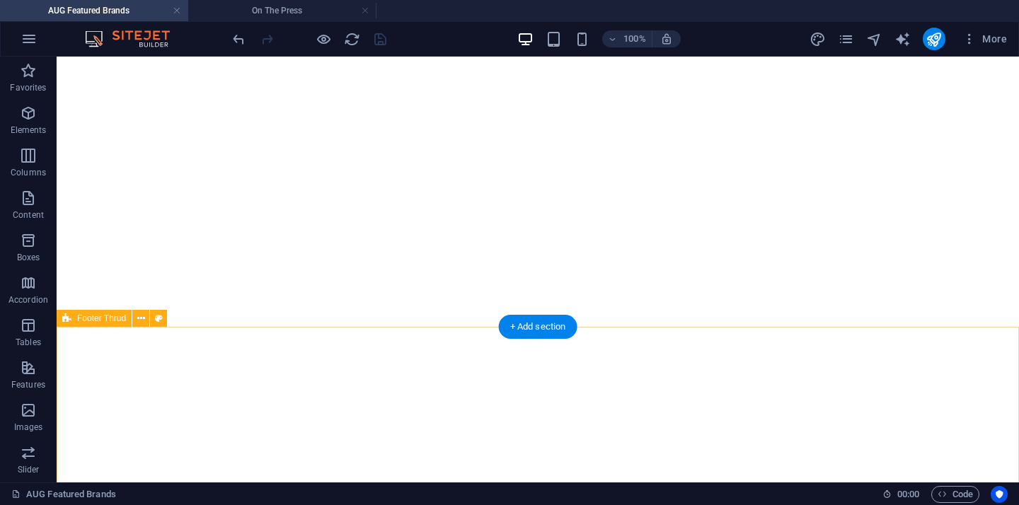
scroll to position [10343, 0]
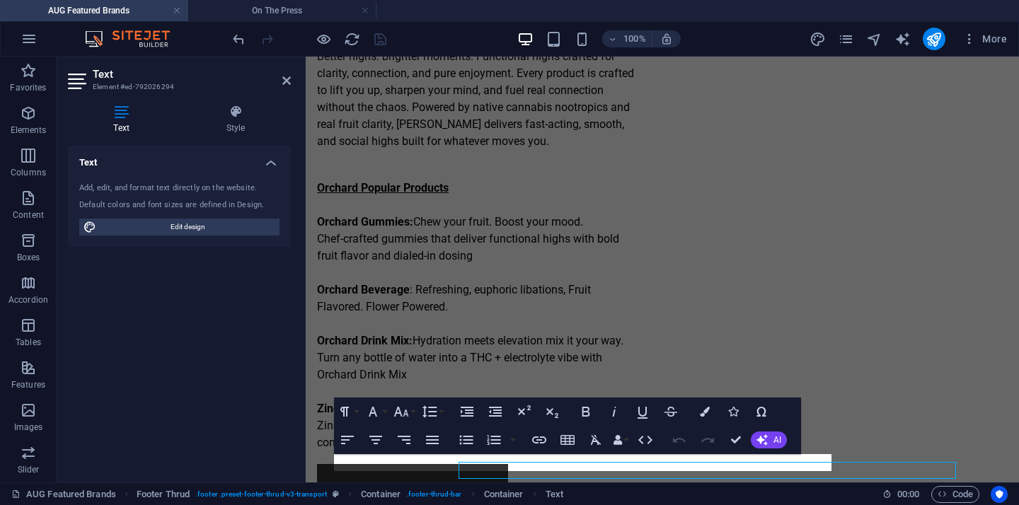
scroll to position [10318, 0]
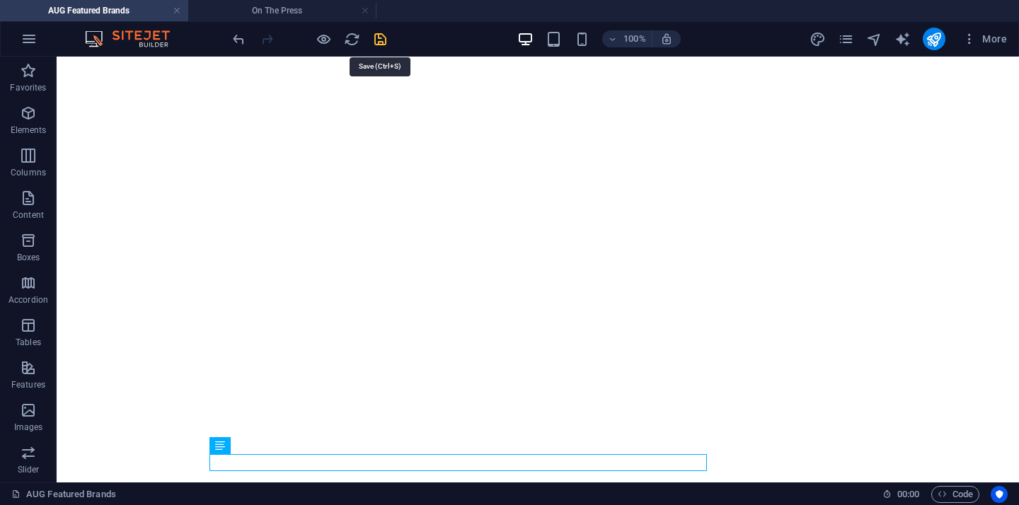
drag, startPoint x: 381, startPoint y: 43, endPoint x: 359, endPoint y: 9, distance: 40.4
click at [381, 43] on icon "save" at bounding box center [380, 39] width 16 height 16
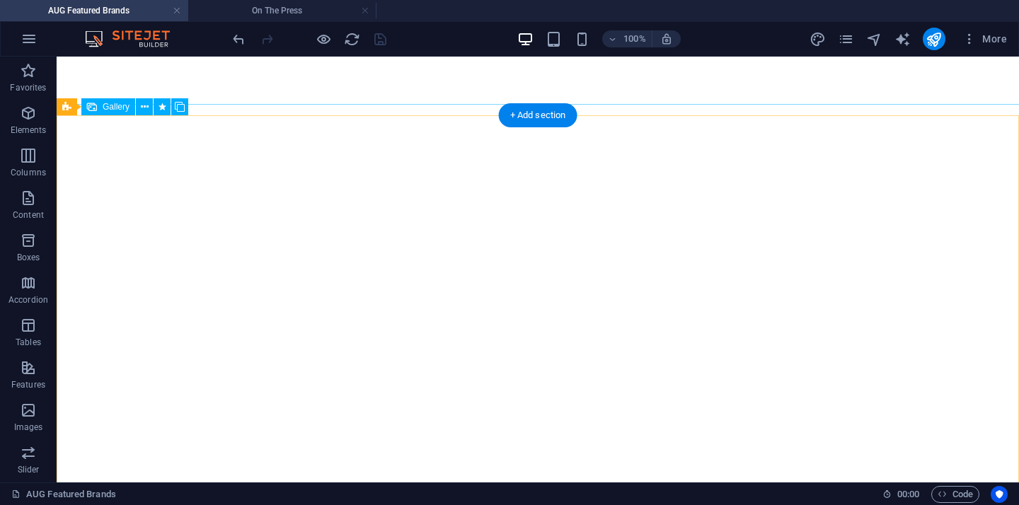
scroll to position [3871, 0]
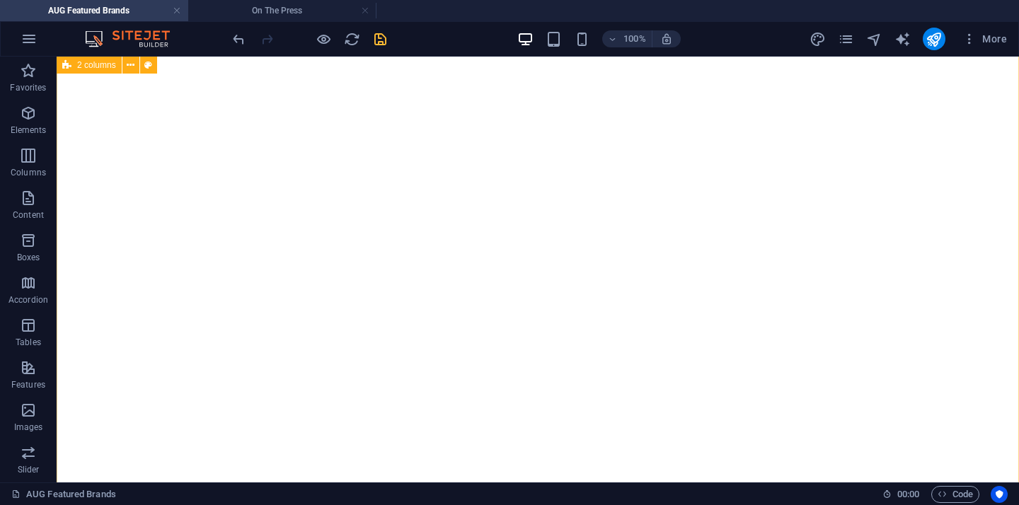
scroll to position [2250, 0]
click at [377, 33] on icon "save" at bounding box center [380, 39] width 16 height 16
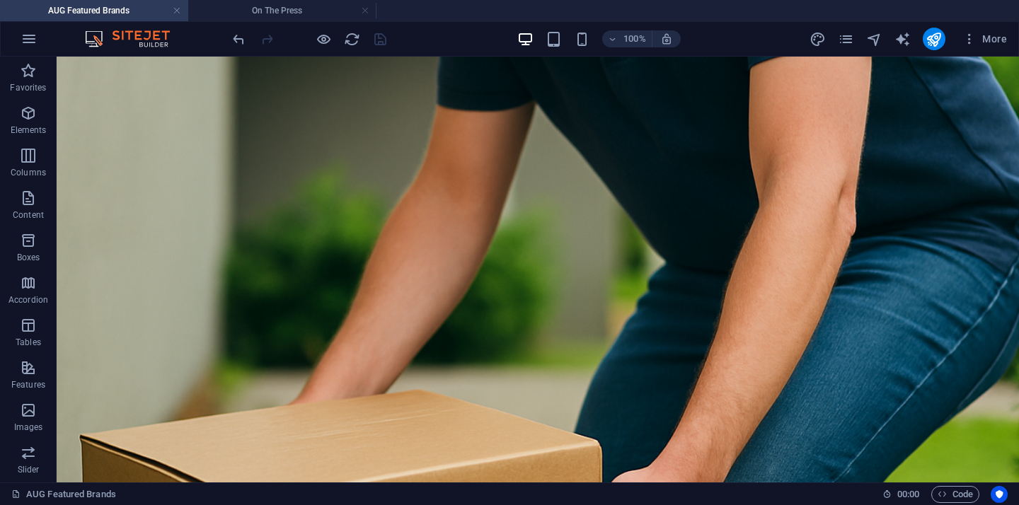
scroll to position [560, 0]
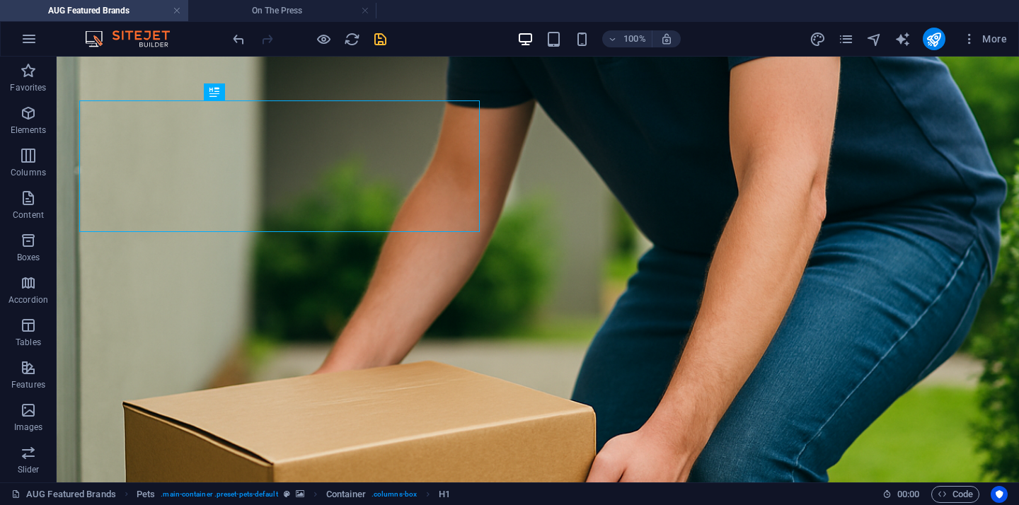
click at [800, 195] on figure at bounding box center [538, 352] width 962 height 638
click at [638, 332] on figure at bounding box center [538, 352] width 962 height 638
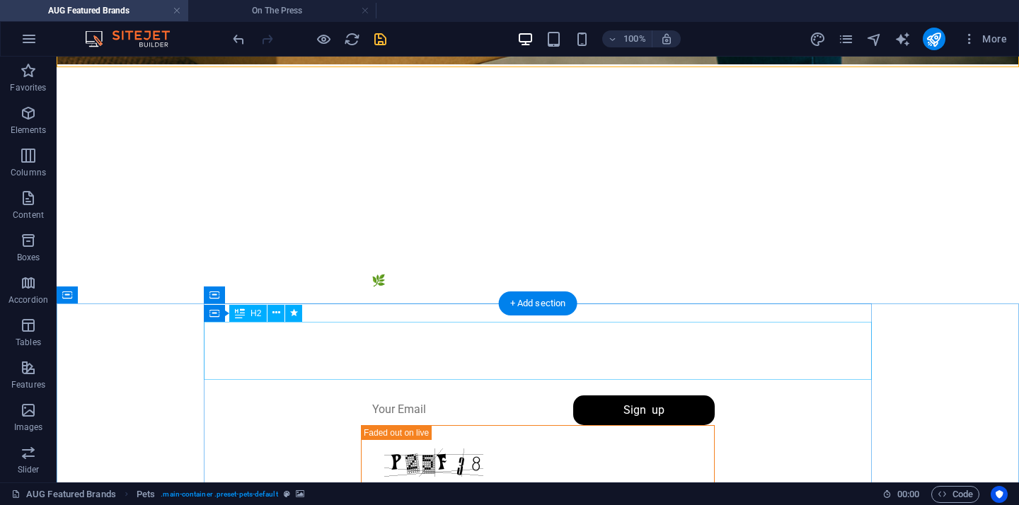
scroll to position [1183, 0]
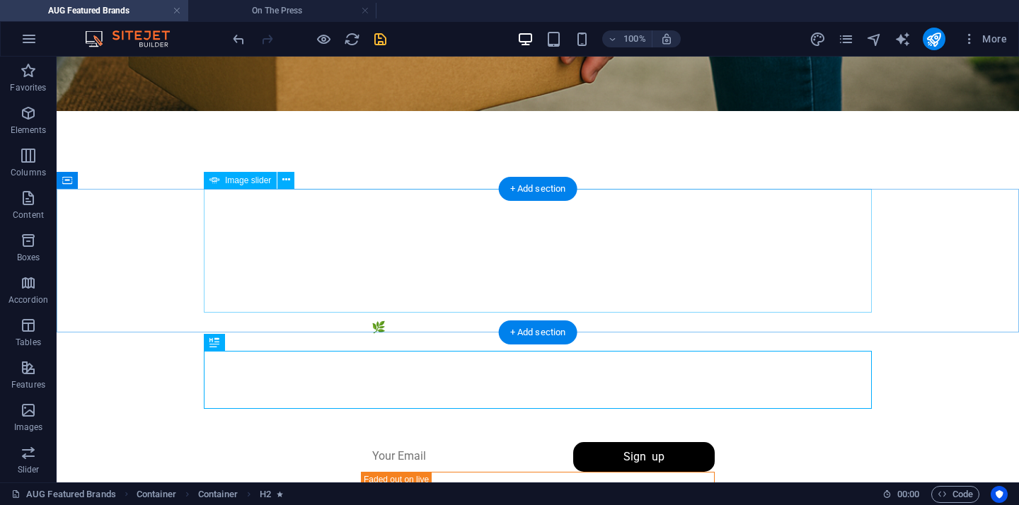
scroll to position [1125, 0]
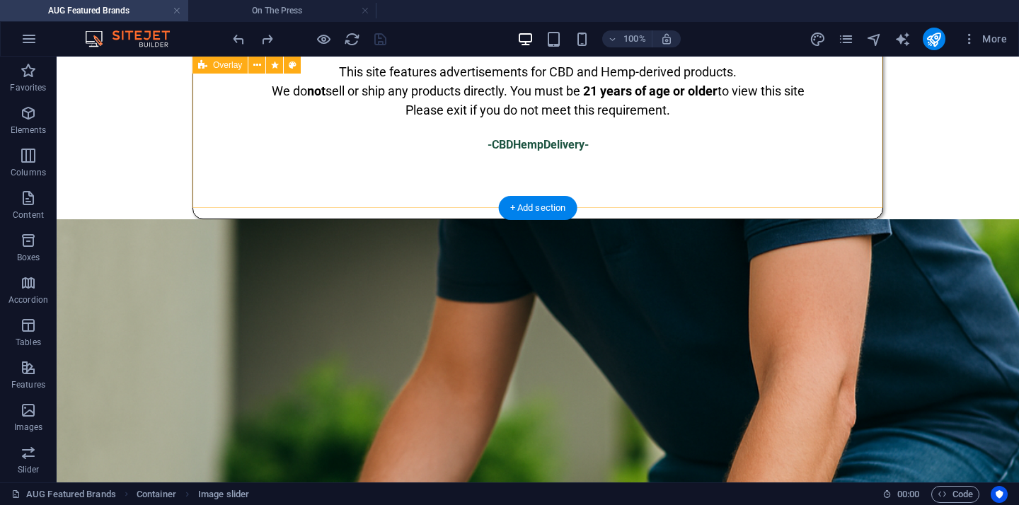
scroll to position [421, 0]
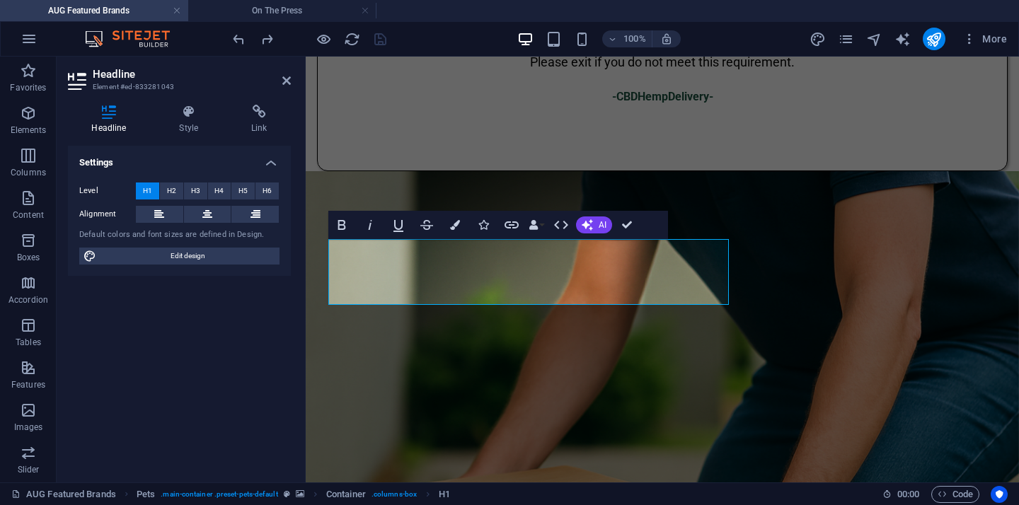
click at [810, 301] on figure at bounding box center [662, 457] width 713 height 572
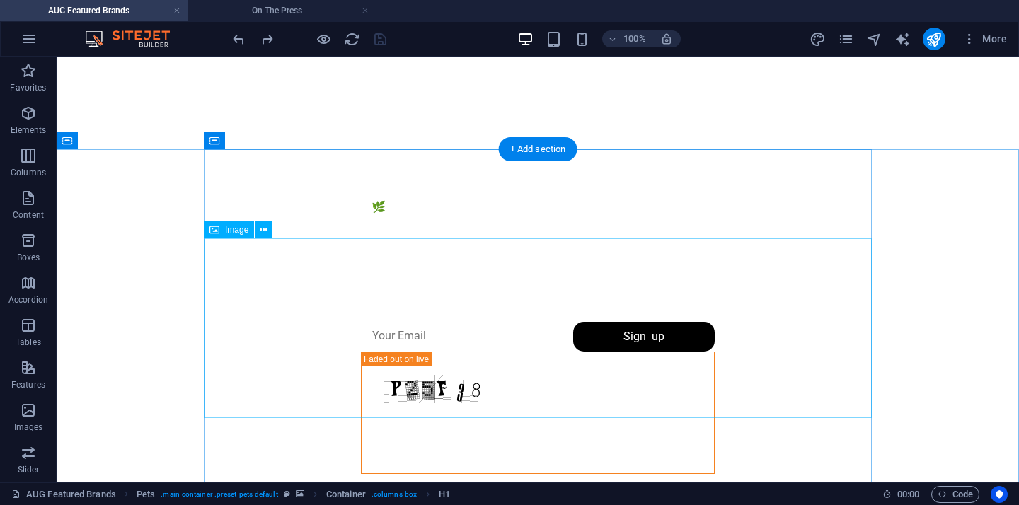
scroll to position [1401, 0]
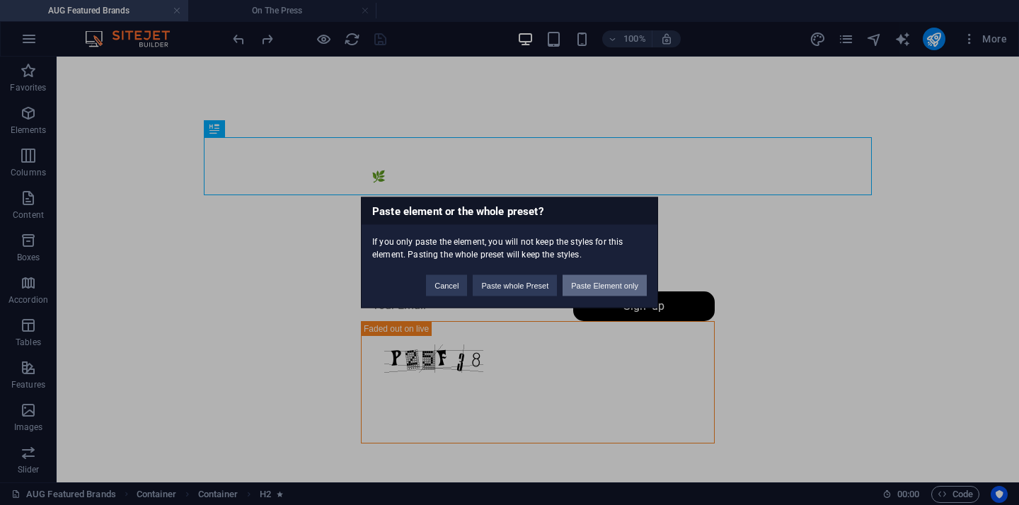
click at [605, 294] on button "Paste Element only" at bounding box center [604, 285] width 84 height 21
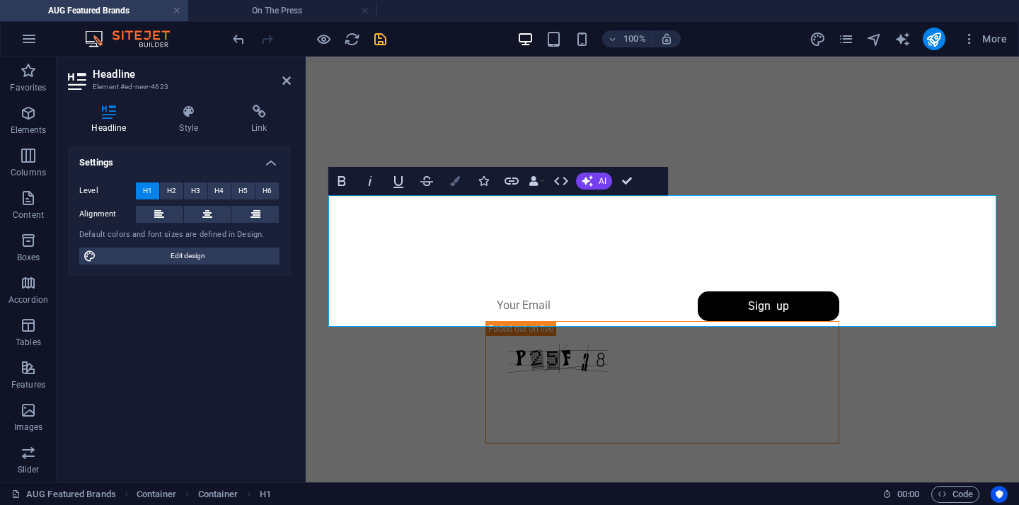
click at [453, 192] on button "Colors" at bounding box center [454, 181] width 27 height 28
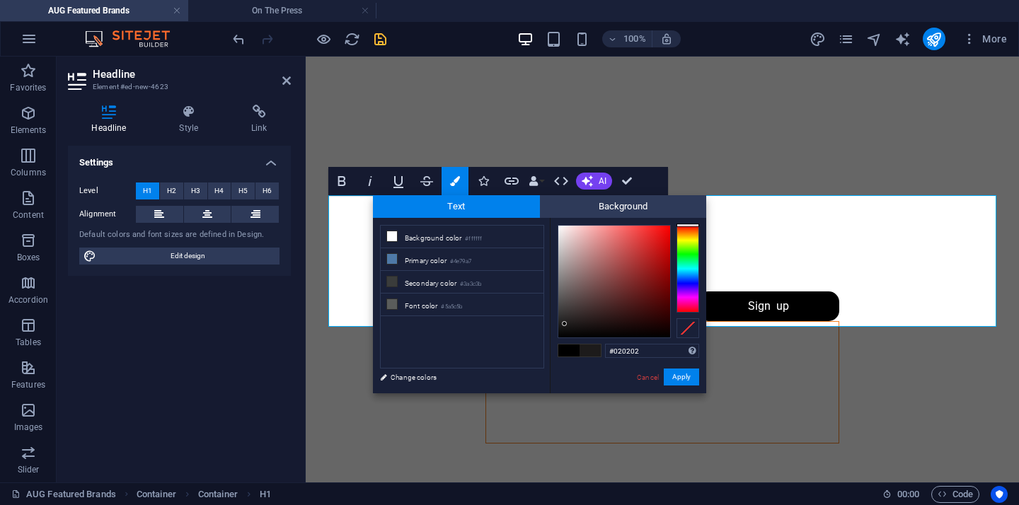
type input "#000000"
drag, startPoint x: 565, startPoint y: 320, endPoint x: 552, endPoint y: 352, distance: 34.3
click at [552, 352] on div "#000000 Supported formats #0852ed rgb(8, 82, 237) rgba(8, 82, 237, 90%) hsv(221…" at bounding box center [628, 408] width 156 height 381
click at [688, 378] on button "Apply" at bounding box center [681, 377] width 35 height 17
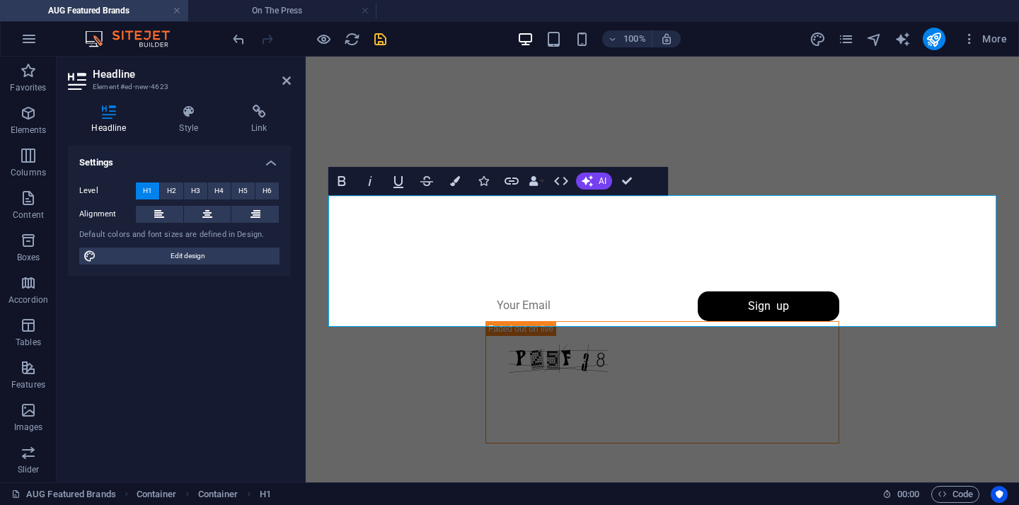
click at [672, 171] on div "Drag here to replace the existing content. Press “Ctrl” if you want to create a…" at bounding box center [662, 270] width 713 height 426
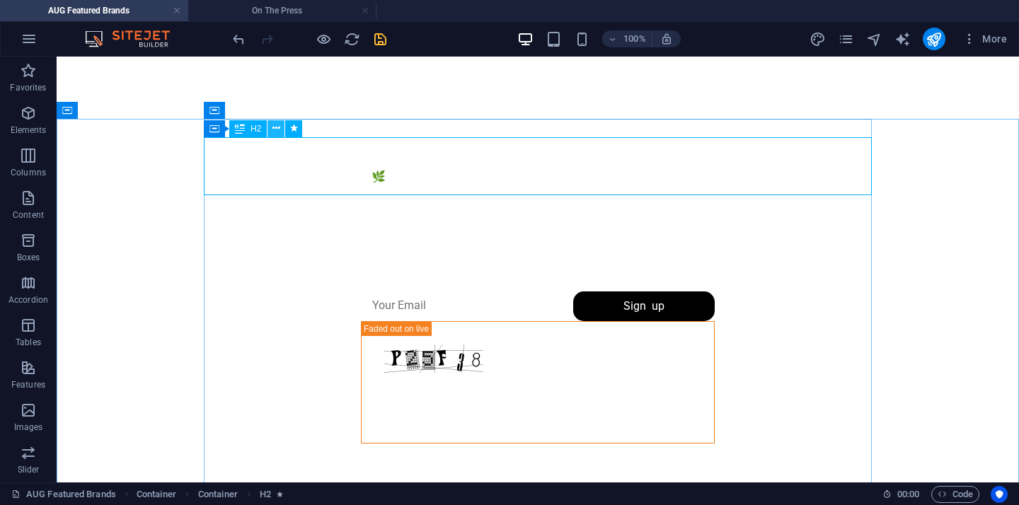
click at [276, 127] on icon at bounding box center [276, 128] width 8 height 15
click at [255, 129] on span "H2" at bounding box center [255, 129] width 11 height 8
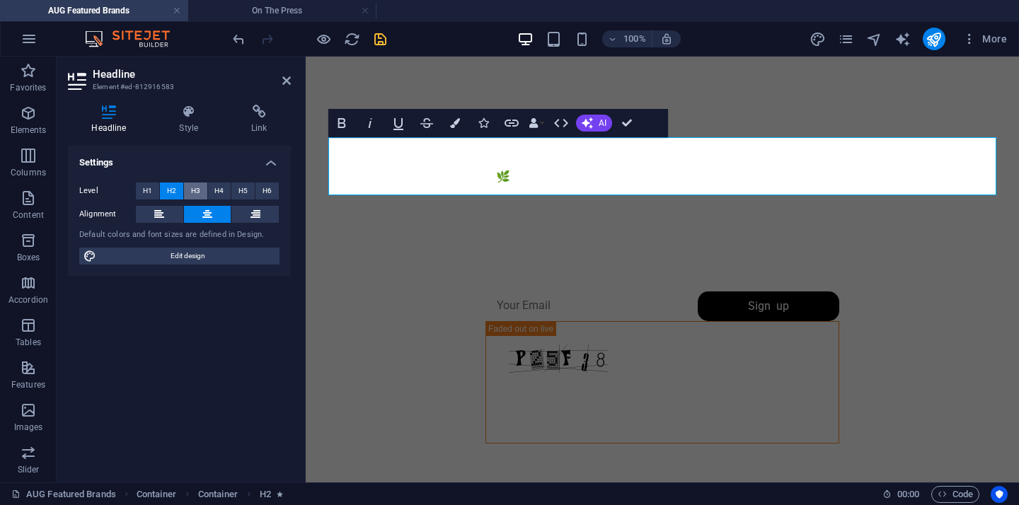
click at [192, 192] on span "H3" at bounding box center [195, 191] width 9 height 17
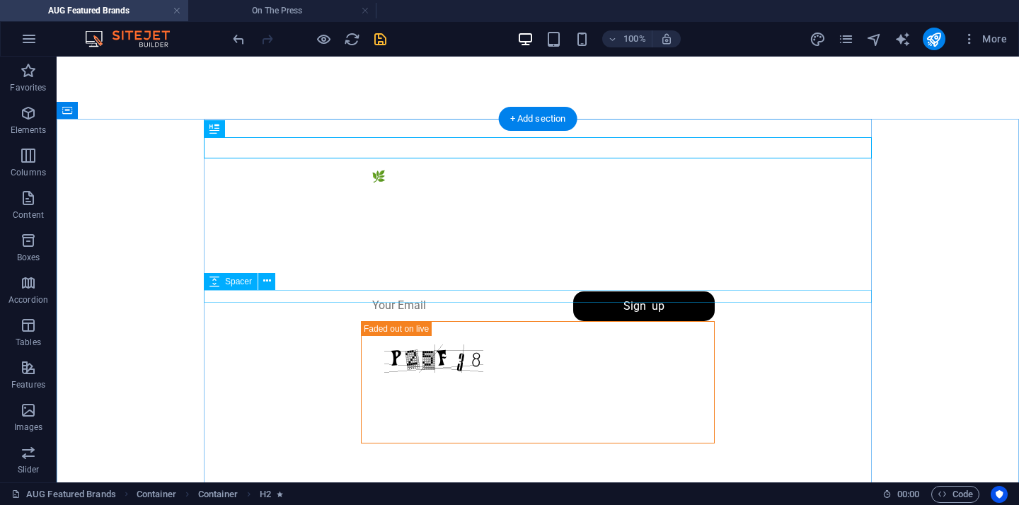
drag, startPoint x: 304, startPoint y: 185, endPoint x: 261, endPoint y: 296, distance: 119.2
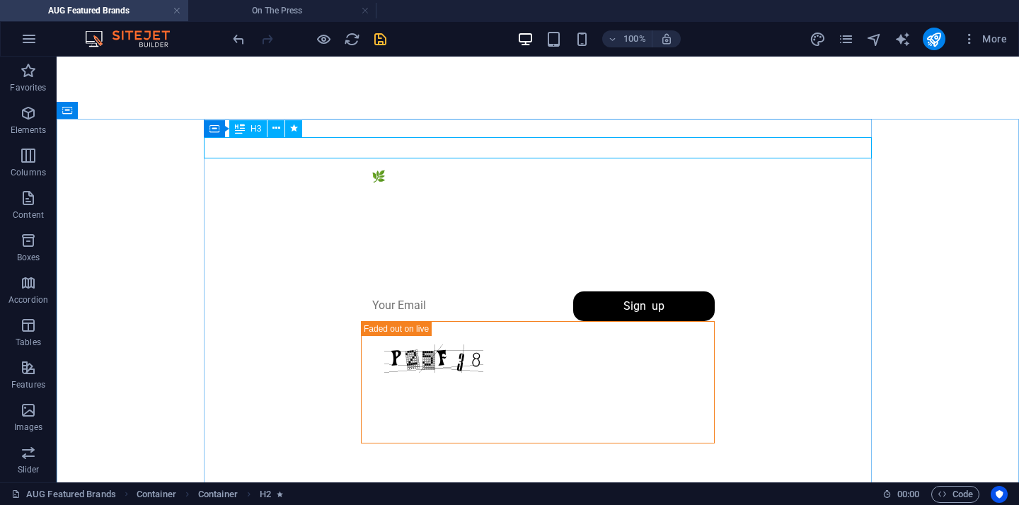
drag, startPoint x: 301, startPoint y: 182, endPoint x: 222, endPoint y: 217, distance: 86.8
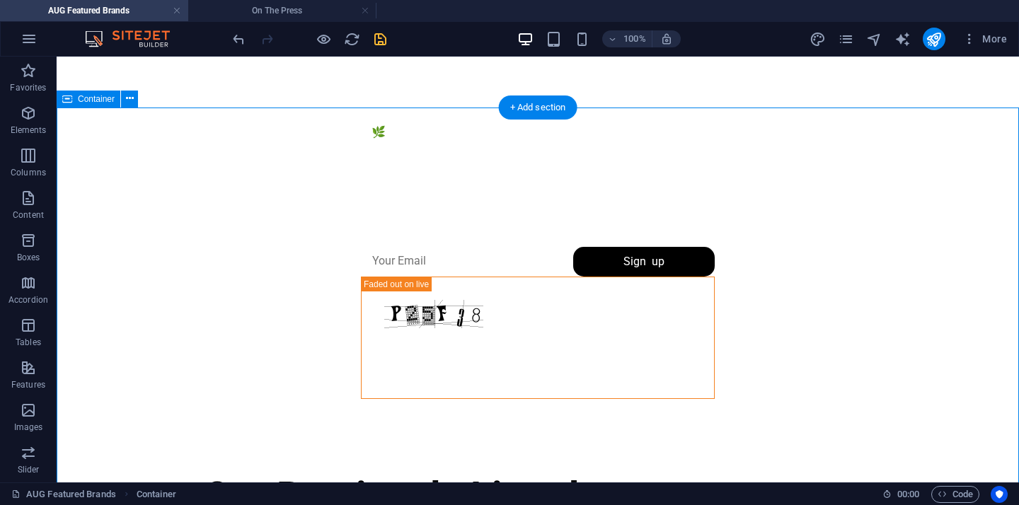
scroll to position [1413, 0]
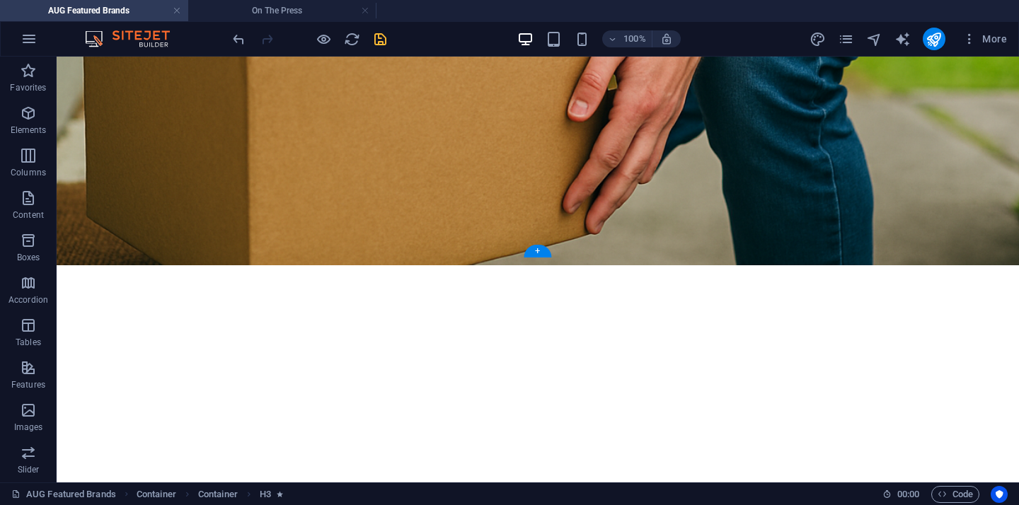
scroll to position [1031, 0]
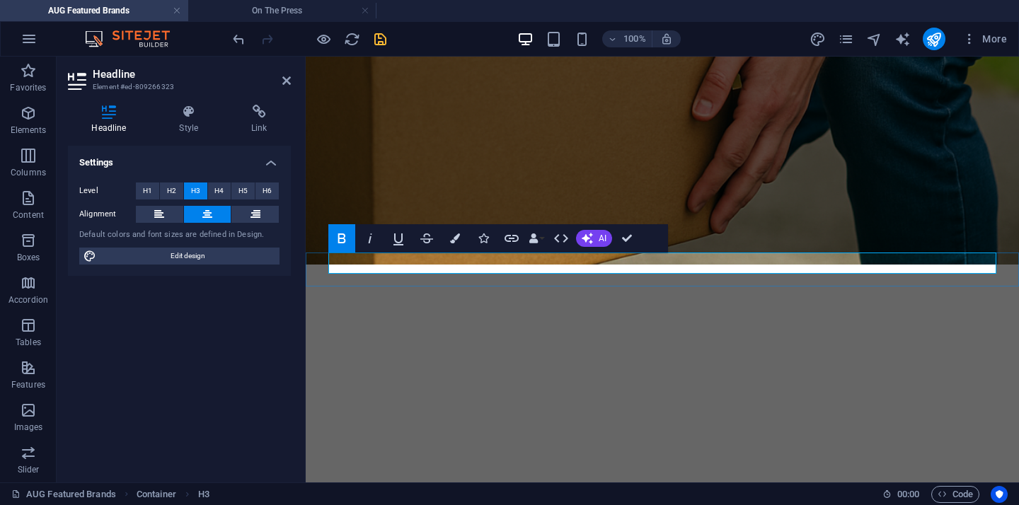
drag, startPoint x: 619, startPoint y: 261, endPoint x: 787, endPoint y: 267, distance: 167.8
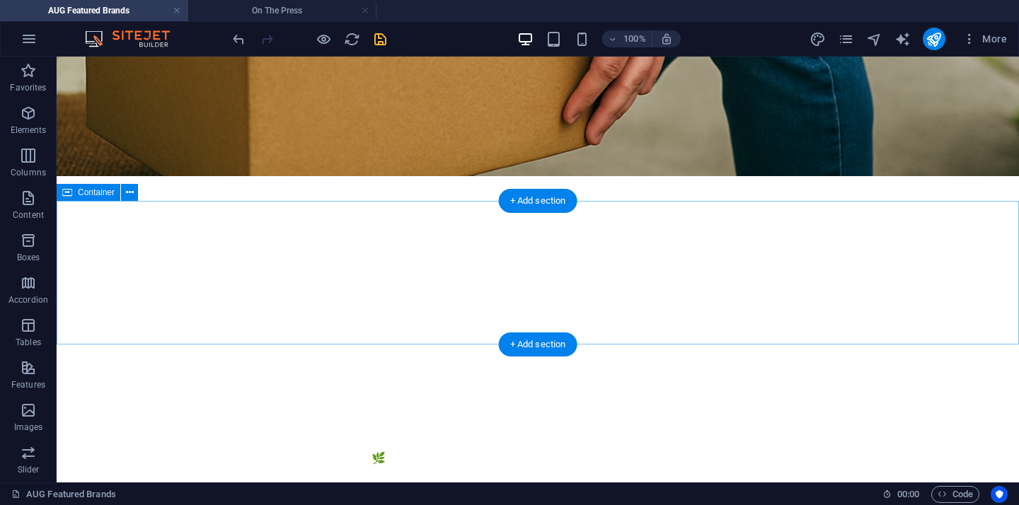
scroll to position [1114, 0]
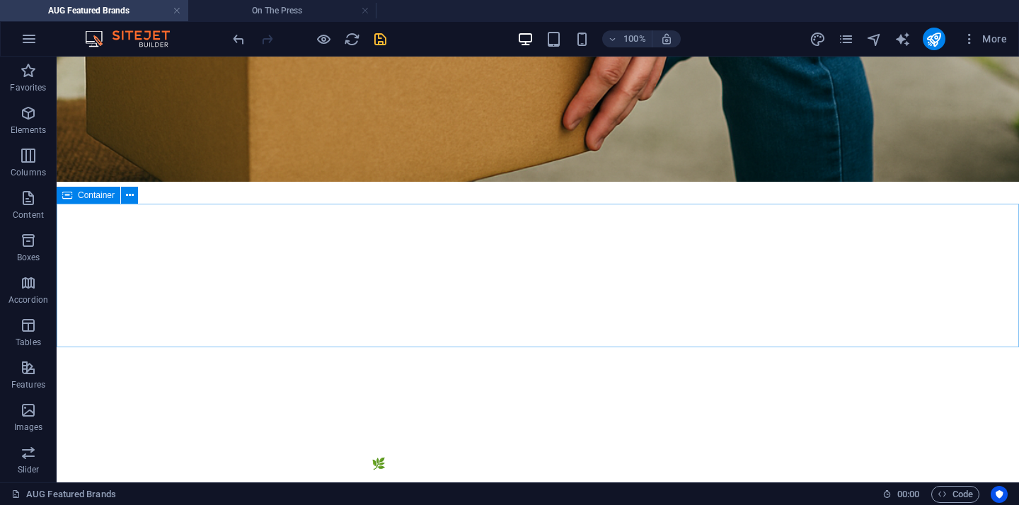
click at [92, 200] on div "Container" at bounding box center [89, 195] width 64 height 17
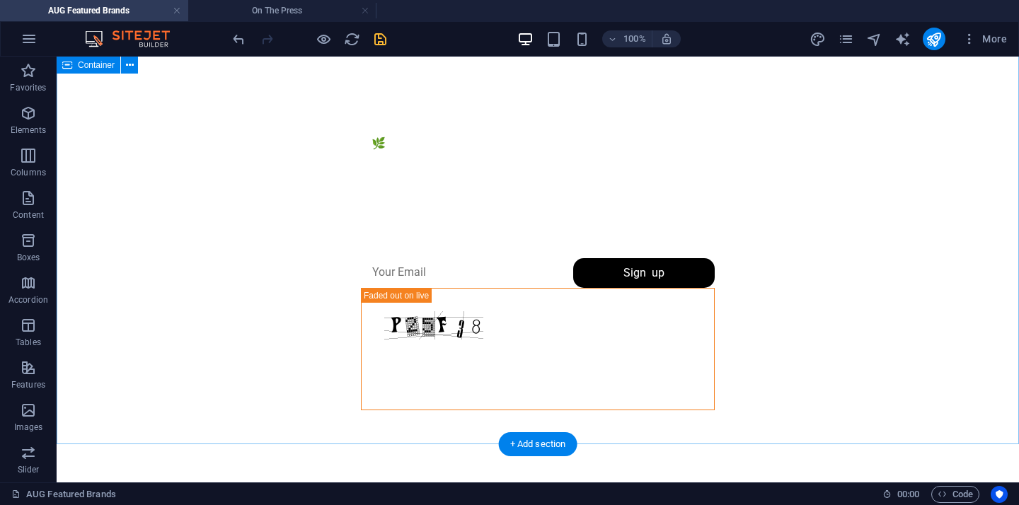
scroll to position [1430, 0]
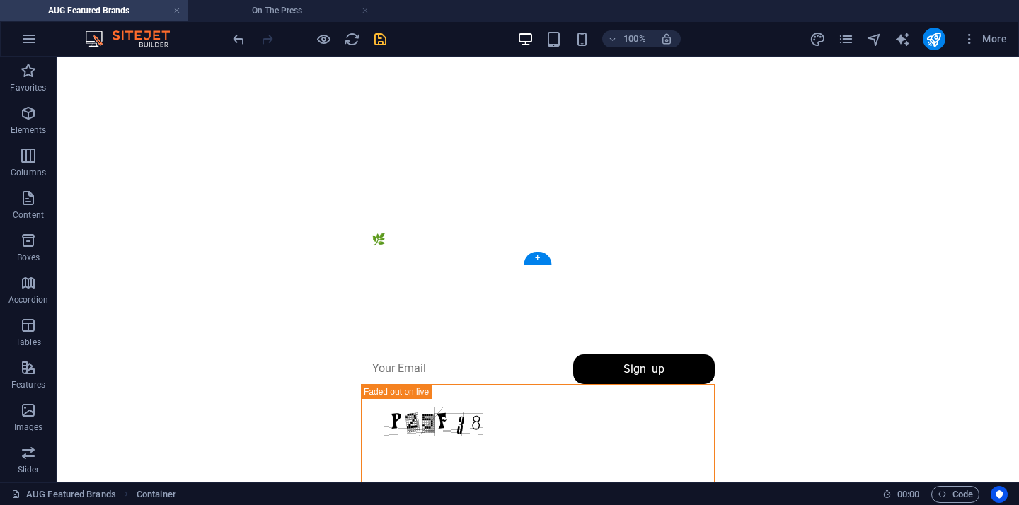
scroll to position [990, 0]
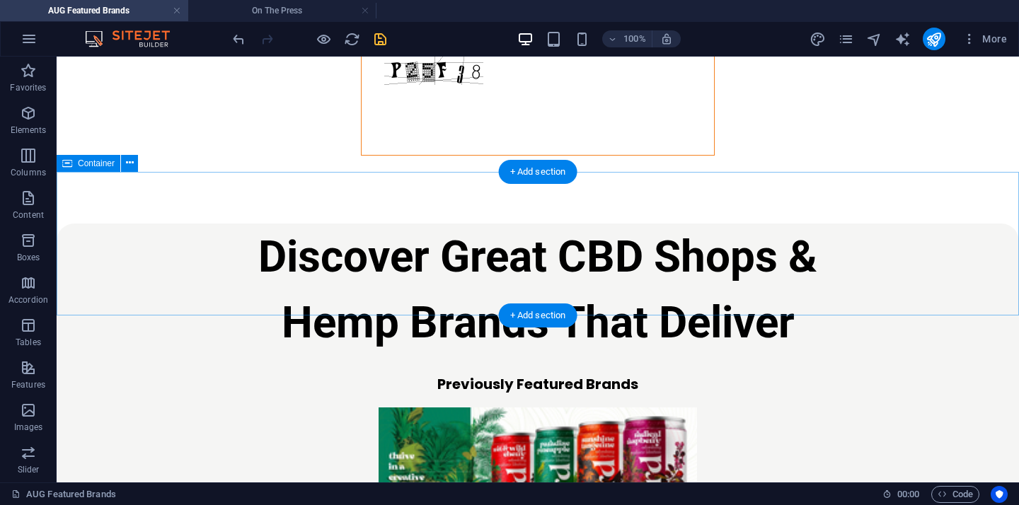
scroll to position [1578, 0]
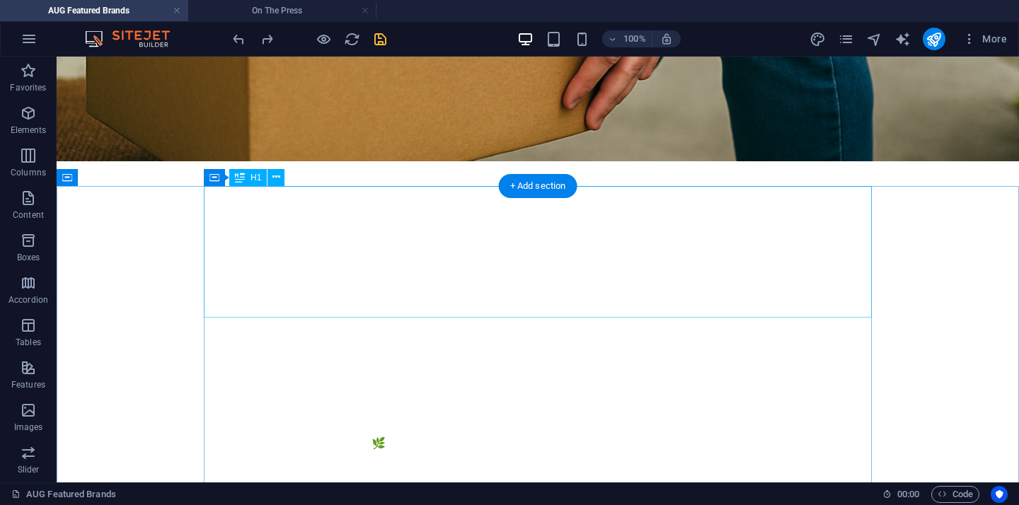
scroll to position [1132, 0]
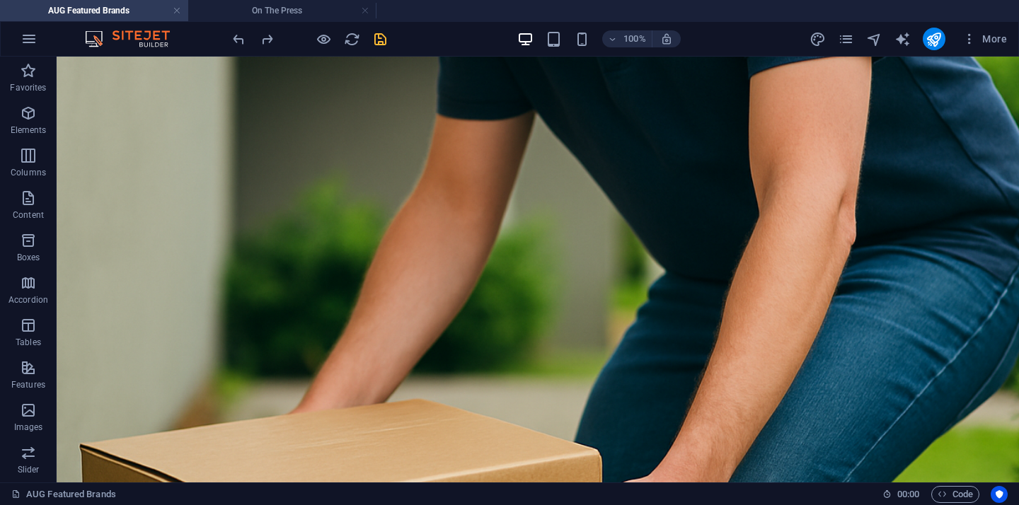
scroll to position [552, 0]
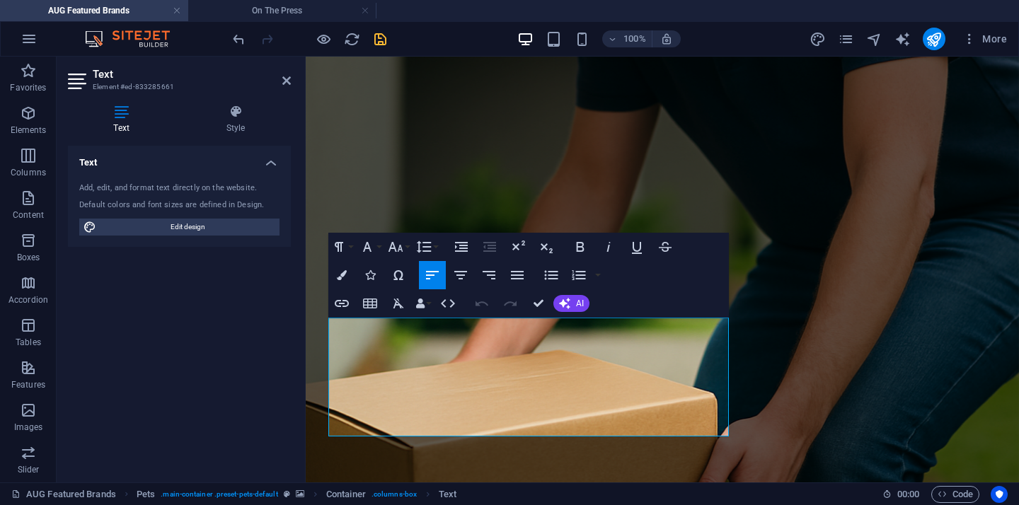
drag, startPoint x: 395, startPoint y: 325, endPoint x: 306, endPoint y: 323, distance: 89.2
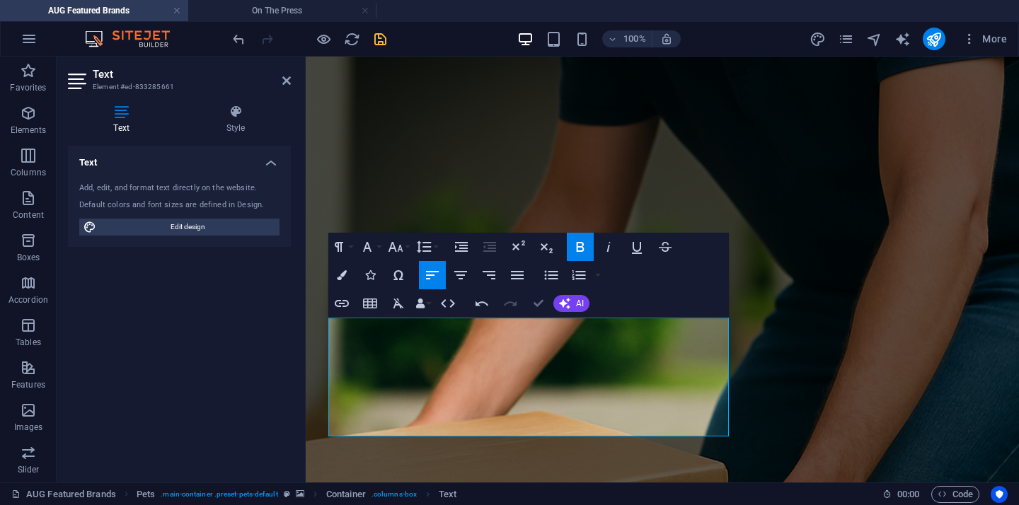
drag, startPoint x: 541, startPoint y: 299, endPoint x: 683, endPoint y: 217, distance: 163.6
click at [1013, 271] on figure at bounding box center [662, 400] width 713 height 721
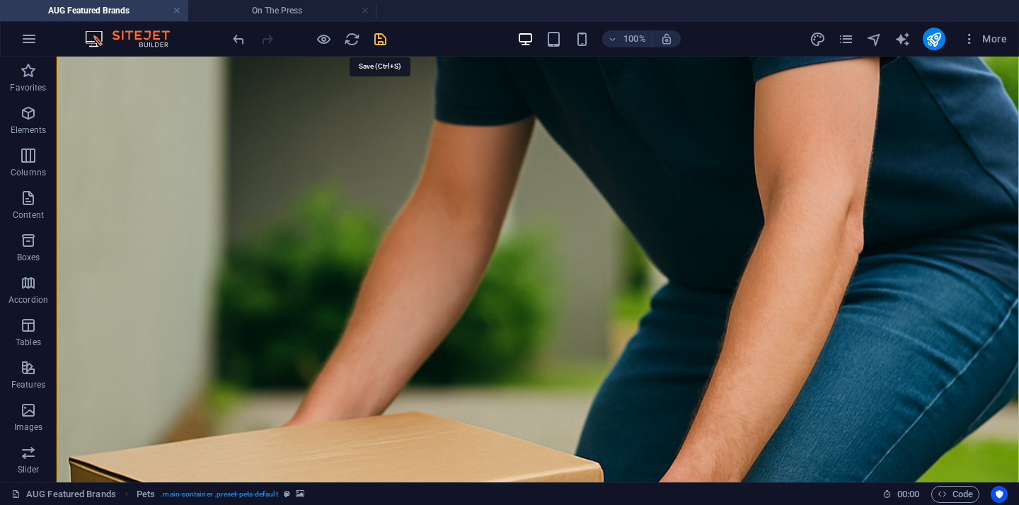
click at [382, 37] on icon "save" at bounding box center [380, 39] width 16 height 16
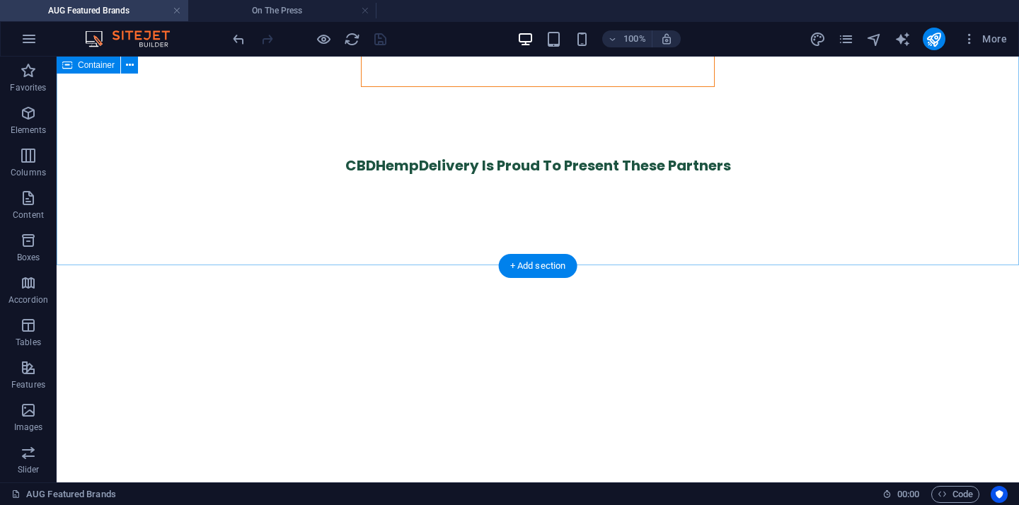
scroll to position [1776, 0]
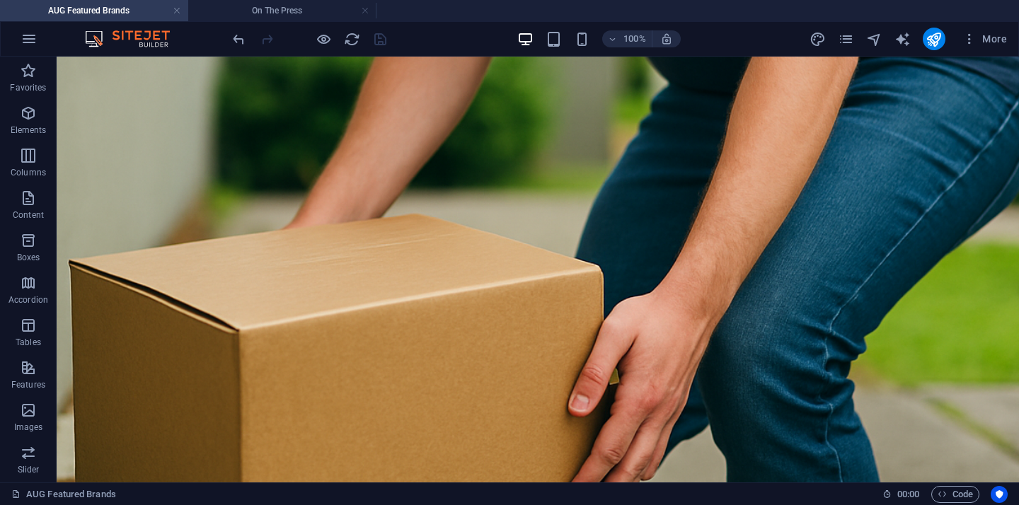
scroll to position [787, 0]
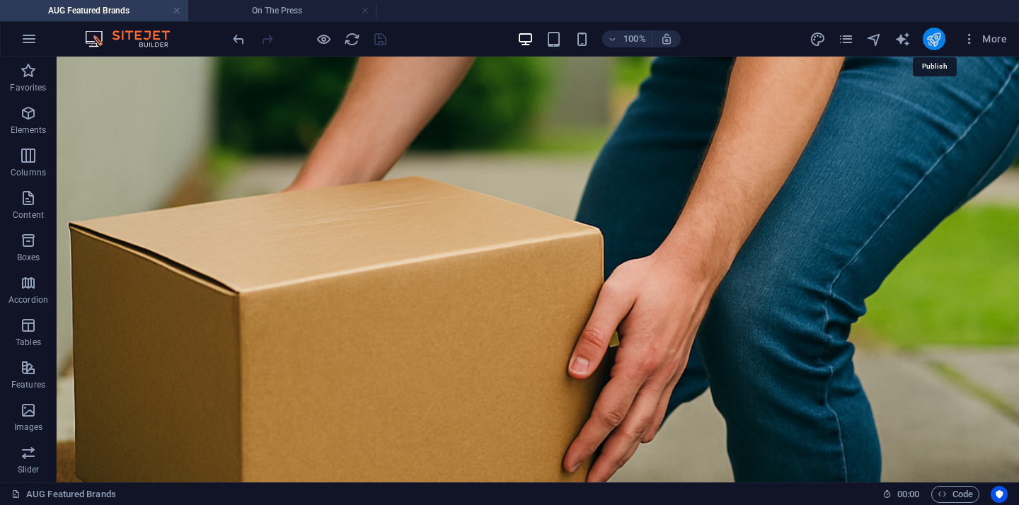
click at [931, 45] on icon "publish" at bounding box center [933, 39] width 16 height 16
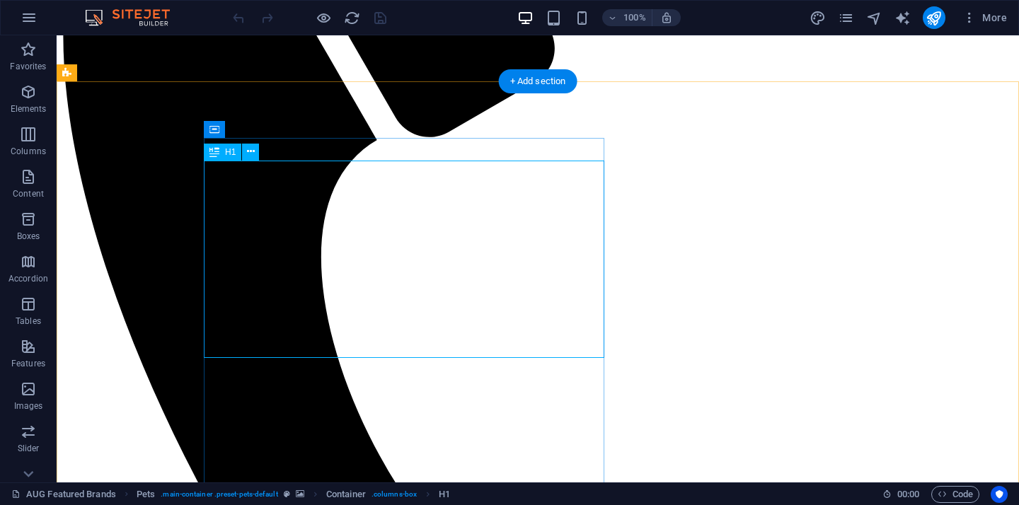
scroll to position [478, 0]
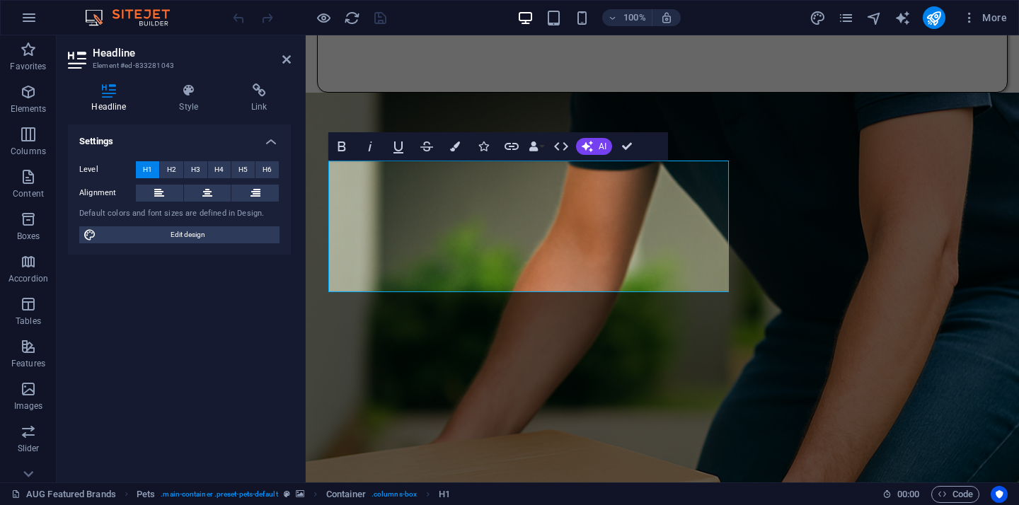
click at [830, 223] on figure at bounding box center [662, 420] width 713 height 655
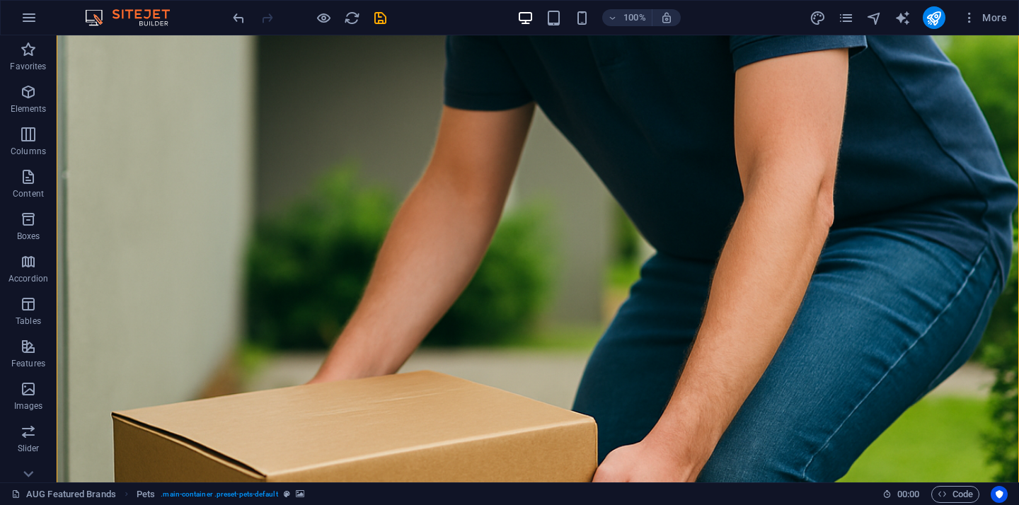
scroll to position [554, 0]
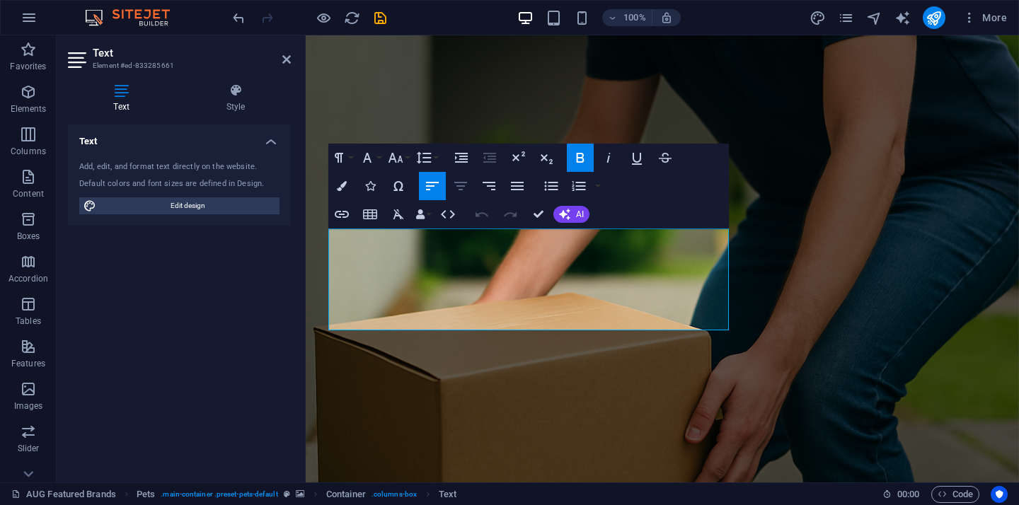
click at [461, 188] on icon "button" at bounding box center [460, 186] width 17 height 17
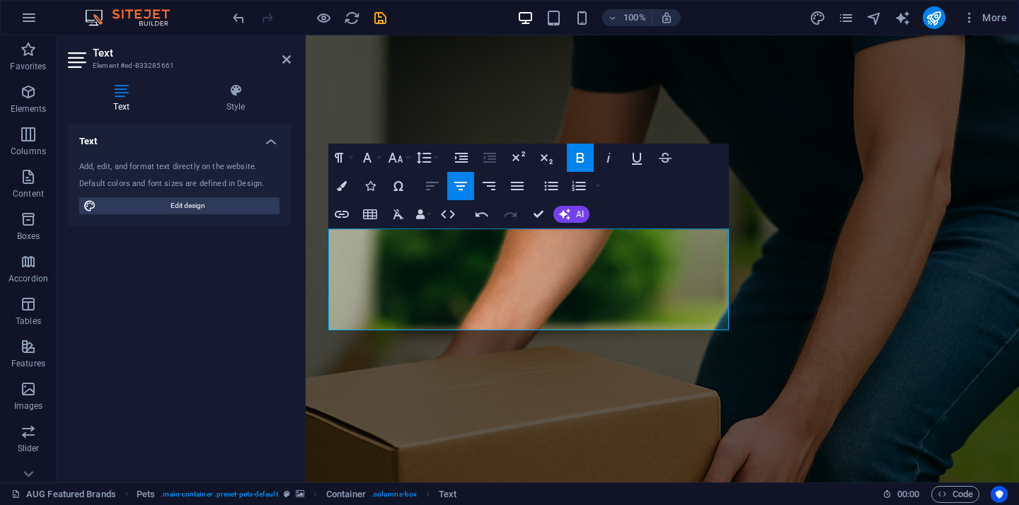
click at [436, 192] on icon "button" at bounding box center [432, 186] width 17 height 17
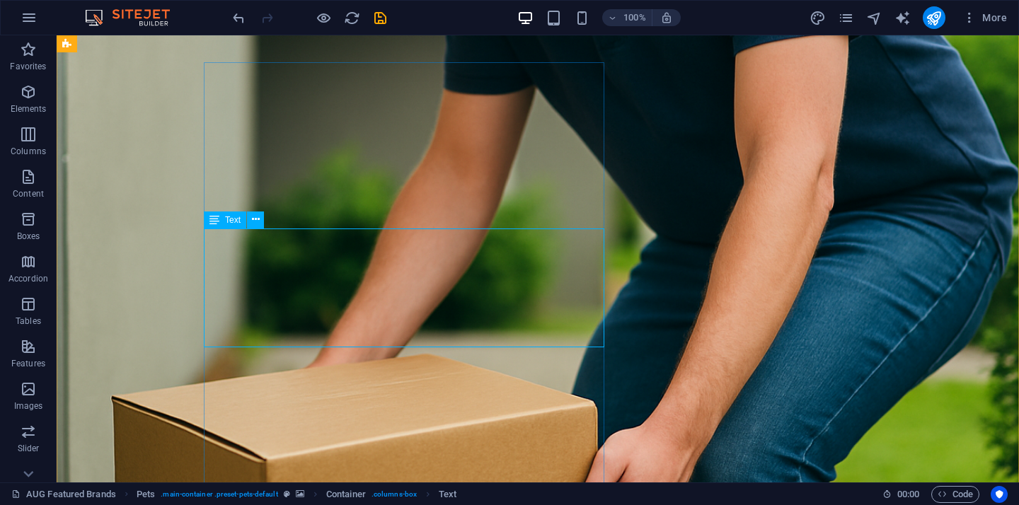
click at [380, 18] on icon "save" at bounding box center [380, 18] width 16 height 16
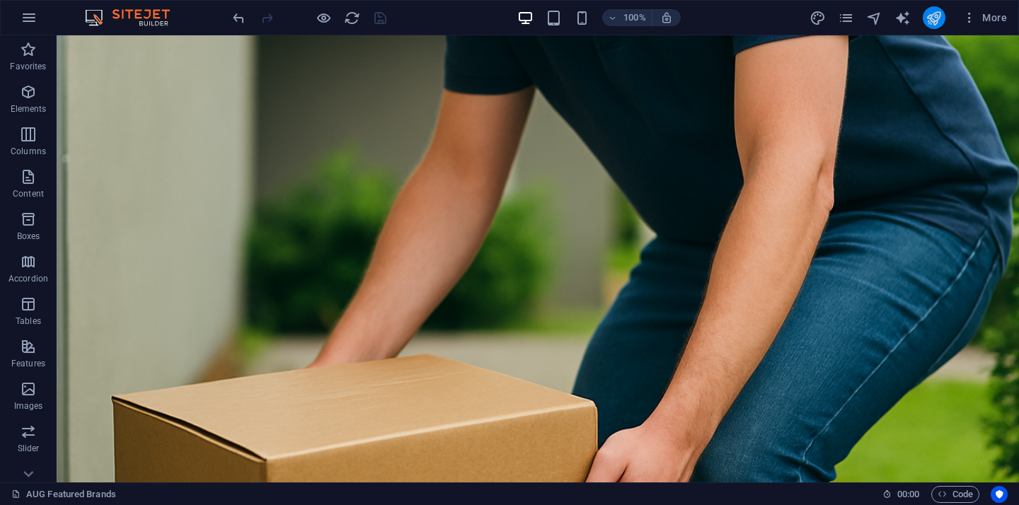
click at [933, 26] on button "publish" at bounding box center [934, 17] width 23 height 23
